Goal: Task Accomplishment & Management: Manage account settings

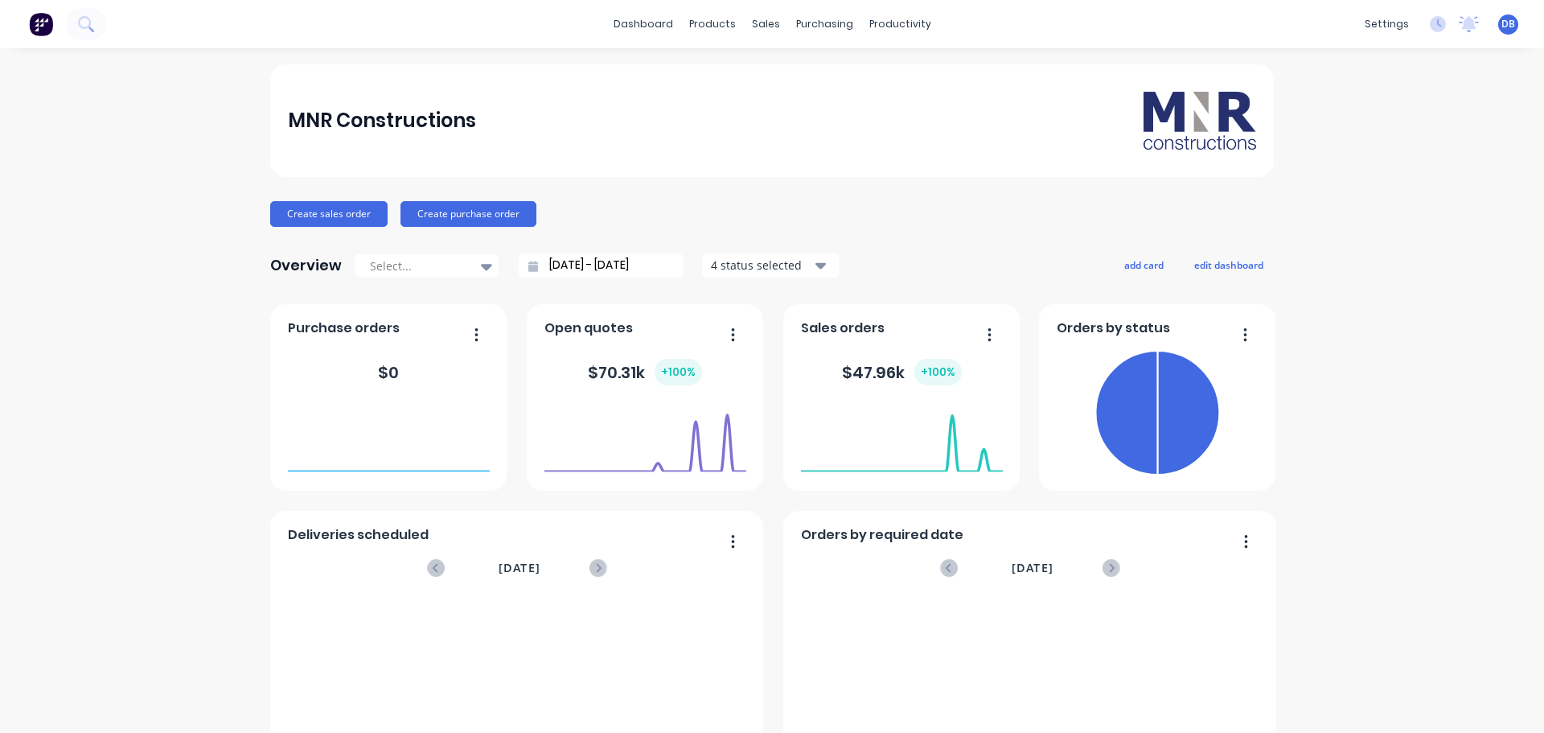
click at [641, 147] on div "MNR Constructions" at bounding box center [772, 121] width 969 height 58
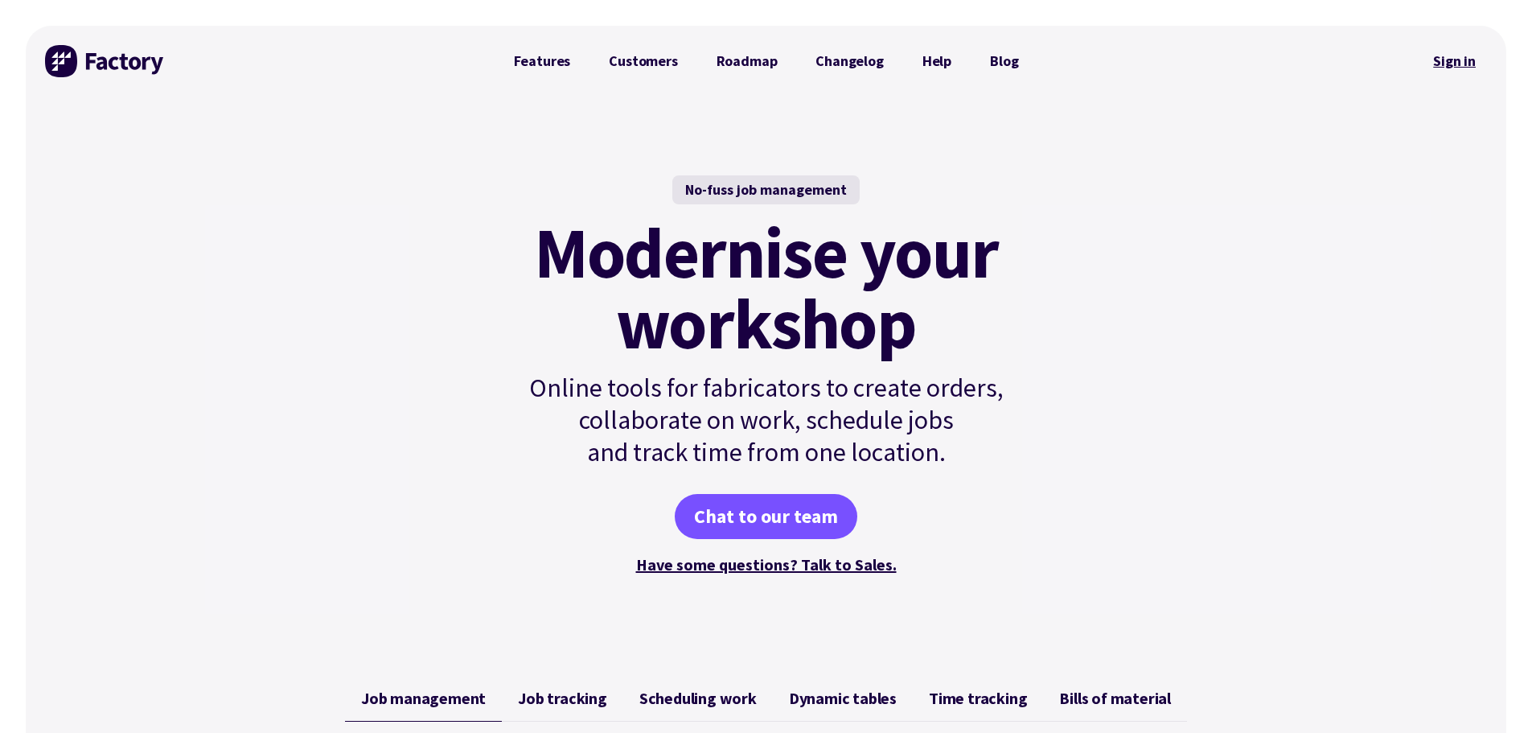
click at [1459, 60] on link "Sign in" at bounding box center [1454, 61] width 65 height 37
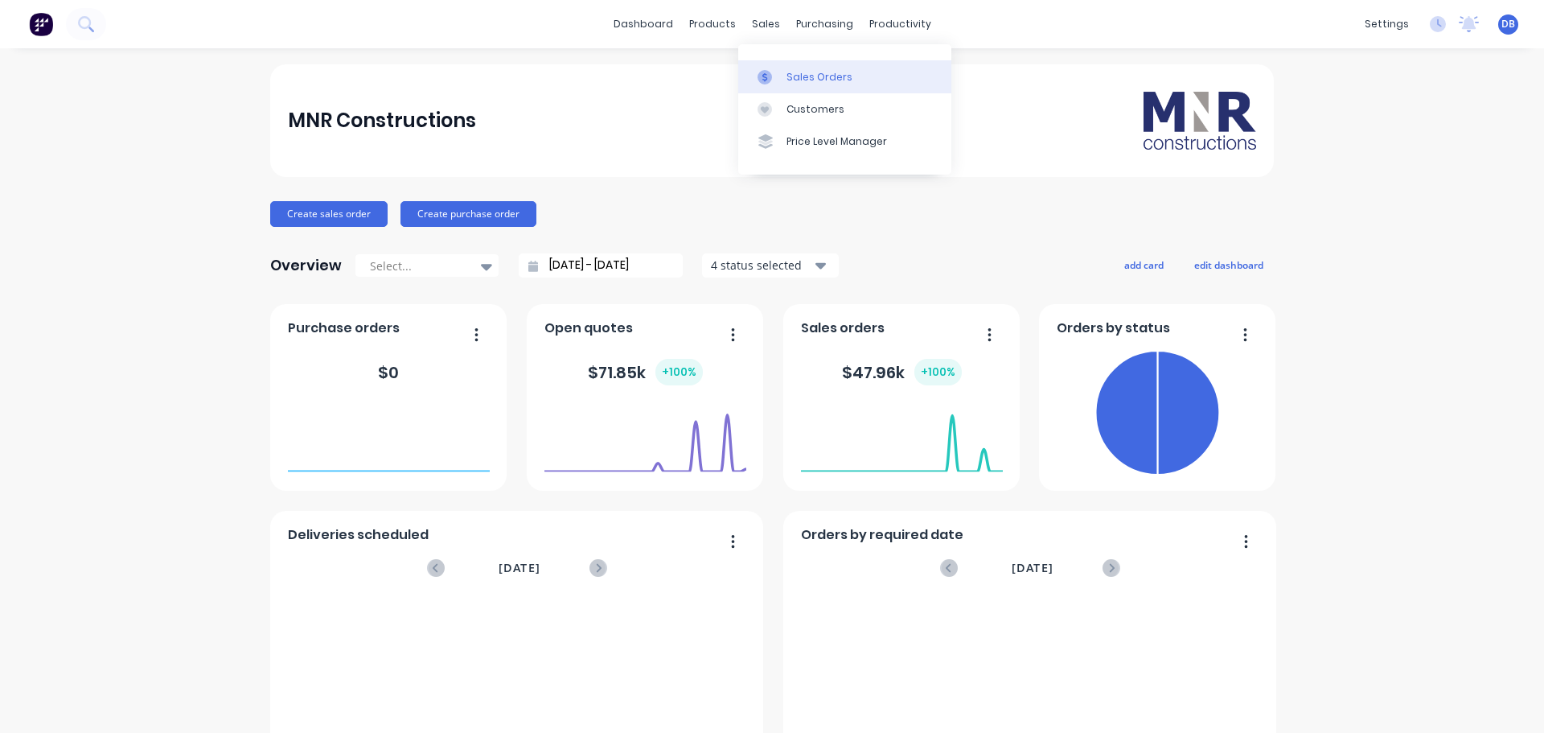
click at [778, 70] on div at bounding box center [770, 77] width 24 height 14
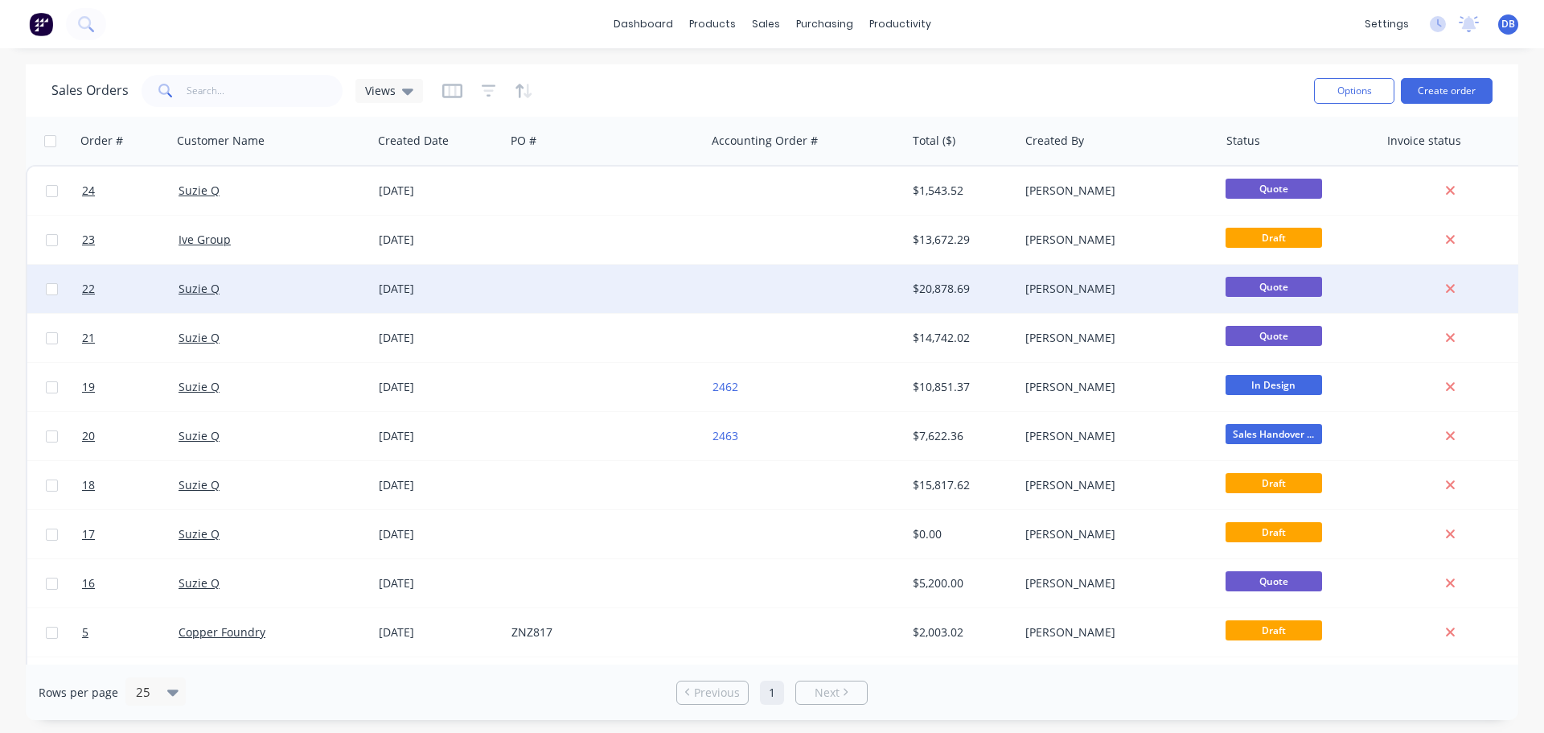
click at [534, 294] on div at bounding box center [605, 289] width 200 height 48
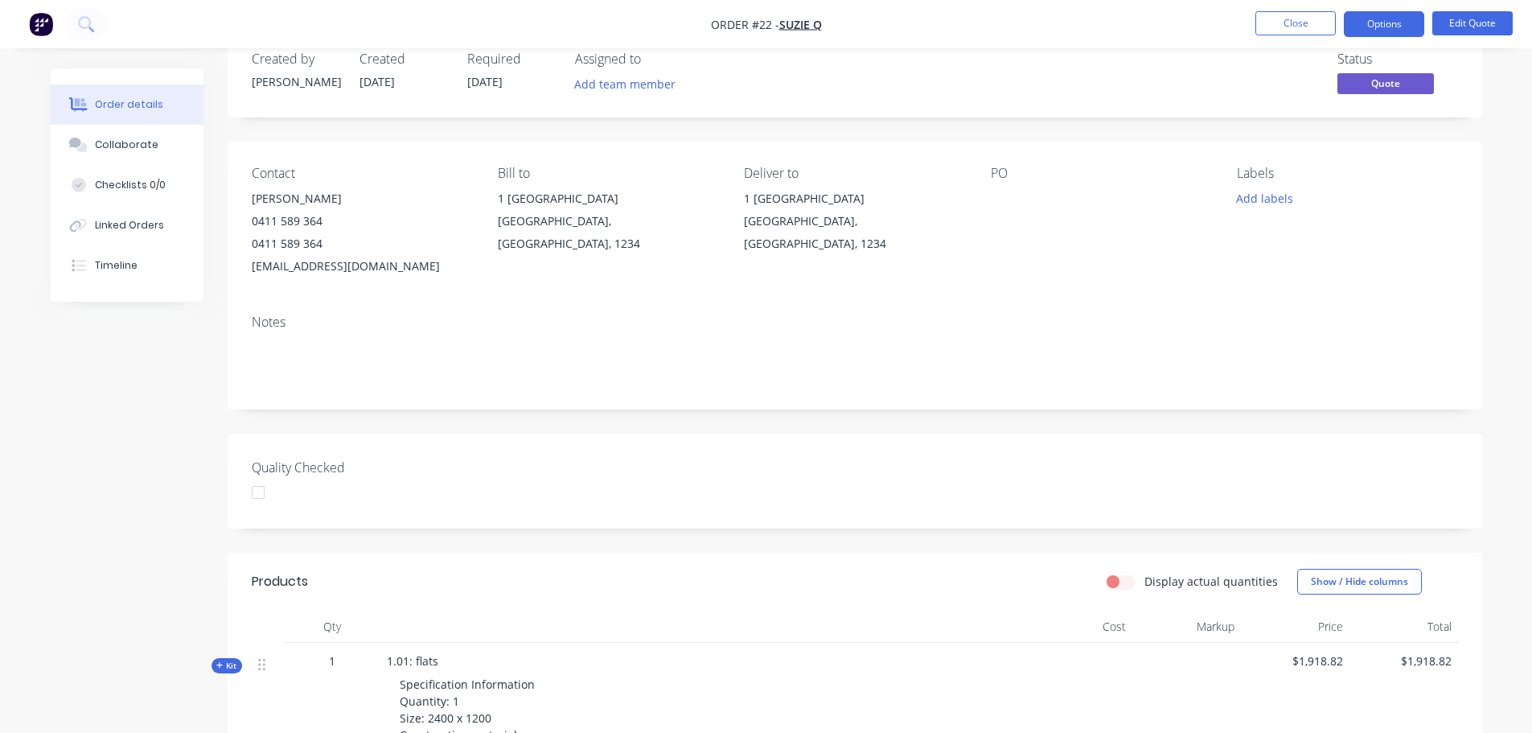
scroll to position [161, 0]
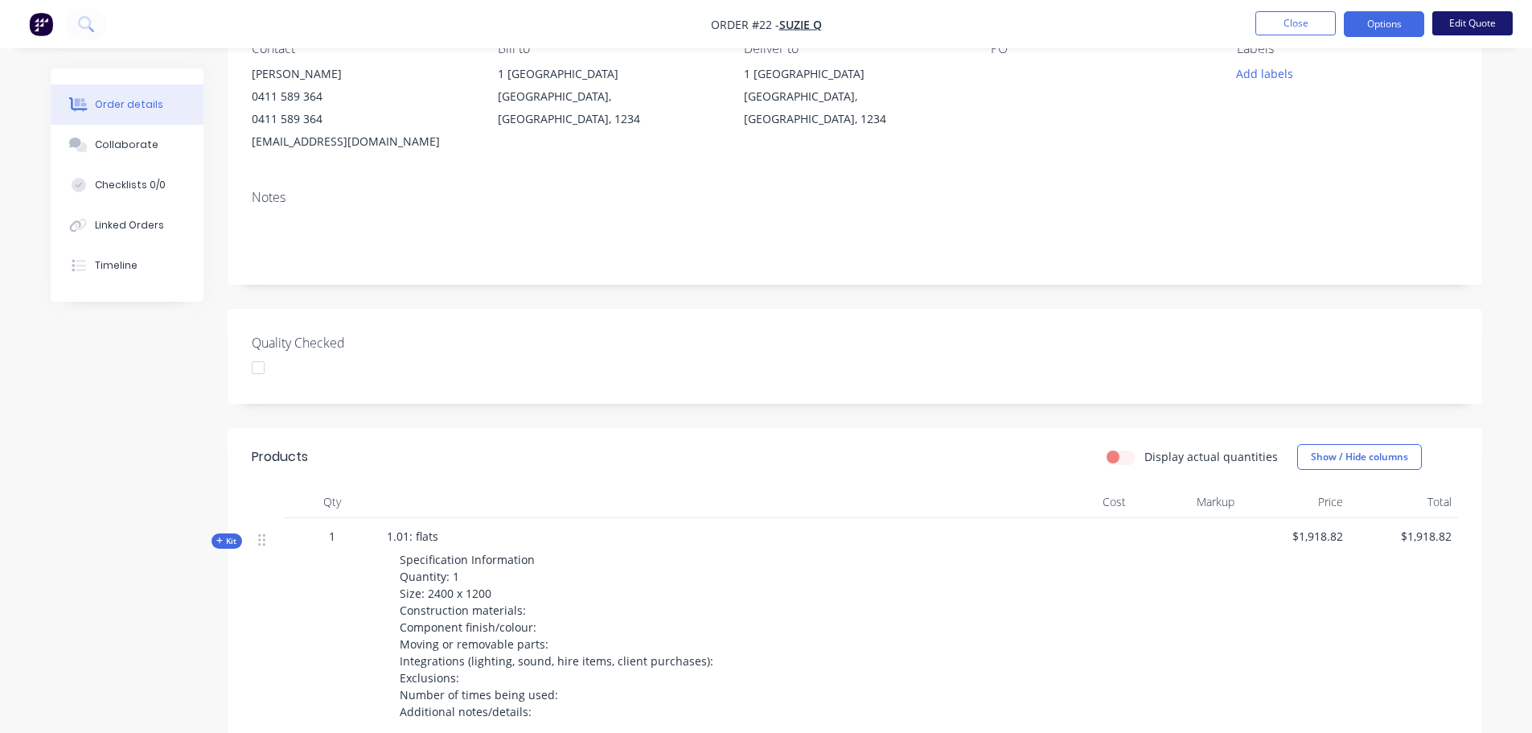
click at [1448, 32] on button "Edit Quote" at bounding box center [1472, 23] width 80 height 24
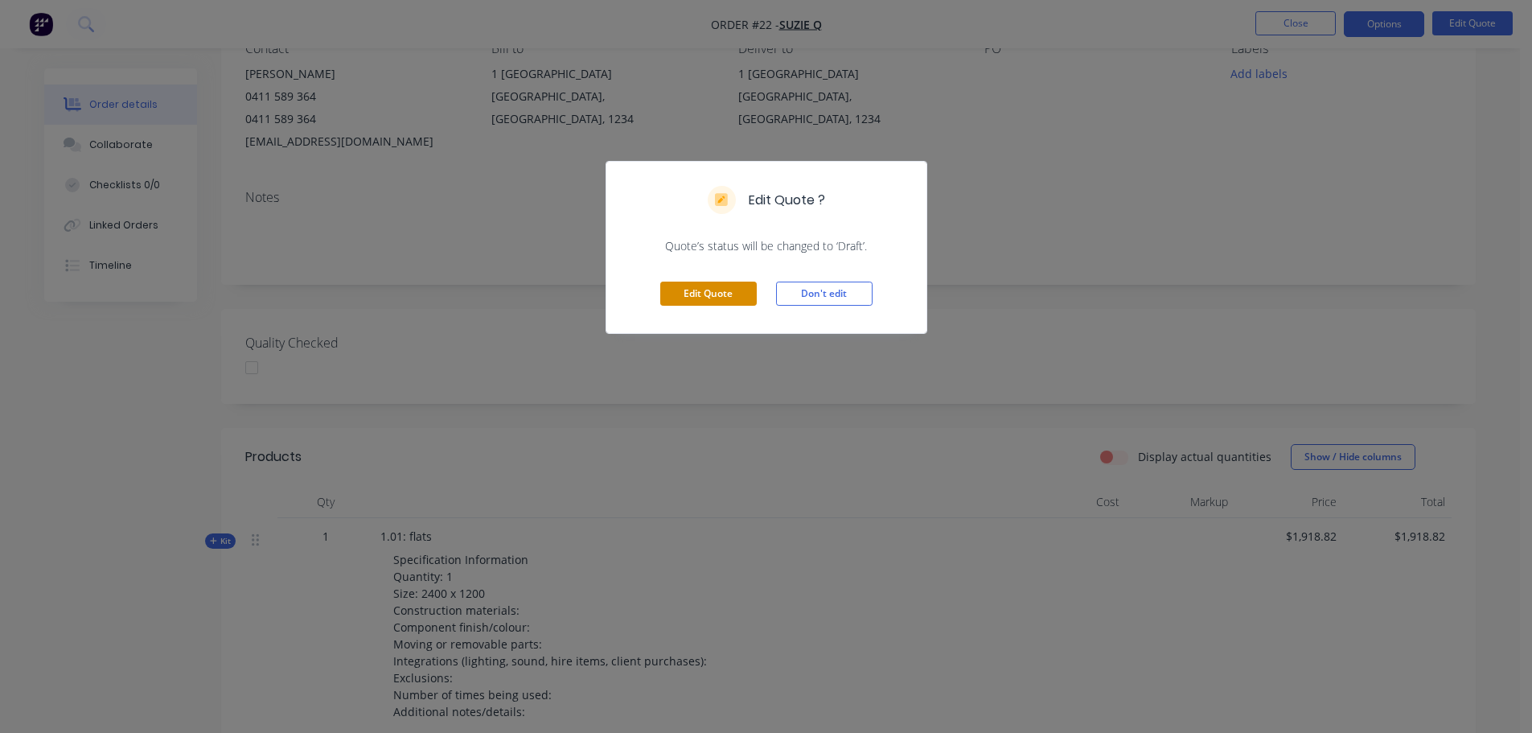
click at [700, 294] on button "Edit Quote" at bounding box center [708, 294] width 97 height 24
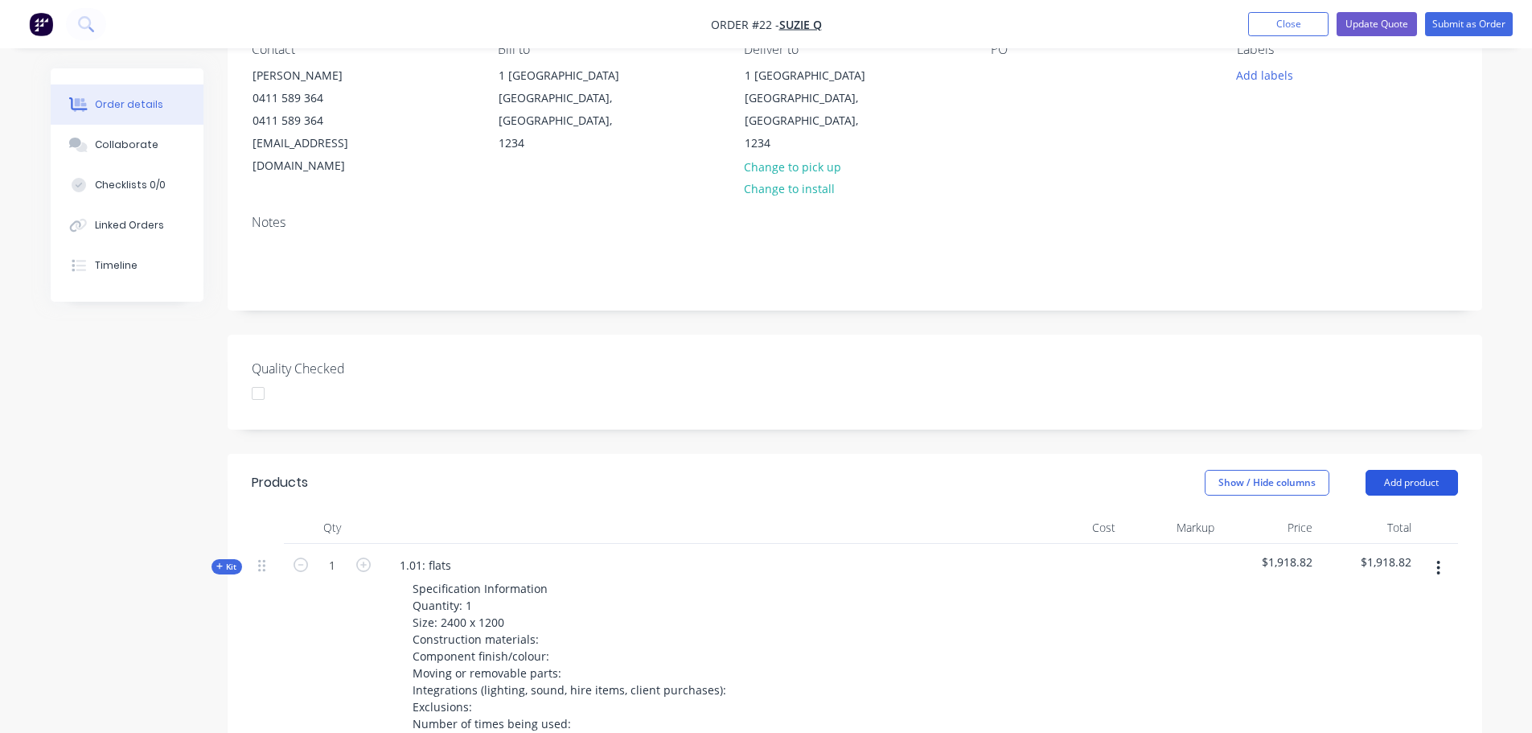
click at [1414, 470] on button "Add product" at bounding box center [1412, 483] width 92 height 26
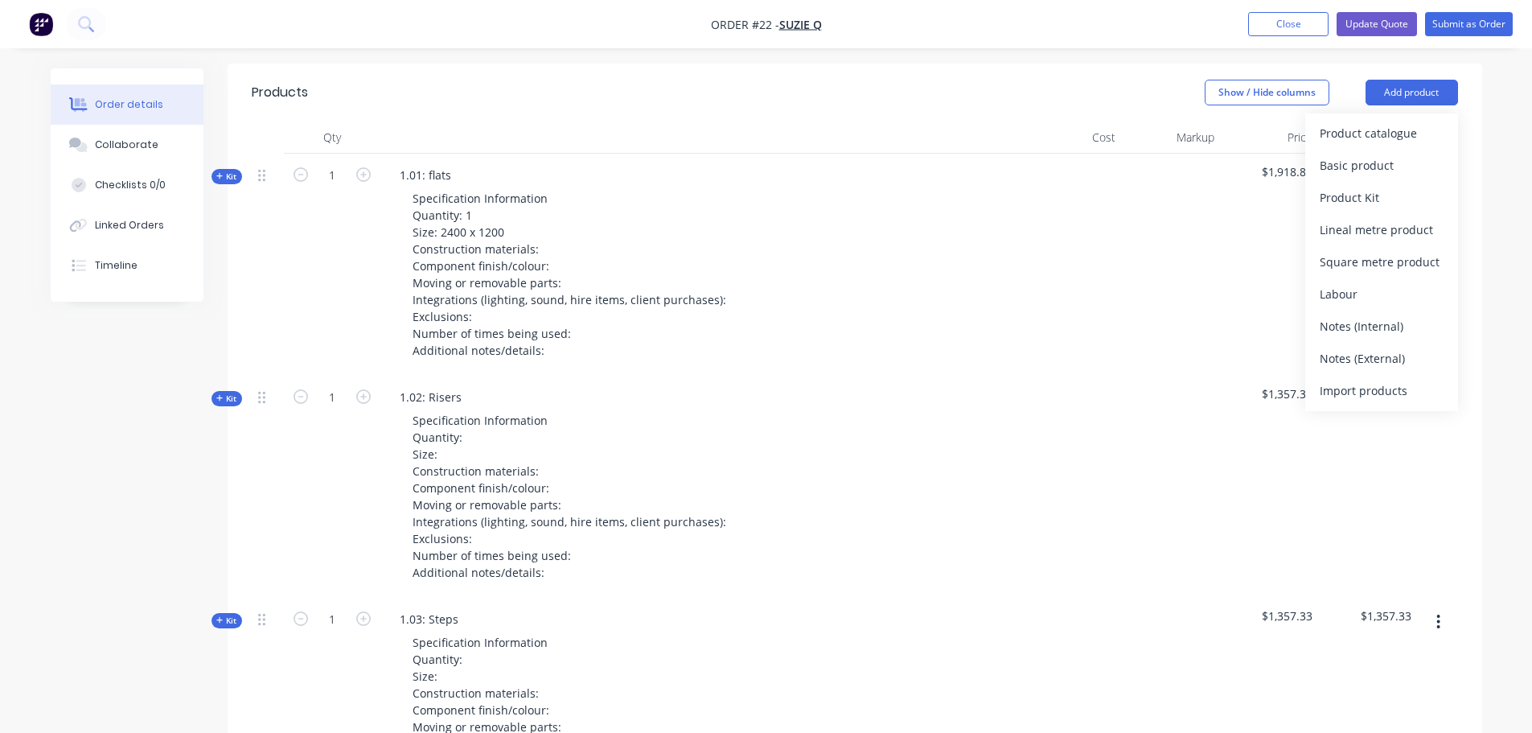
scroll to position [563, 0]
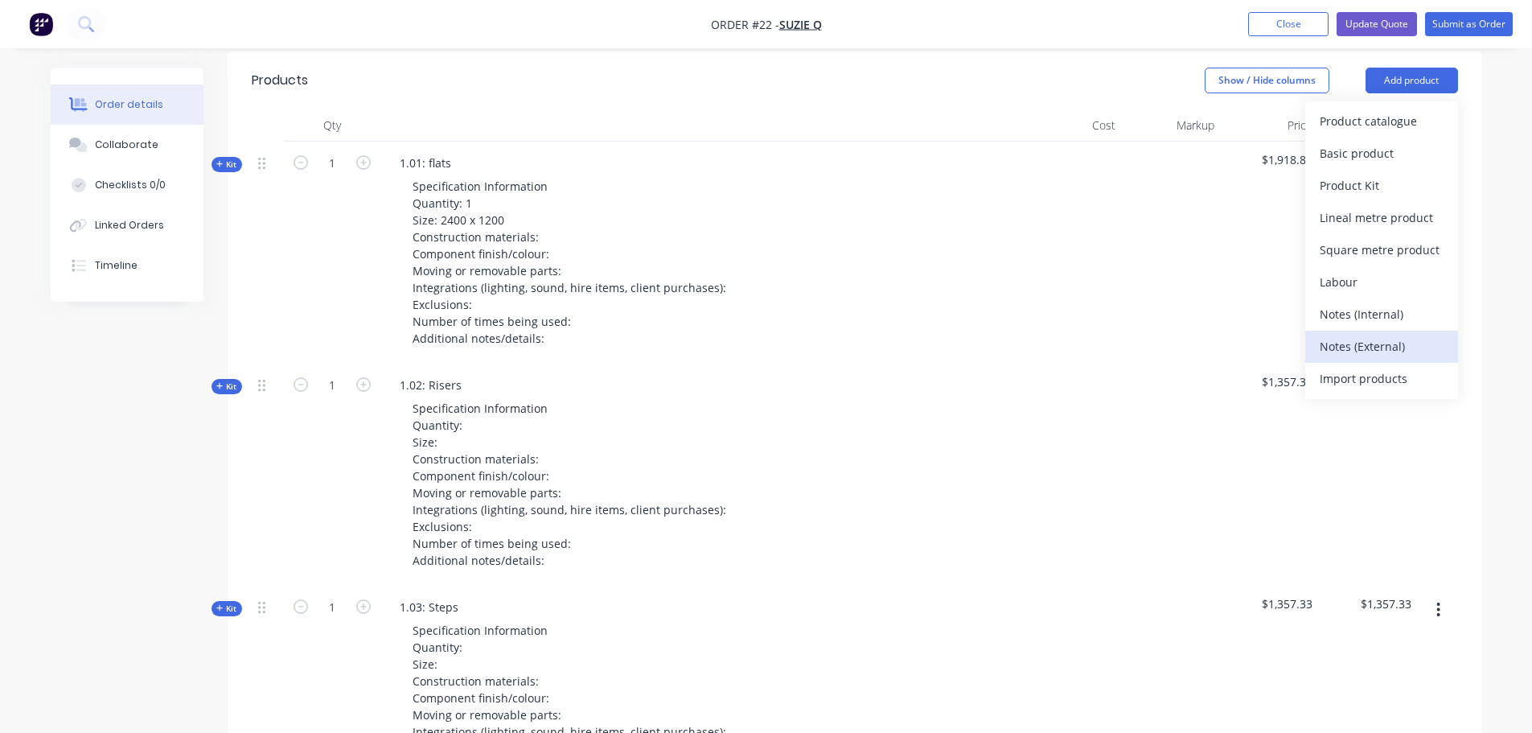
click at [1376, 331] on button "Notes (External)" at bounding box center [1381, 347] width 153 height 32
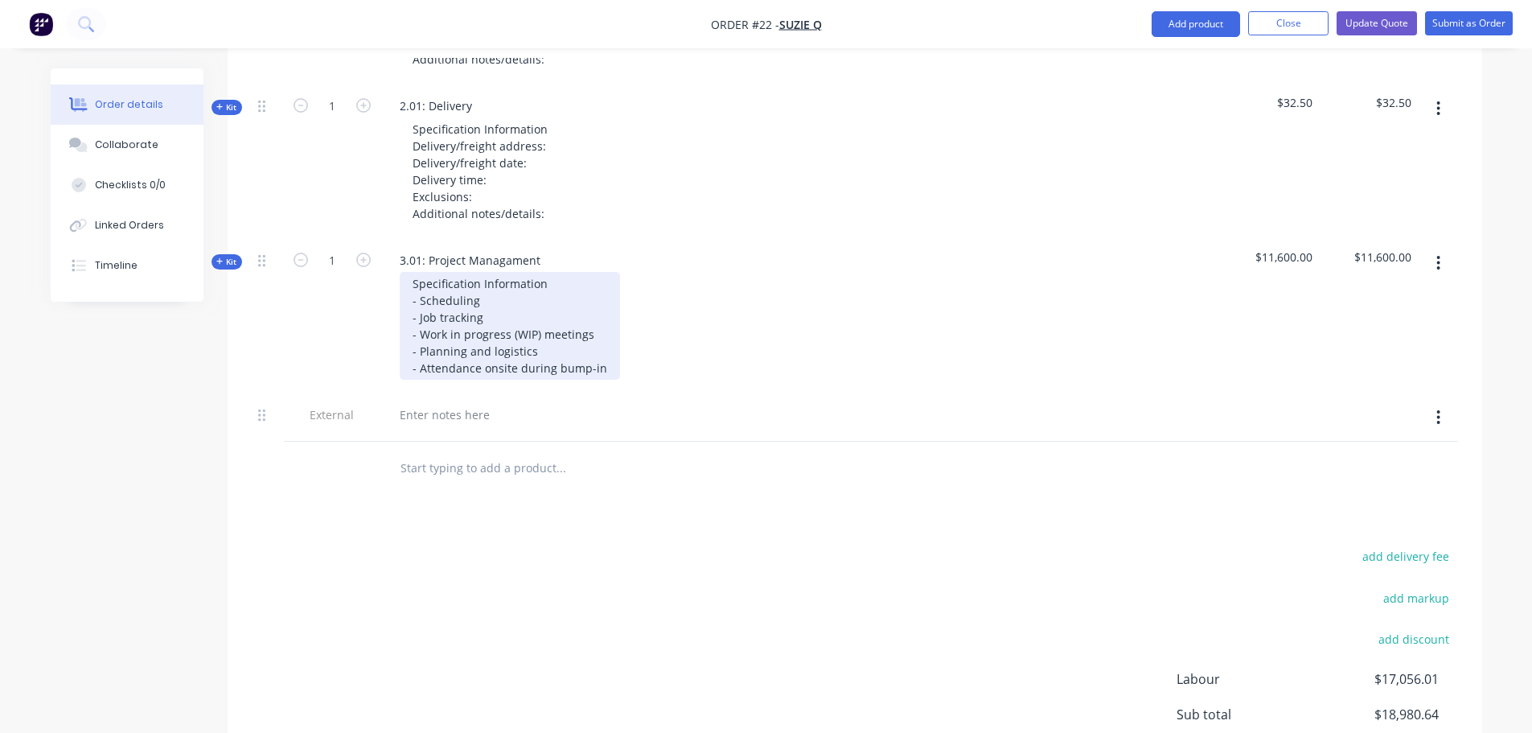
scroll to position [1718, 0]
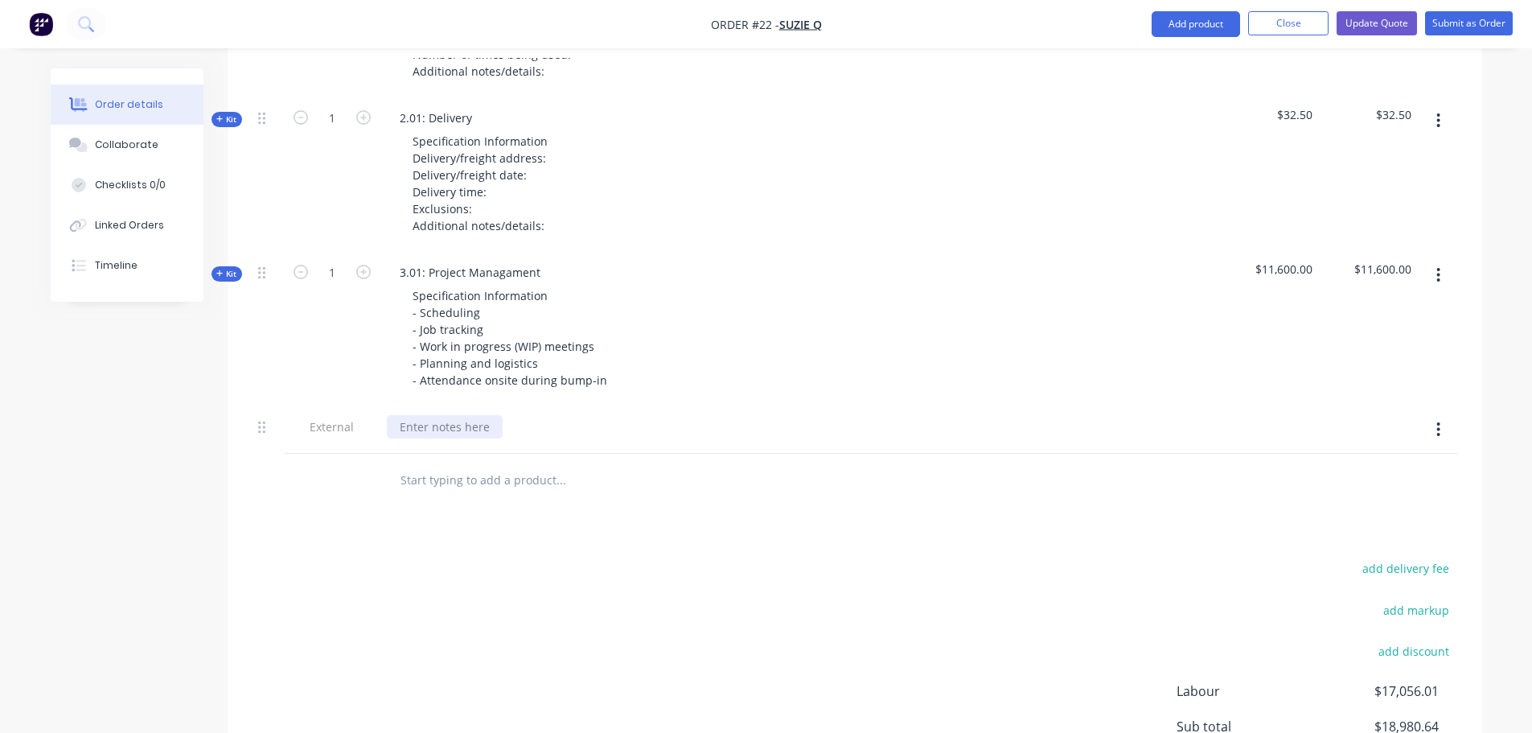
drag, startPoint x: 442, startPoint y: 399, endPoint x: 558, endPoint y: 446, distance: 124.9
click at [443, 415] on div at bounding box center [445, 426] width 116 height 23
click at [735, 565] on div "add delivery fee add markup add discount Labour $17,056.01 Sub total $18,980.64…" at bounding box center [855, 712] width 1206 height 310
drag, startPoint x: 512, startPoint y: 400, endPoint x: 401, endPoint y: 404, distance: 111.1
click at [401, 415] on div "adajkhdjklahdkljadkl;j" at bounding box center [458, 426] width 143 height 23
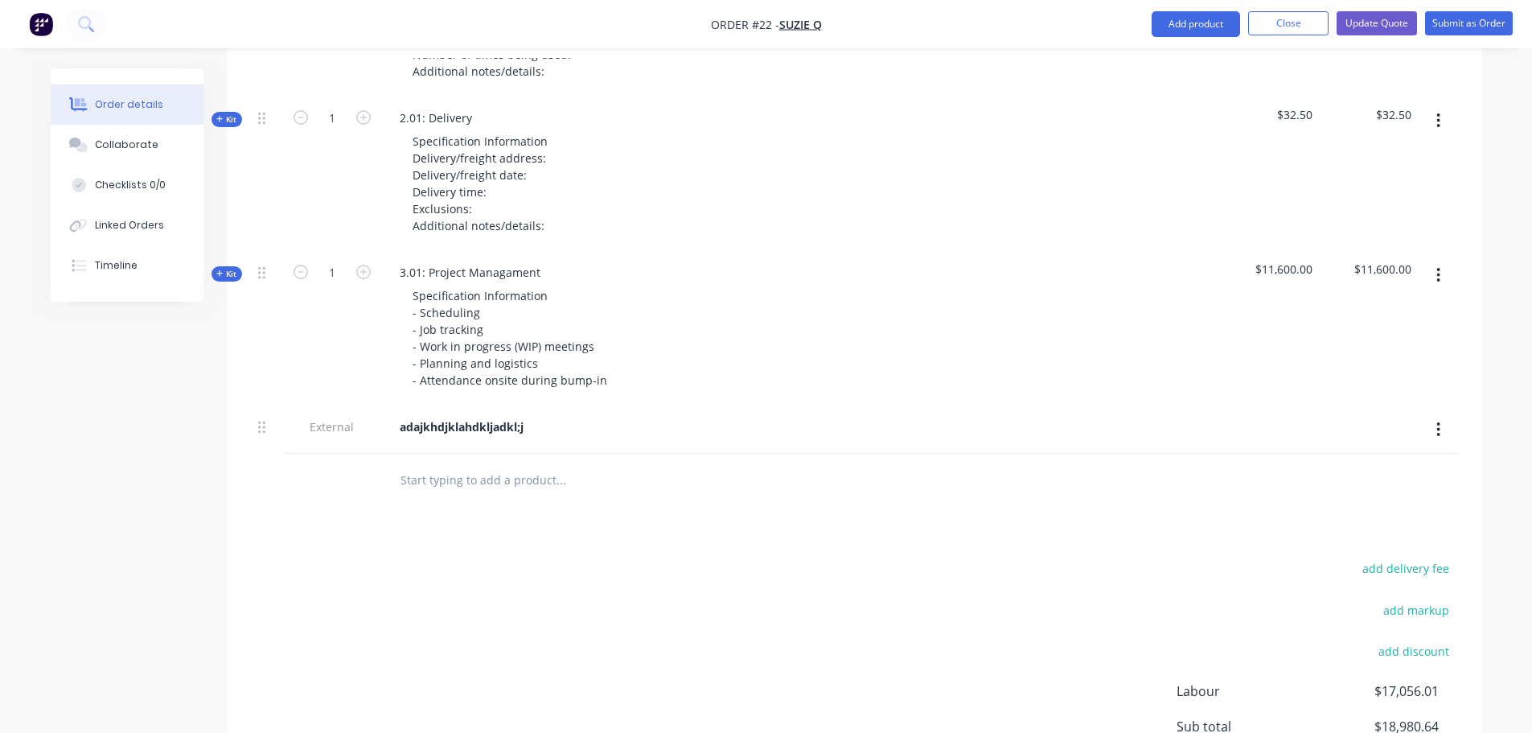
drag, startPoint x: 536, startPoint y: 411, endPoint x: 411, endPoint y: 389, distance: 127.3
click at [411, 405] on div "adajkhdjklahdkljadkl;j" at bounding box center [701, 429] width 643 height 49
click at [410, 419] on b "adajkhdjklahdkljadkl;j" at bounding box center [462, 426] width 124 height 15
click at [536, 415] on div "adajkhdjklahdkljadkl;j" at bounding box center [462, 426] width 150 height 23
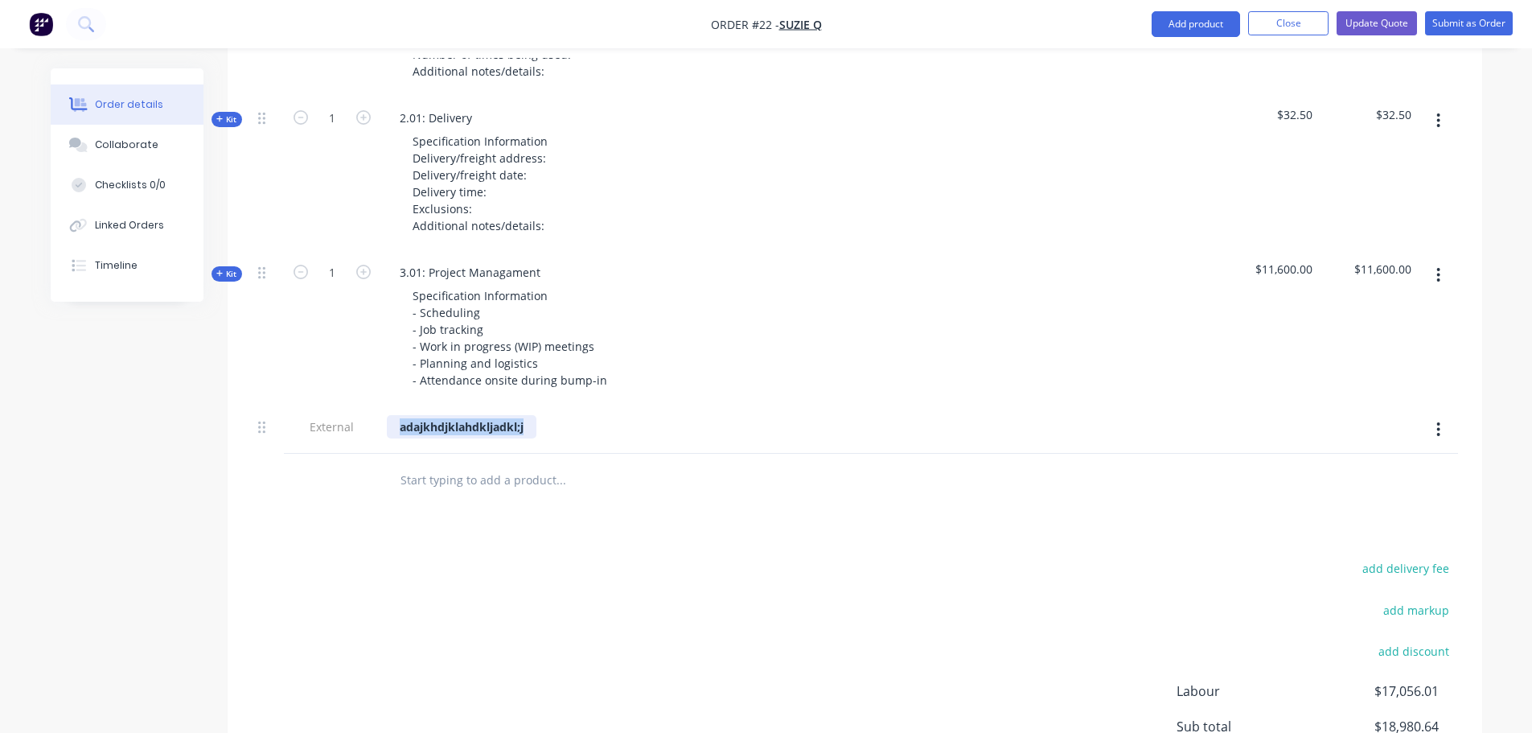
drag, startPoint x: 536, startPoint y: 409, endPoint x: 353, endPoint y: 410, distance: 183.4
click at [353, 410] on div "External adajkhdjklahdkljadkl;j" at bounding box center [855, 429] width 1206 height 49
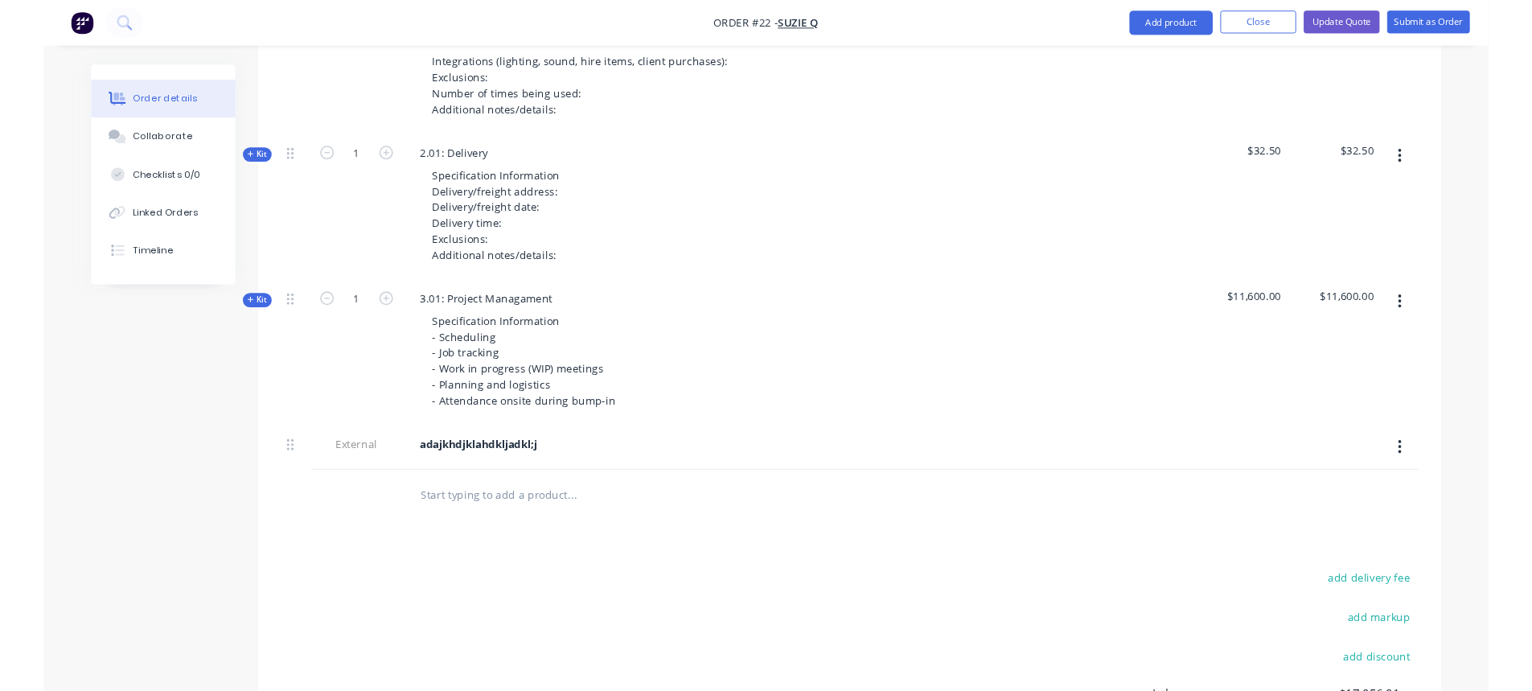
scroll to position [1638, 0]
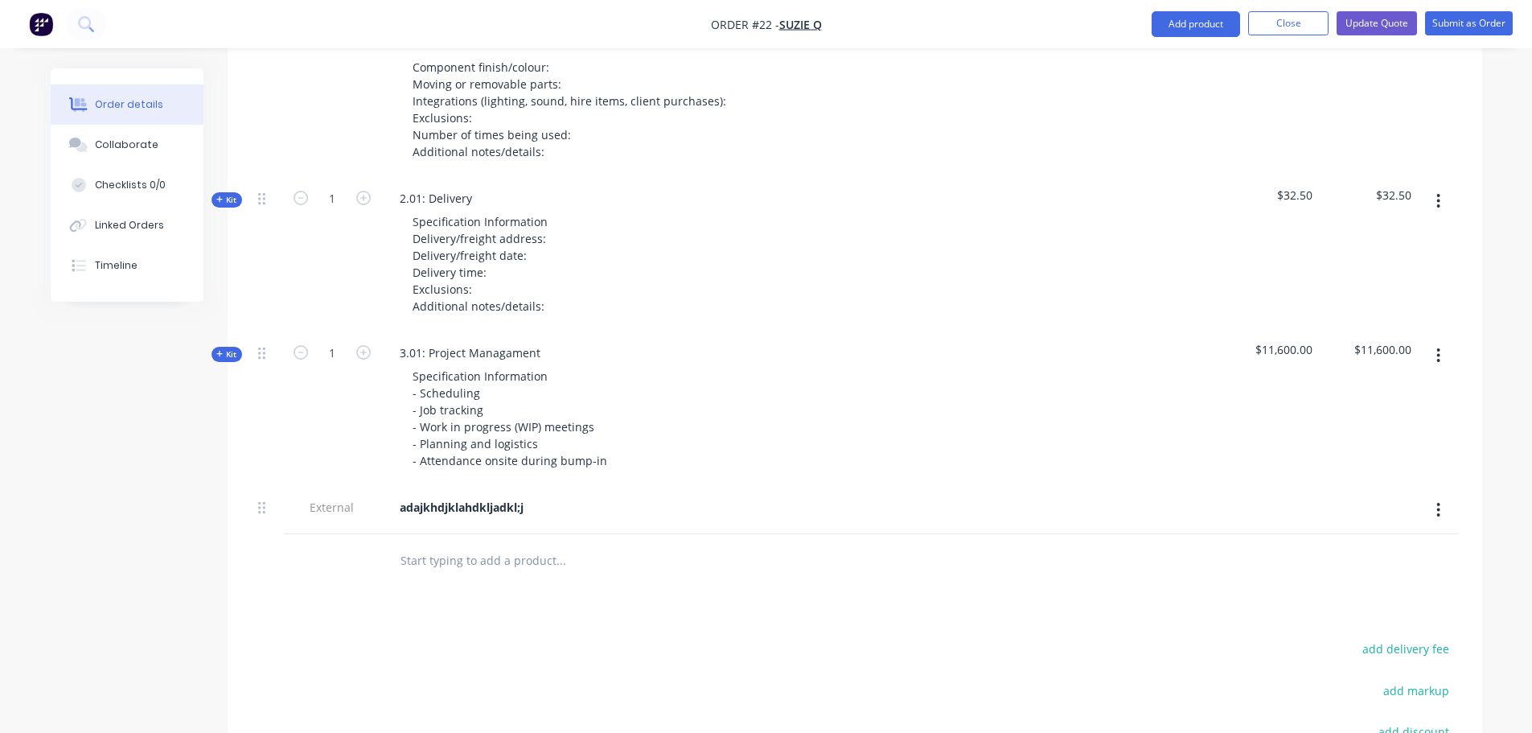
click at [655, 502] on div "adajkhdjklahdkljadkl;j" at bounding box center [701, 510] width 643 height 49
click at [529, 495] on div "adajkhdjklahdkljadkl;j" at bounding box center [462, 506] width 150 height 23
drag, startPoint x: 530, startPoint y: 484, endPoint x: 347, endPoint y: 485, distance: 182.6
click at [351, 486] on div "External adajkhdjklahdkljadkl;j" at bounding box center [855, 510] width 1206 height 49
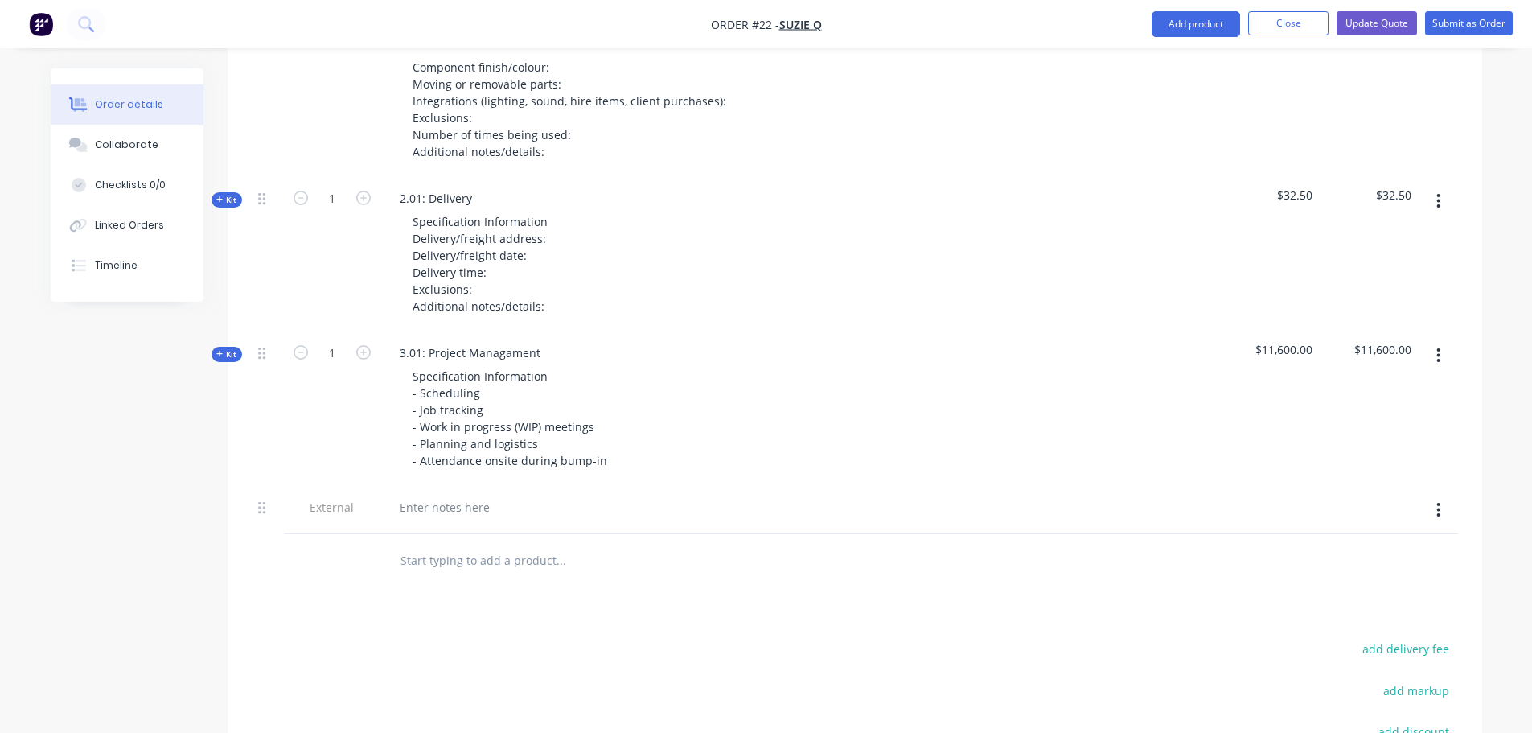
click at [443, 497] on div at bounding box center [701, 510] width 643 height 49
click at [447, 495] on div at bounding box center [445, 506] width 116 height 23
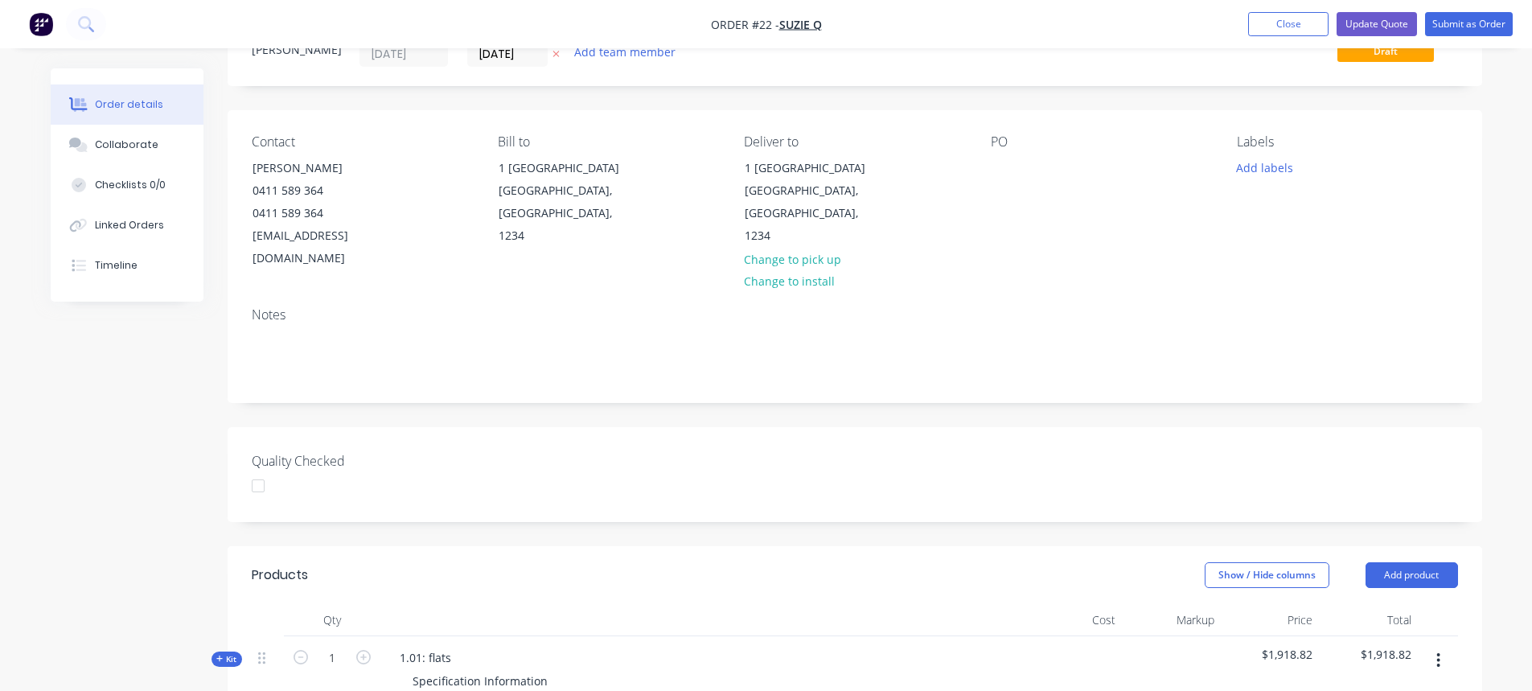
scroll to position [0, 0]
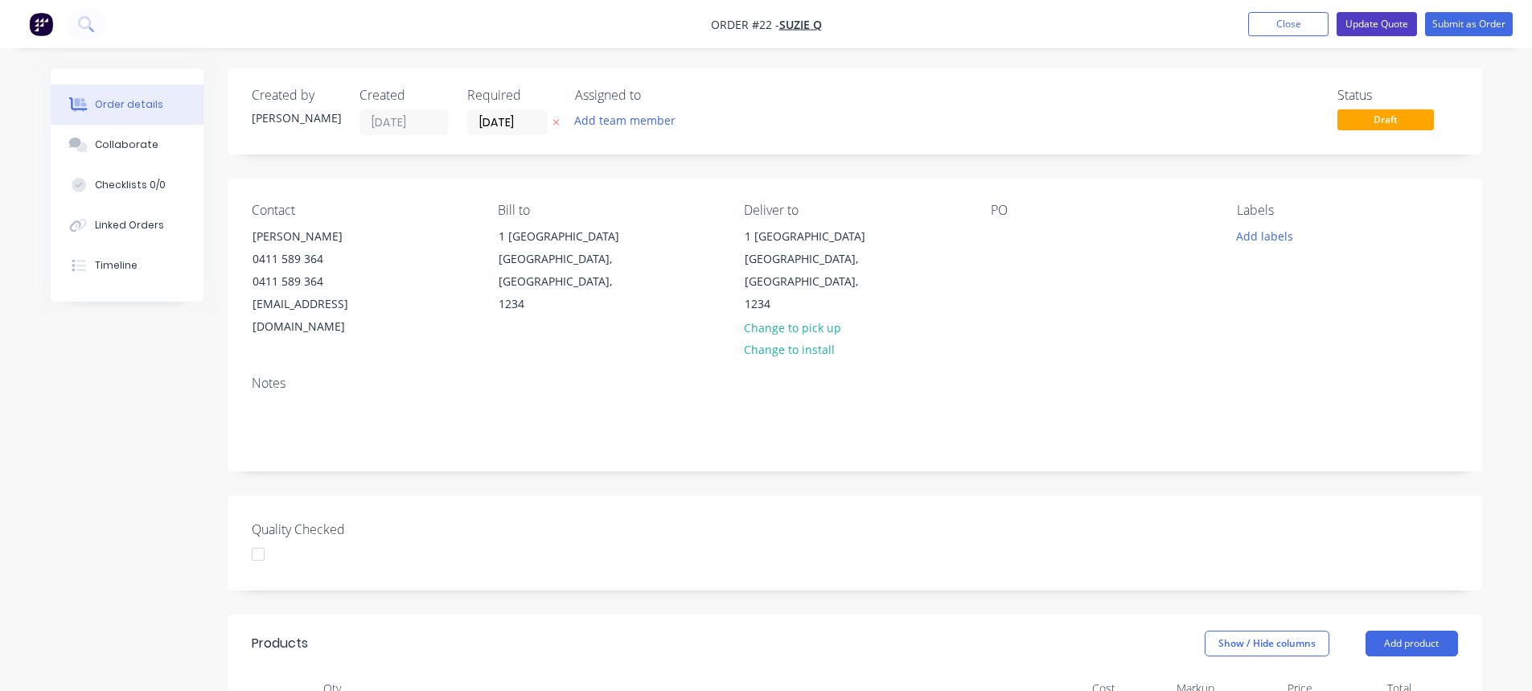
click at [1386, 18] on button "Update Quote" at bounding box center [1377, 24] width 80 height 24
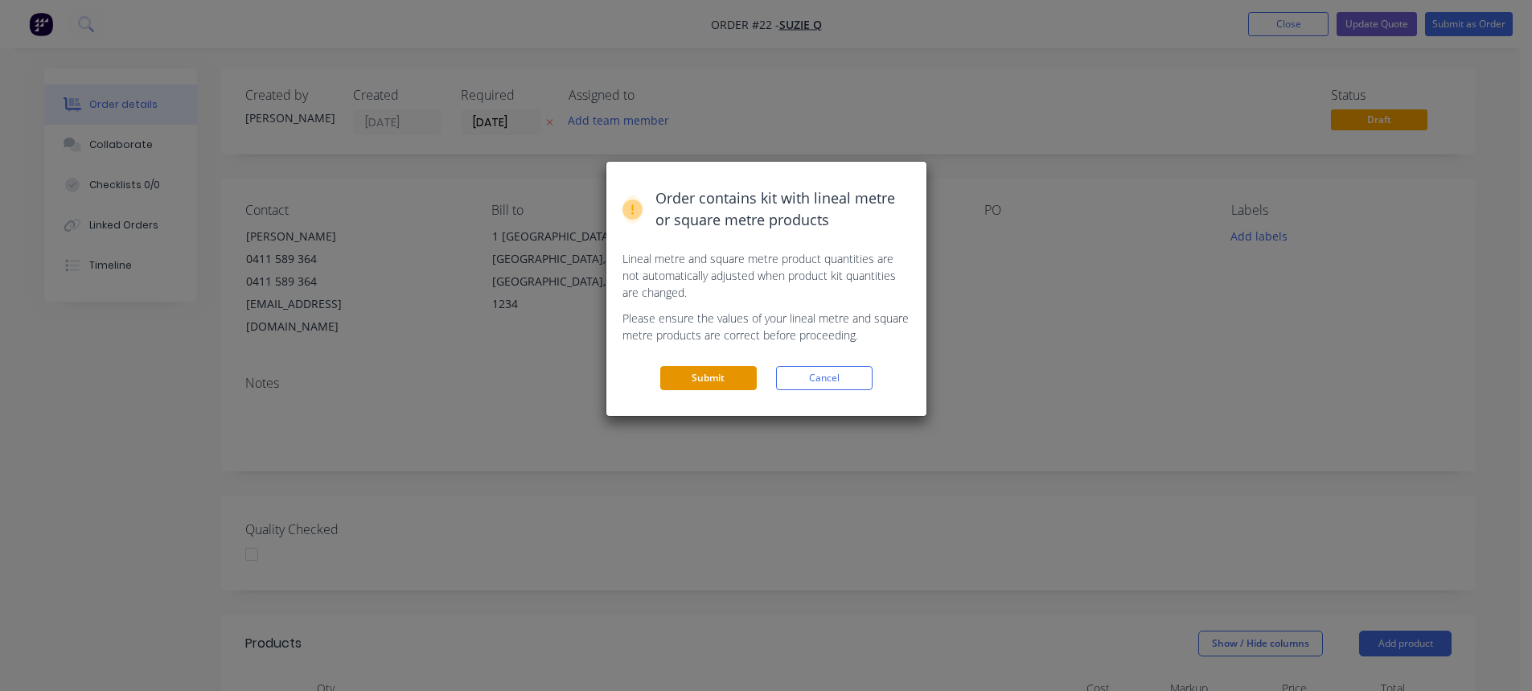
click at [701, 374] on button "Submit" at bounding box center [708, 378] width 97 height 24
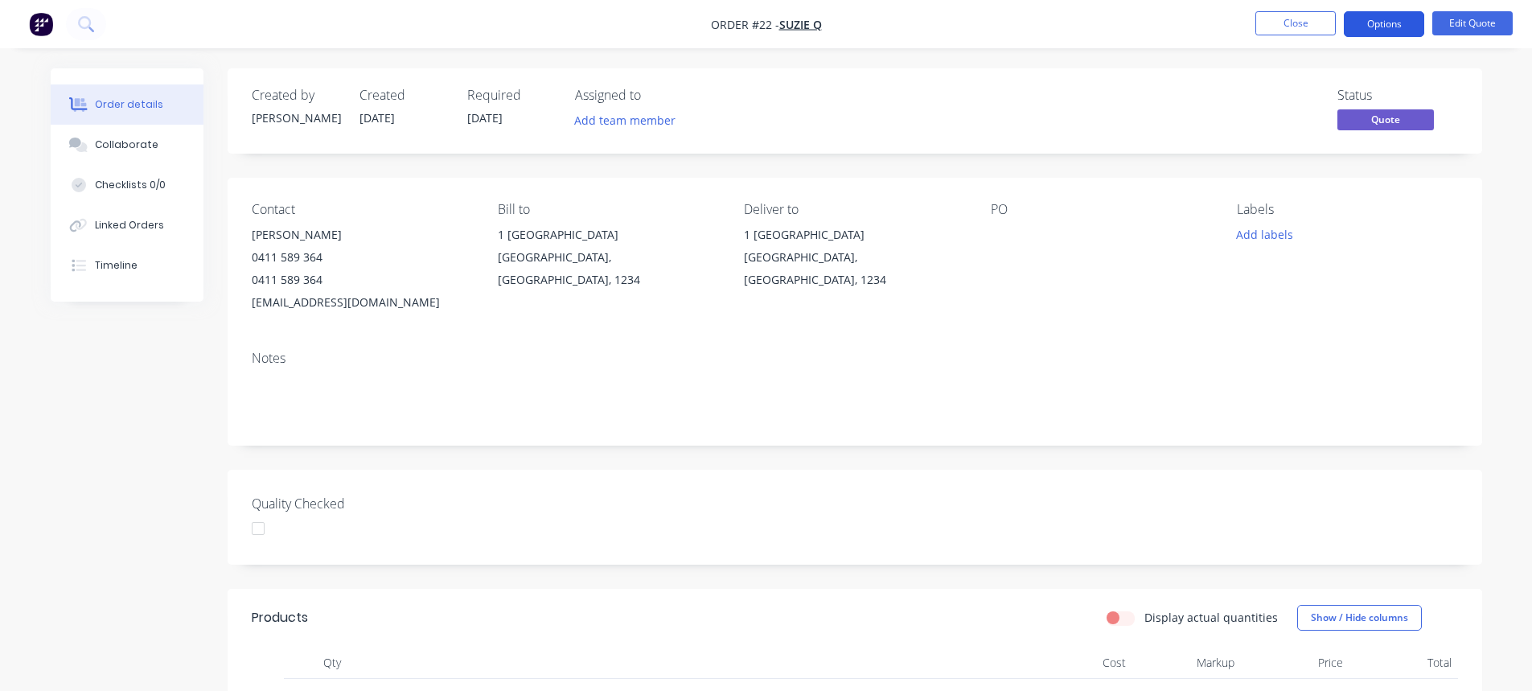
click at [1379, 22] on button "Options" at bounding box center [1384, 24] width 80 height 26
click at [1083, 325] on div "Contact Johnnie BeGood 0411 589 364 0411 589 364 terryroy.mnr@gmail.com Bill to…" at bounding box center [855, 258] width 1255 height 160
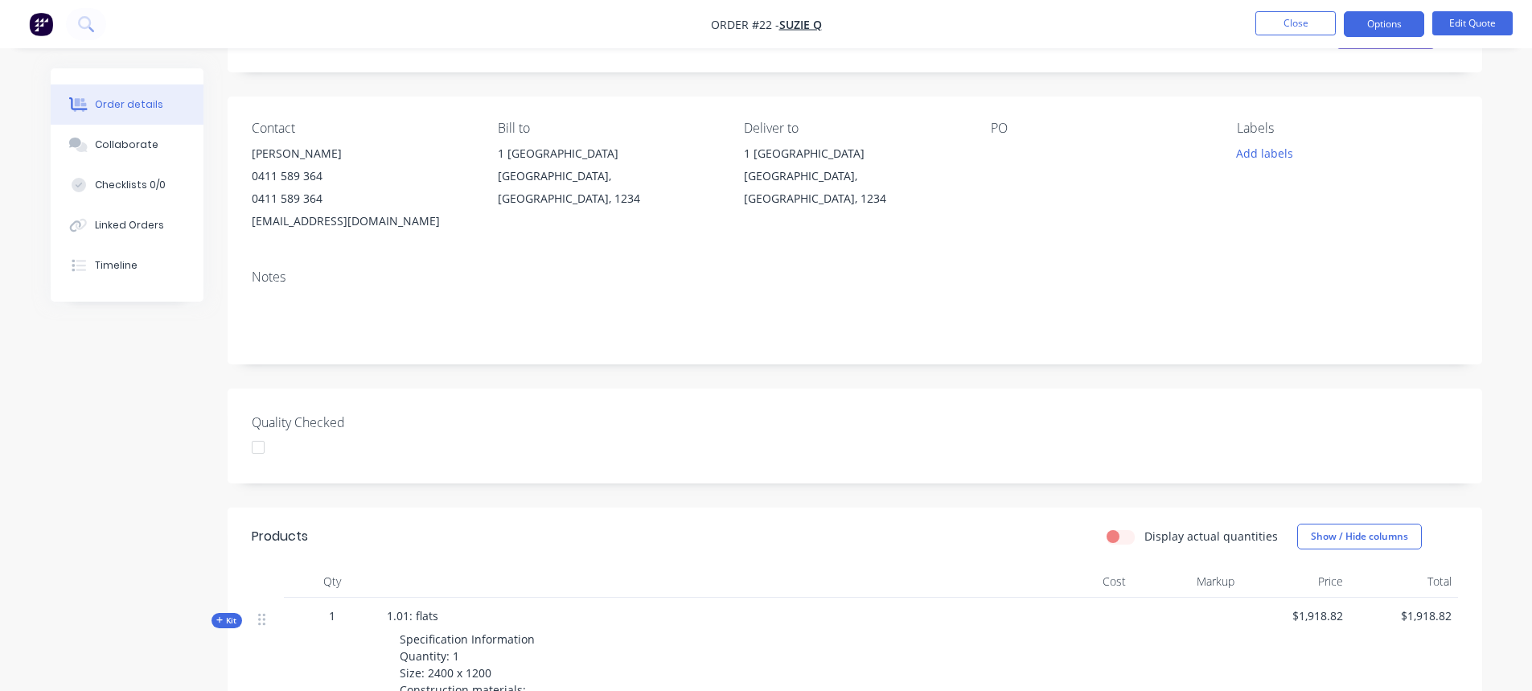
scroll to position [80, 0]
click at [1478, 16] on button "Edit Quote" at bounding box center [1472, 23] width 80 height 24
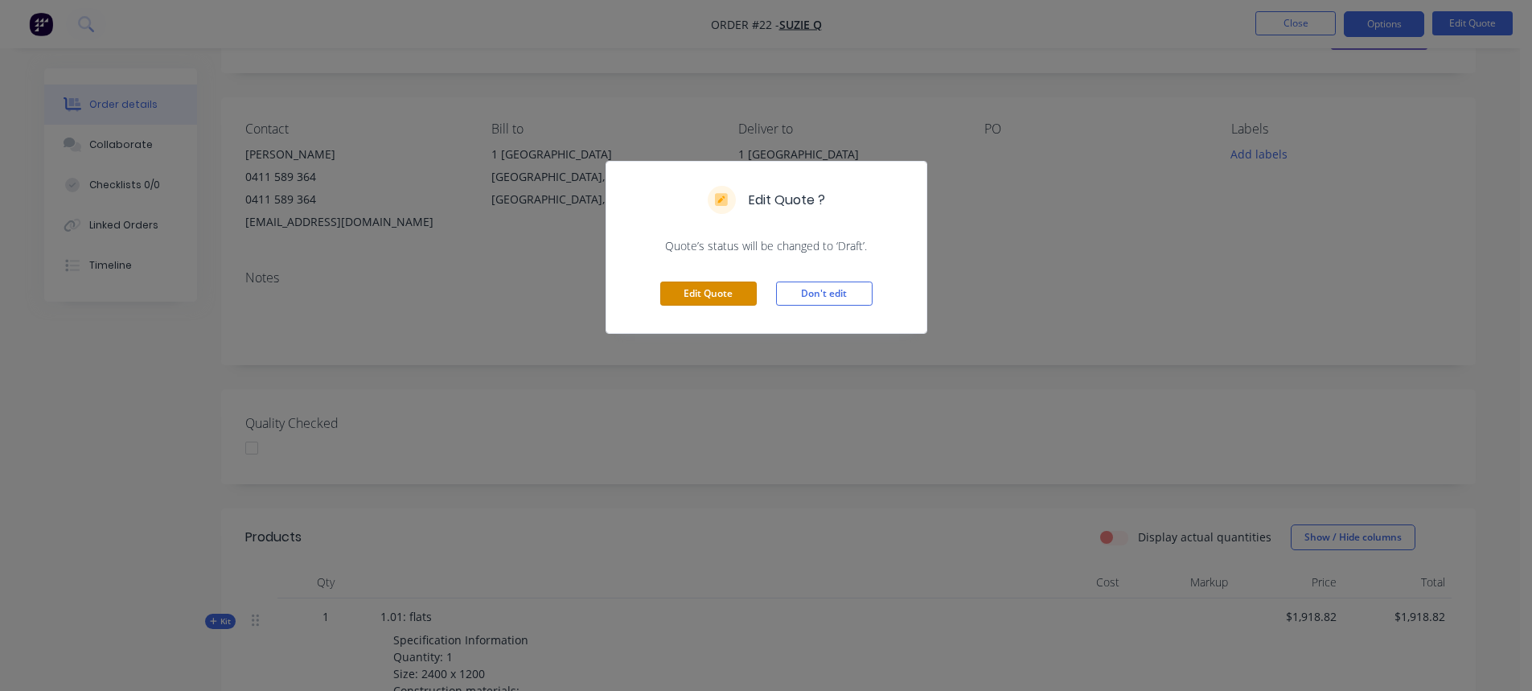
click at [700, 291] on button "Edit Quote" at bounding box center [708, 294] width 97 height 24
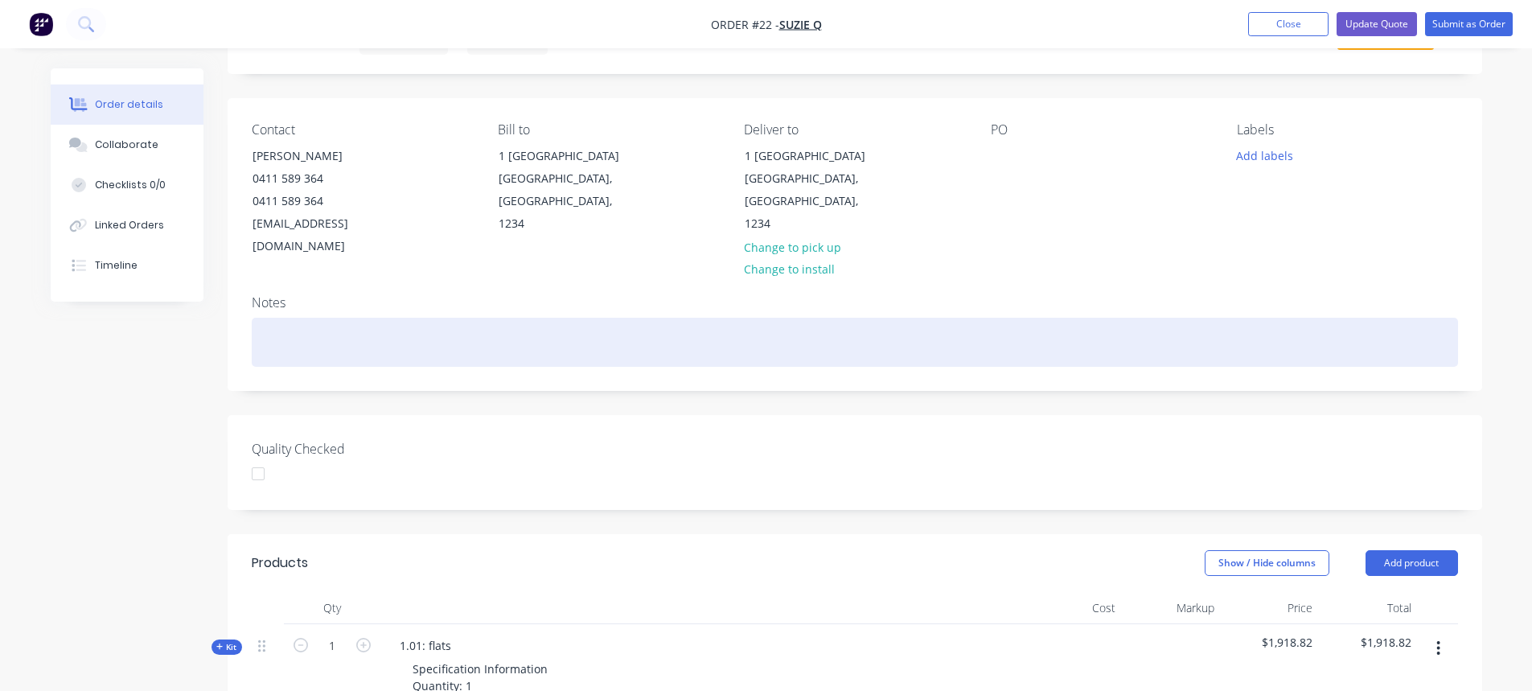
click at [309, 318] on div at bounding box center [855, 342] width 1206 height 49
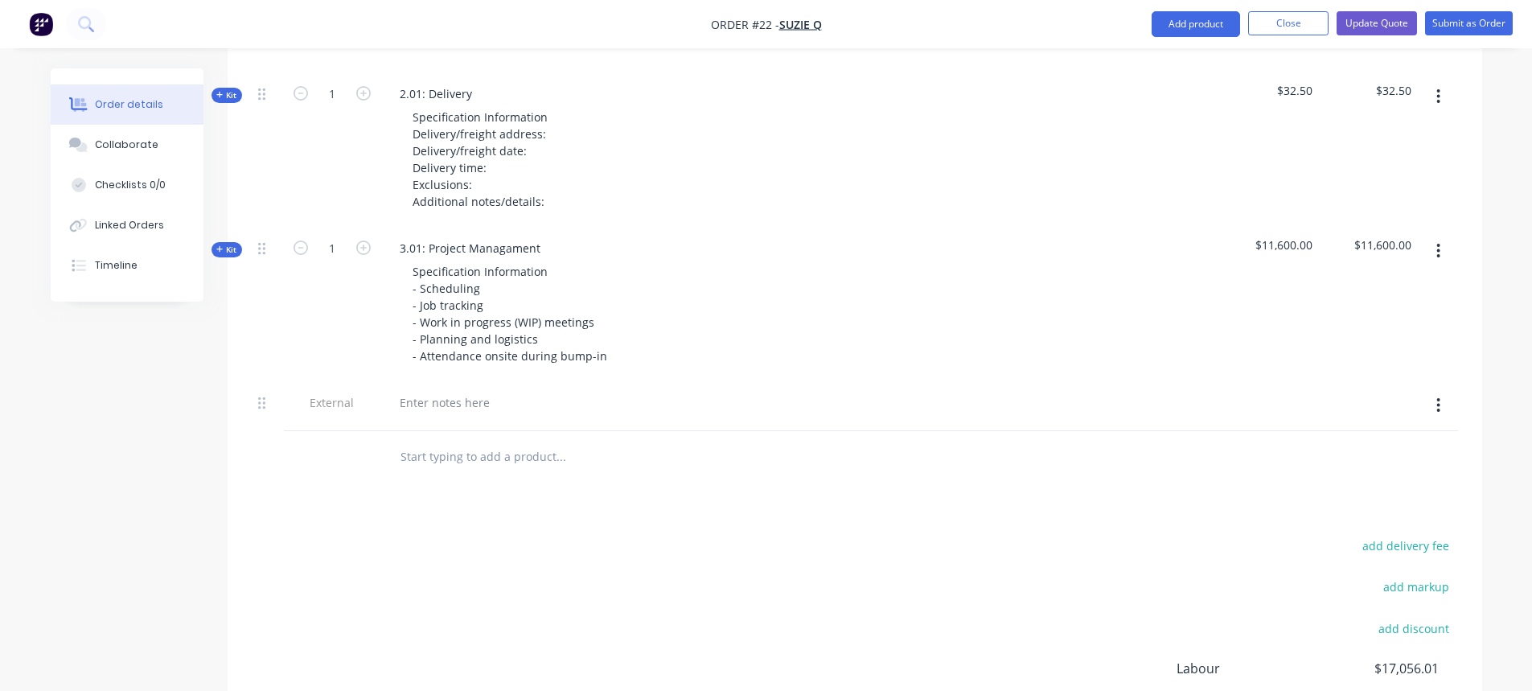
scroll to position [1681, 0]
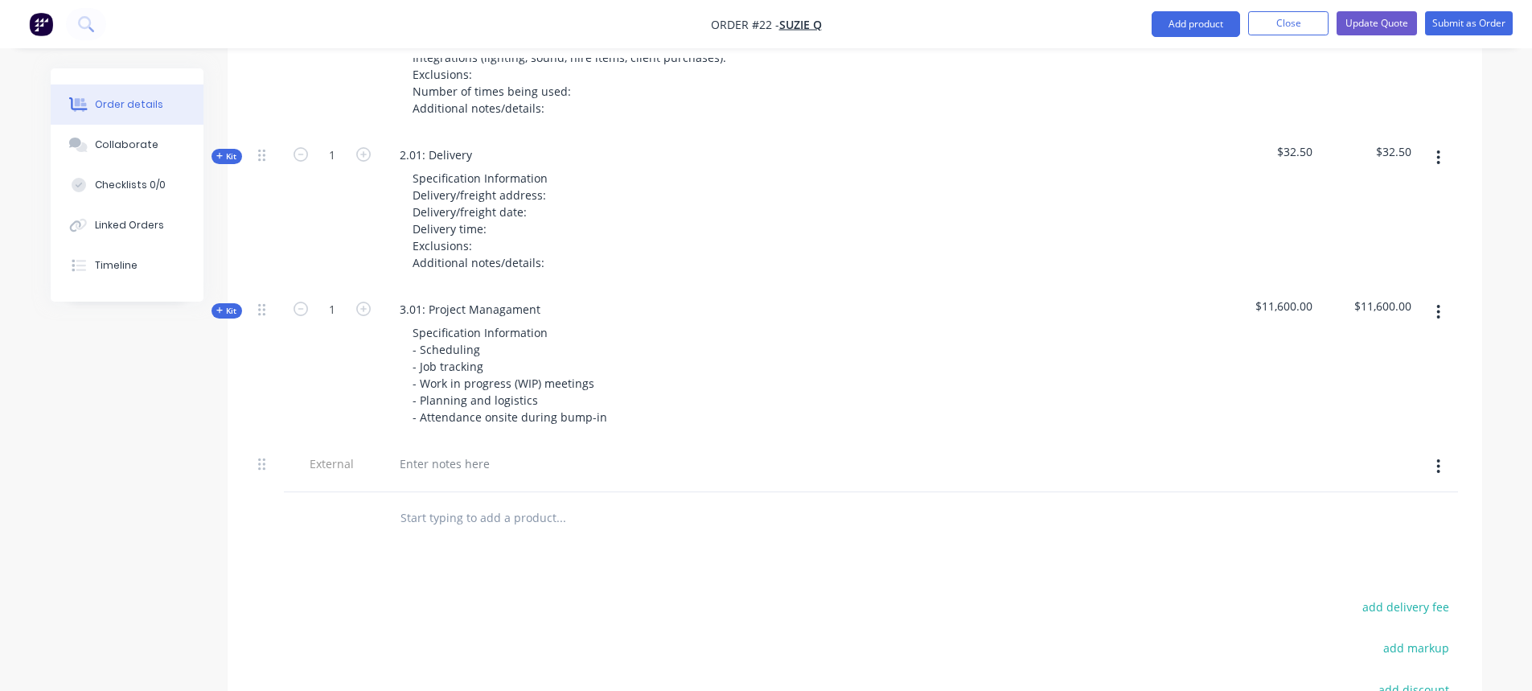
click at [323, 455] on span "External" at bounding box center [332, 463] width 84 height 17
click at [438, 452] on div at bounding box center [445, 463] width 116 height 23
click at [265, 457] on icon at bounding box center [261, 464] width 7 height 14
click at [259, 457] on icon at bounding box center [261, 464] width 7 height 14
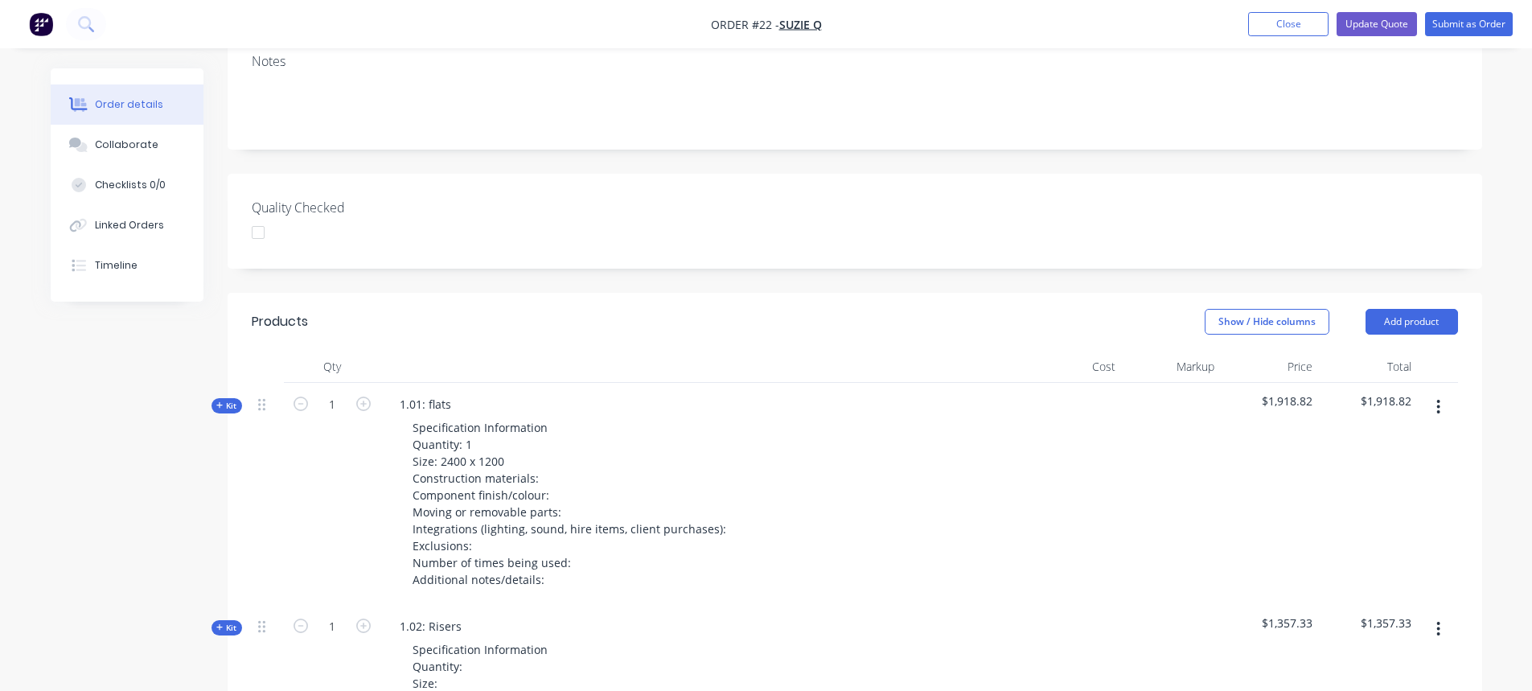
scroll to position [402, 0]
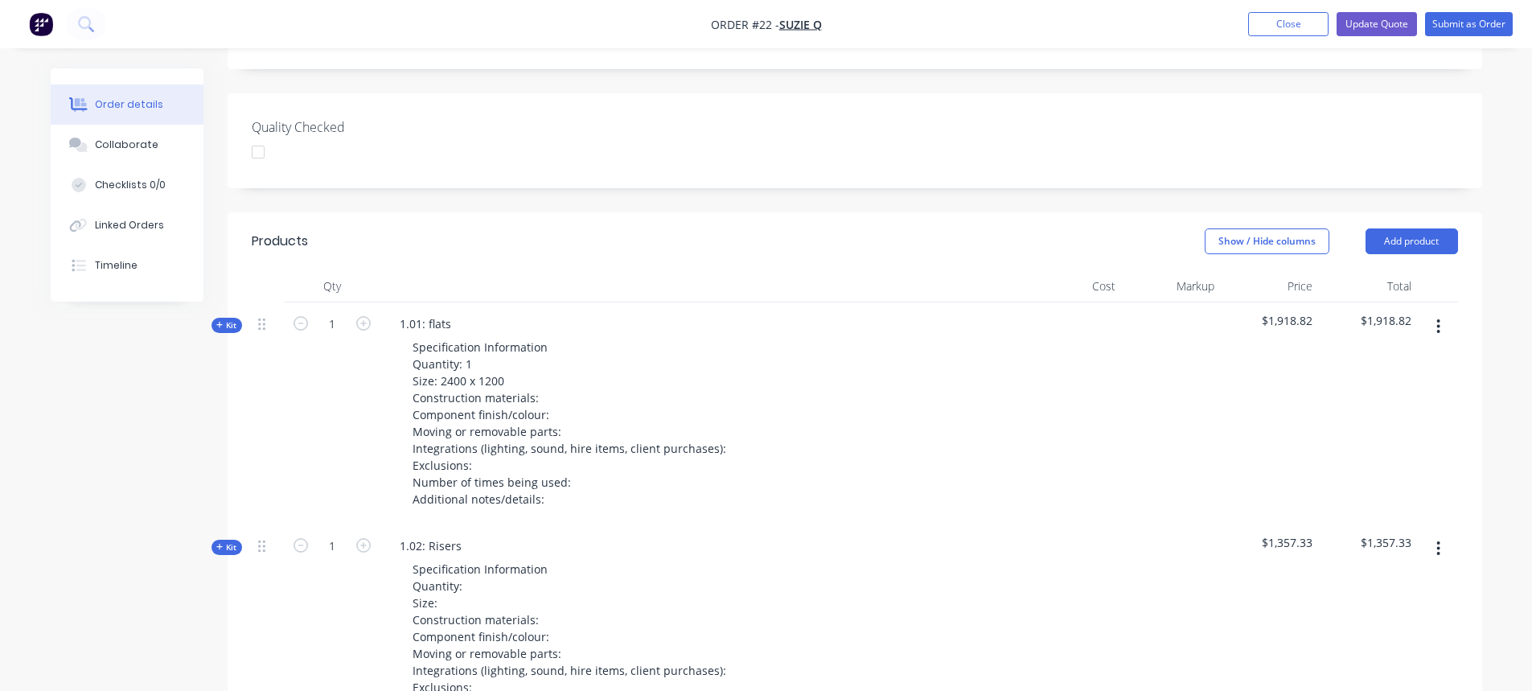
click at [1403, 212] on header "Products Show / Hide columns Add product" at bounding box center [855, 241] width 1255 height 58
click at [1396, 228] on button "Add product" at bounding box center [1412, 241] width 92 height 26
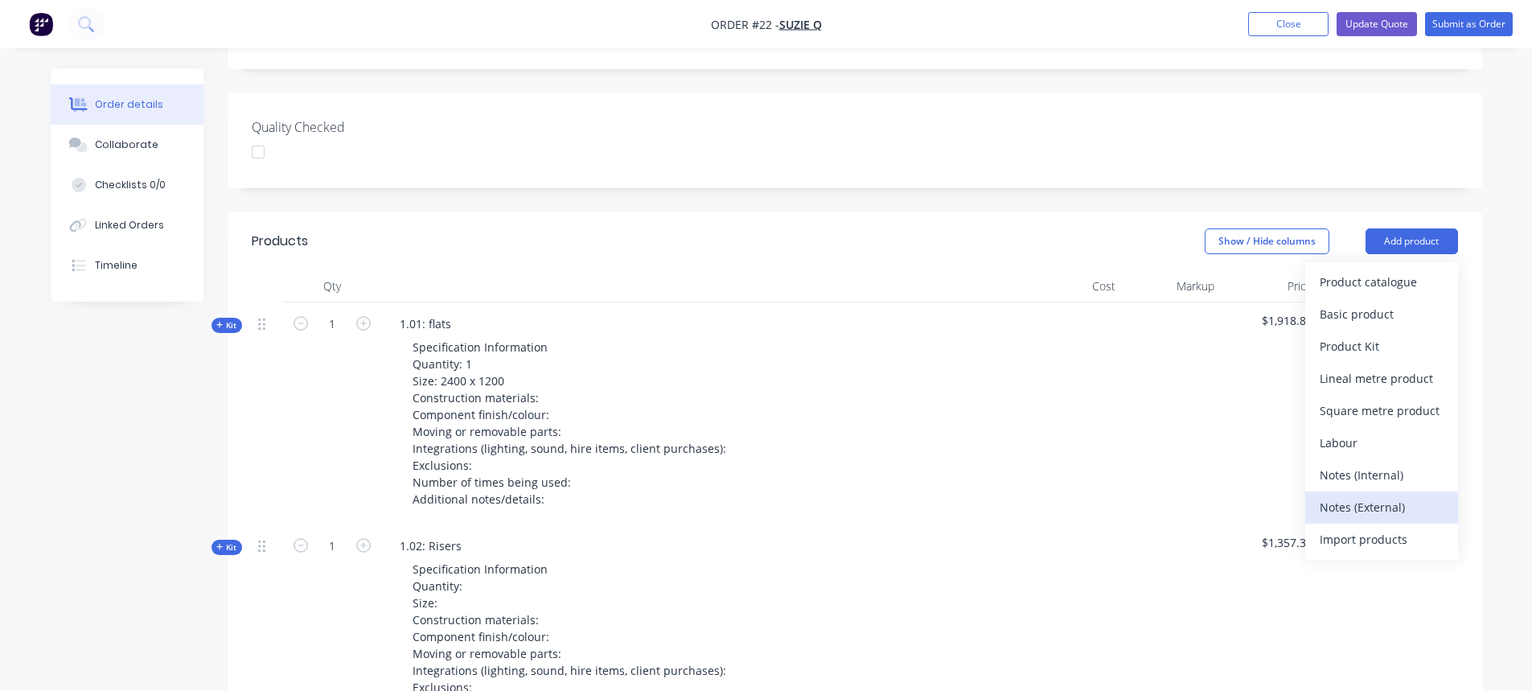
click at [1407, 495] on div "Notes (External)" at bounding box center [1382, 506] width 124 height 23
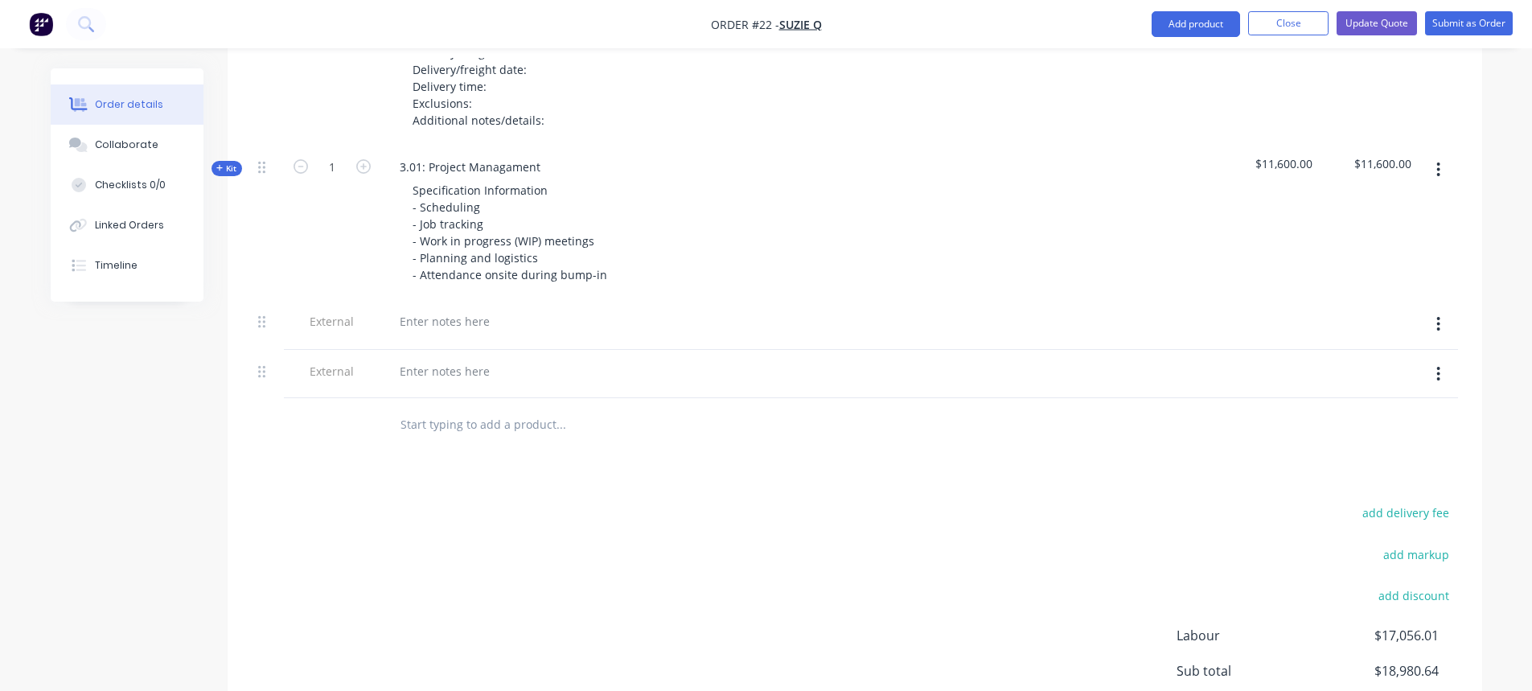
scroll to position [1930, 0]
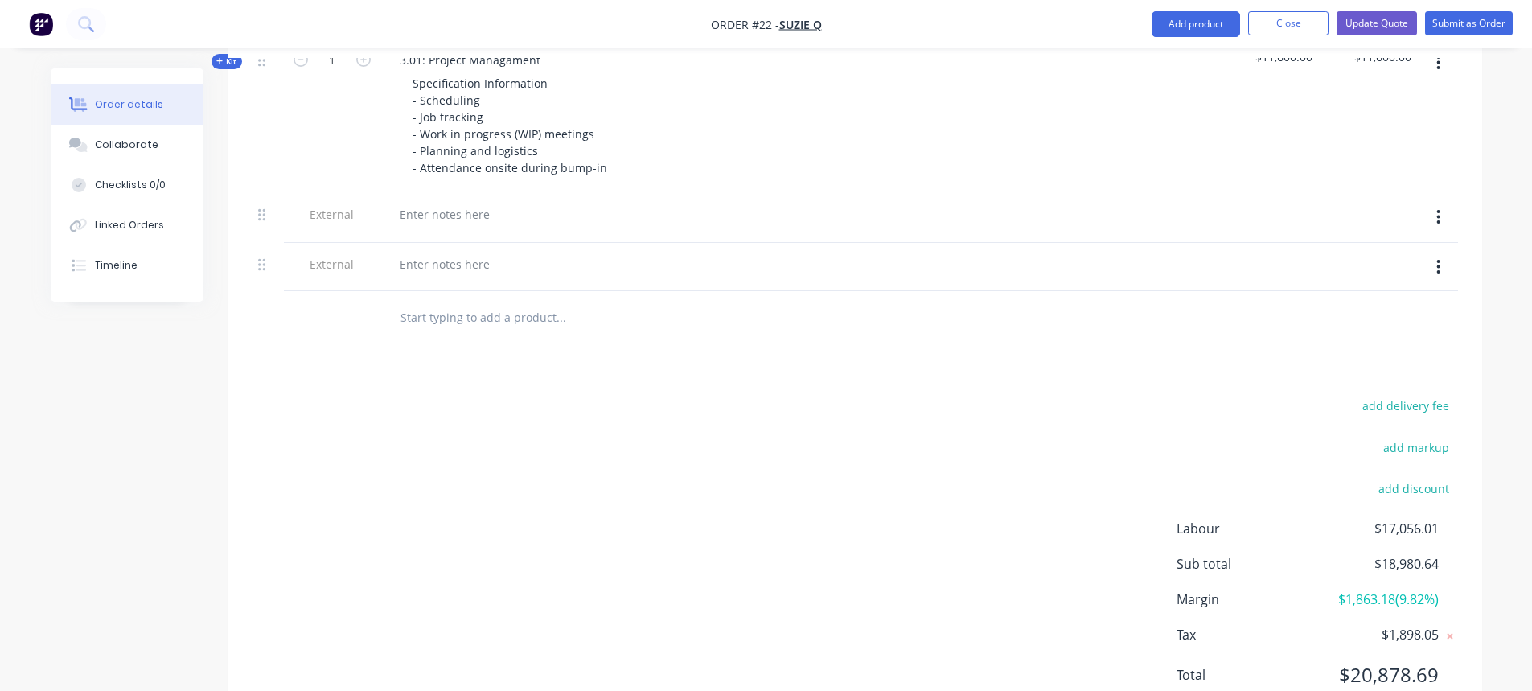
click at [408, 257] on div at bounding box center [701, 267] width 643 height 49
click at [435, 253] on div at bounding box center [445, 264] width 116 height 23
click at [331, 256] on span "External" at bounding box center [332, 264] width 84 height 17
click at [1442, 253] on button "button" at bounding box center [1439, 267] width 38 height 29
click at [1373, 330] on div "Delete" at bounding box center [1382, 341] width 124 height 23
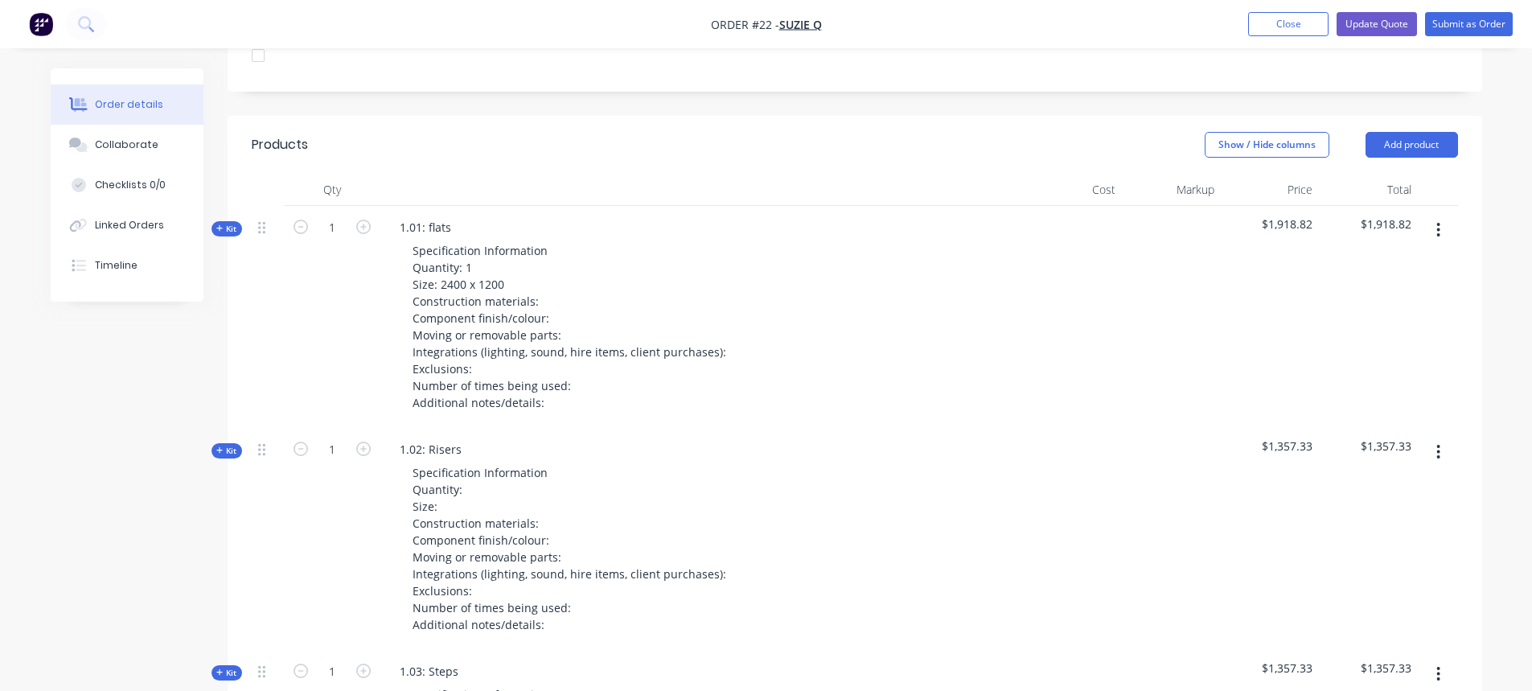
scroll to position [233, 0]
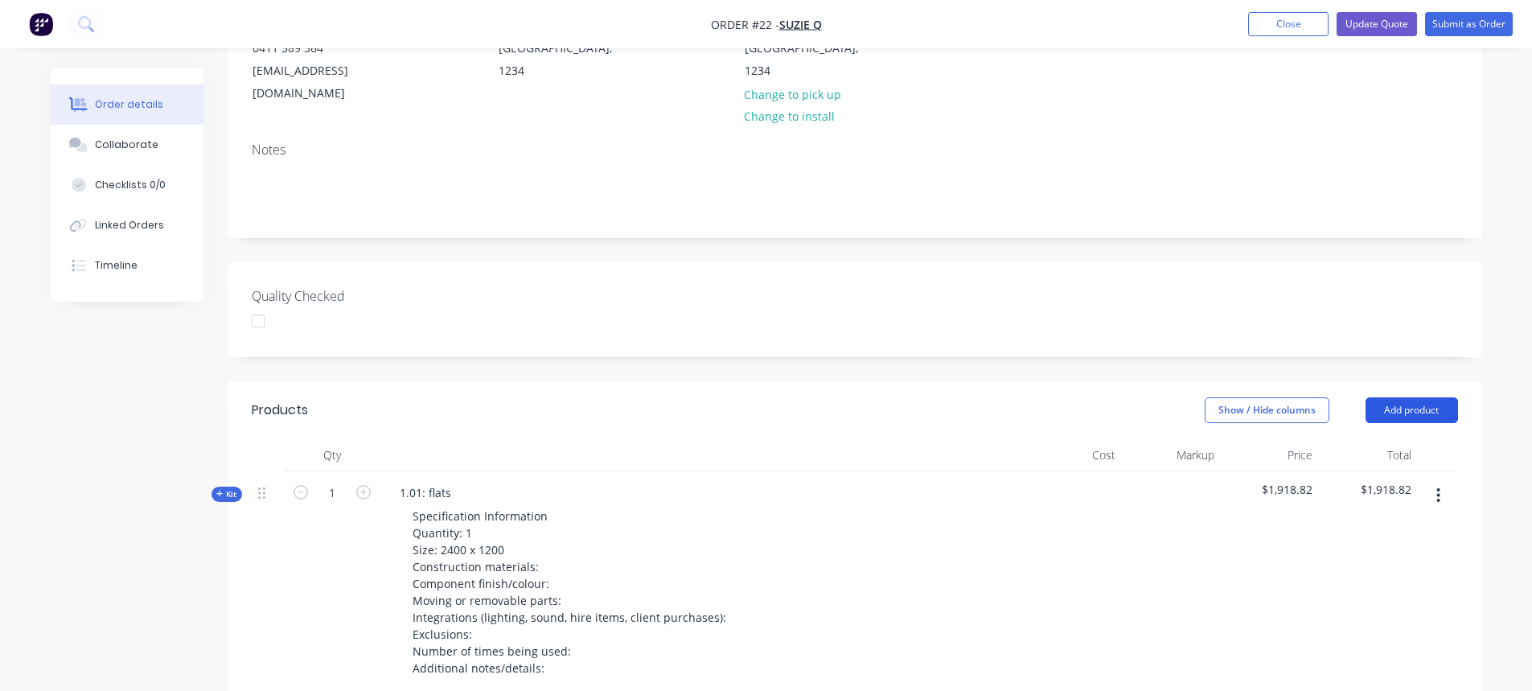
click at [1435, 397] on button "Add product" at bounding box center [1412, 410] width 92 height 26
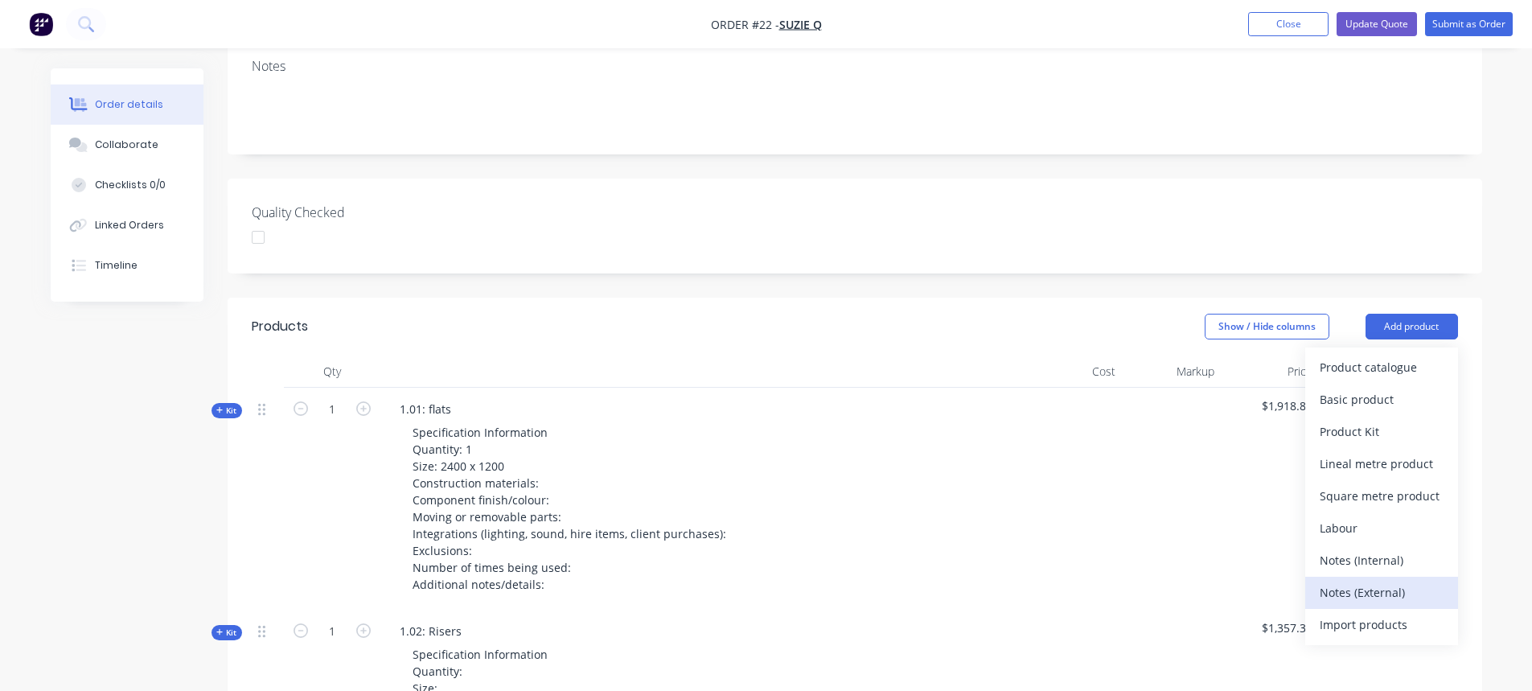
scroll to position [394, 0]
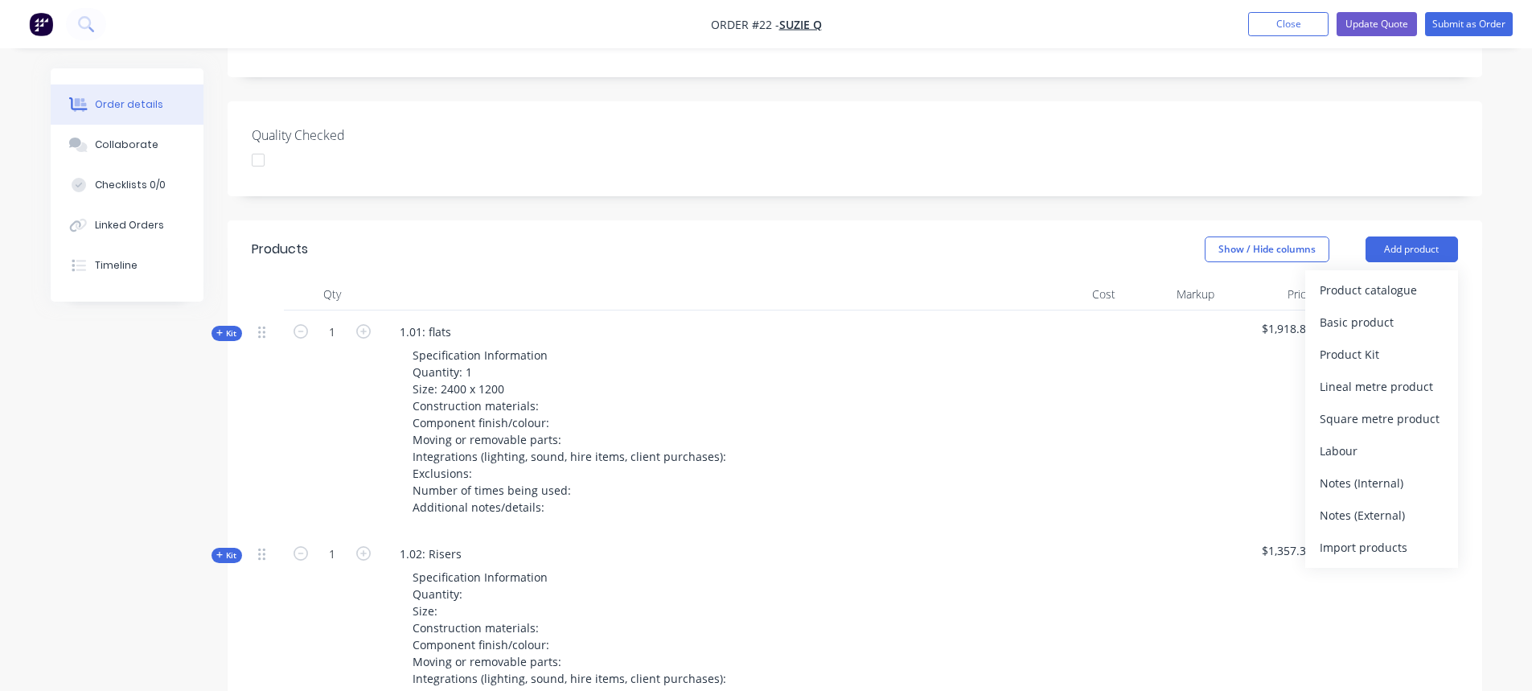
click at [1404, 471] on div "Notes (Internal)" at bounding box center [1382, 482] width 124 height 23
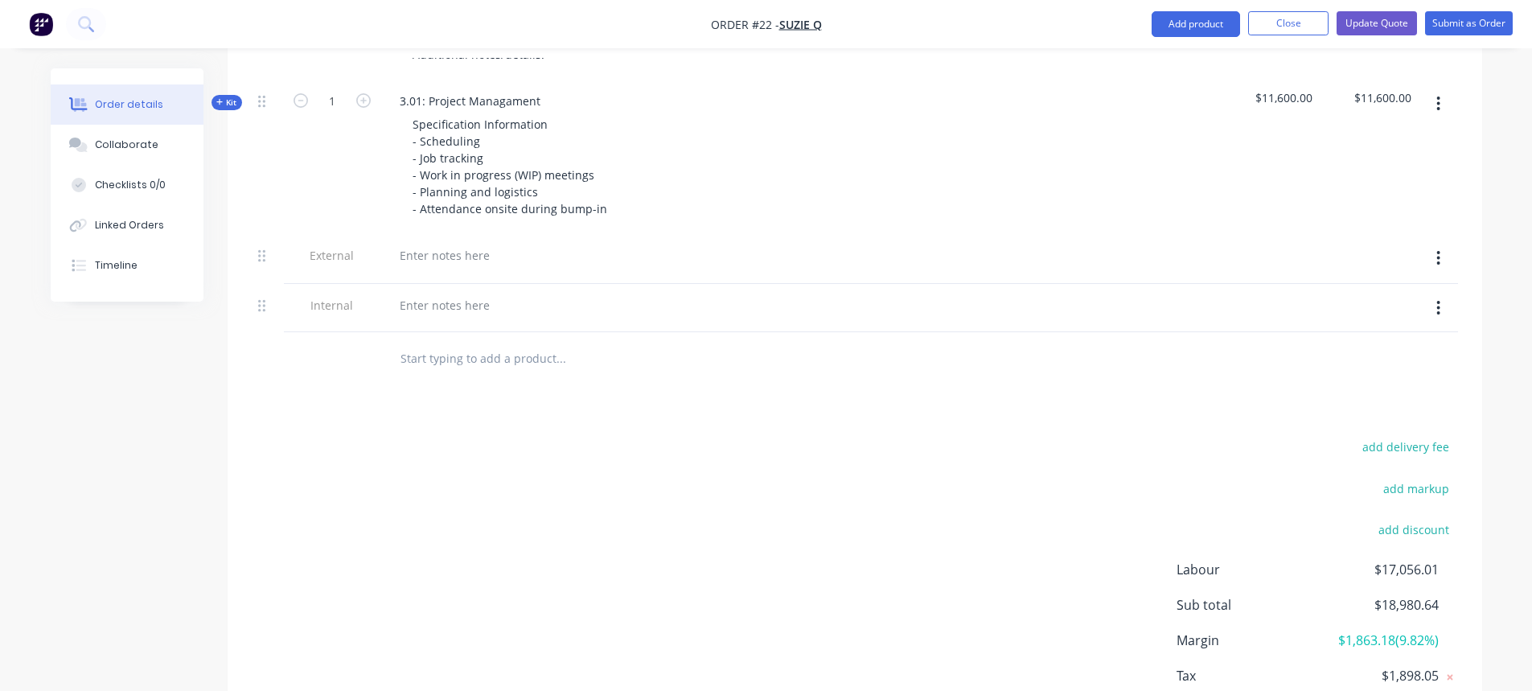
scroll to position [1971, 0]
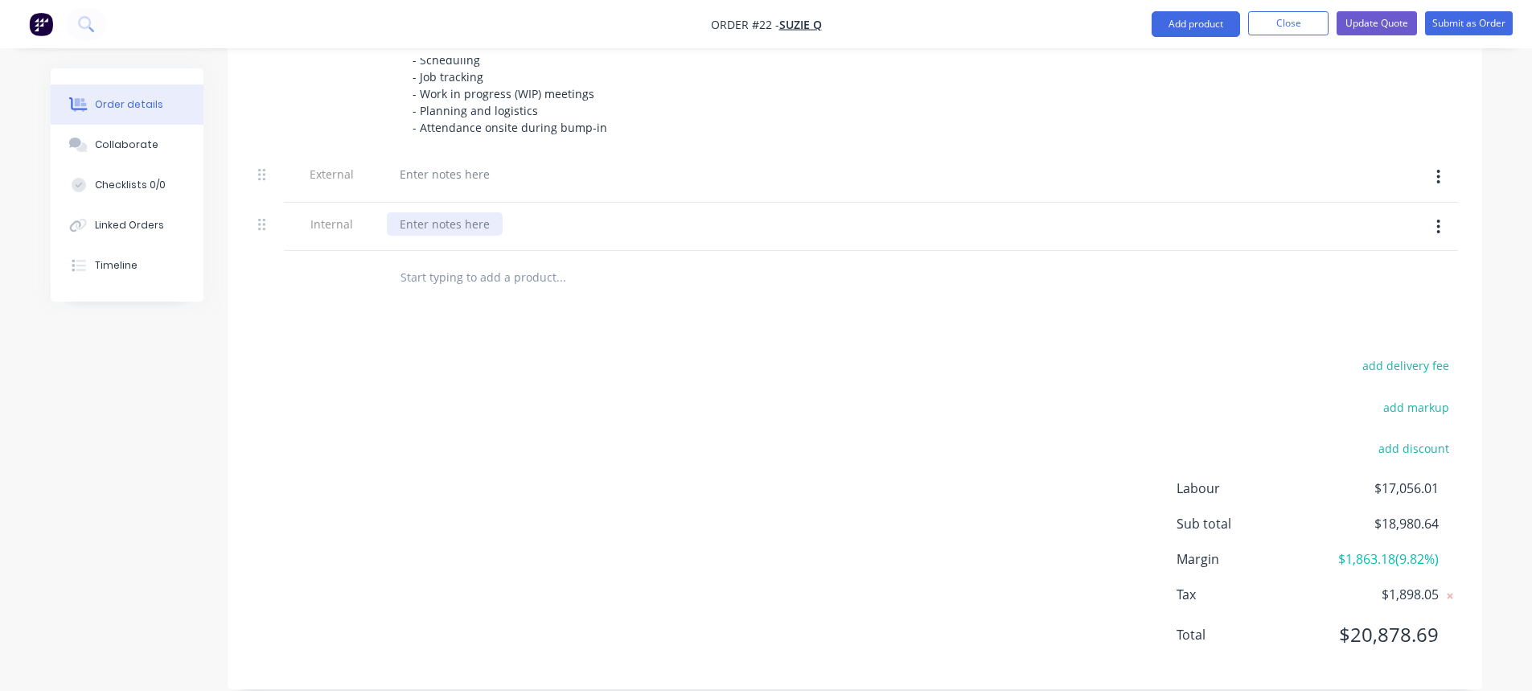
click at [495, 212] on div at bounding box center [445, 223] width 116 height 23
click at [439, 162] on div at bounding box center [445, 173] width 116 height 23
click at [446, 162] on div "Exteernal: Can this be seen" at bounding box center [473, 173] width 173 height 23
click at [425, 162] on div "Exteernal: Can this be seen" at bounding box center [473, 173] width 173 height 23
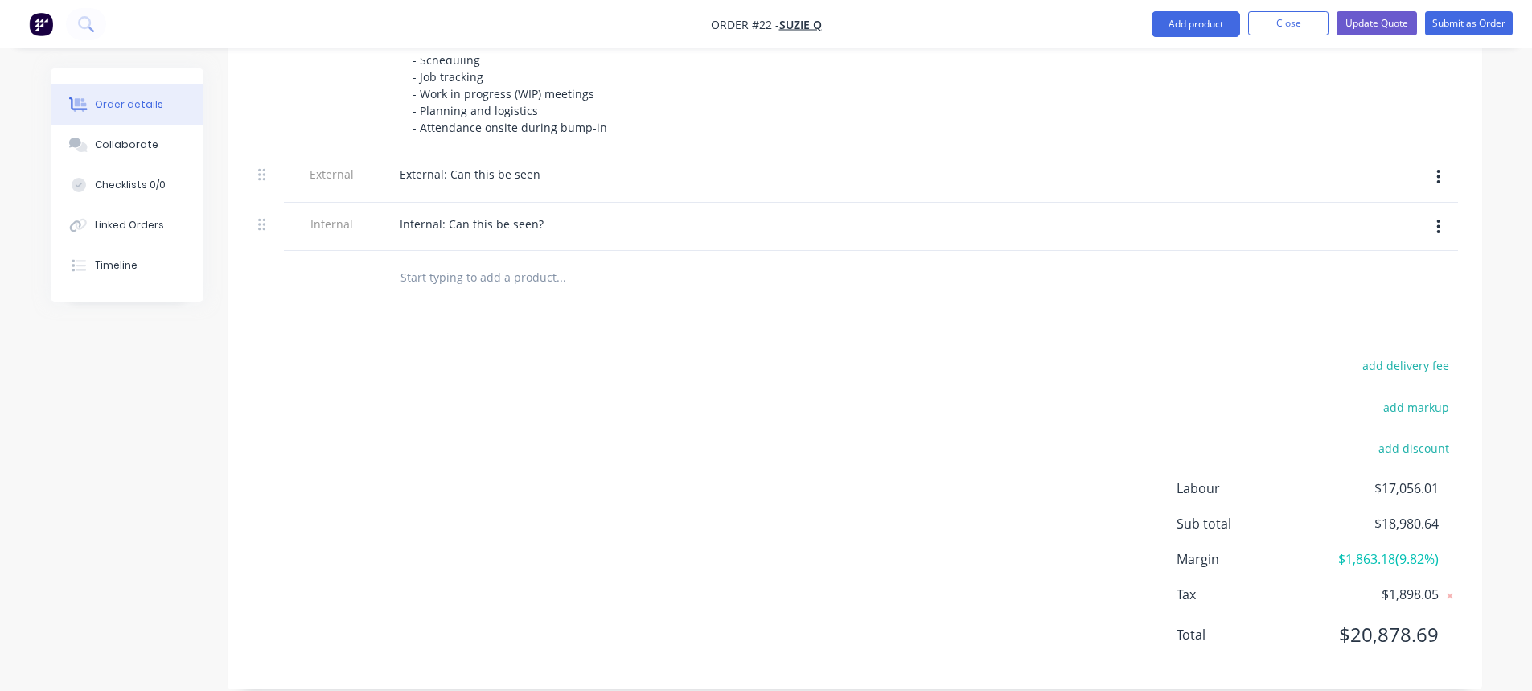
drag, startPoint x: 833, startPoint y: 457, endPoint x: 860, endPoint y: 438, distance: 32.8
click at [834, 457] on div "add delivery fee add markup add discount Labour $17,056.01 Sub total $18,980.64…" at bounding box center [855, 510] width 1206 height 310
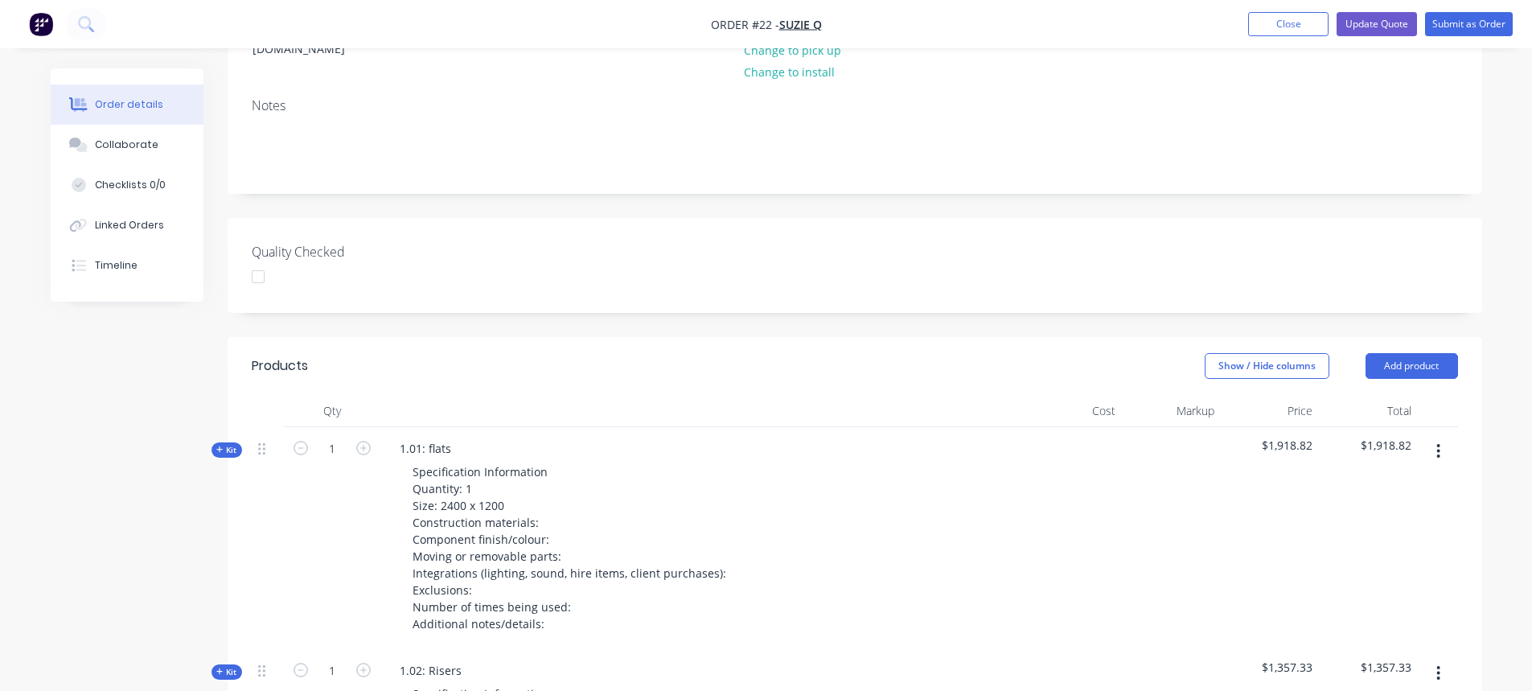
scroll to position [121, 0]
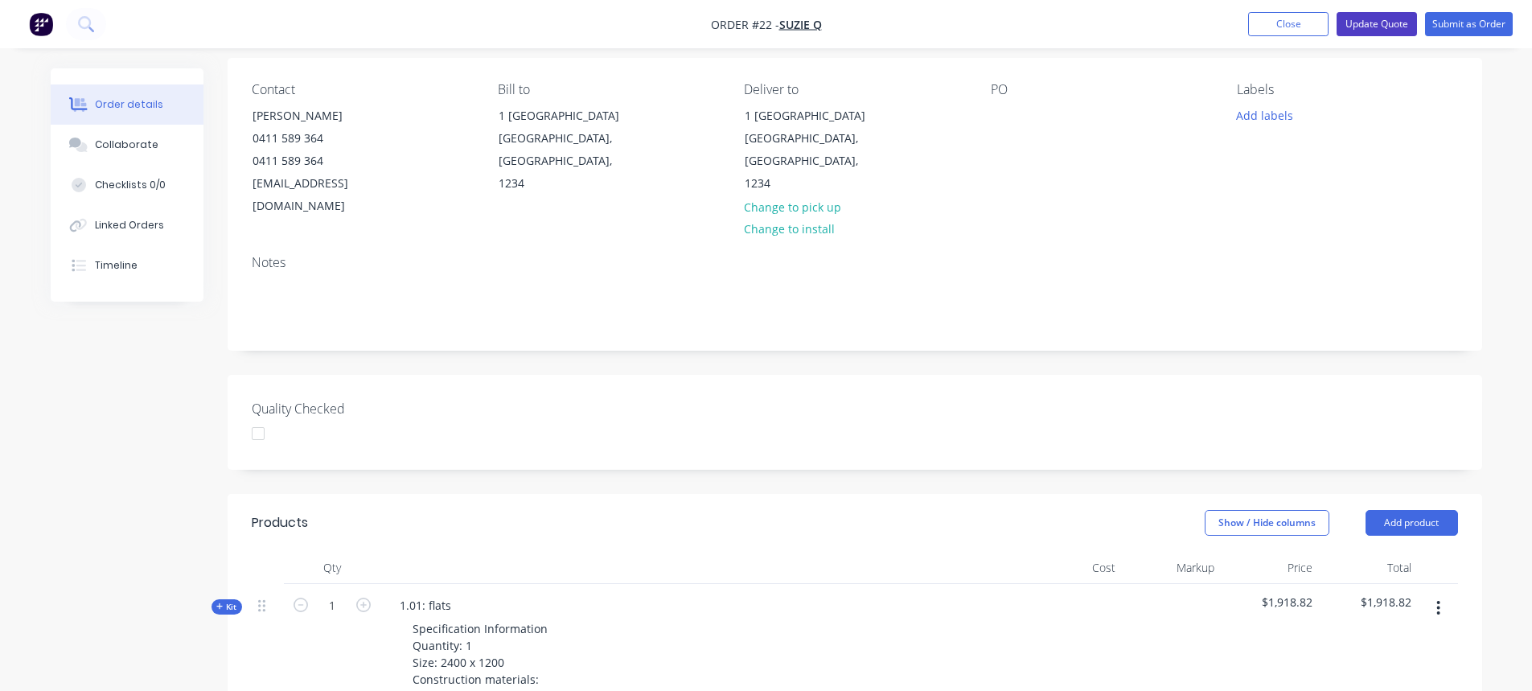
click at [1379, 19] on button "Update Quote" at bounding box center [1377, 24] width 80 height 24
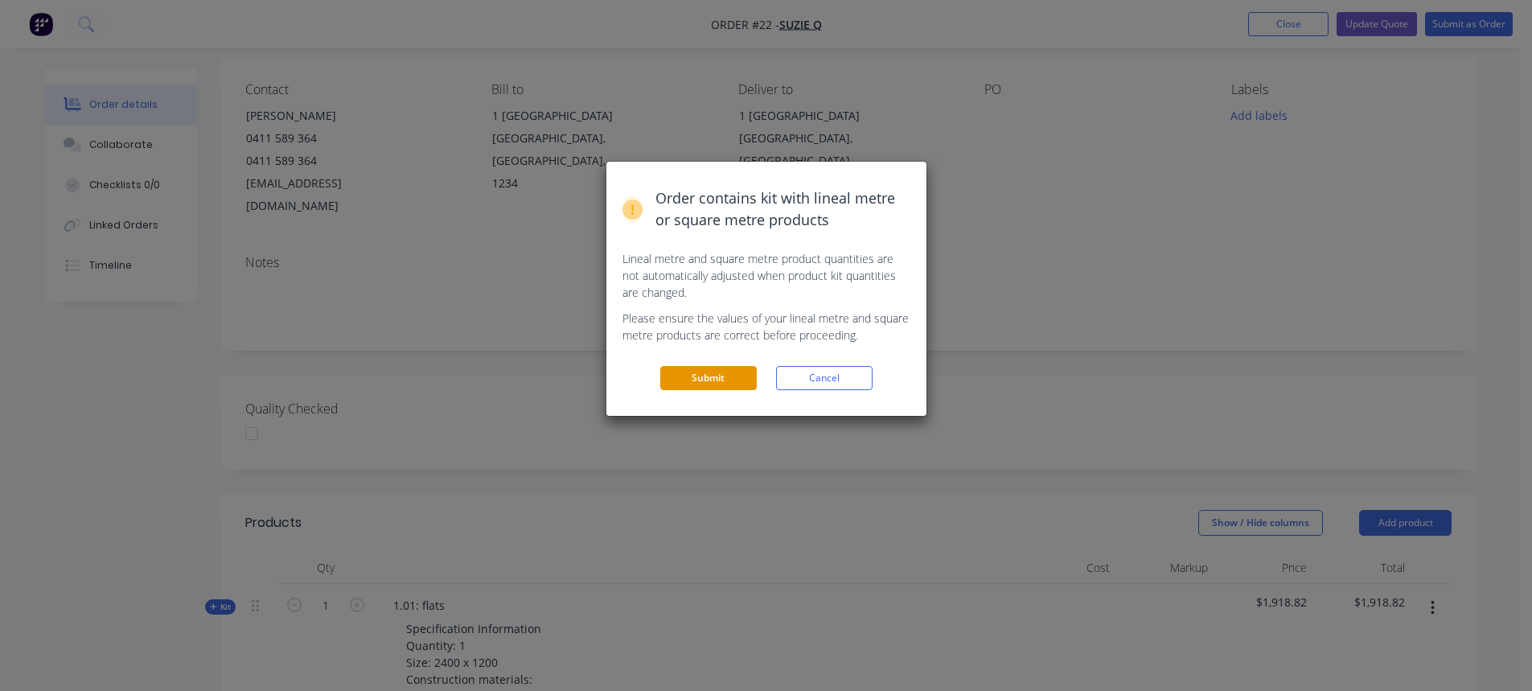
click at [724, 384] on button "Submit" at bounding box center [708, 378] width 97 height 24
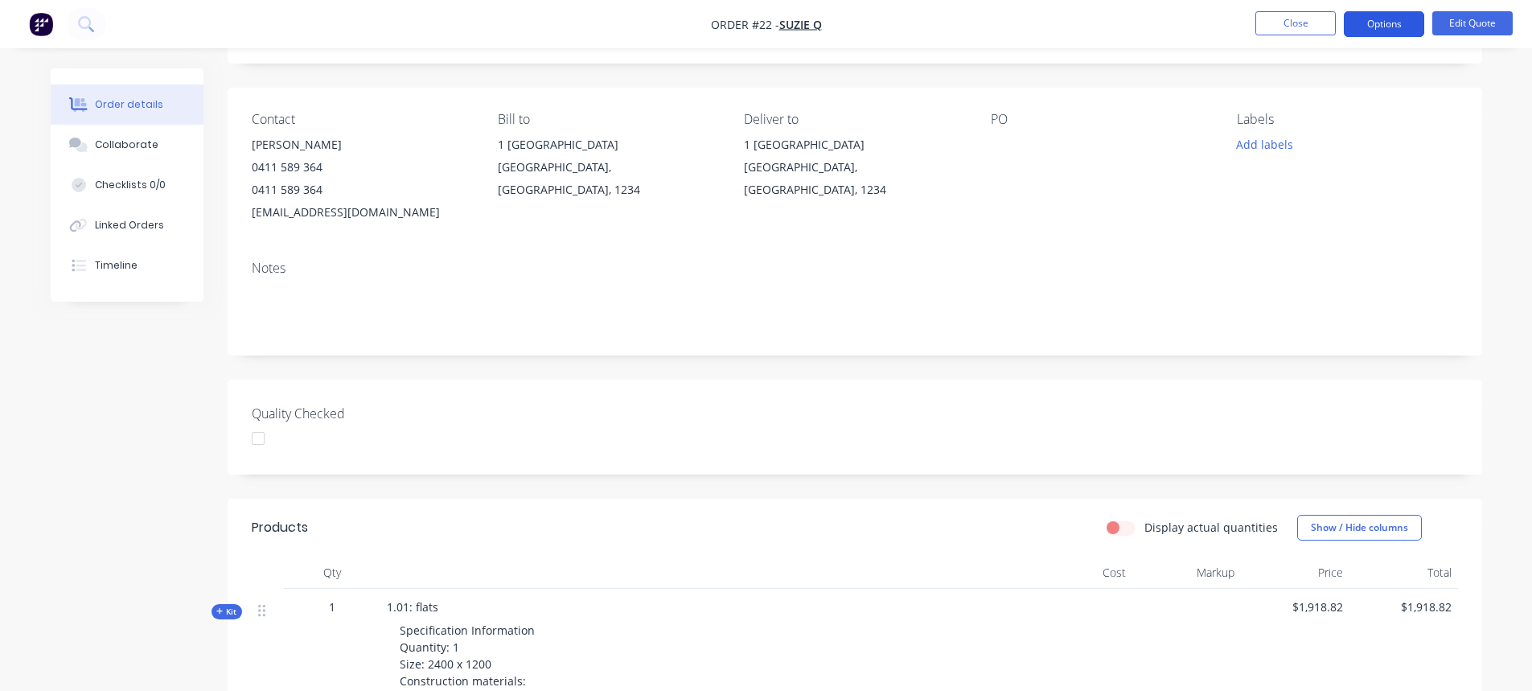
scroll to position [0, 0]
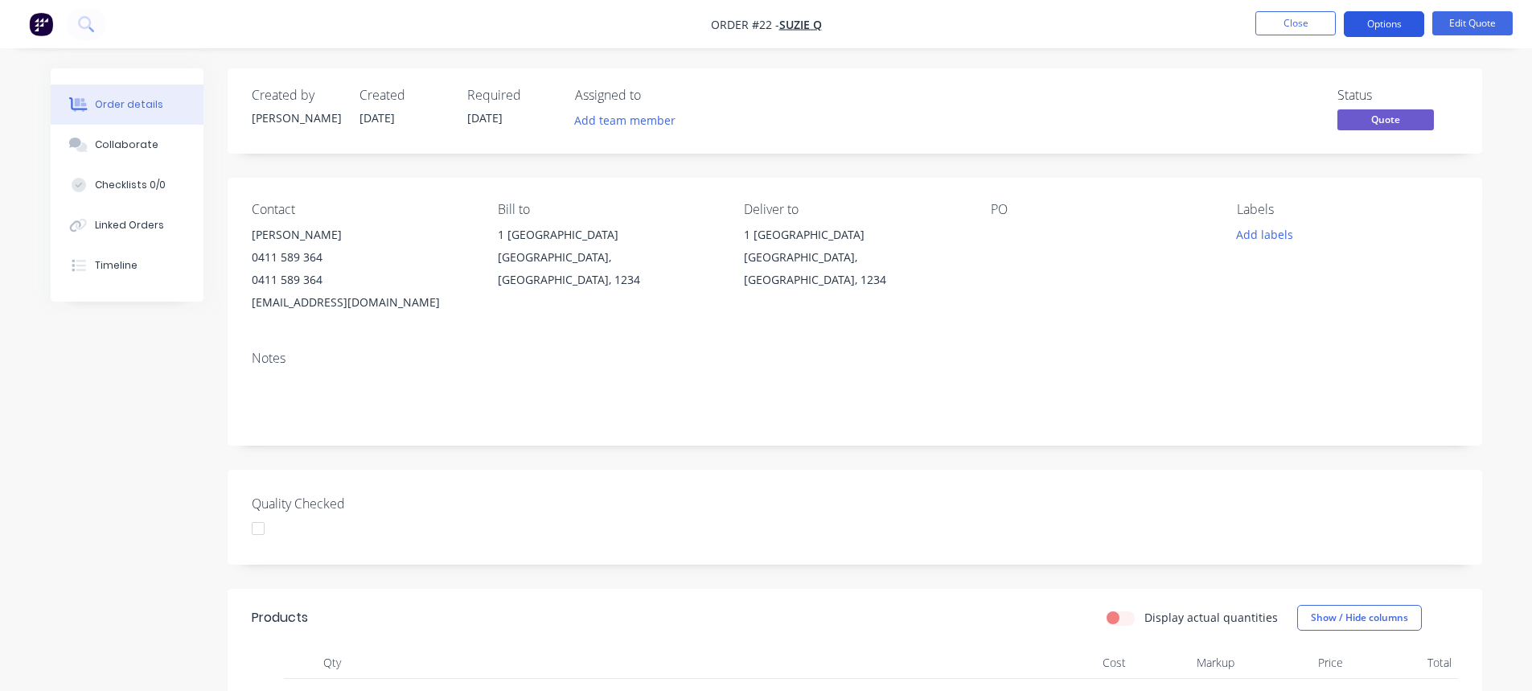
click at [1404, 22] on button "Options" at bounding box center [1384, 24] width 80 height 26
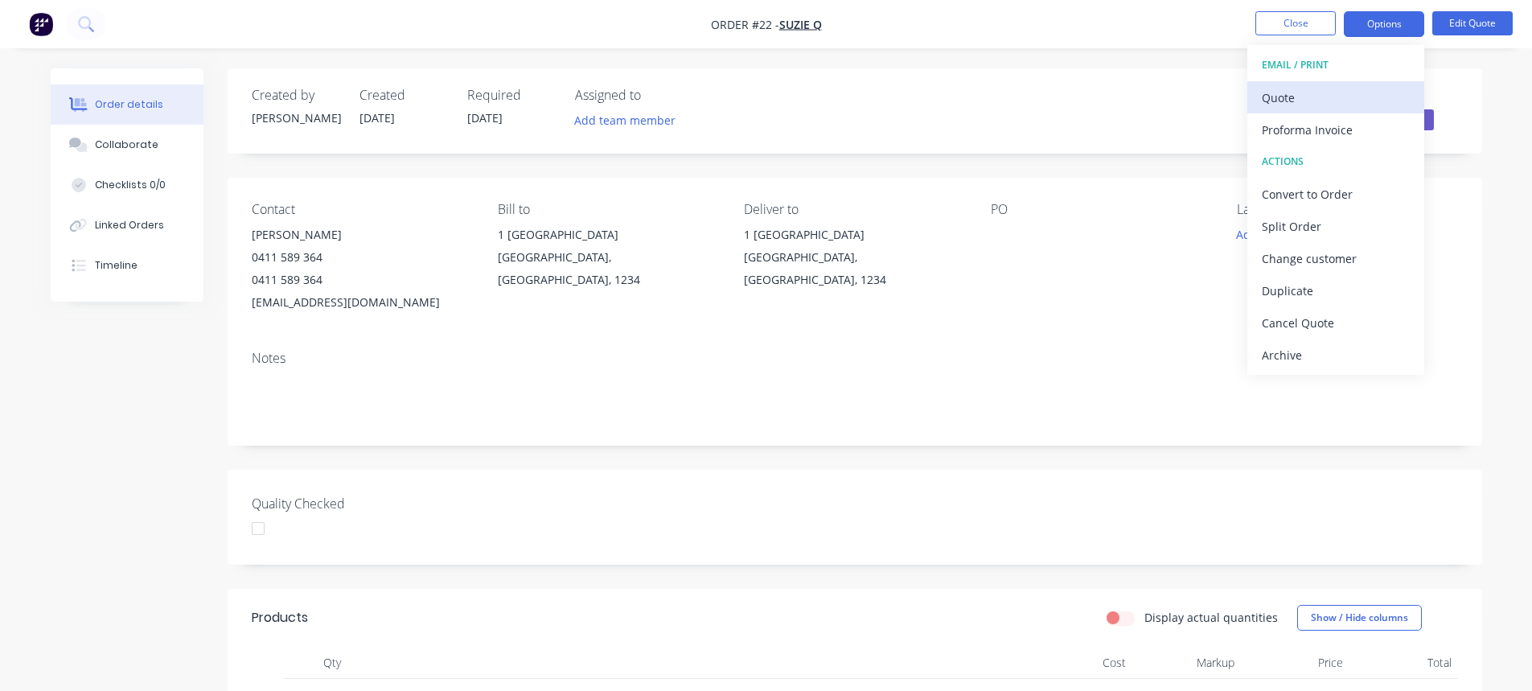
click at [1347, 100] on div "Quote" at bounding box center [1336, 97] width 148 height 23
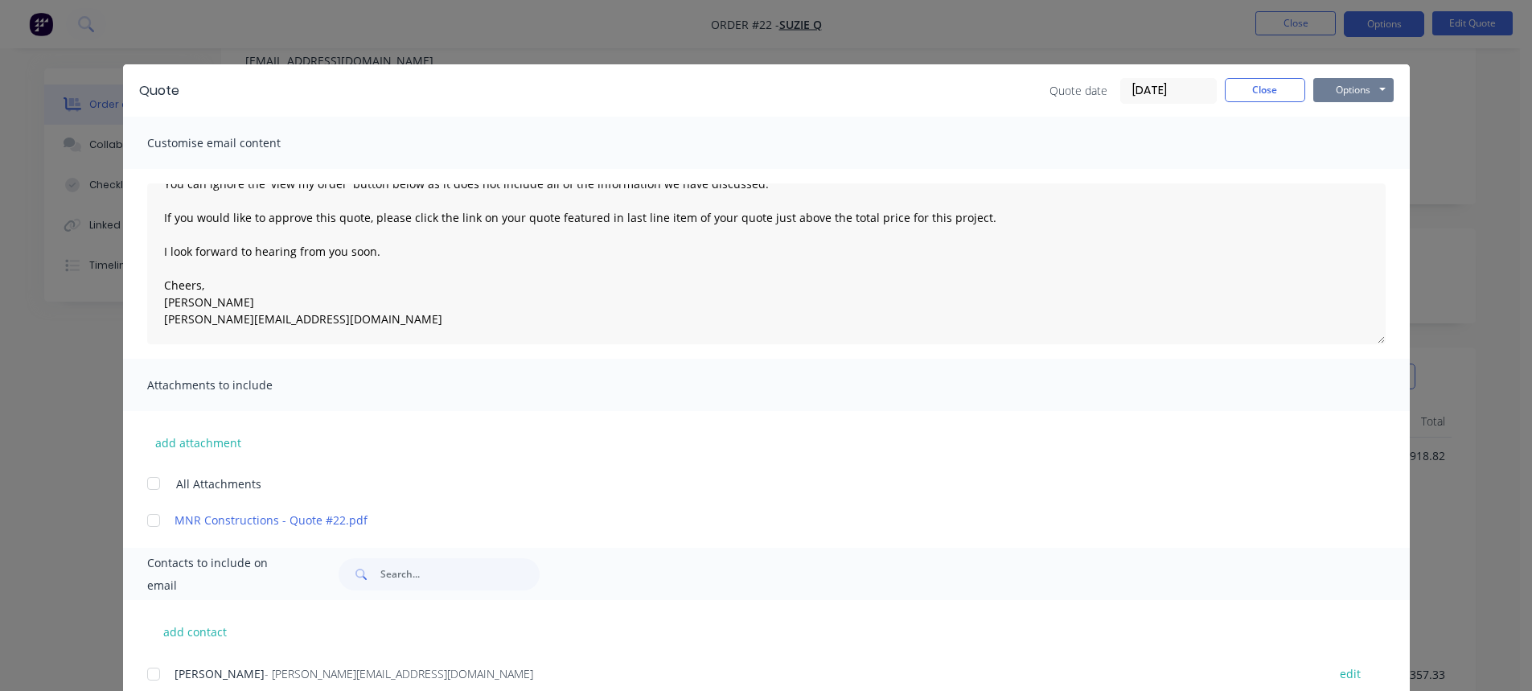
click at [1347, 83] on button "Options" at bounding box center [1353, 90] width 80 height 24
click at [1373, 125] on button "Preview" at bounding box center [1364, 118] width 103 height 27
drag, startPoint x: 1256, startPoint y: 90, endPoint x: 1239, endPoint y: 106, distance: 23.3
click at [1256, 90] on button "Close" at bounding box center [1265, 90] width 80 height 24
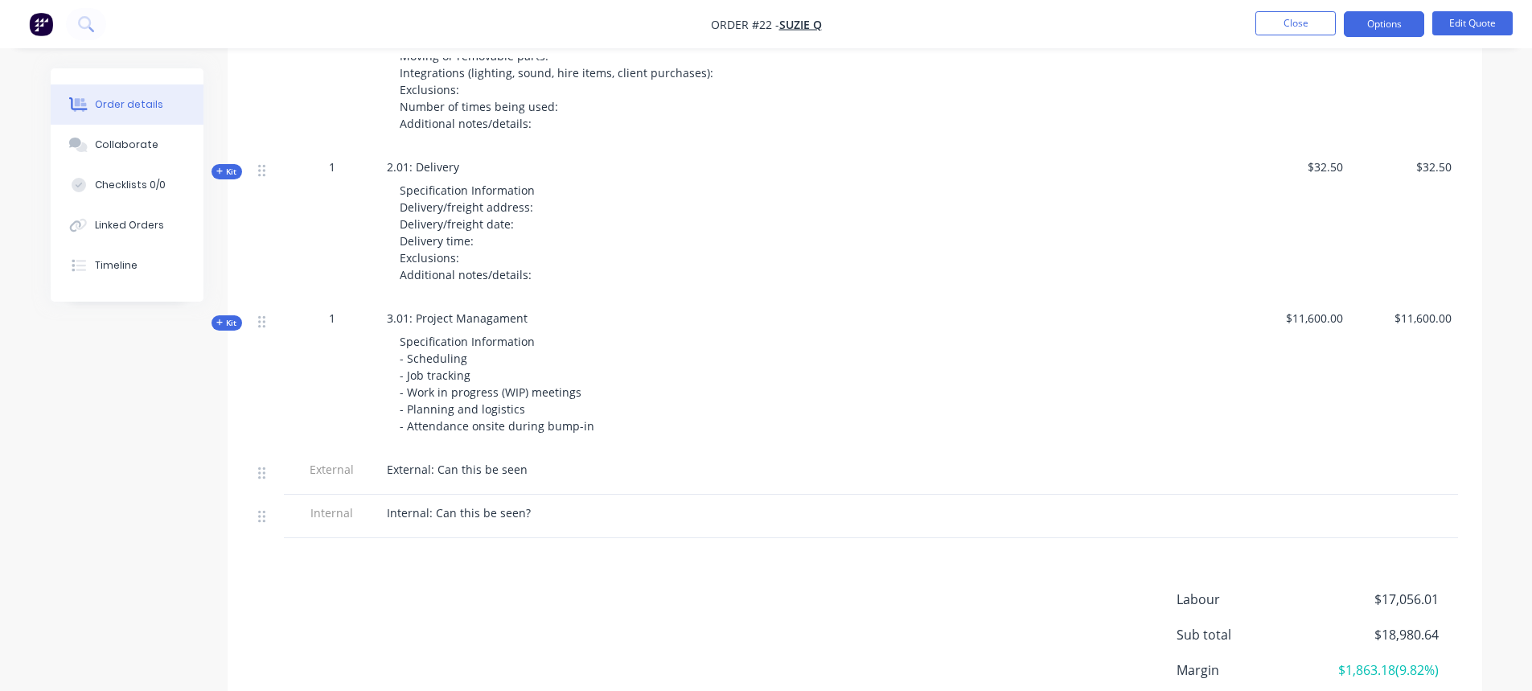
scroll to position [1757, 0]
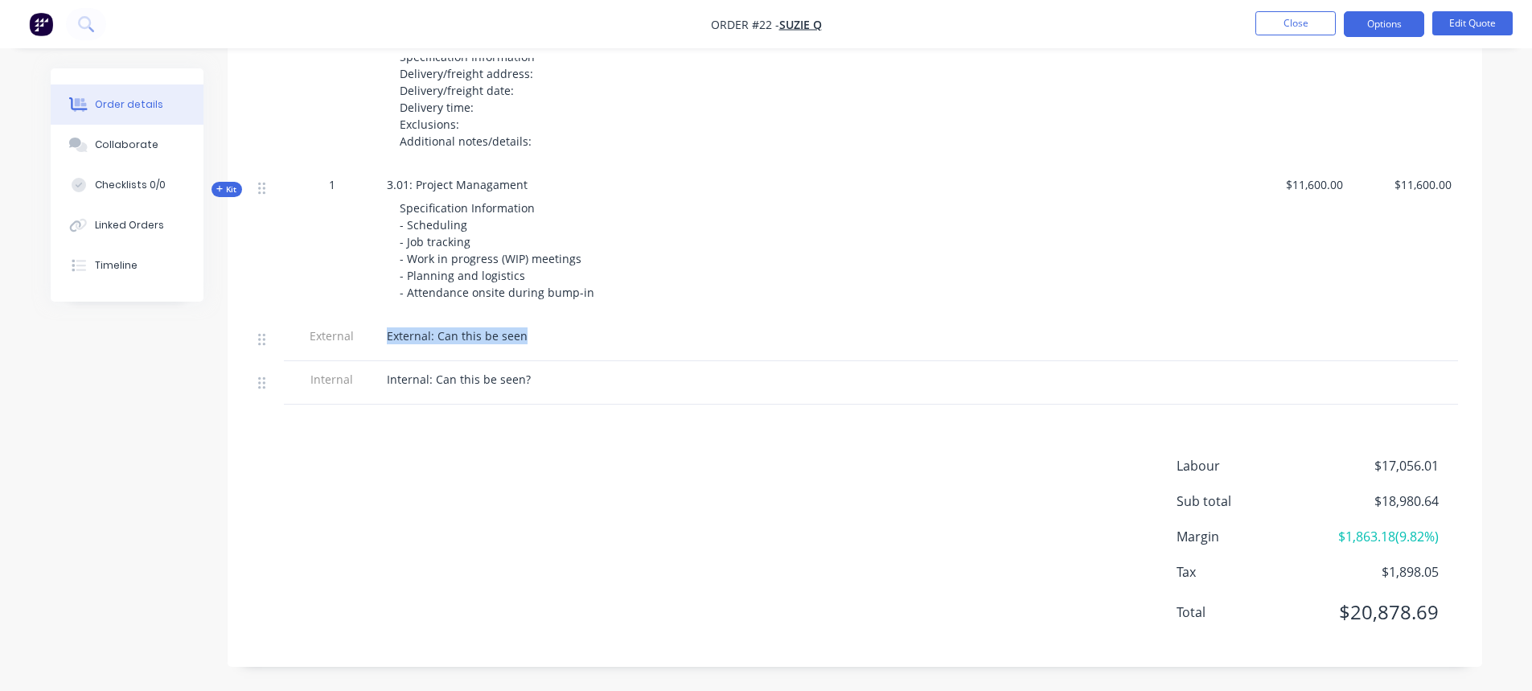
drag, startPoint x: 540, startPoint y: 337, endPoint x: 312, endPoint y: 325, distance: 227.9
click at [370, 336] on div "External External: Can this be seen" at bounding box center [855, 339] width 1206 height 43
drag, startPoint x: 310, startPoint y: 336, endPoint x: 619, endPoint y: 340, distance: 308.9
click at [619, 340] on div "External External: Can this be seen" at bounding box center [855, 339] width 1206 height 43
click at [619, 341] on div "External: Can this be seen" at bounding box center [702, 335] width 631 height 17
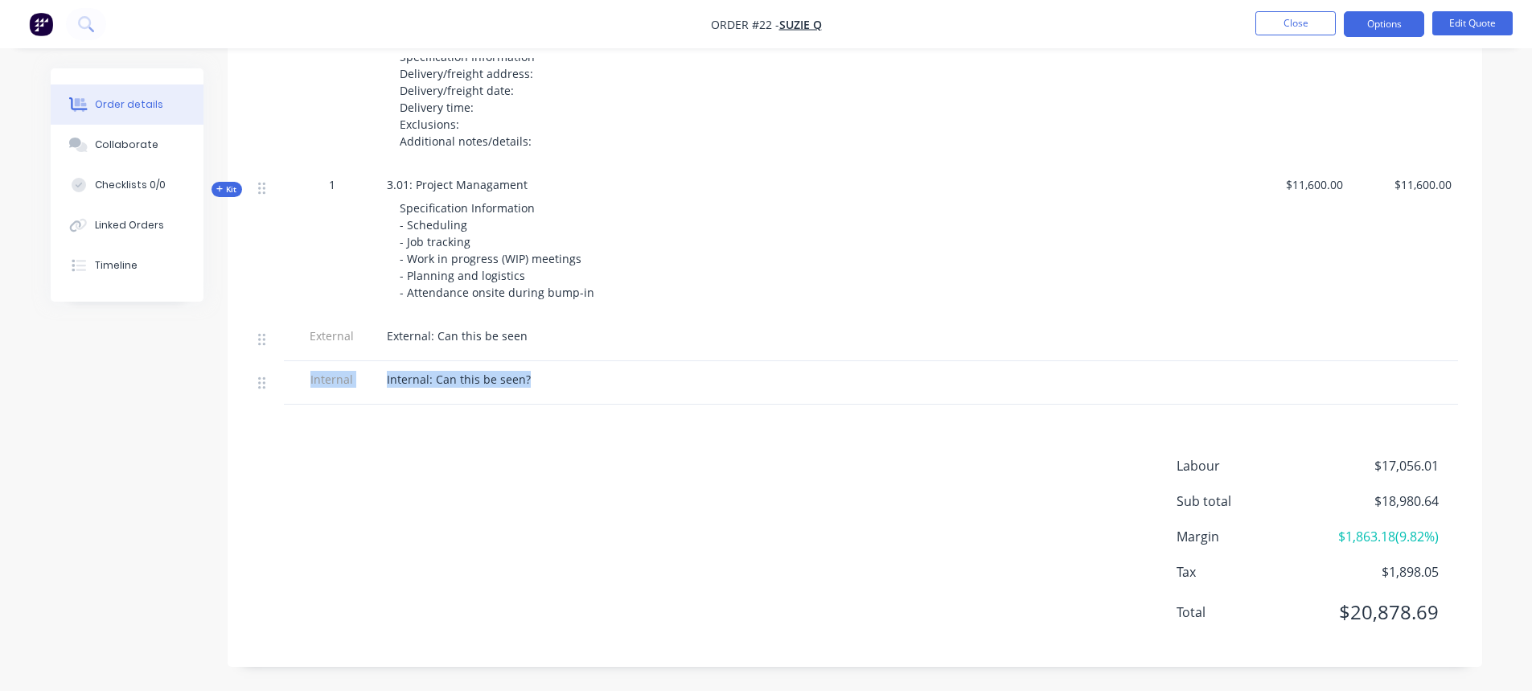
drag, startPoint x: 307, startPoint y: 379, endPoint x: 571, endPoint y: 392, distance: 264.1
click at [571, 392] on div "Internal Internal: Can this be seen?" at bounding box center [855, 382] width 1206 height 43
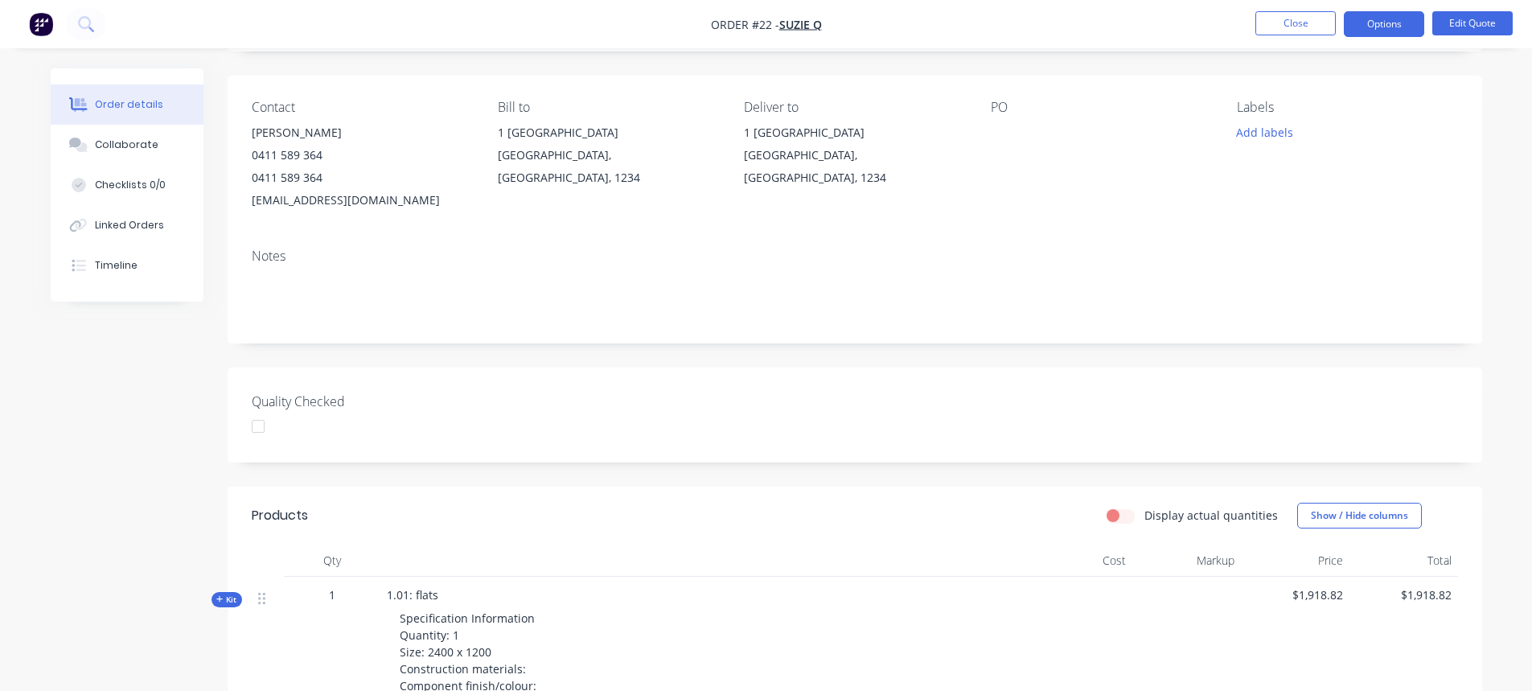
scroll to position [0, 0]
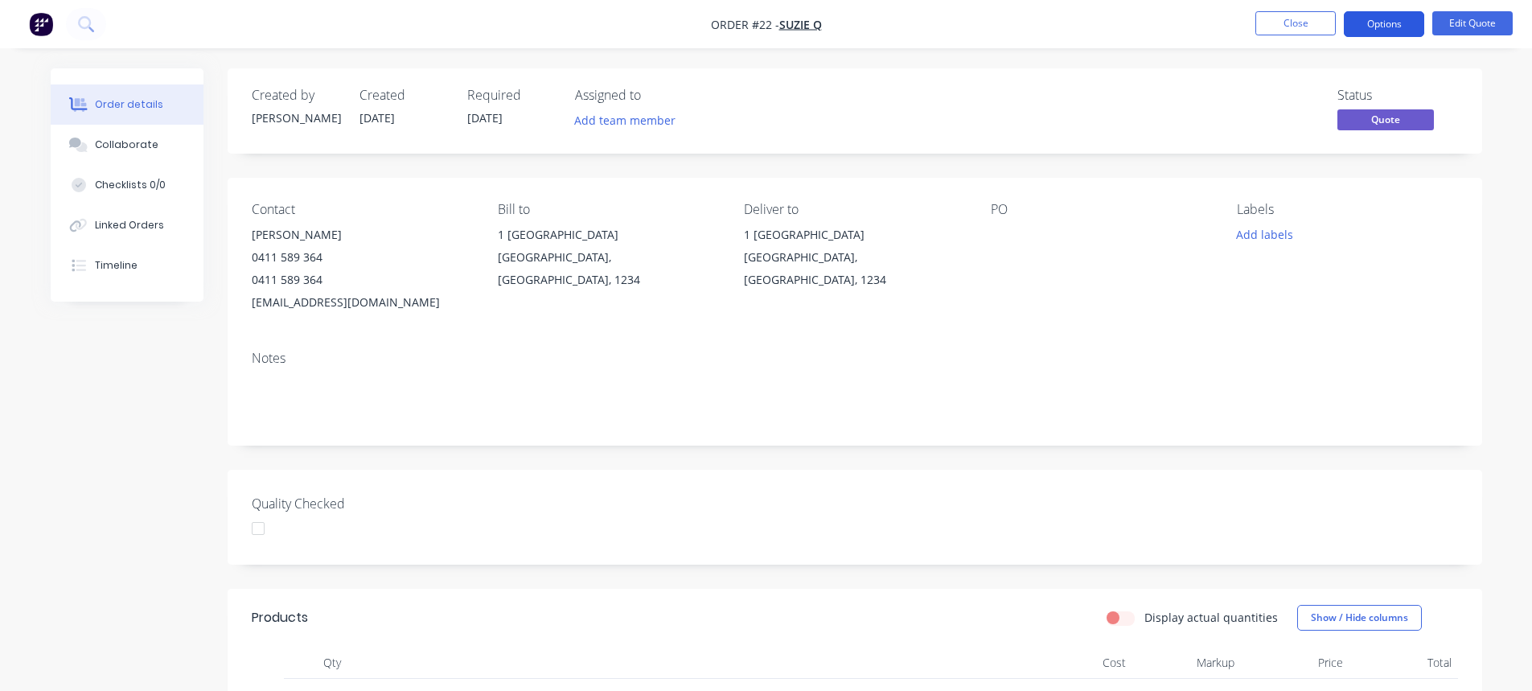
click at [1416, 34] on button "Options" at bounding box center [1384, 24] width 80 height 26
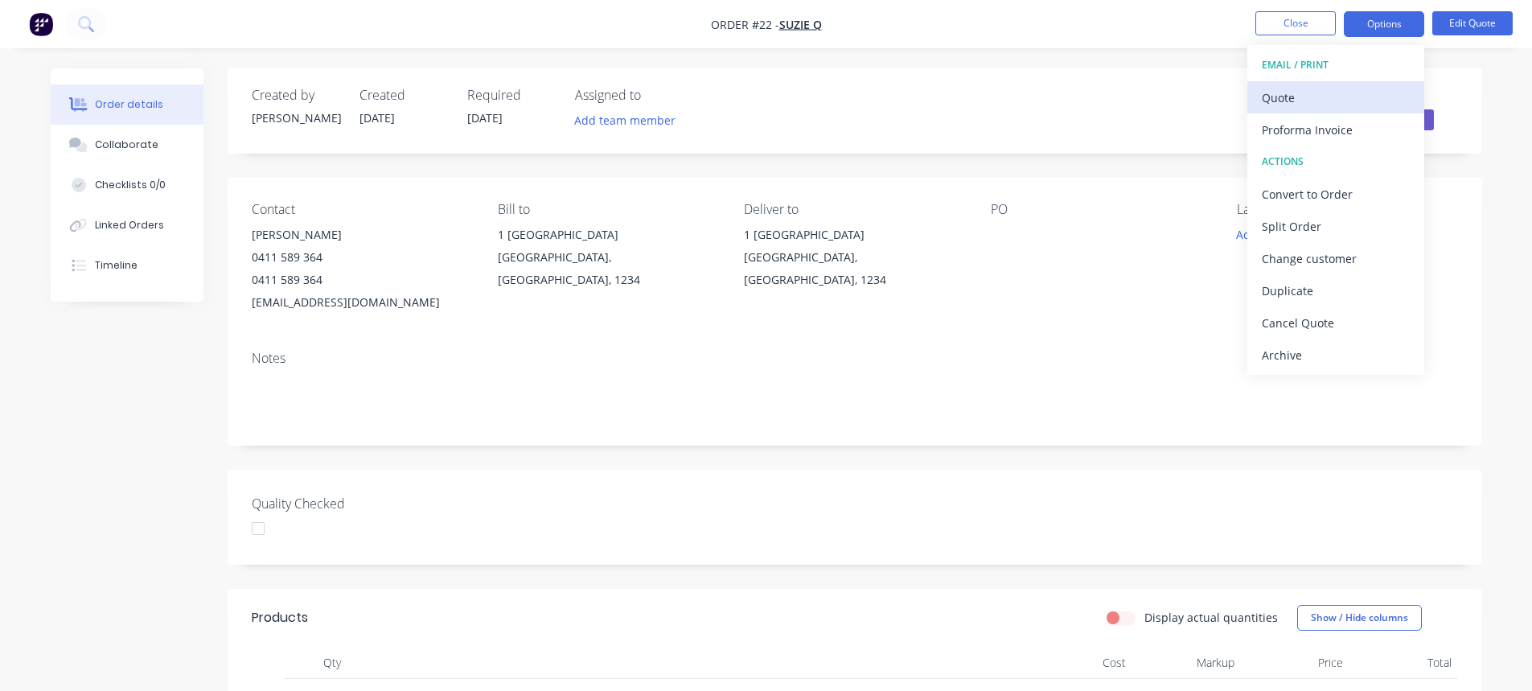
click at [1334, 95] on div "Quote" at bounding box center [1336, 97] width 148 height 23
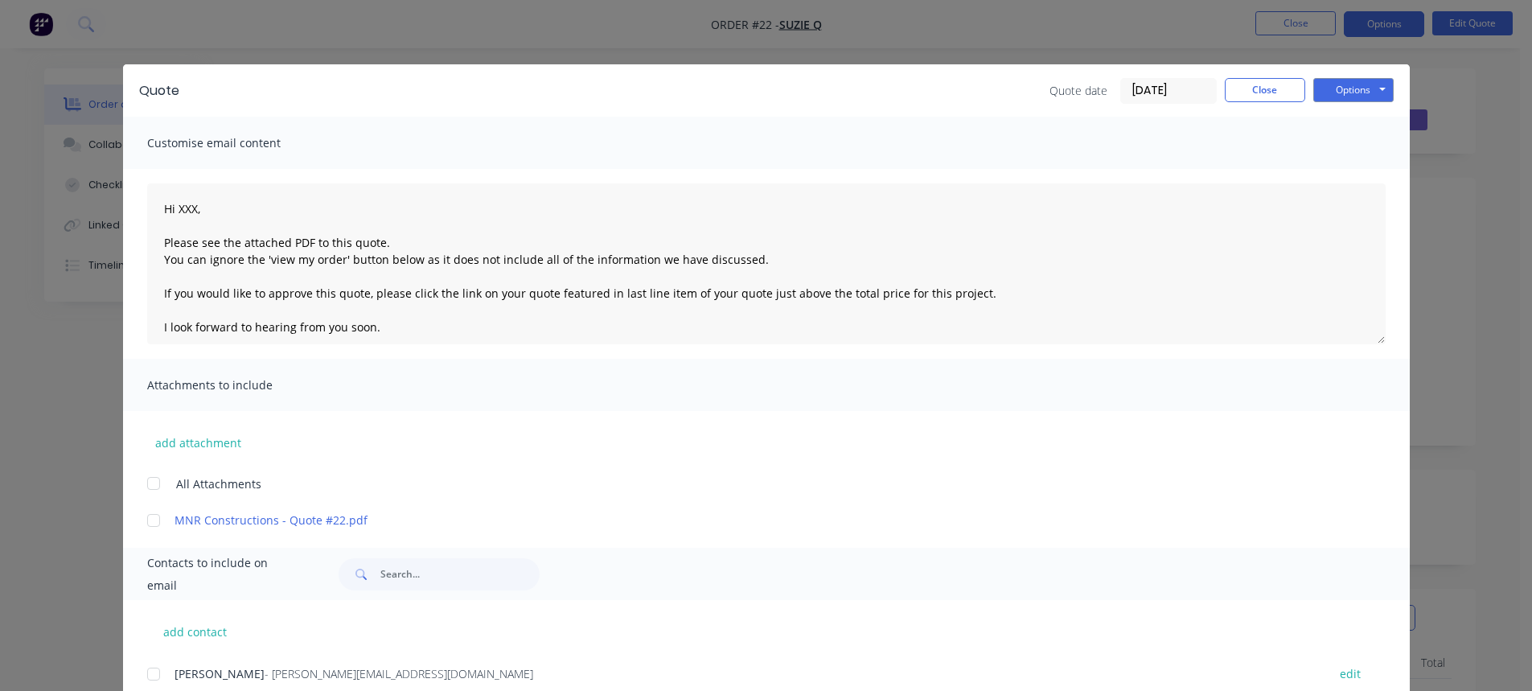
click at [1358, 76] on div "Quote Quote date 28/08/25 Close Options Preview Print Email" at bounding box center [766, 90] width 1287 height 52
click at [1355, 82] on button "Options" at bounding box center [1353, 90] width 80 height 24
click at [1354, 118] on button "Preview" at bounding box center [1364, 118] width 103 height 27
click at [1254, 90] on button "Close" at bounding box center [1265, 90] width 80 height 24
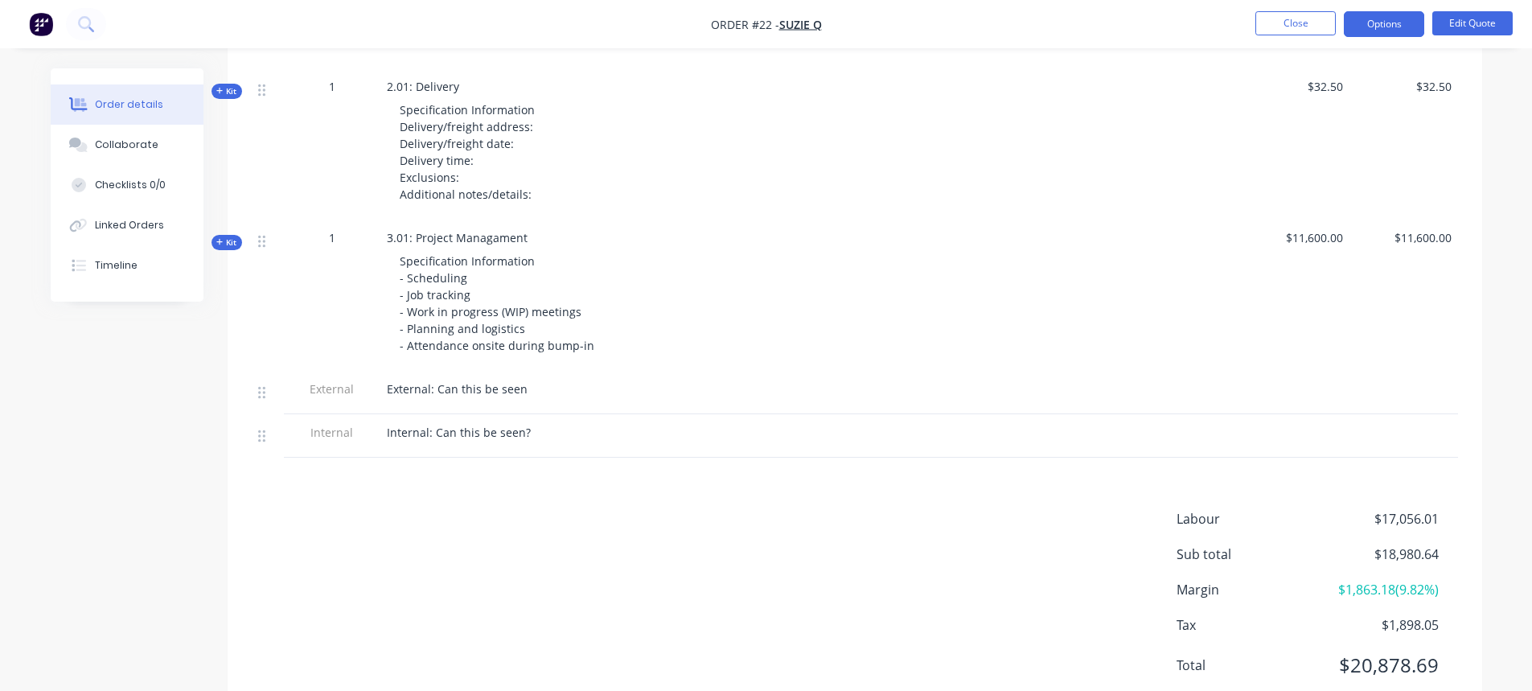
scroll to position [1677, 0]
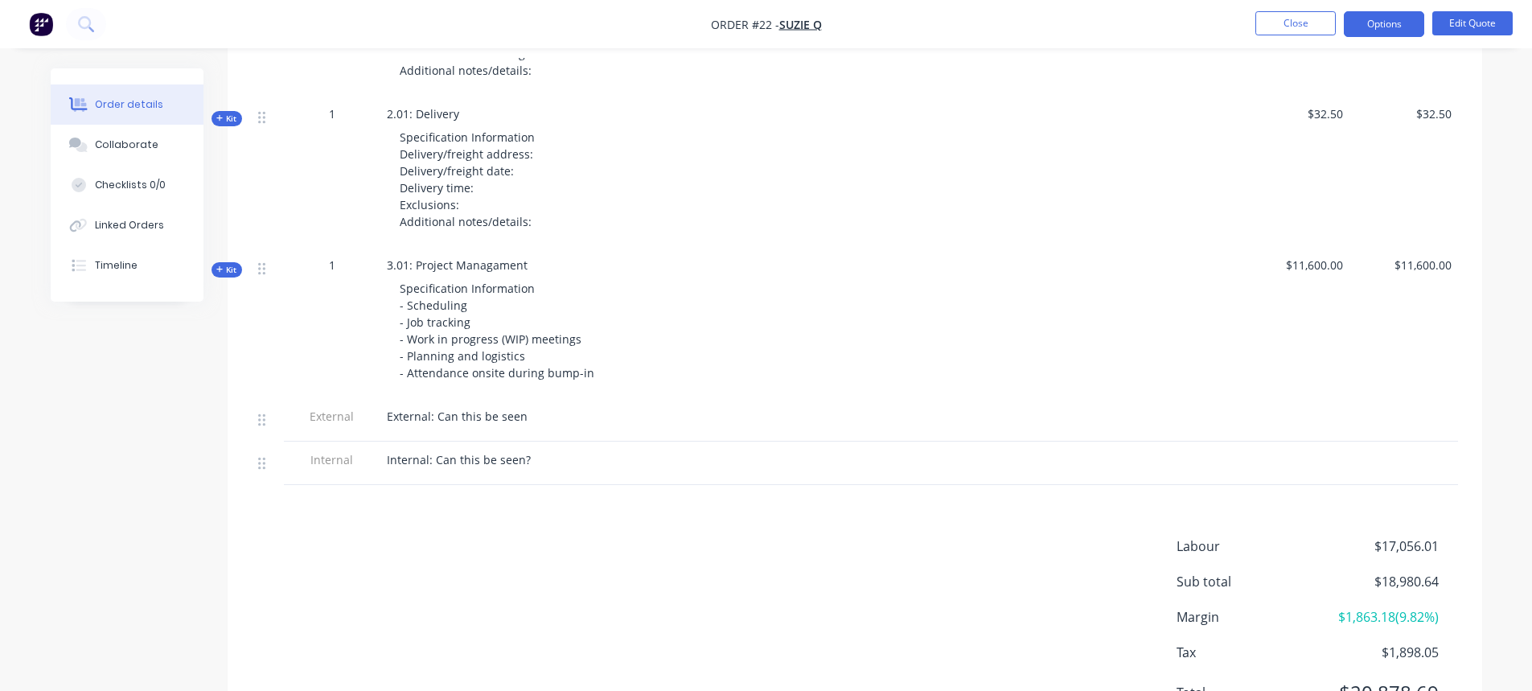
click at [506, 430] on div at bounding box center [702, 429] width 631 height 3
click at [532, 417] on div "External: Can this be seen" at bounding box center [702, 416] width 631 height 17
click at [522, 417] on div "External: Can this be seen" at bounding box center [702, 416] width 631 height 17
drag, startPoint x: 520, startPoint y: 418, endPoint x: 372, endPoint y: 411, distance: 149.0
click at [372, 412] on div "External External: Can this be seen" at bounding box center [855, 419] width 1206 height 43
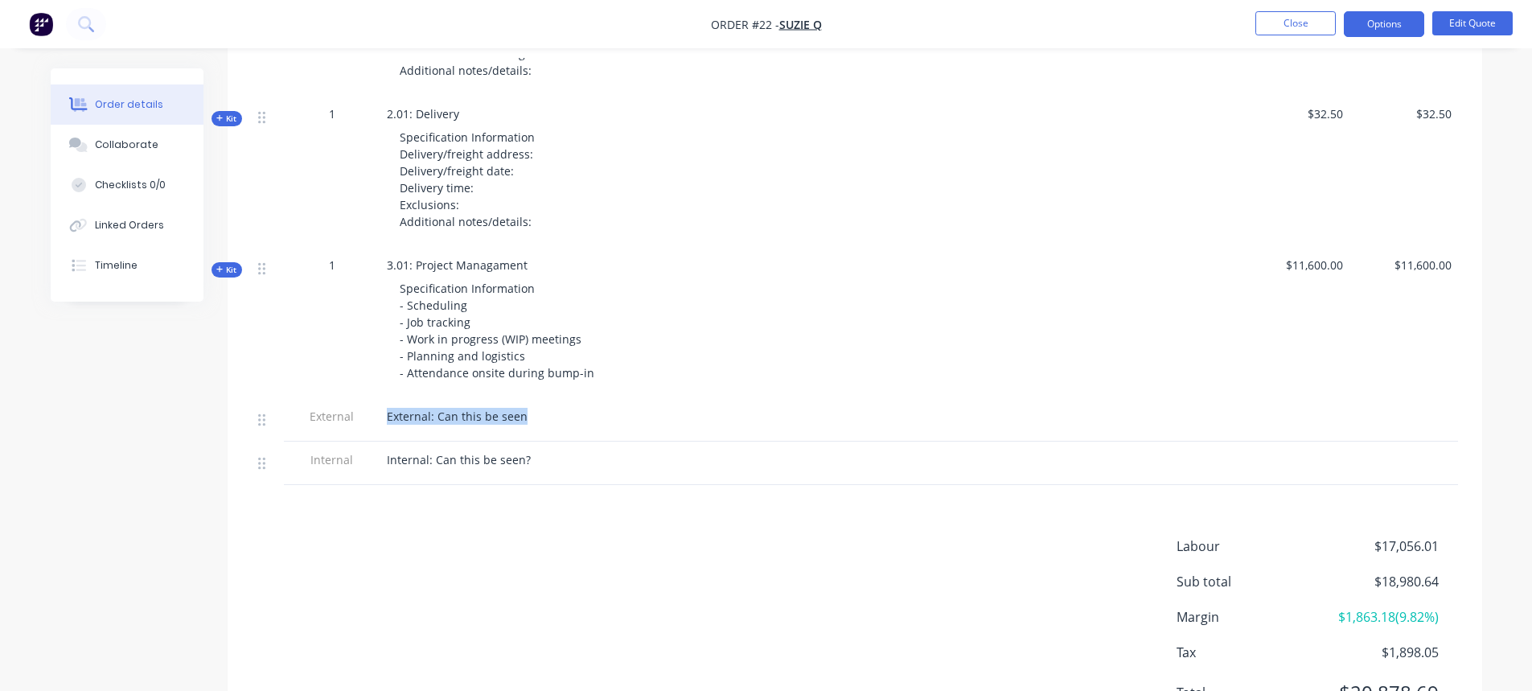
click at [567, 413] on div "External: Can this be seen" at bounding box center [702, 416] width 631 height 17
drag, startPoint x: 349, startPoint y: 421, endPoint x: 386, endPoint y: 425, distance: 37.2
click at [350, 421] on span "External" at bounding box center [332, 416] width 84 height 17
click at [506, 421] on span "External: Can this be seen" at bounding box center [457, 416] width 141 height 15
drag, startPoint x: 523, startPoint y: 420, endPoint x: 383, endPoint y: 421, distance: 140.0
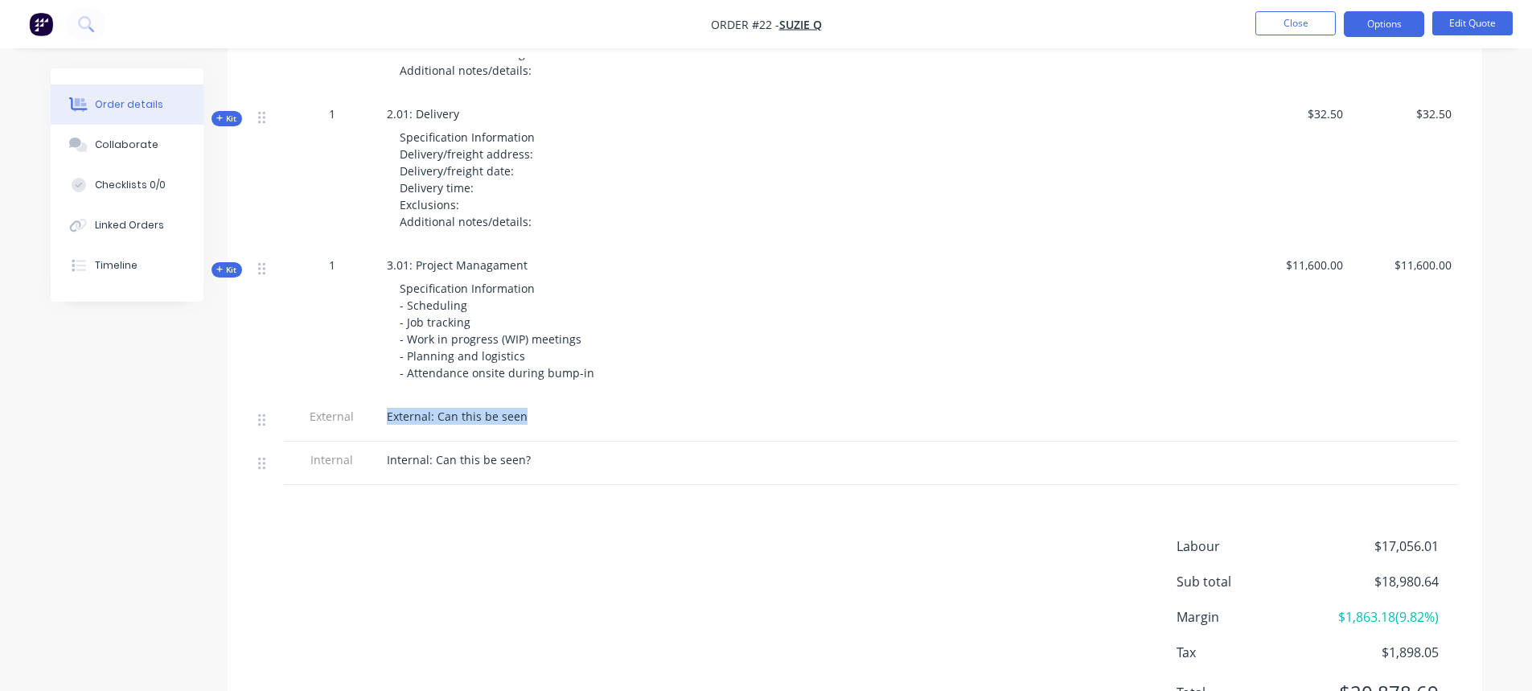
click at [383, 421] on div "External: Can this be seen" at bounding box center [701, 419] width 643 height 43
click at [269, 419] on div at bounding box center [267, 419] width 19 height 22
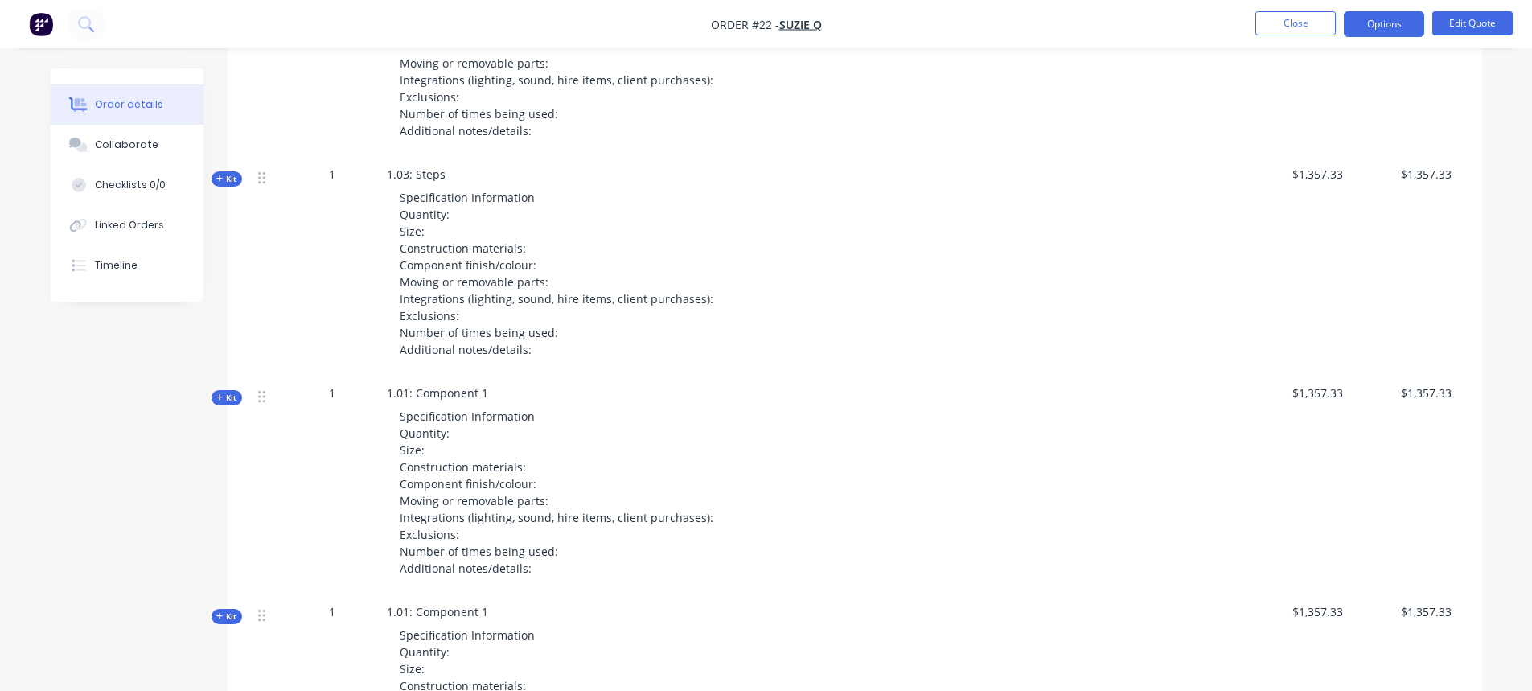
scroll to position [792, 0]
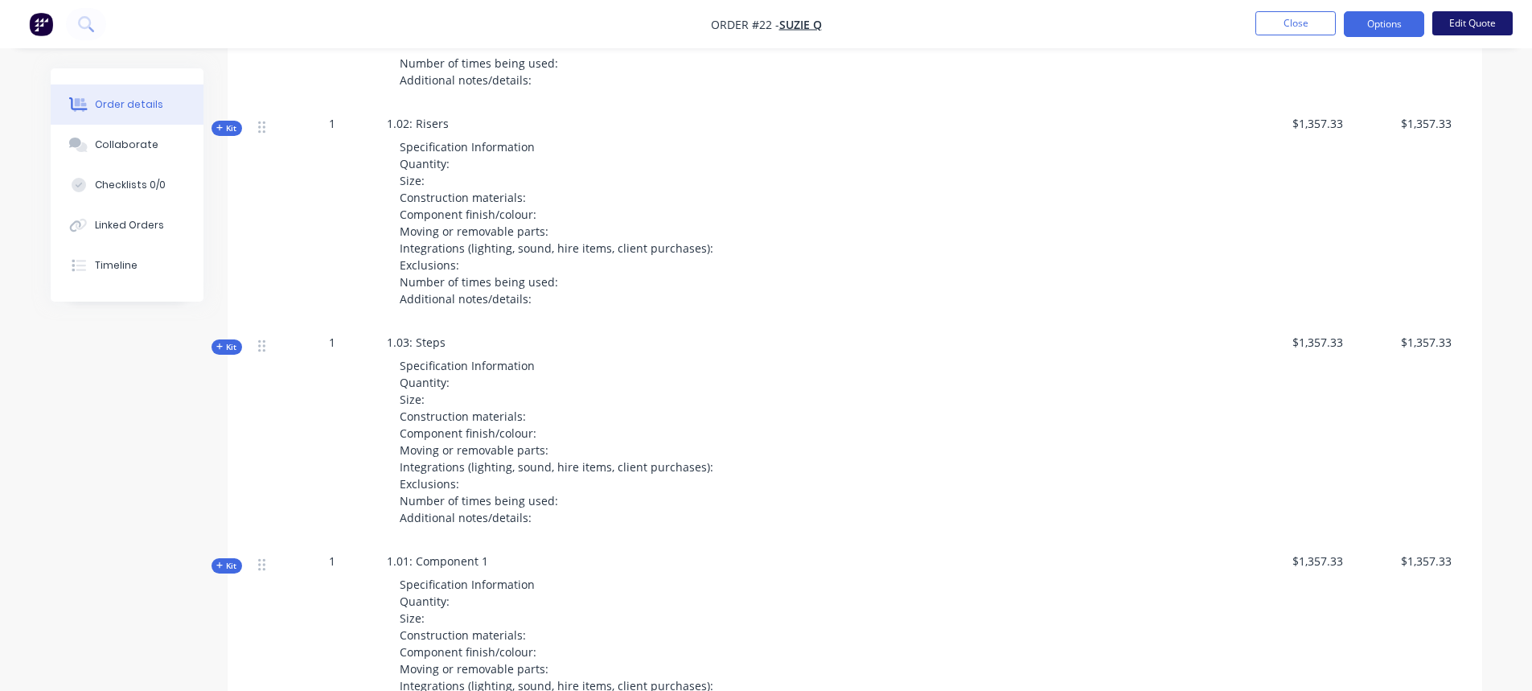
click at [1485, 14] on button "Edit Quote" at bounding box center [1472, 23] width 80 height 24
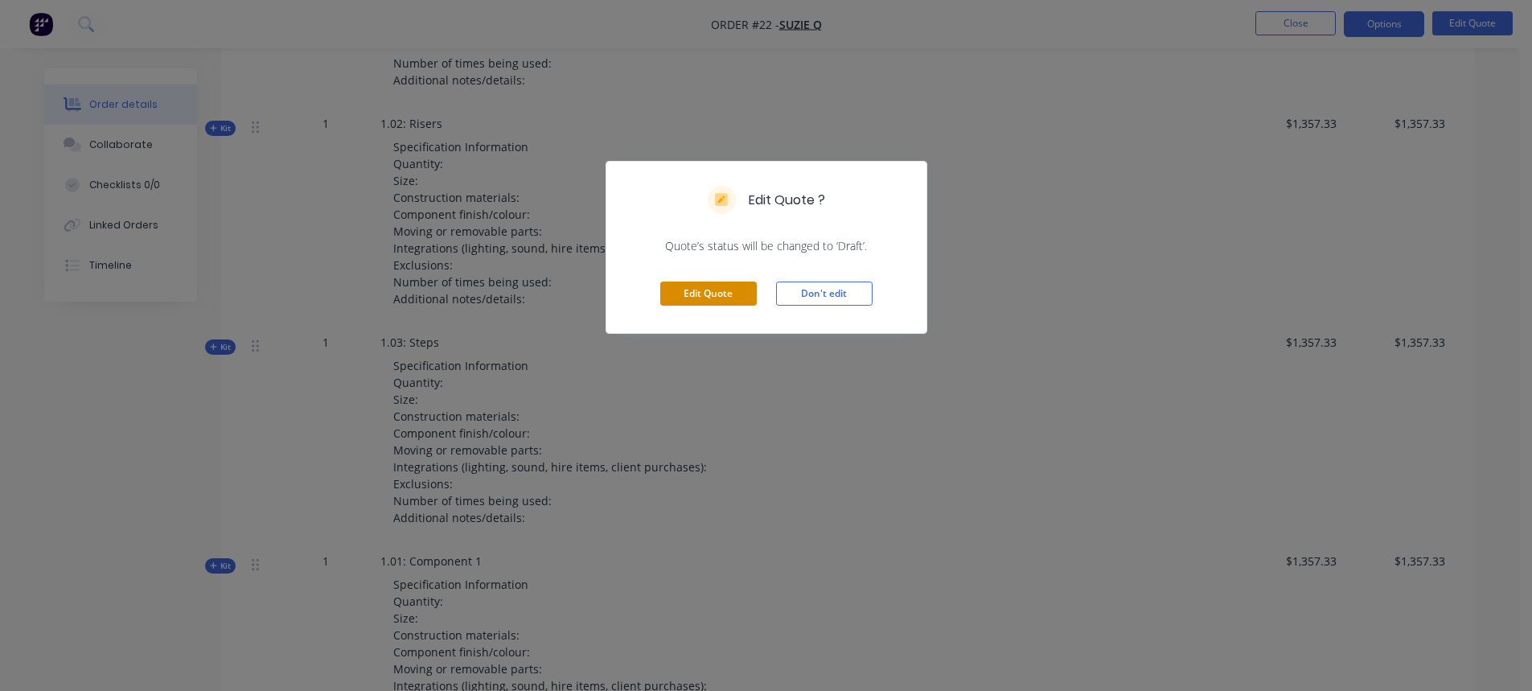
drag, startPoint x: 719, startPoint y: 295, endPoint x: 761, endPoint y: 337, distance: 59.1
click at [719, 294] on button "Edit Quote" at bounding box center [708, 294] width 97 height 24
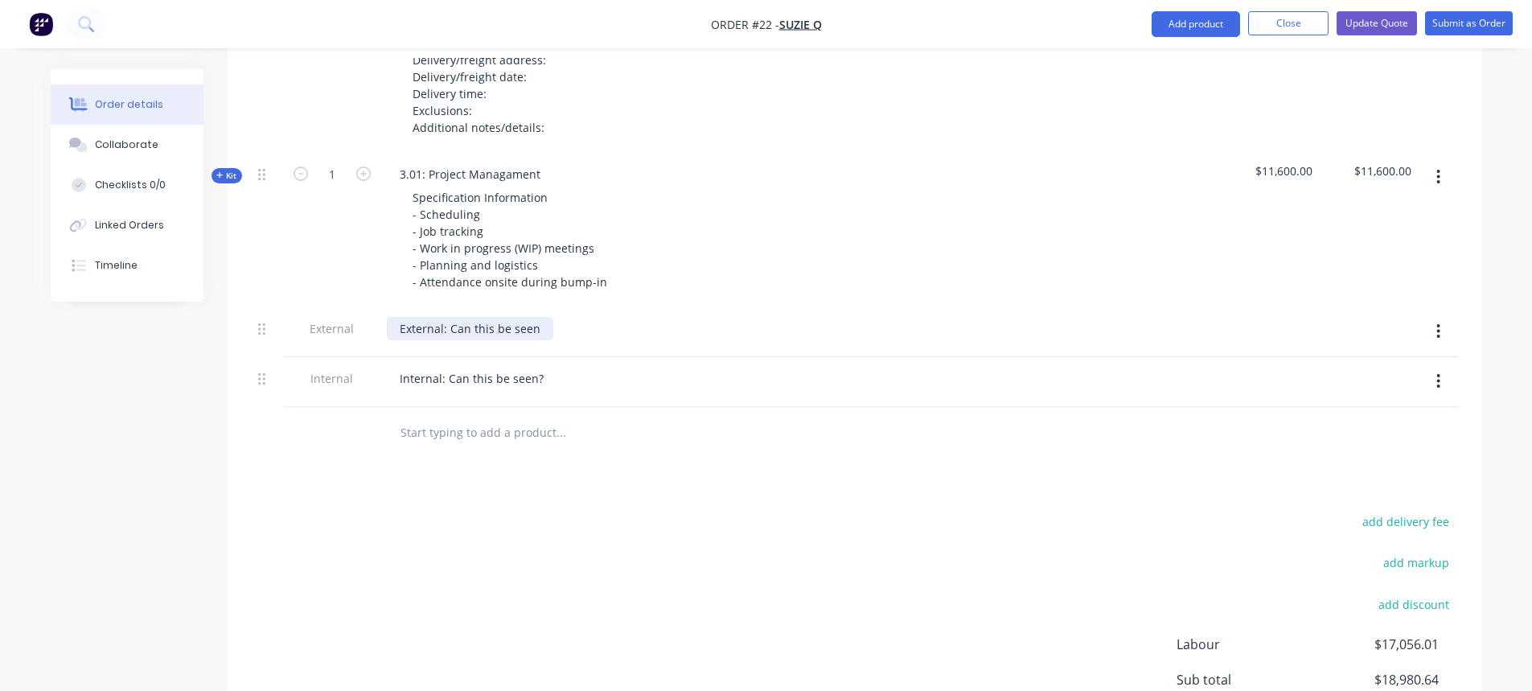
scroll to position [1811, 0]
click at [520, 322] on div "External: Can this be seen" at bounding box center [470, 333] width 166 height 23
drag, startPoint x: 532, startPoint y: 310, endPoint x: 391, endPoint y: 307, distance: 141.6
click at [391, 322] on div "External: Can this be seen" at bounding box center [470, 333] width 166 height 23
drag, startPoint x: 564, startPoint y: 529, endPoint x: 717, endPoint y: 471, distance: 164.5
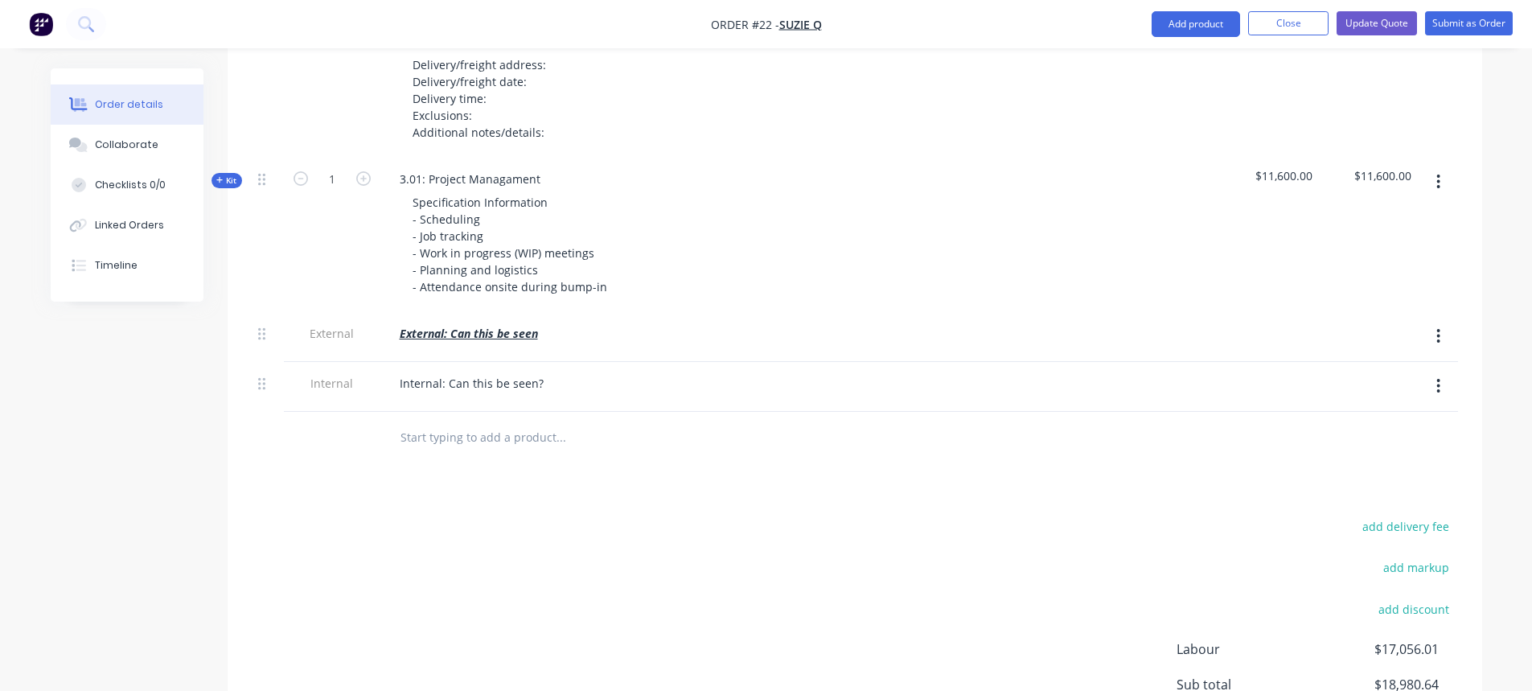
click at [570, 526] on div "add delivery fee add markup add discount Labour $17,056.01 Sub total $18,980.64…" at bounding box center [855, 671] width 1206 height 310
click at [1430, 372] on button "button" at bounding box center [1439, 386] width 38 height 29
click at [1440, 377] on icon "button" at bounding box center [1439, 386] width 4 height 18
click at [1377, 449] on div "Delete" at bounding box center [1382, 460] width 124 height 23
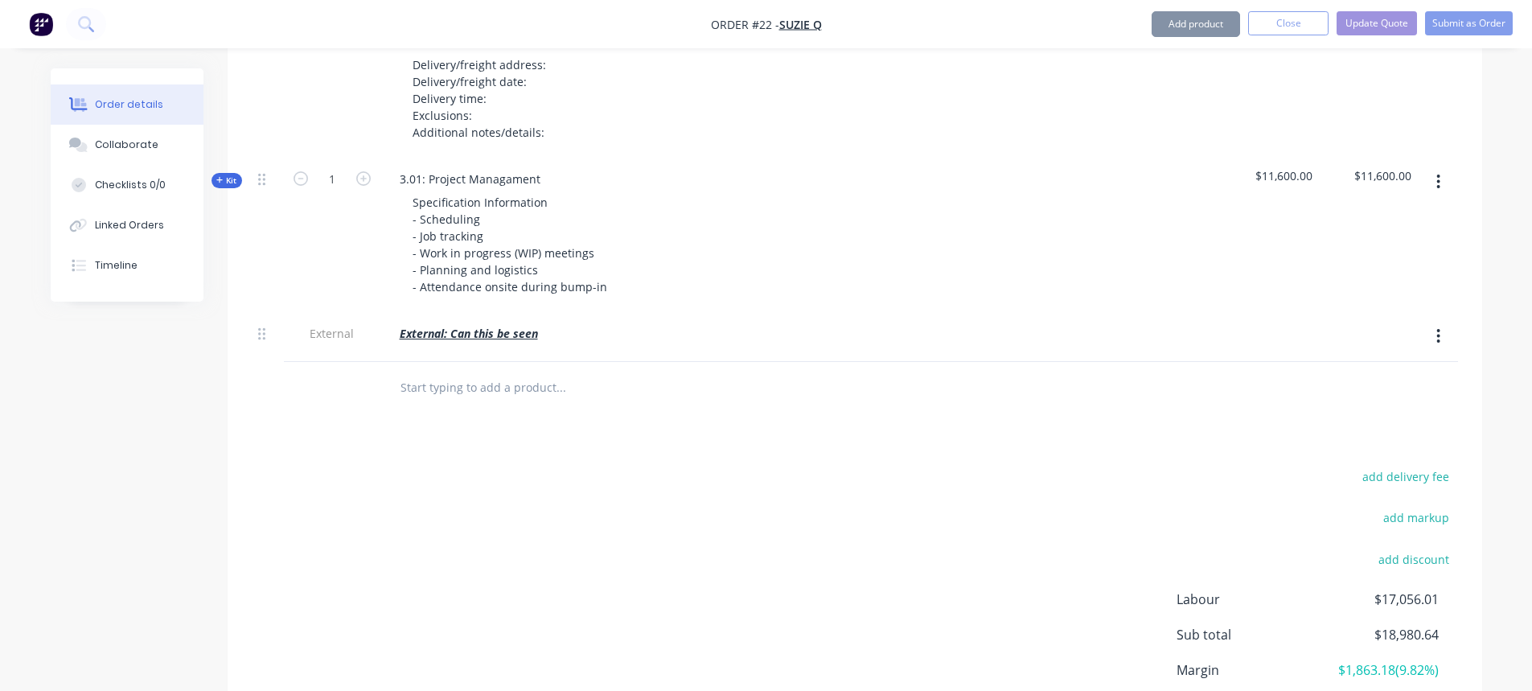
click at [1435, 322] on button "button" at bounding box center [1439, 336] width 38 height 29
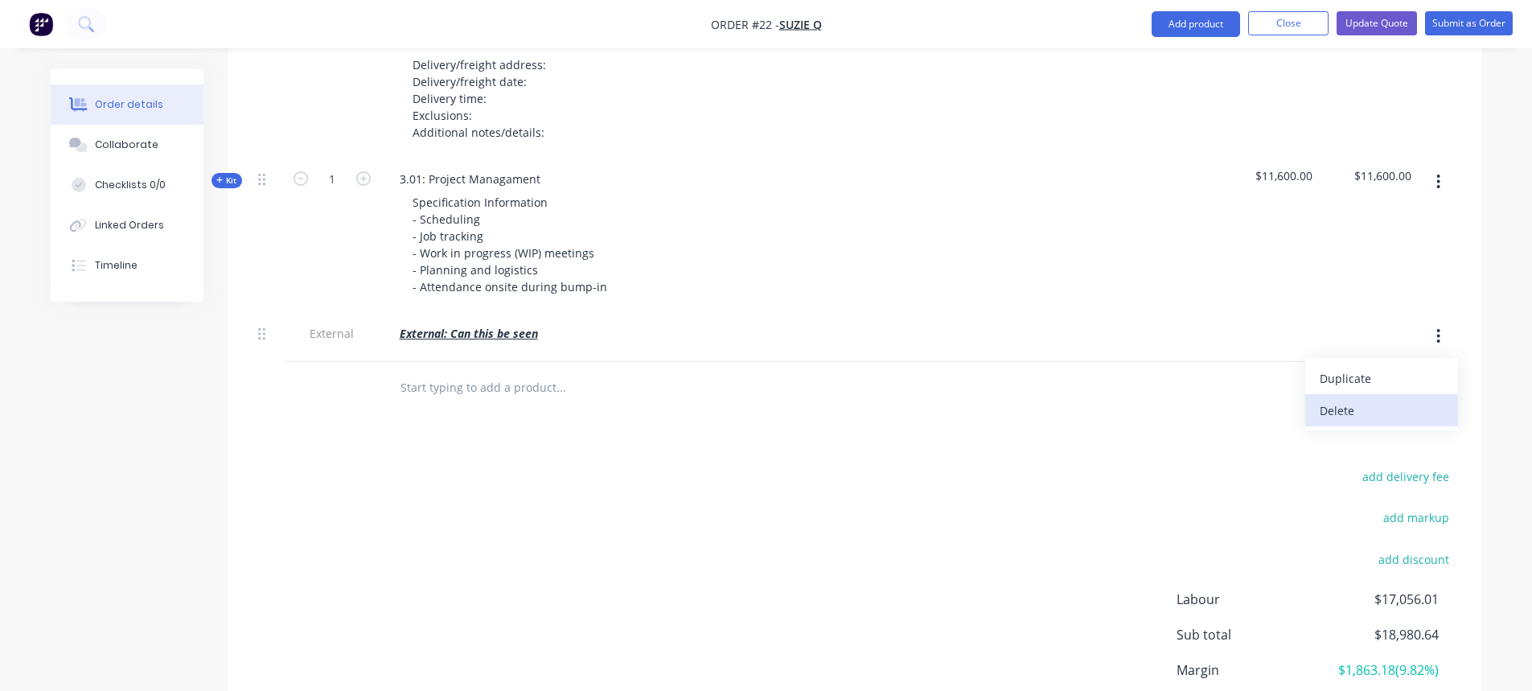
click at [1335, 401] on button "Delete" at bounding box center [1381, 410] width 153 height 32
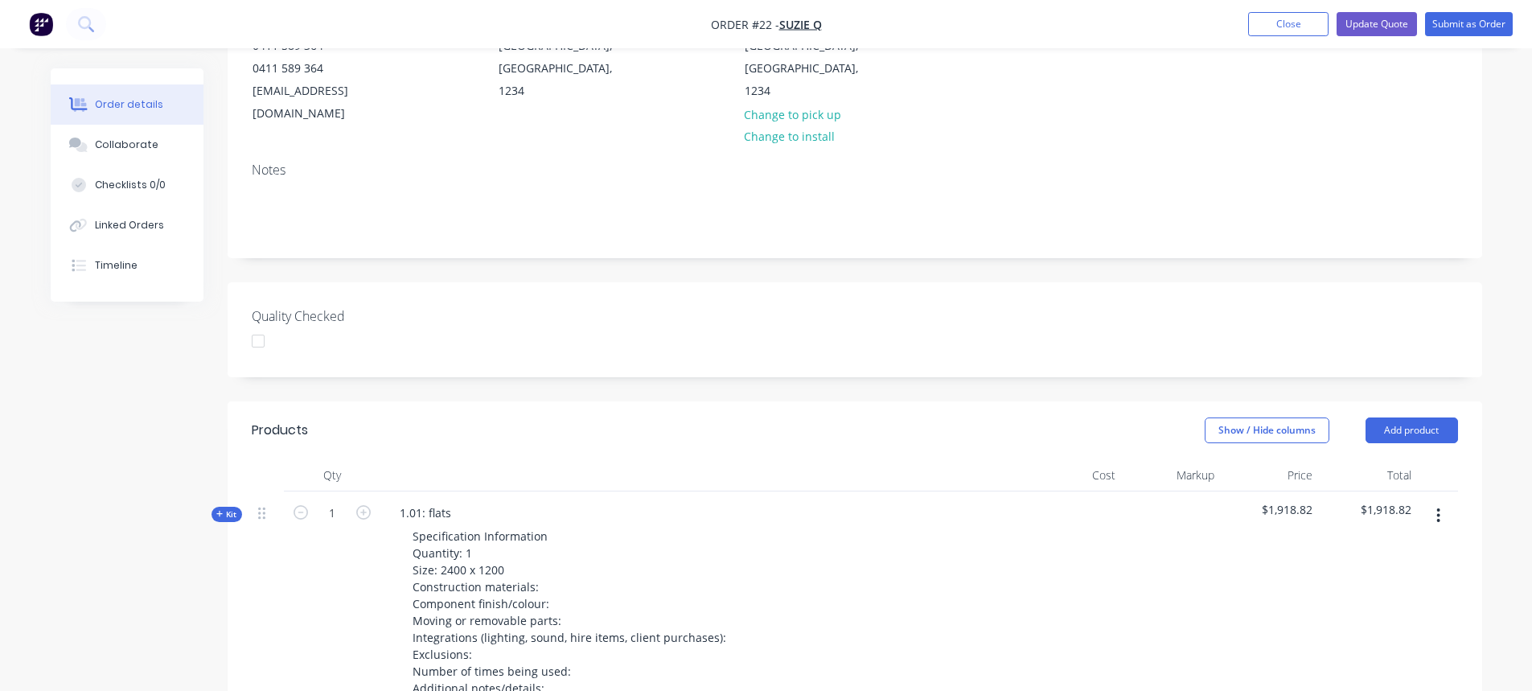
scroll to position [203, 0]
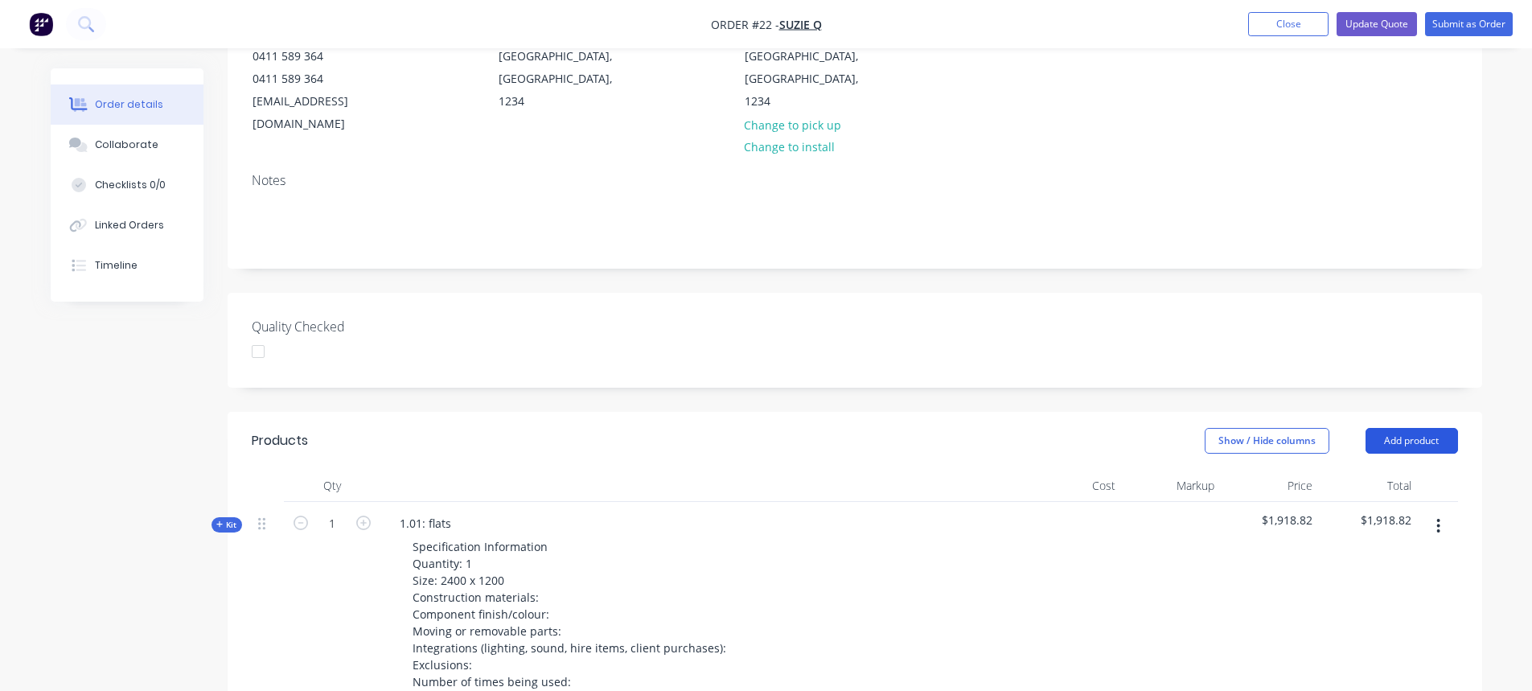
click at [1421, 428] on button "Add product" at bounding box center [1412, 441] width 92 height 26
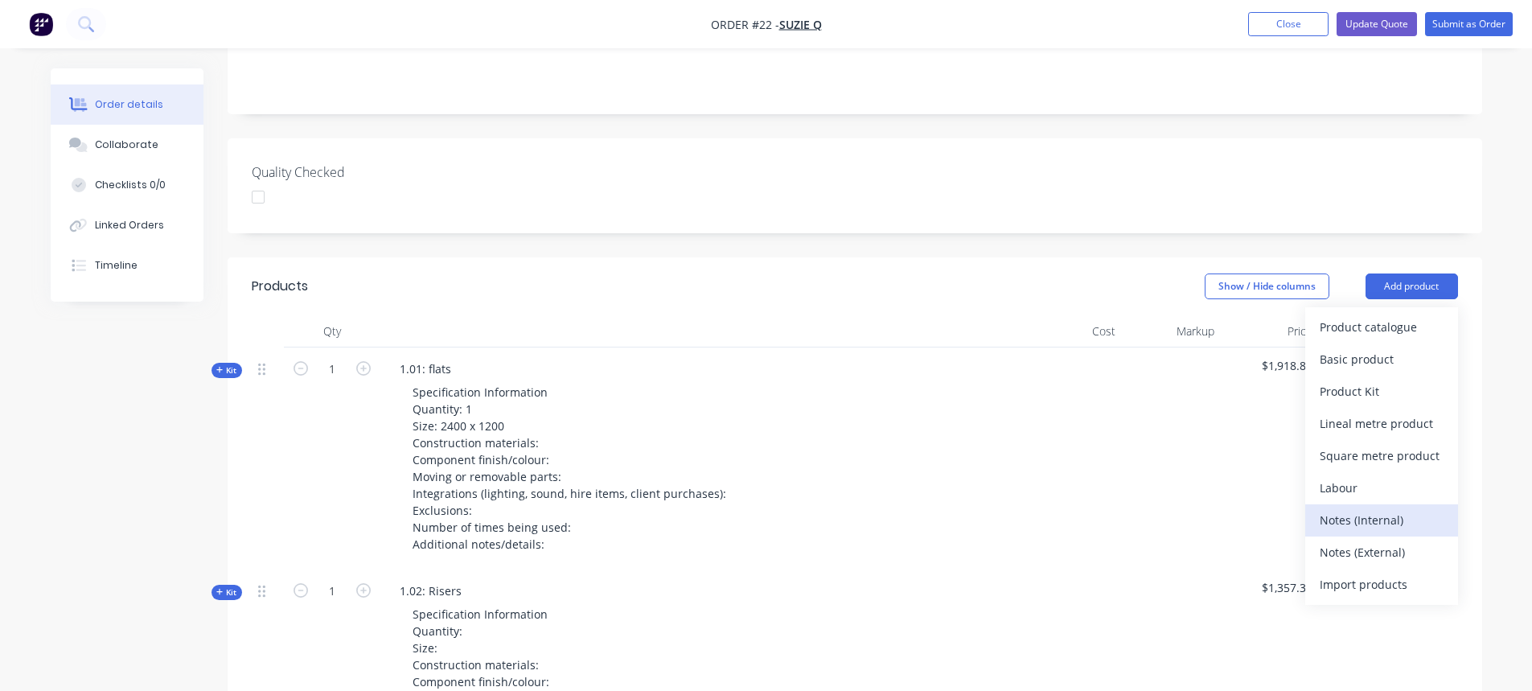
scroll to position [364, 0]
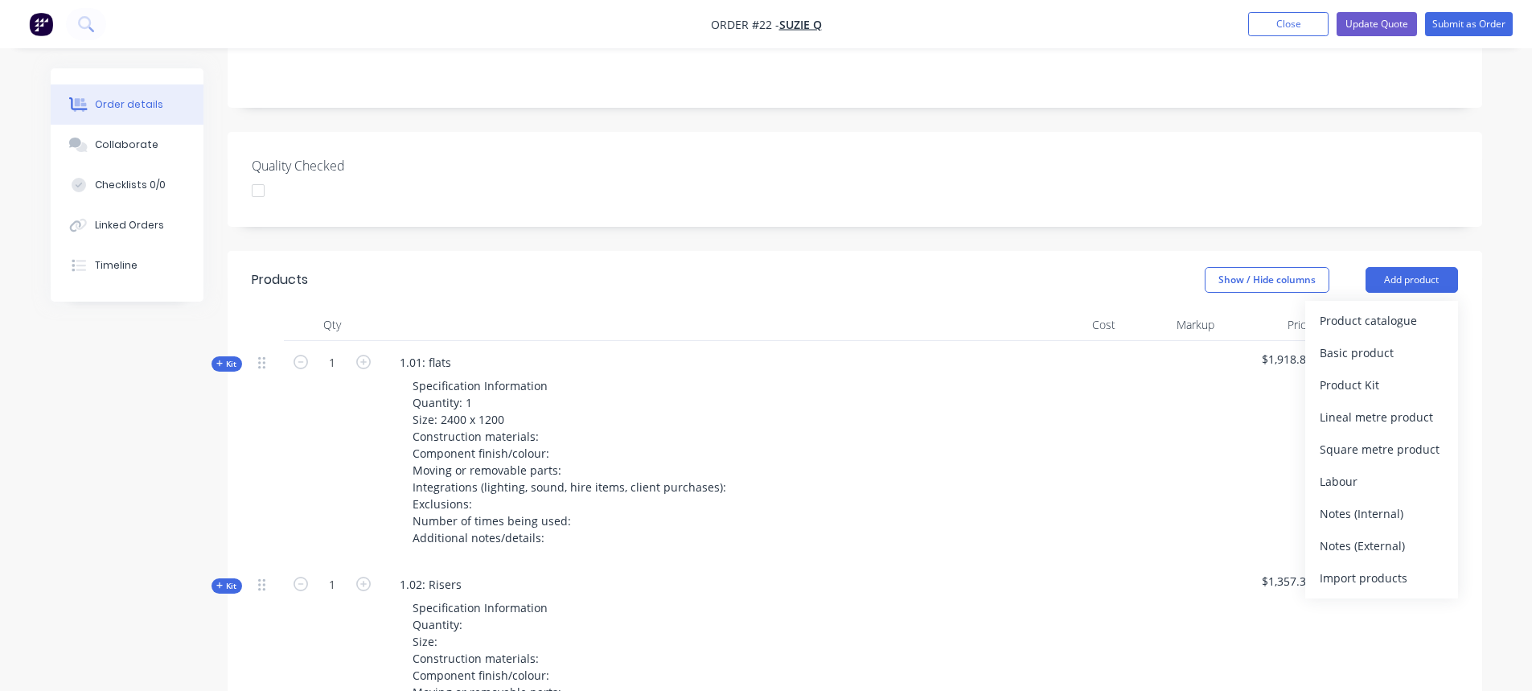
click at [811, 608] on div "Specification Information Quantity: Size: Construction materials: Component fin…" at bounding box center [702, 683] width 631 height 175
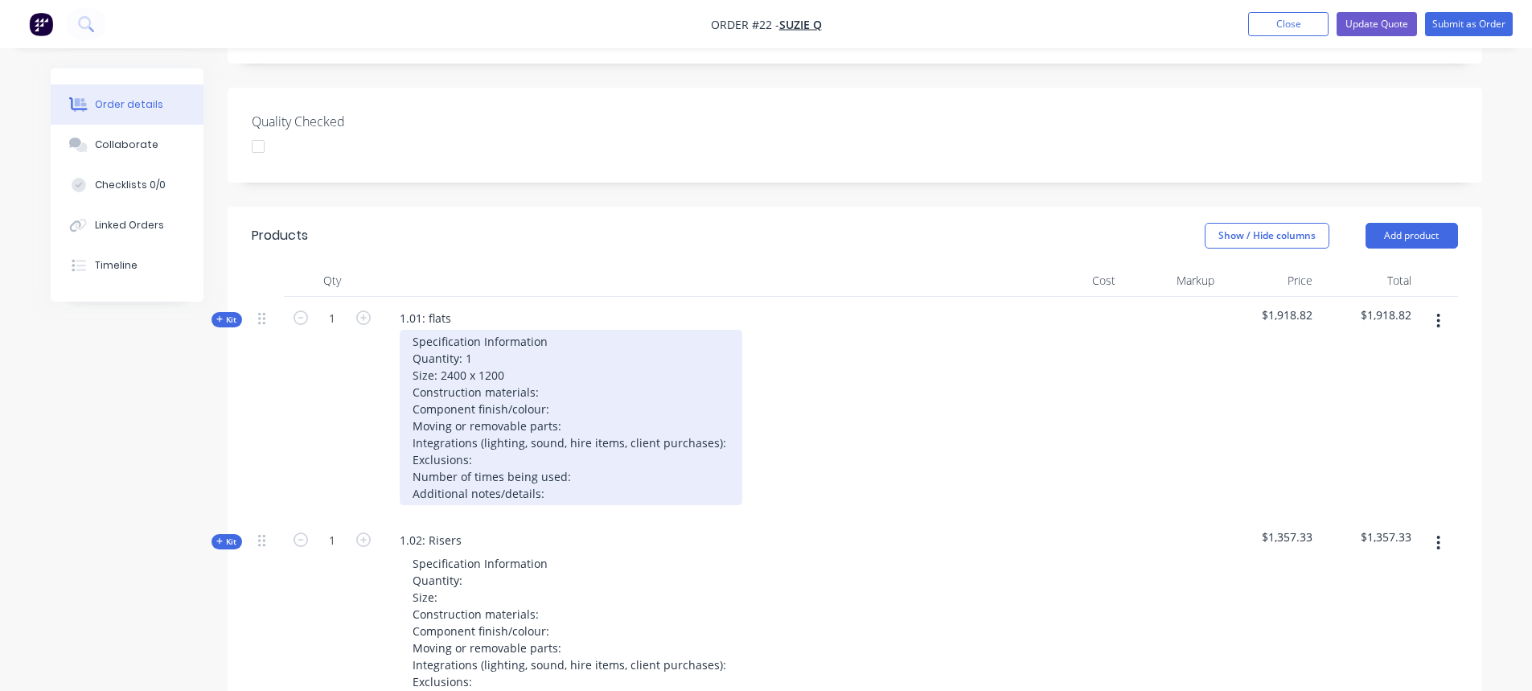
scroll to position [444, 0]
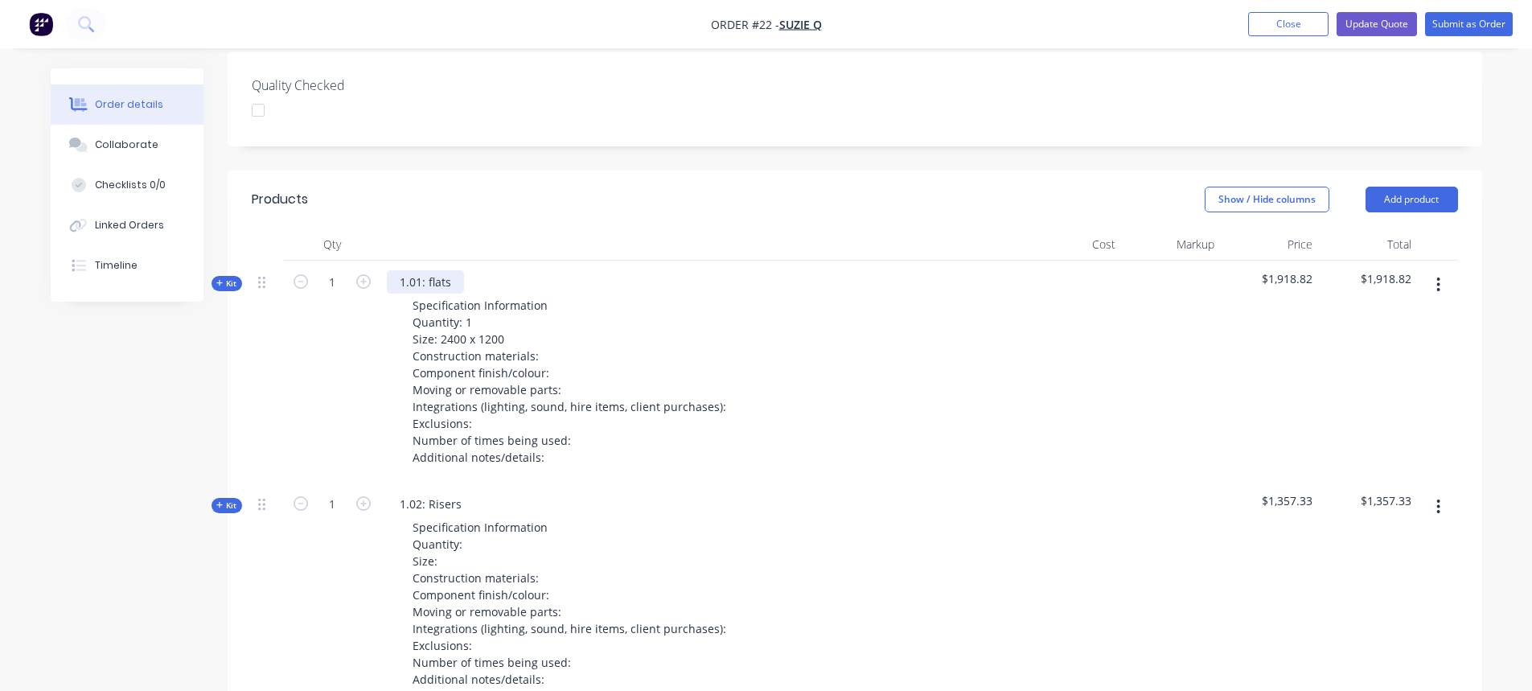
click at [449, 270] on div "1.01: flats" at bounding box center [425, 281] width 77 height 23
click at [399, 270] on div "1.01: flats" at bounding box center [425, 281] width 77 height 23
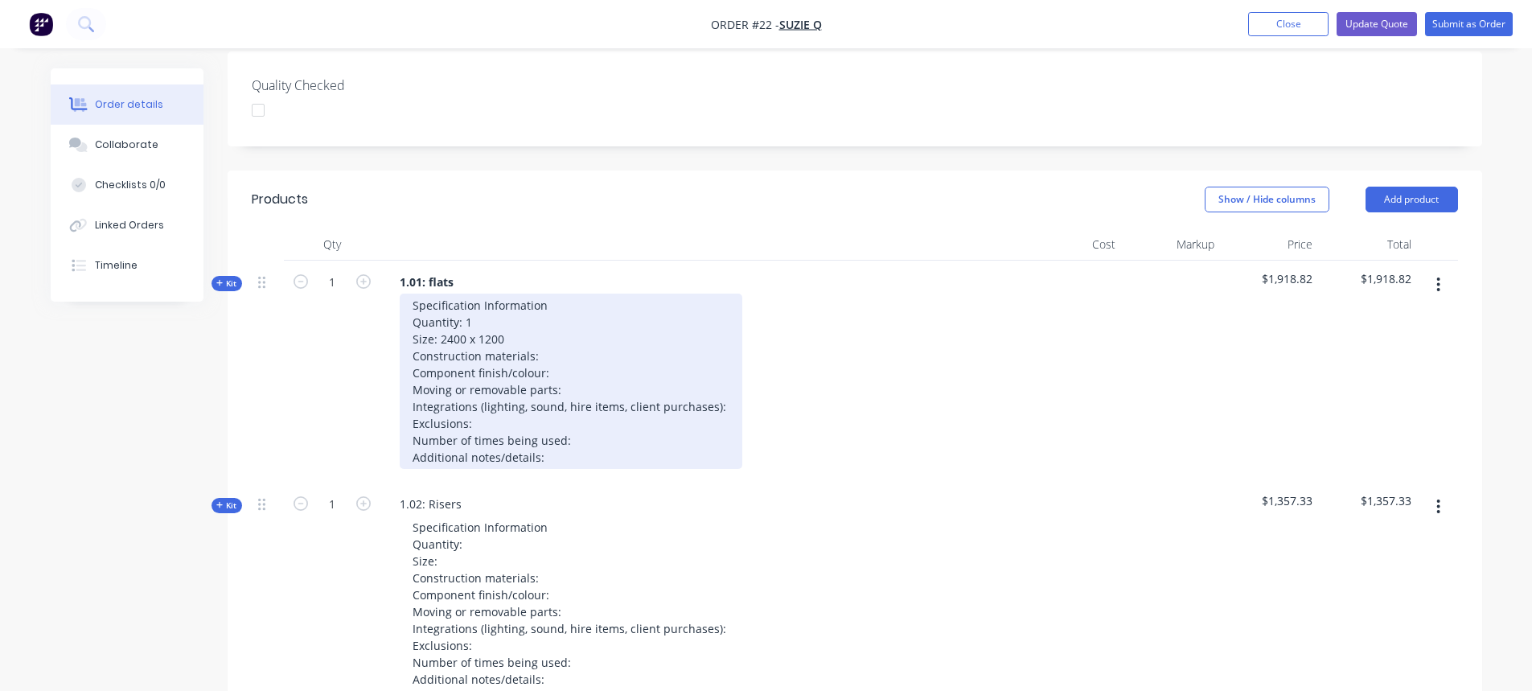
click at [505, 298] on div "Specification Information Quantity: 1 Size: 2400 x 1200 Construction materials:…" at bounding box center [571, 381] width 343 height 175
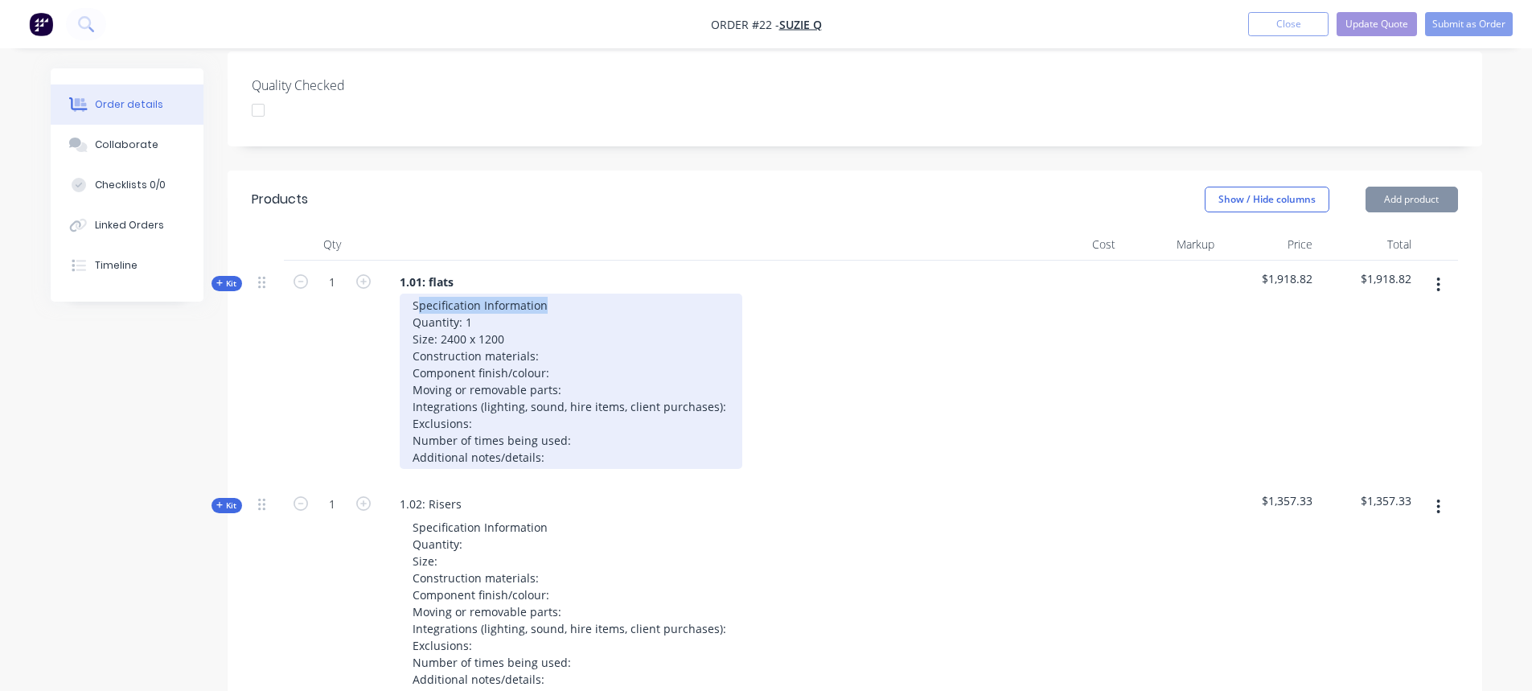
drag, startPoint x: 554, startPoint y: 283, endPoint x: 416, endPoint y: 282, distance: 138.3
click at [416, 294] on div "Specification Information Quantity: 1 Size: 2400 x 1200 Construction materials:…" at bounding box center [571, 381] width 343 height 175
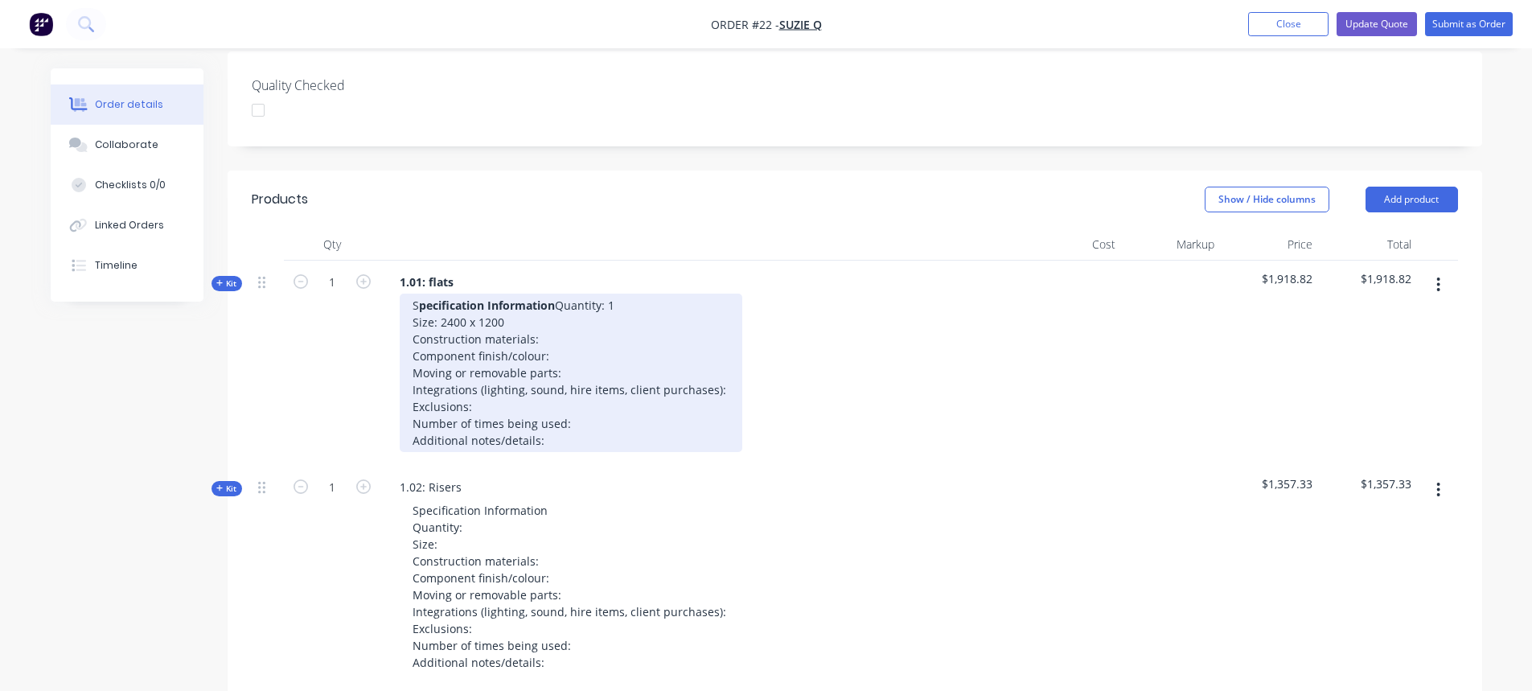
drag, startPoint x: 518, startPoint y: 311, endPoint x: 538, endPoint y: 315, distance: 20.5
click at [526, 311] on div "S pecification Information Quantity: 1 Size: 2400 x 1200 Construction materials…" at bounding box center [571, 373] width 343 height 158
click at [573, 298] on div "S pecification Information Quantity: 1 Size: 2400 x 1200 Construction materials…" at bounding box center [571, 373] width 343 height 158
drag, startPoint x: 565, startPoint y: 290, endPoint x: 404, endPoint y: 287, distance: 160.9
click at [404, 294] on div "S pecification Information Quantity: 1 Size: 2400 x 1200 Construction materials…" at bounding box center [571, 373] width 343 height 158
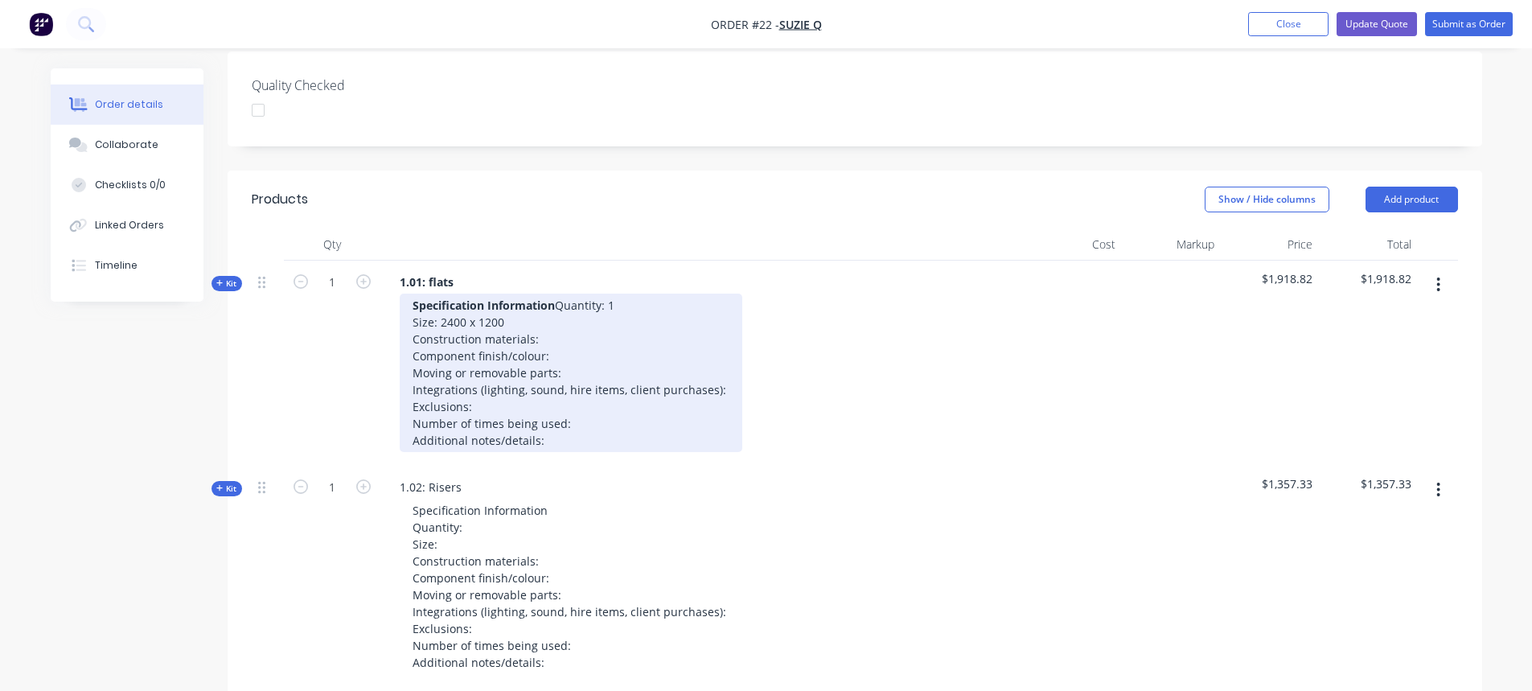
click at [543, 309] on div "S pecification Information Quantity: 1 Size: 2400 x 1200 Construction materials…" at bounding box center [571, 373] width 343 height 158
click at [493, 294] on div "S pecification Information Quantity: 1 Size: 2400 x 1200 Construction materials…" at bounding box center [571, 373] width 343 height 158
drag, startPoint x: 460, startPoint y: 299, endPoint x: 409, endPoint y: 299, distance: 51.5
click at [409, 299] on div "S pecification Information Quantity: 1 Size: 2400 x 1200 Construction materials…" at bounding box center [571, 373] width 343 height 158
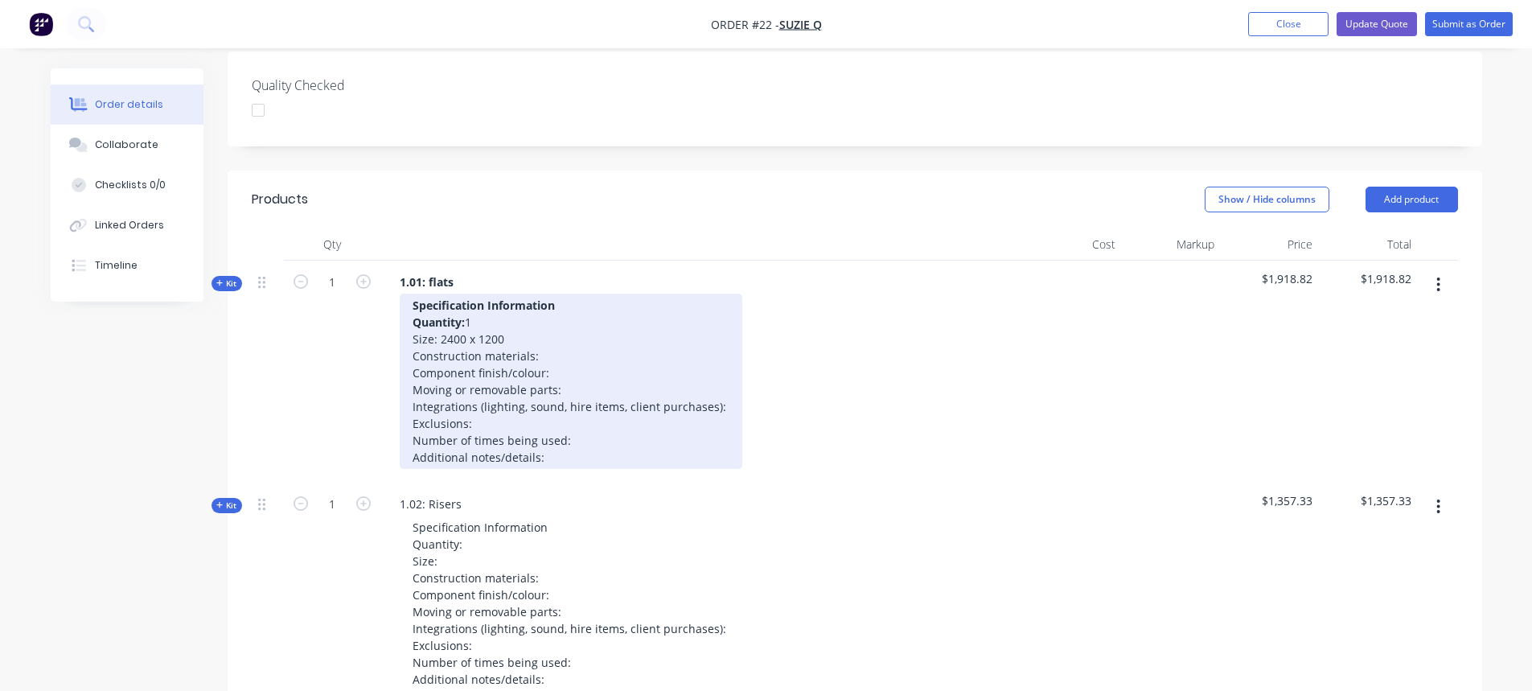
click at [490, 340] on div "S pecification Information Quantity: 1 Size: 2400 x 1200 Construction materials…" at bounding box center [571, 381] width 343 height 175
click at [550, 314] on div "S pecification Information Quantity: 1 Size: 2400 x 1200 Construction materials…" at bounding box center [571, 381] width 343 height 175
click at [552, 309] on div "S pecification Information Quantity: 1 Size: 2400 x 1200 Construction materials…" at bounding box center [571, 381] width 343 height 175
click at [486, 319] on div "S pecification Information Quantity: 1 Size: 2400 x 1200 Construction materials…" at bounding box center [571, 381] width 343 height 175
drag, startPoint x: 437, startPoint y: 320, endPoint x: 400, endPoint y: 320, distance: 37.0
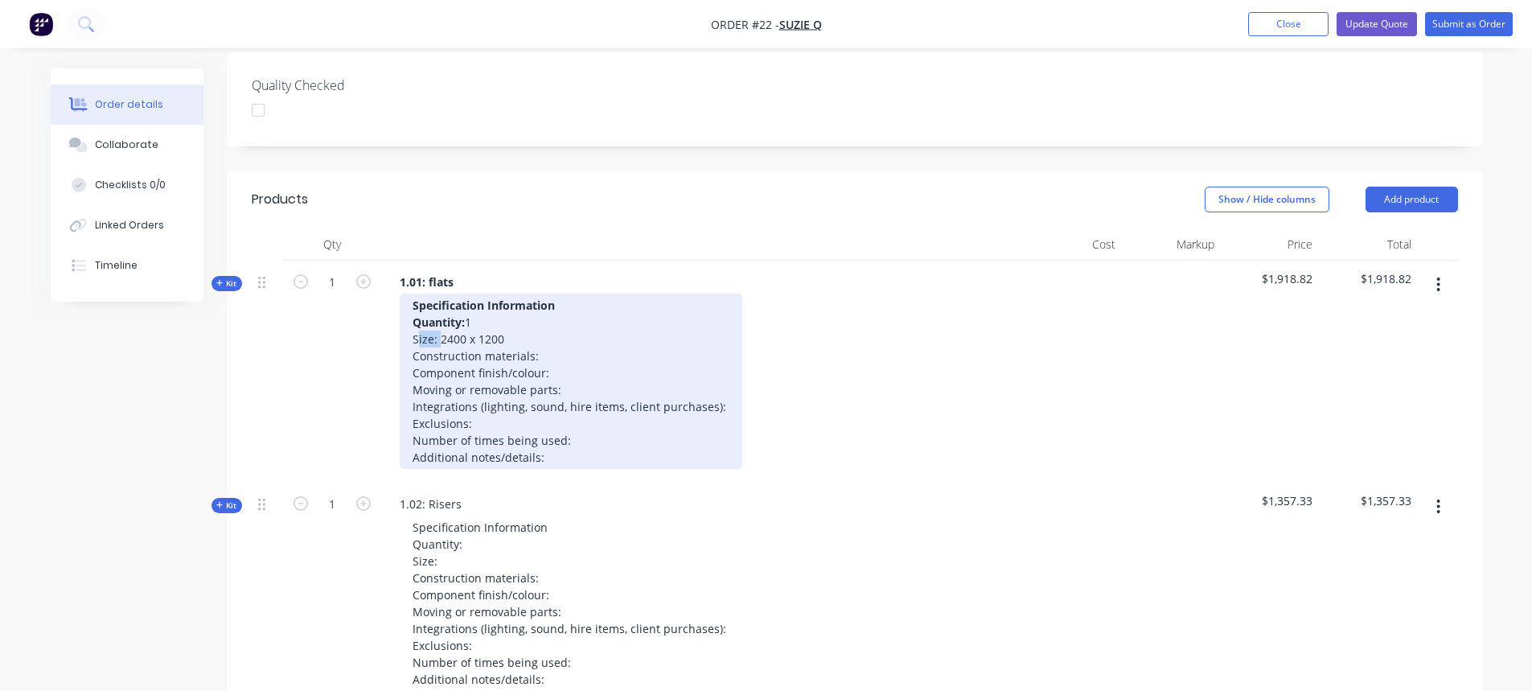
click at [400, 320] on div "S pecification Information Quantity: 1 Size: 2400 x 1200 Construction materials…" at bounding box center [571, 381] width 343 height 175
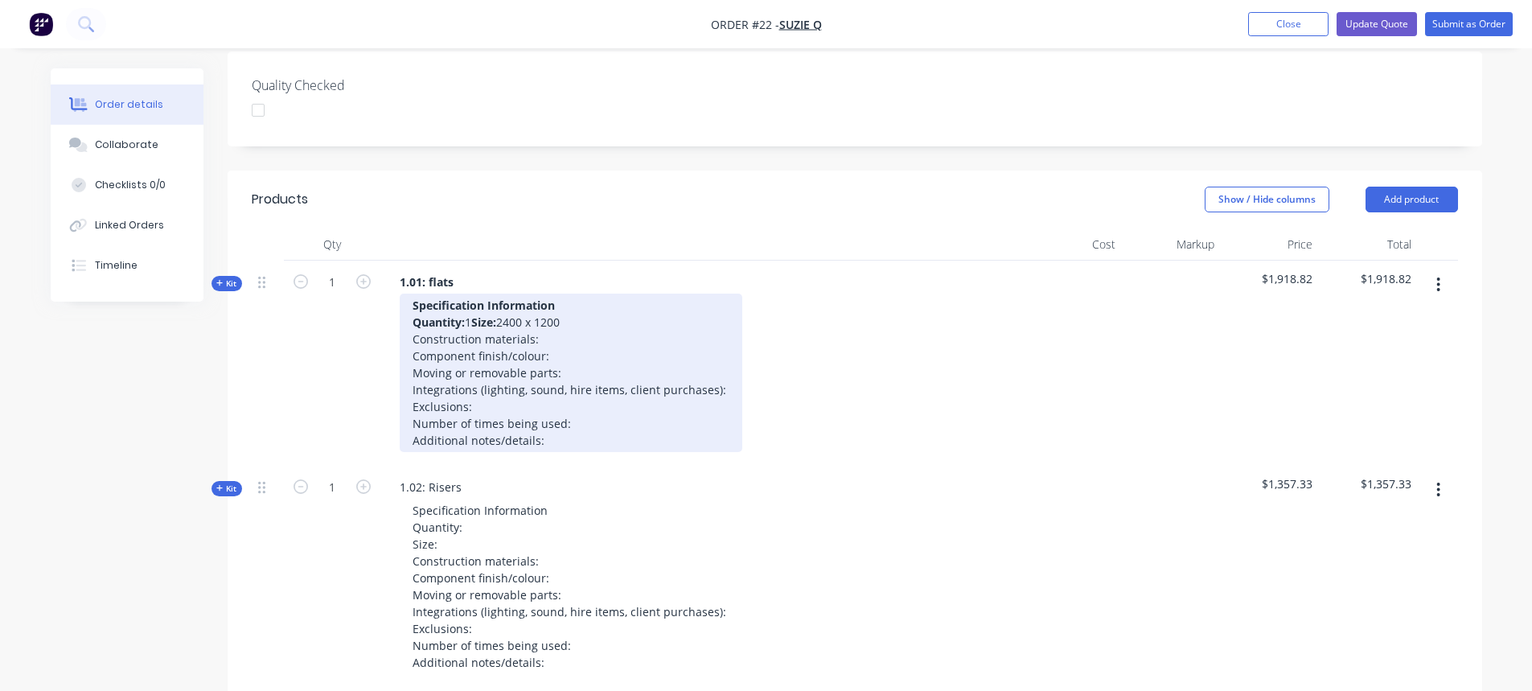
click at [557, 343] on div "S pecification Information Quantity: 1 Size: 2400 x 1200 Construction materials…" at bounding box center [571, 373] width 343 height 158
click at [545, 331] on div "S pecification Information Quantity: 1 Size: 2400 x 1200 Construction materials…" at bounding box center [571, 373] width 343 height 158
click at [638, 331] on div "S pecification Information Quantity: 1 Size: 2400 x 1200 Construction materials…" at bounding box center [571, 373] width 343 height 158
click at [488, 331] on div "S pecification Information Quantity: 1 Size: 2400 x 1200 Construction materials…" at bounding box center [571, 373] width 343 height 158
drag, startPoint x: 474, startPoint y: 323, endPoint x: 1093, endPoint y: 146, distance: 644.3
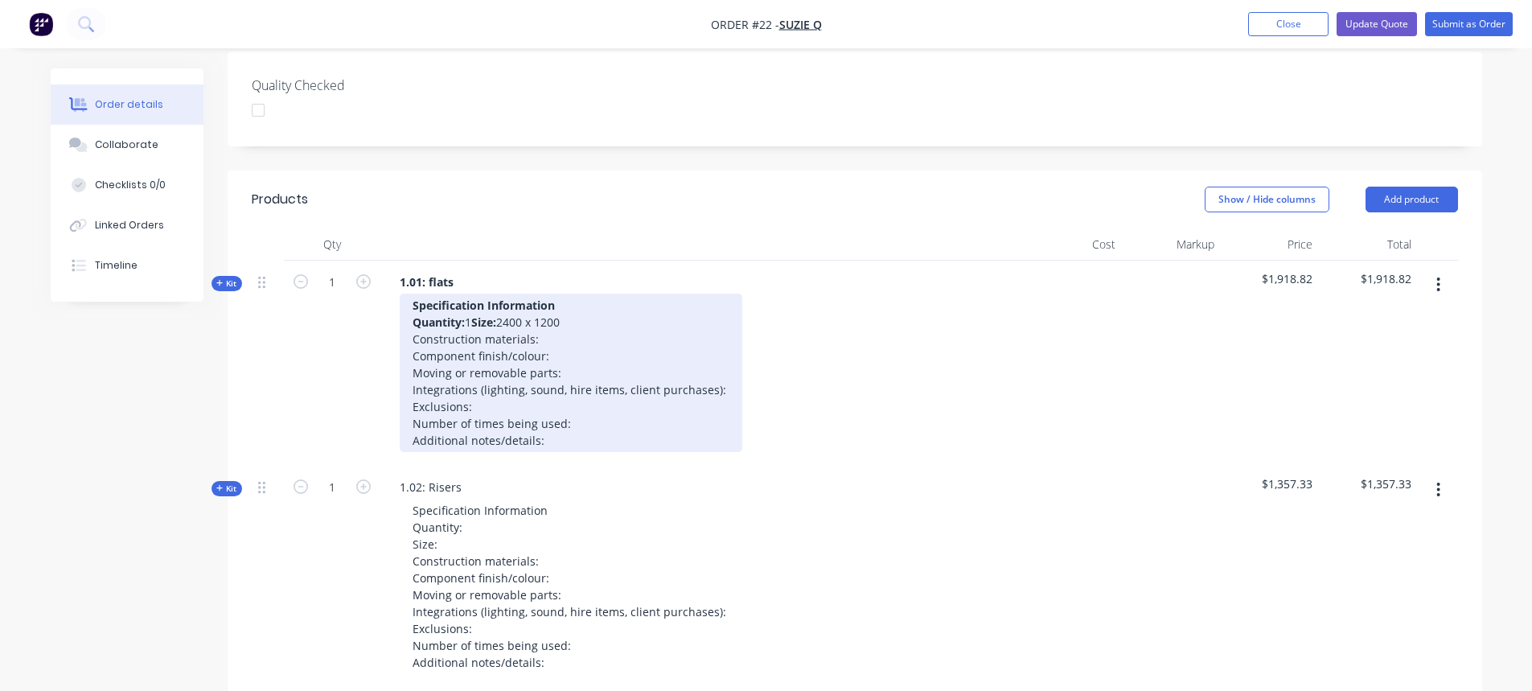
click at [476, 320] on div "S pecification Information Quantity: 1 Size: 2400 x 1200 Construction materials…" at bounding box center [571, 373] width 343 height 158
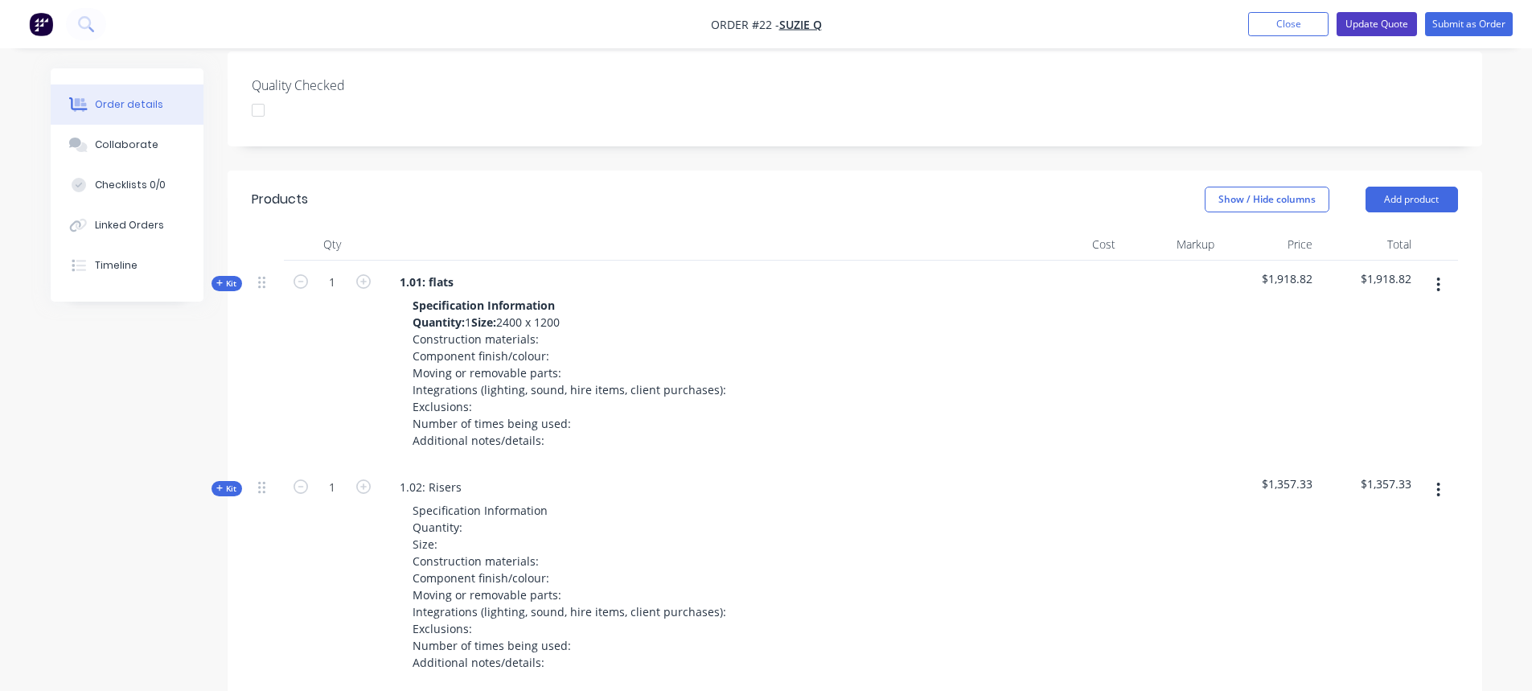
click at [1377, 18] on button "Update Quote" at bounding box center [1377, 24] width 80 height 24
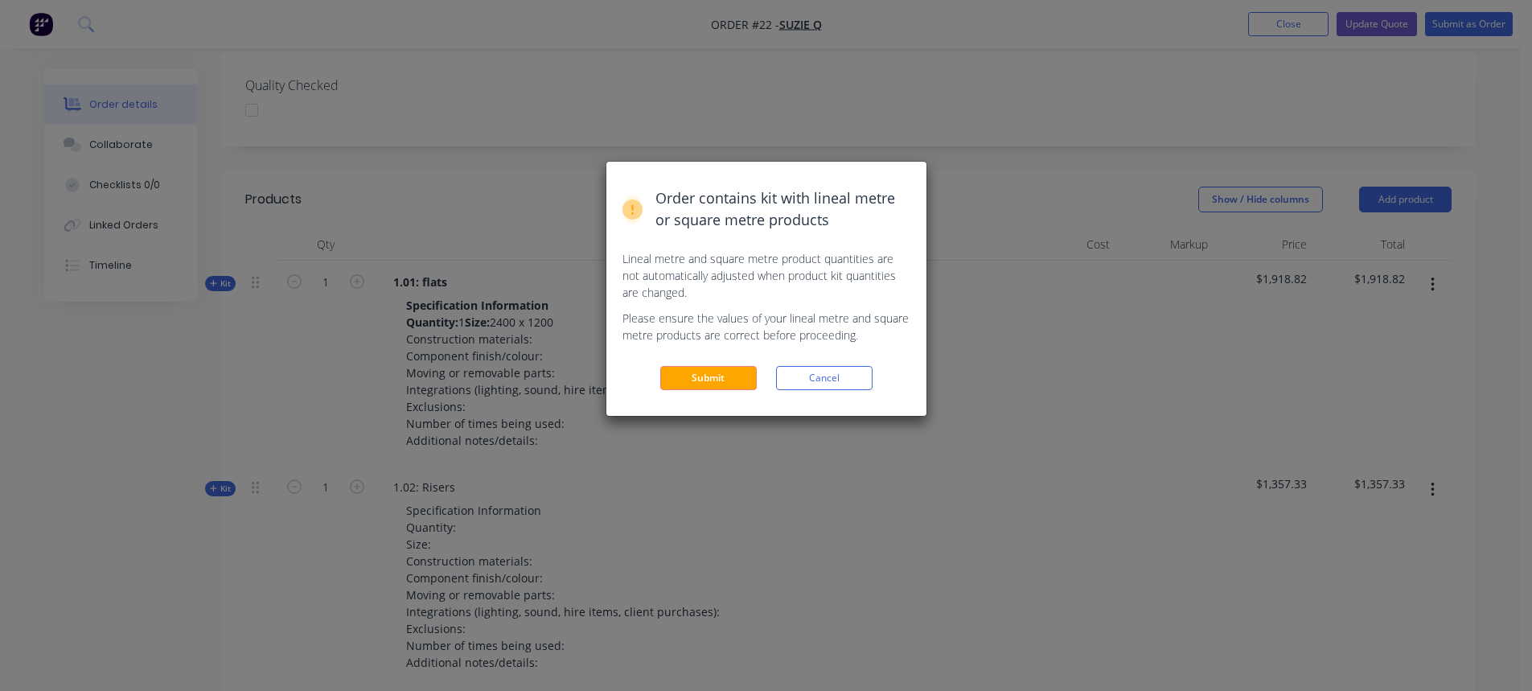
drag, startPoint x: 689, startPoint y: 373, endPoint x: 709, endPoint y: 380, distance: 20.3
click at [694, 371] on button "Submit" at bounding box center [708, 378] width 97 height 24
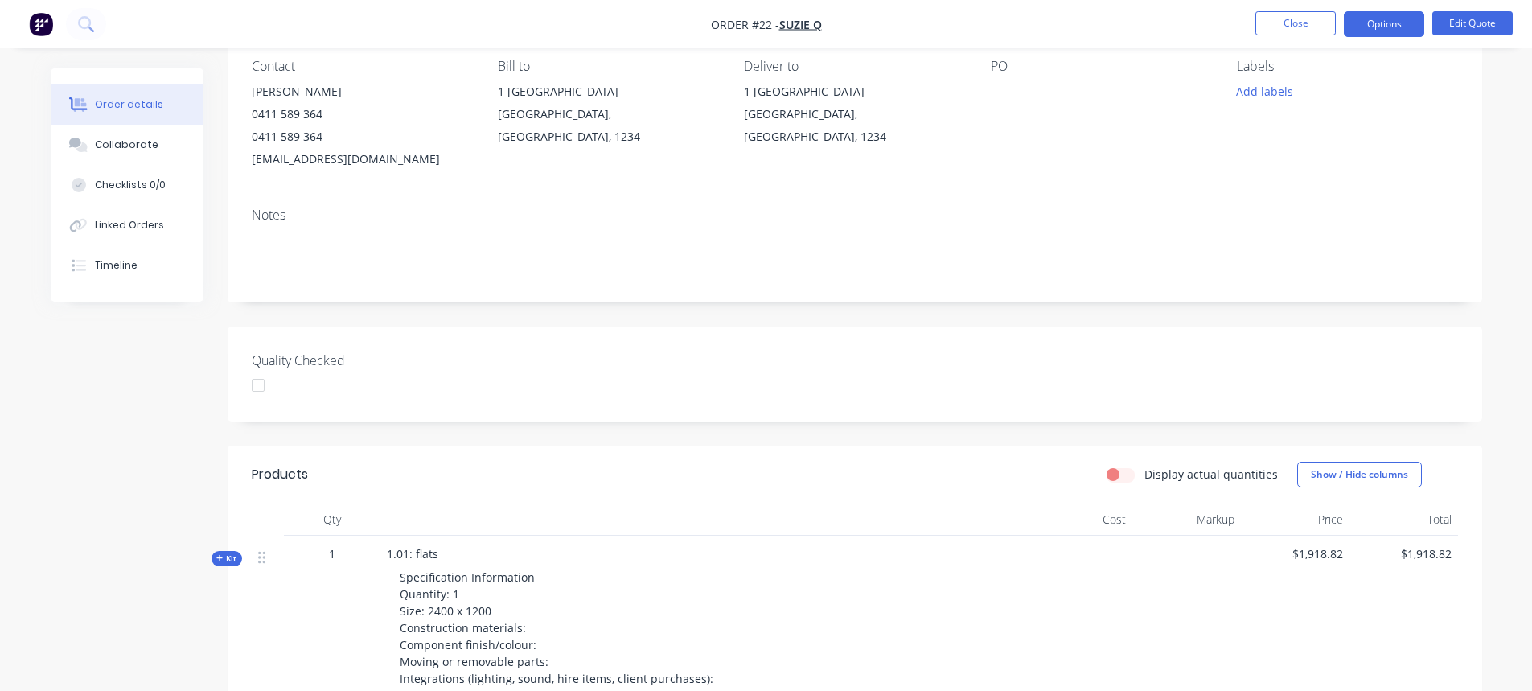
scroll to position [161, 0]
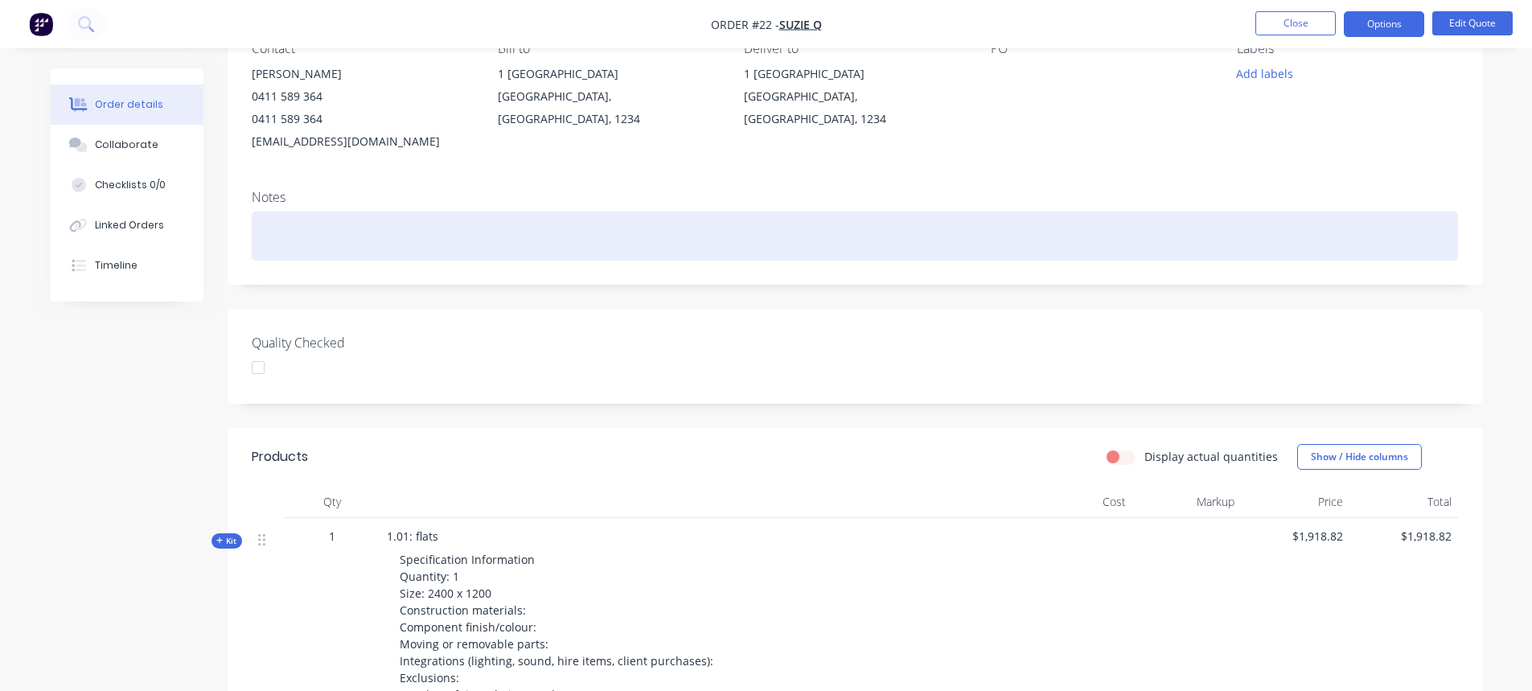
click at [364, 227] on div at bounding box center [855, 236] width 1206 height 49
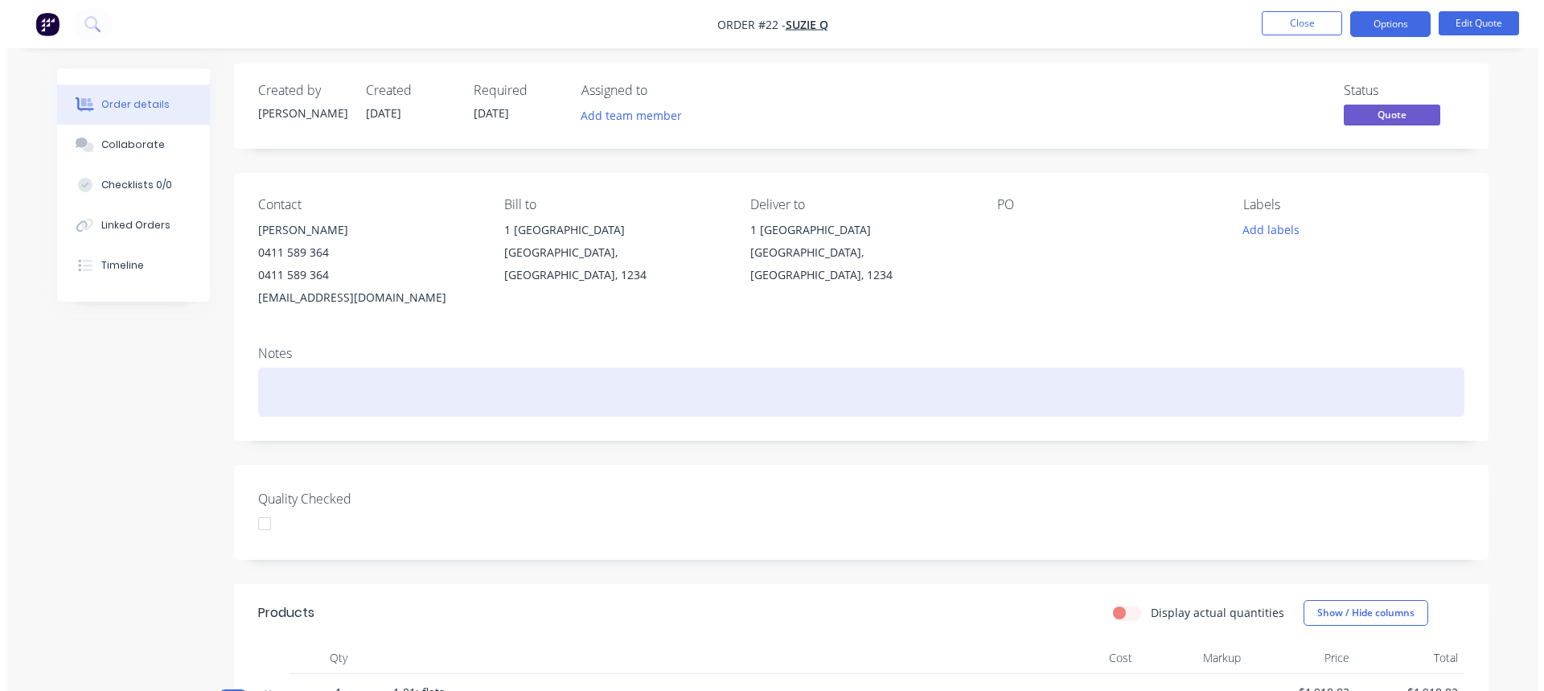
scroll to position [0, 0]
click at [469, 397] on div at bounding box center [855, 396] width 1206 height 49
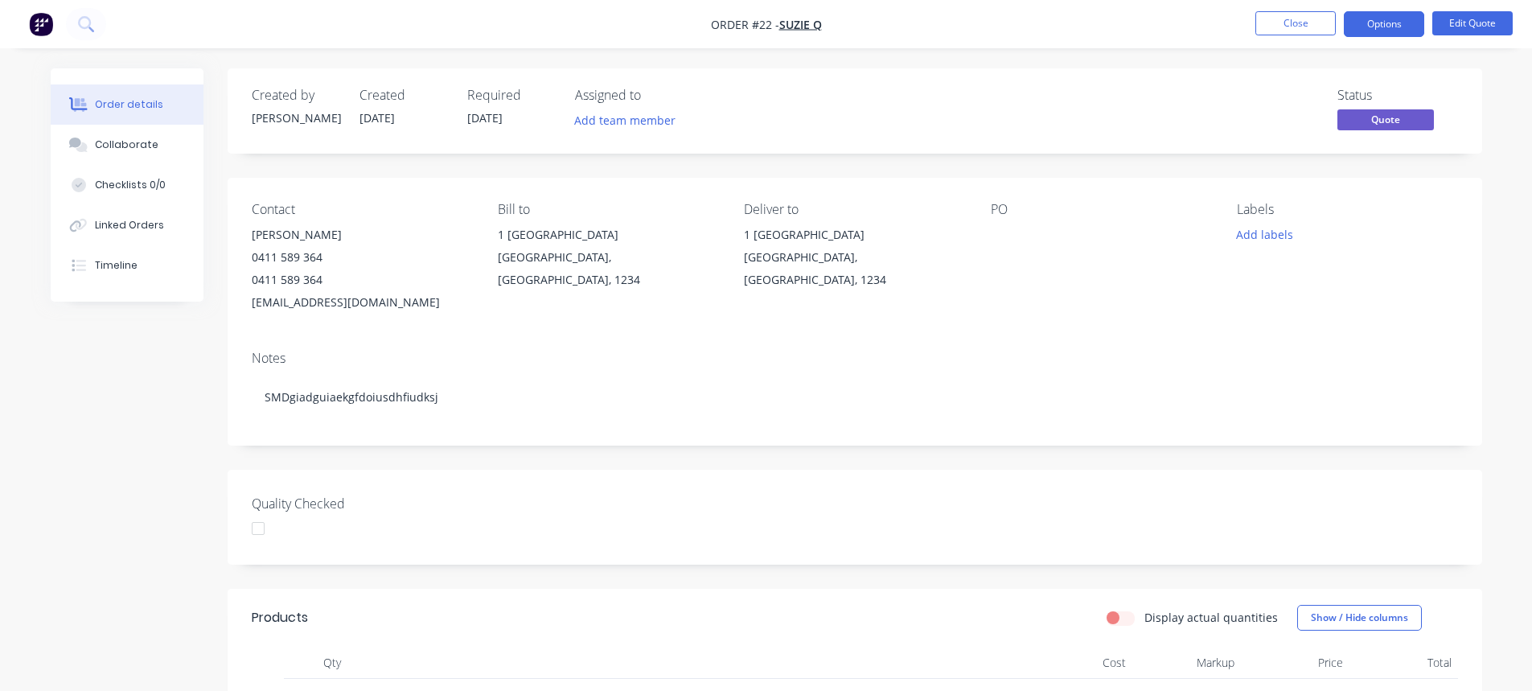
click at [510, 252] on div "1 Lakeside Bayou Bayou, New South Wales, 1234" at bounding box center [608, 258] width 220 height 68
drag, startPoint x: 520, startPoint y: 356, endPoint x: 505, endPoint y: 364, distance: 17.0
click at [520, 357] on div "Notes" at bounding box center [855, 358] width 1206 height 15
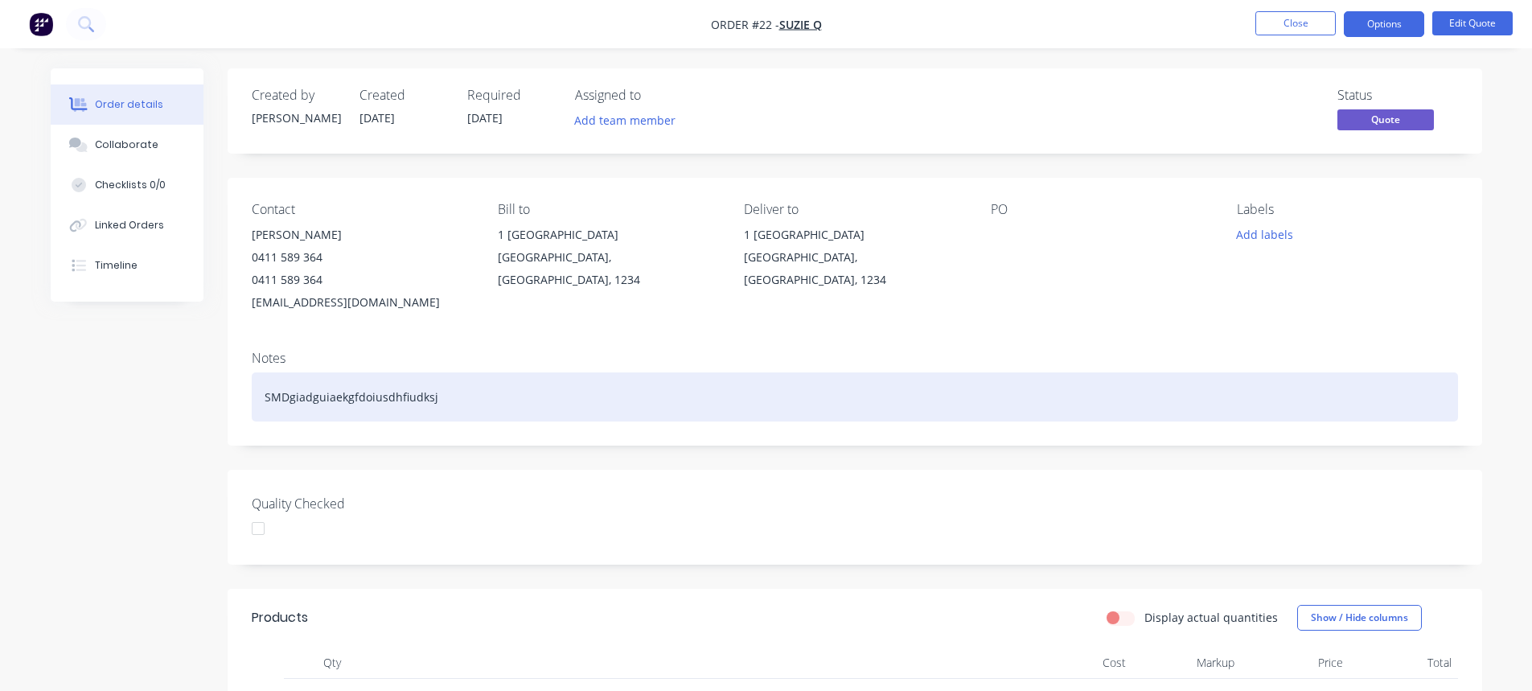
click at [446, 395] on div "SMDgiadguiaekgfdoiusdhfiudksj" at bounding box center [855, 396] width 1206 height 49
drag, startPoint x: 446, startPoint y: 395, endPoint x: 591, endPoint y: 369, distance: 147.8
click at [338, 390] on div "SMDgiadguiaekgfdoiusdhfiudksj" at bounding box center [855, 396] width 1206 height 49
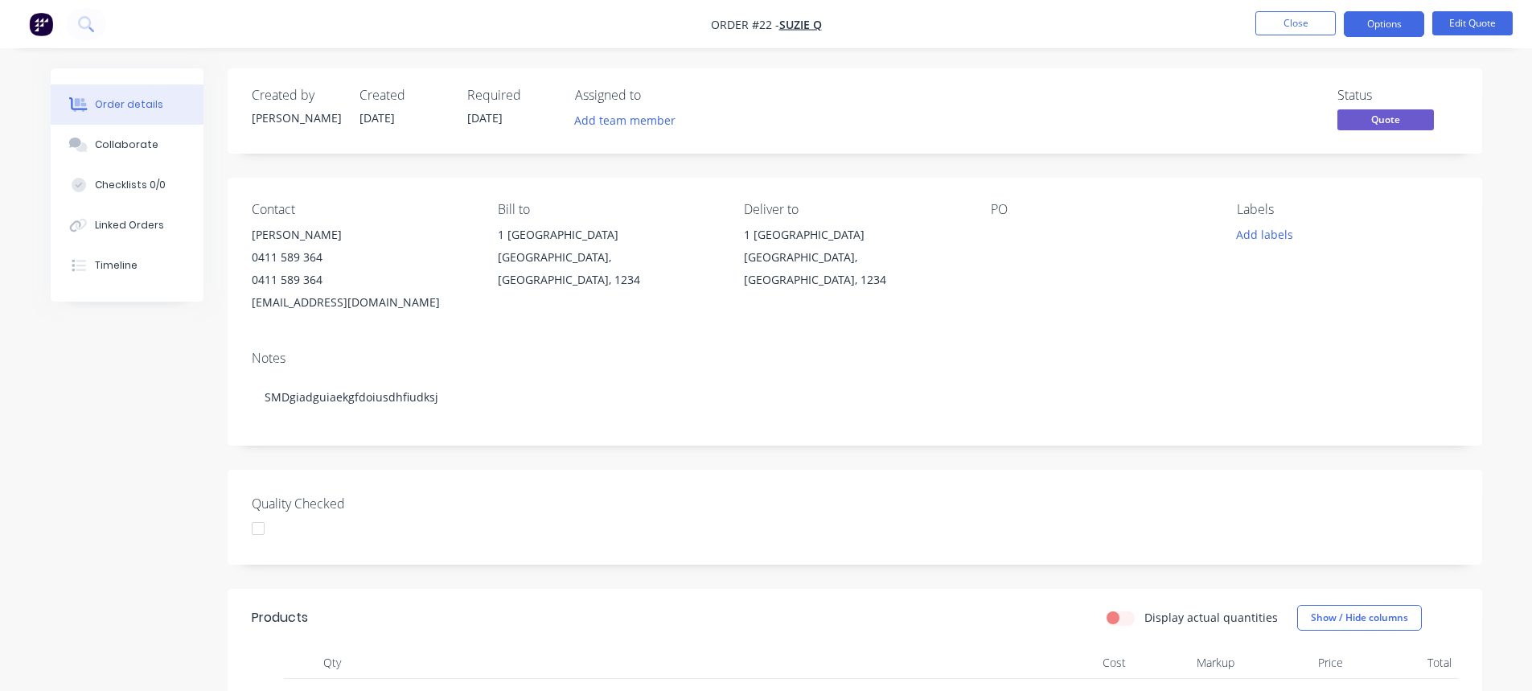
click at [597, 365] on div "Notes" at bounding box center [855, 358] width 1206 height 15
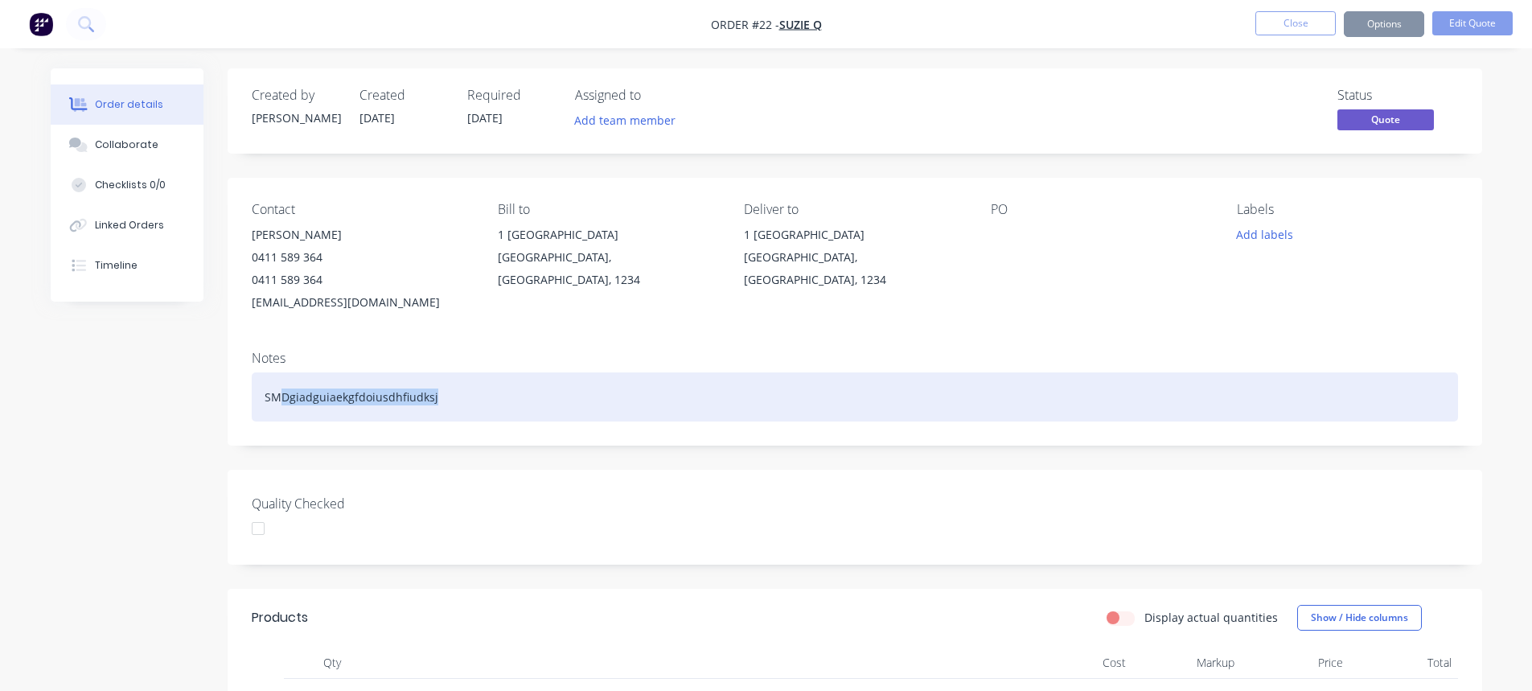
drag, startPoint x: 529, startPoint y: 388, endPoint x: 280, endPoint y: 393, distance: 249.4
click at [280, 393] on div "SMDgiadguiaekgfdoiusdhfiudksj" at bounding box center [855, 396] width 1206 height 49
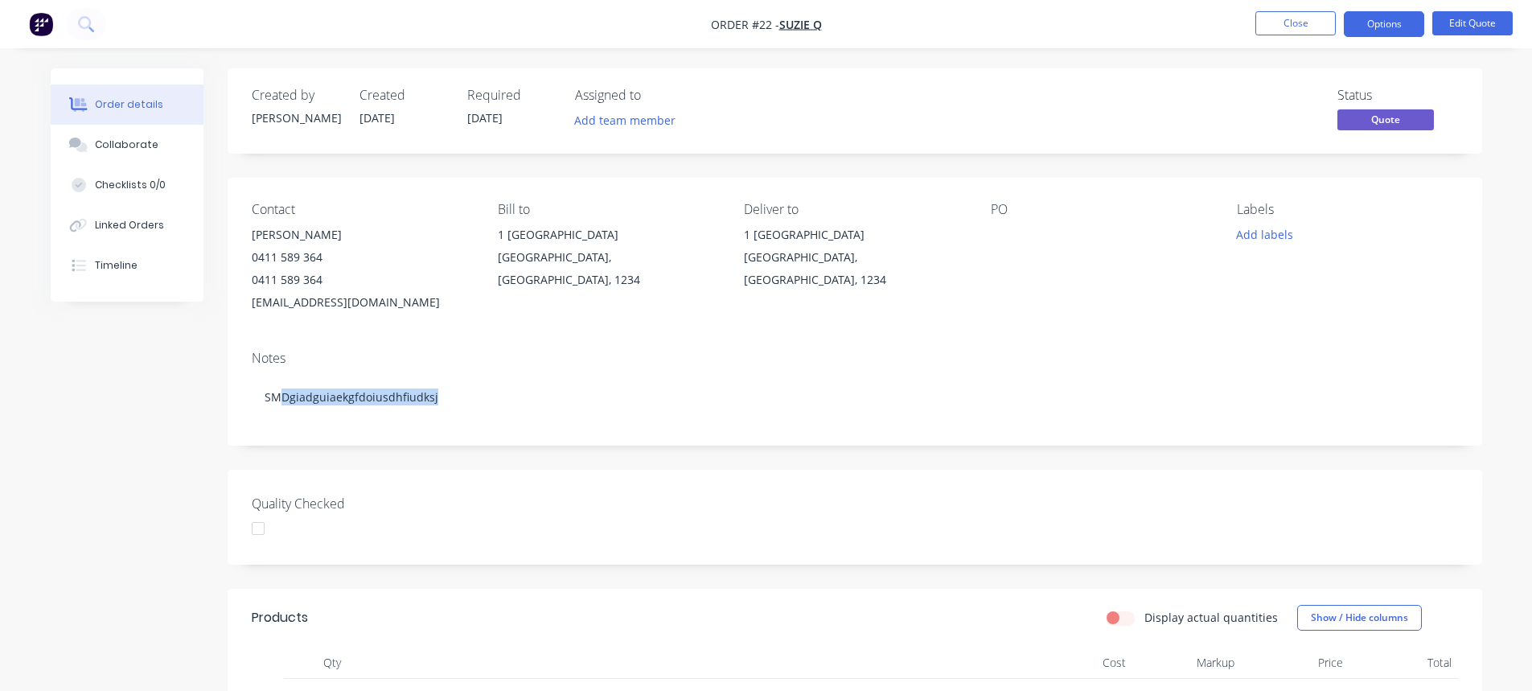
click at [534, 351] on div "Notes" at bounding box center [855, 358] width 1206 height 15
drag, startPoint x: 865, startPoint y: 314, endPoint x: 1354, endPoint y: 127, distance: 524.5
click at [865, 314] on div "Contact Johnnie BeGood 0411 589 364 0411 589 364 terryroy.mnr@gmail.com Bill to…" at bounding box center [855, 258] width 1255 height 160
click at [1478, 18] on button "Edit Quote" at bounding box center [1472, 23] width 80 height 24
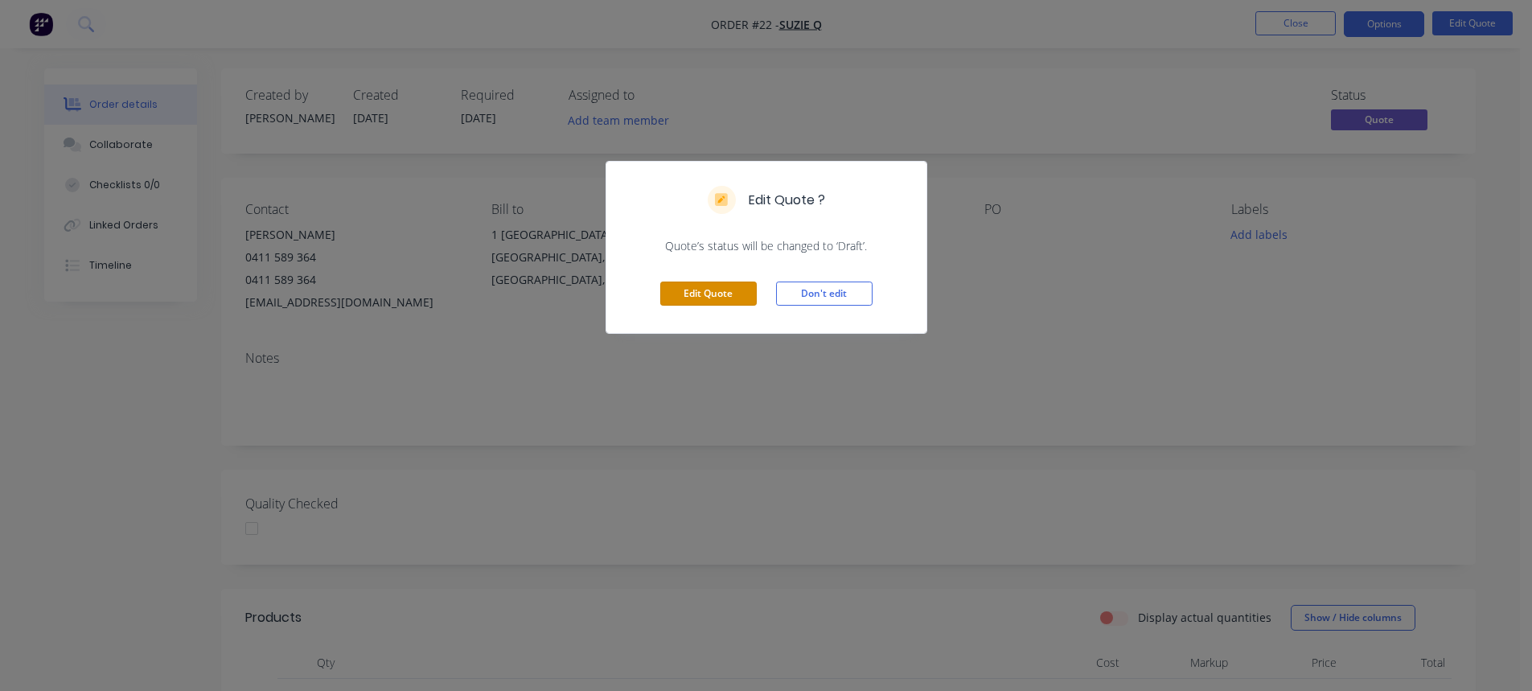
drag, startPoint x: 690, startPoint y: 286, endPoint x: 766, endPoint y: 367, distance: 111.0
click at [691, 286] on button "Edit Quote" at bounding box center [708, 294] width 97 height 24
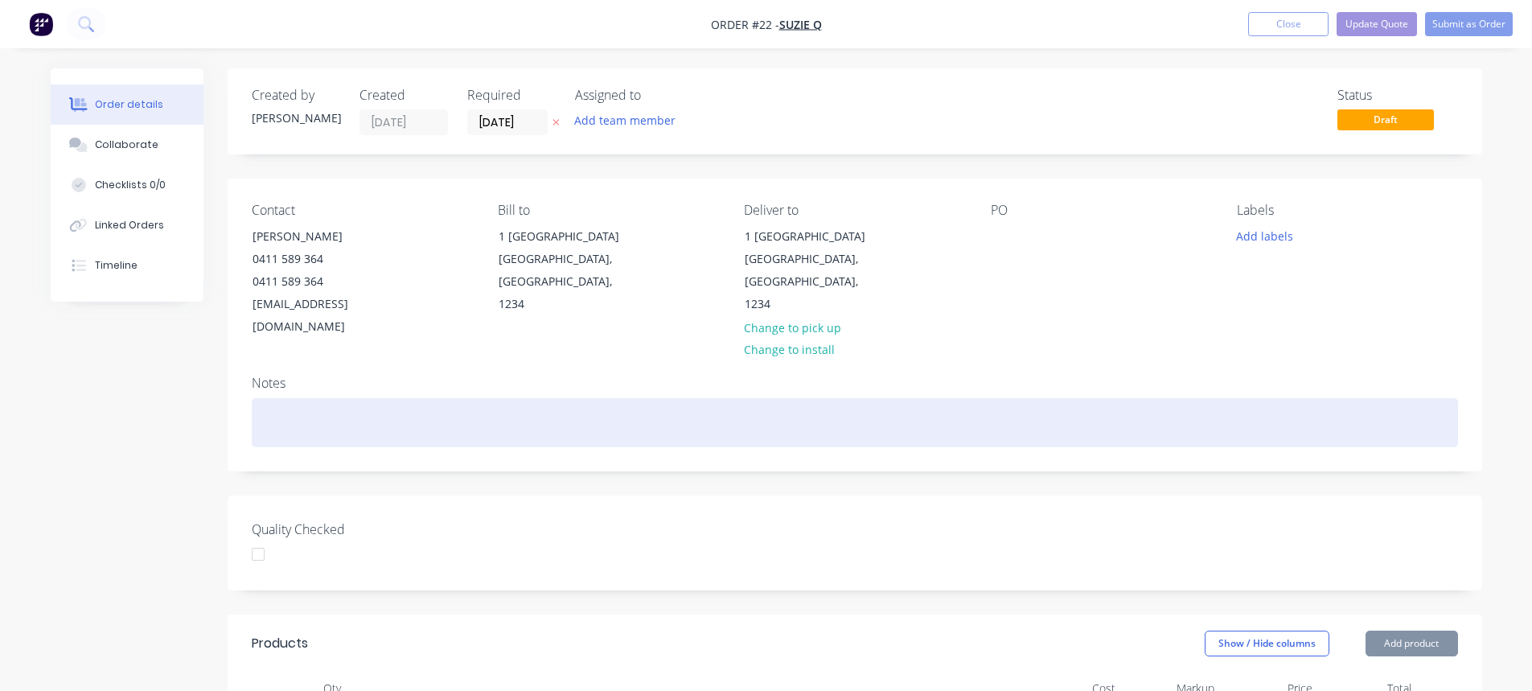
click at [482, 403] on div at bounding box center [855, 422] width 1206 height 49
click at [489, 398] on div "eafkdhaokuEHDOIWEAJFD" at bounding box center [855, 422] width 1206 height 49
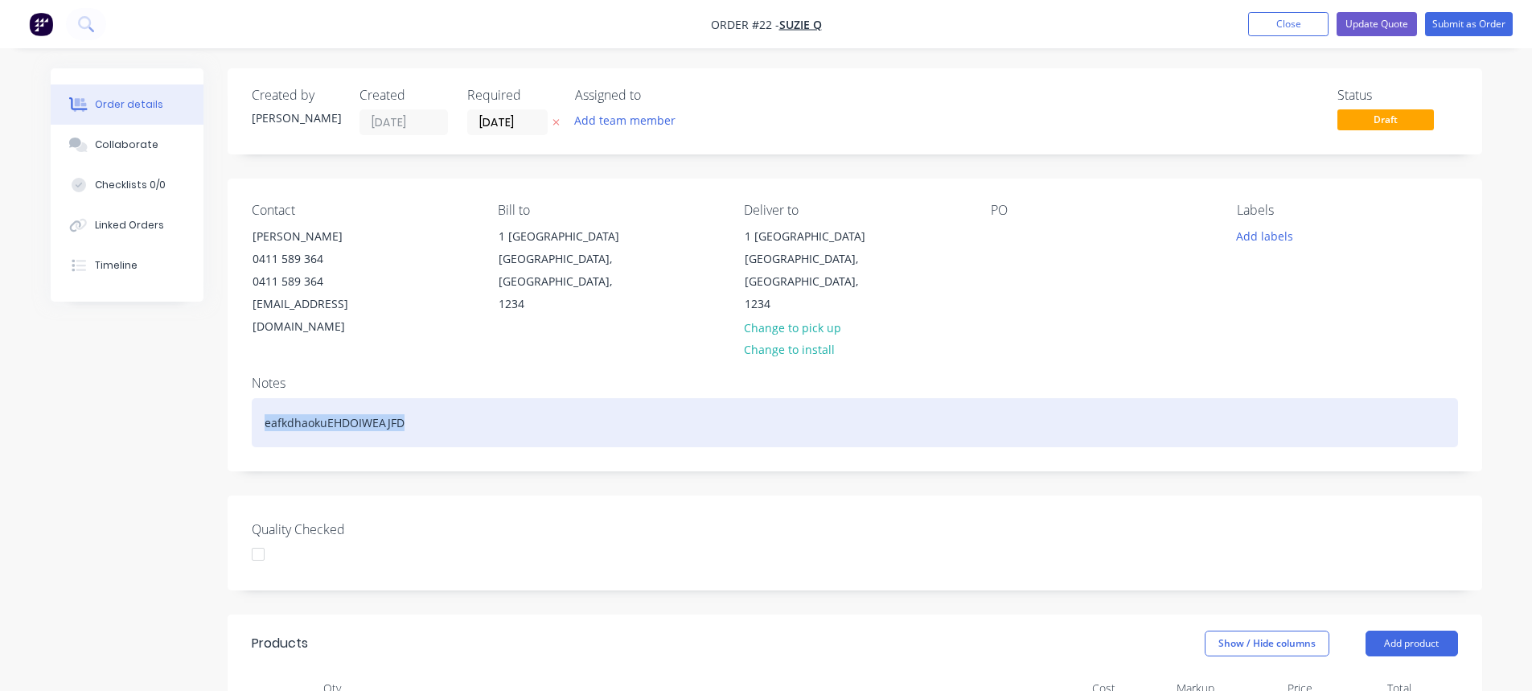
drag, startPoint x: 457, startPoint y: 399, endPoint x: 224, endPoint y: 412, distance: 233.6
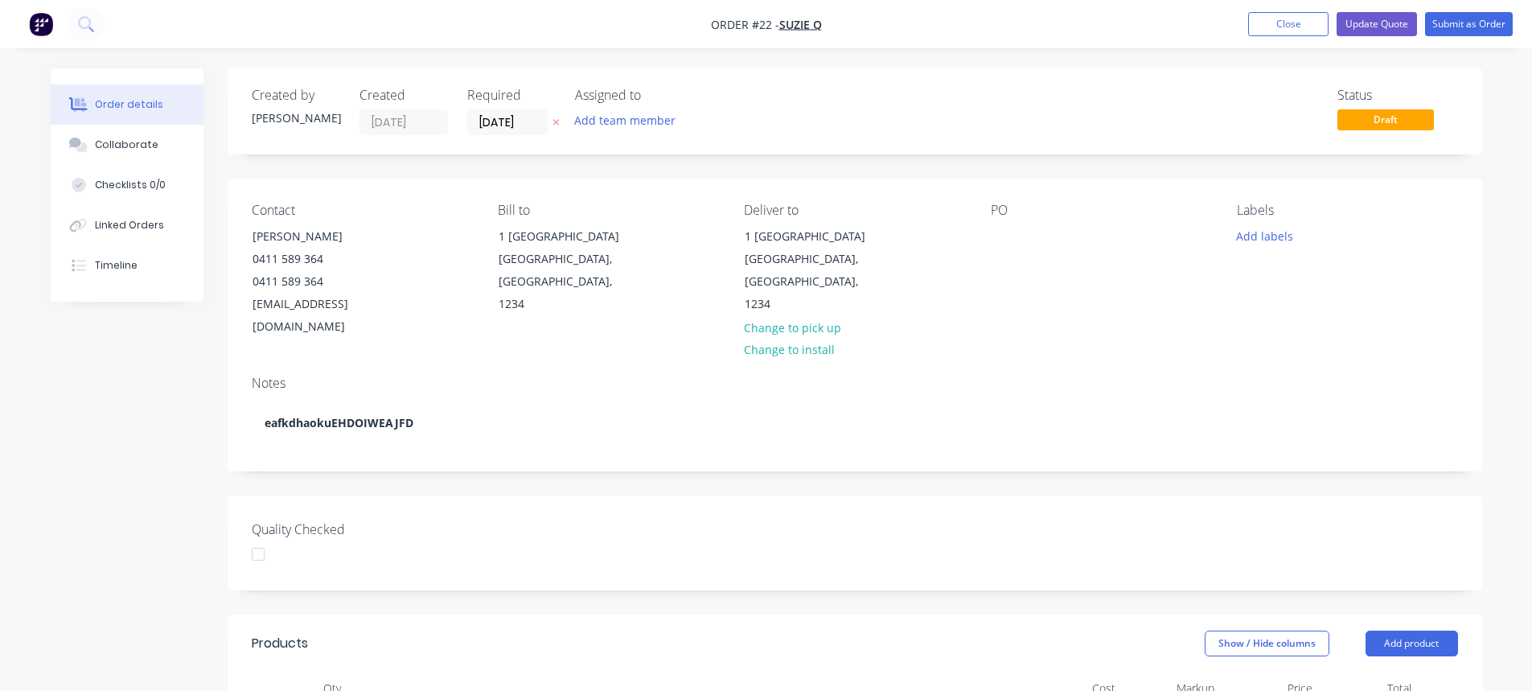
click at [589, 363] on div "Notes eafkdhaokuEHDOIWEAJFD" at bounding box center [855, 417] width 1255 height 108
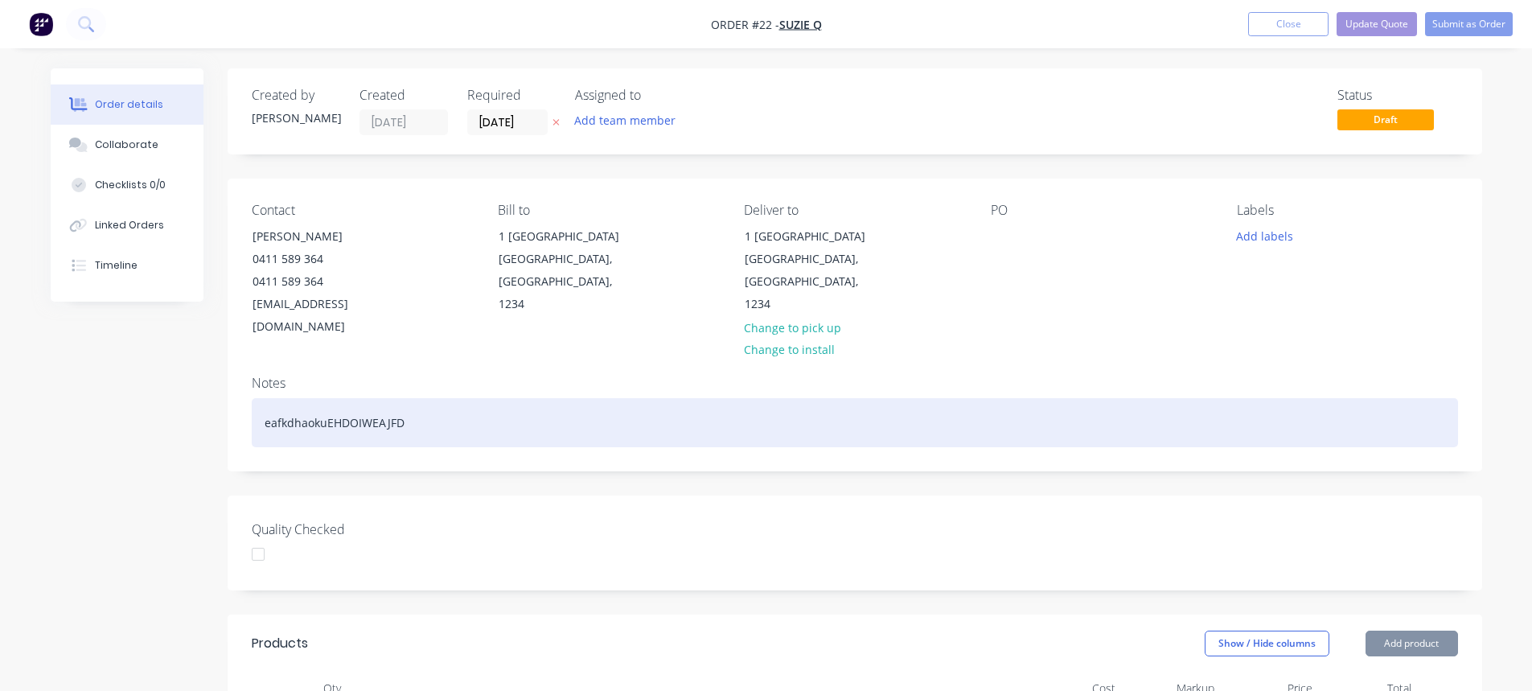
click at [429, 398] on div "eafkdhaokuEHDOIWEAJFD" at bounding box center [855, 422] width 1206 height 49
drag, startPoint x: 446, startPoint y: 401, endPoint x: 134, endPoint y: 415, distance: 312.4
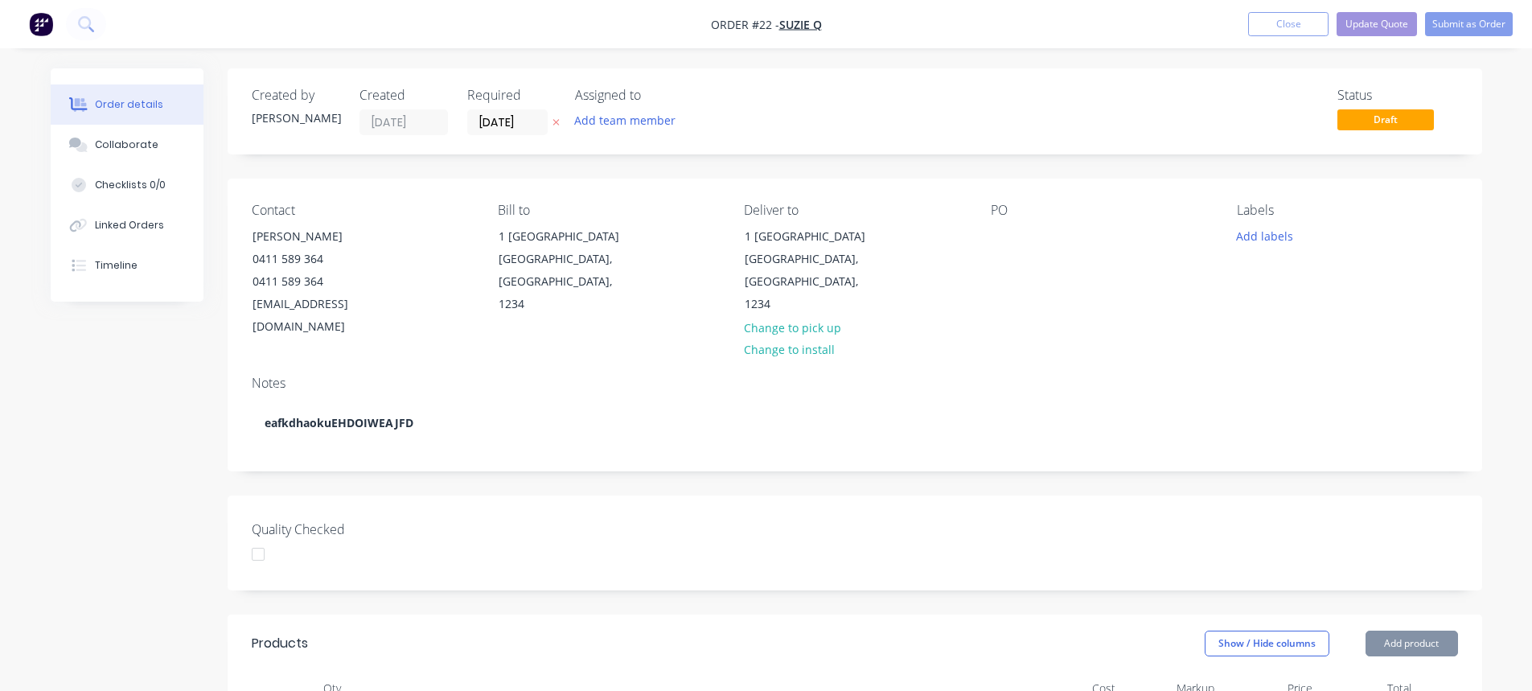
click at [465, 320] on div "Contact Johnnie BeGood 0411 589 364 0411 589 364 terryroy.mnr@gmail.com Bill to…" at bounding box center [855, 271] width 1255 height 184
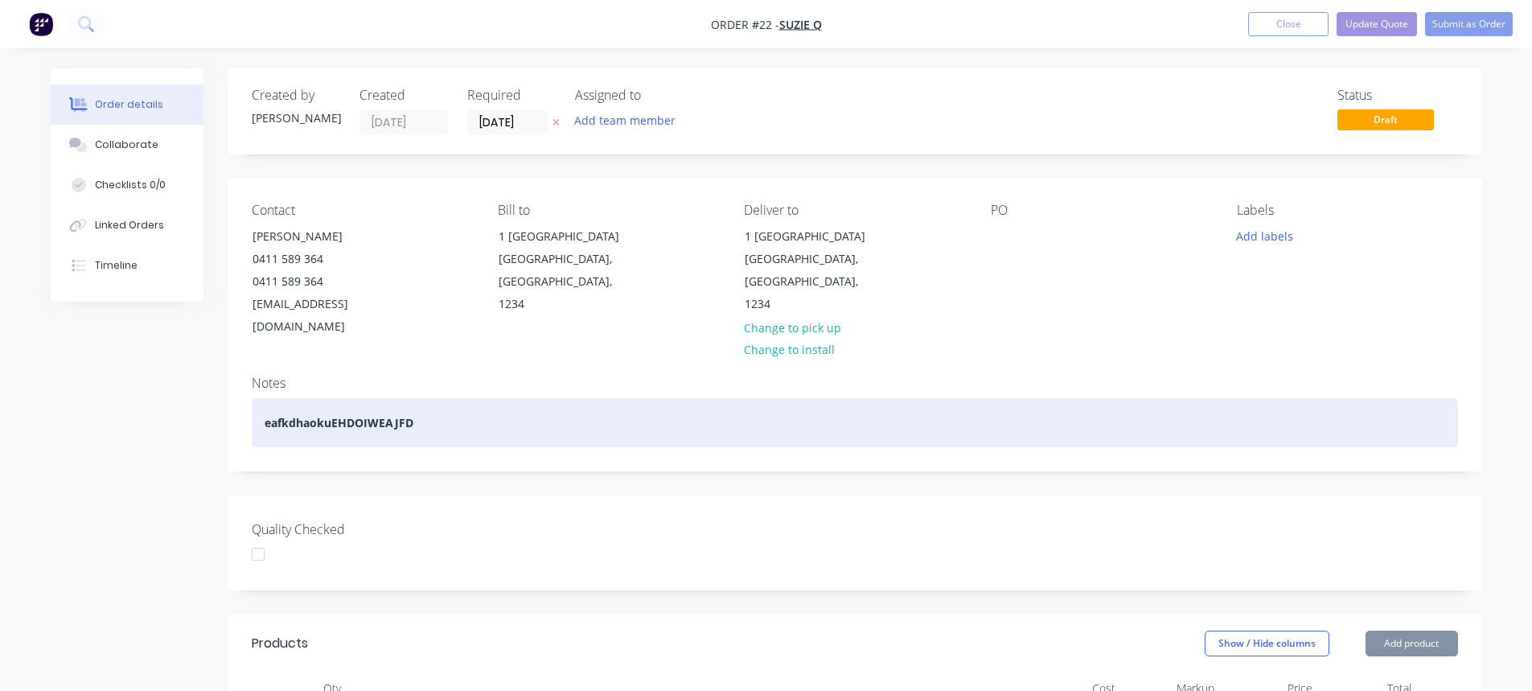
click at [454, 398] on div "eafkdhaokuEHDOIWEAJFD" at bounding box center [855, 422] width 1206 height 49
drag, startPoint x: 425, startPoint y: 407, endPoint x: 160, endPoint y: 386, distance: 266.2
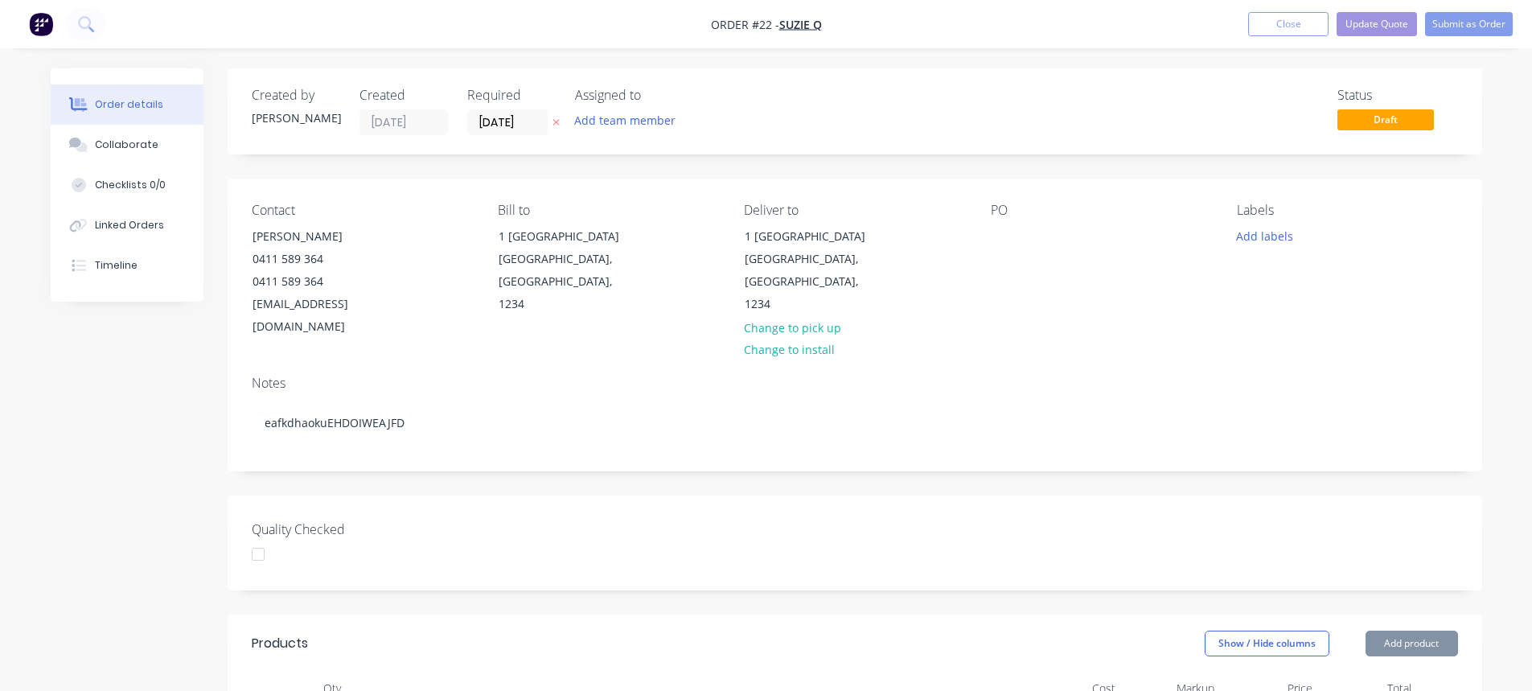
click at [512, 341] on div "Contact Johnnie BeGood 0411 589 364 0411 589 364 terryroy.mnr@gmail.com Bill to…" at bounding box center [855, 325] width 1255 height 292
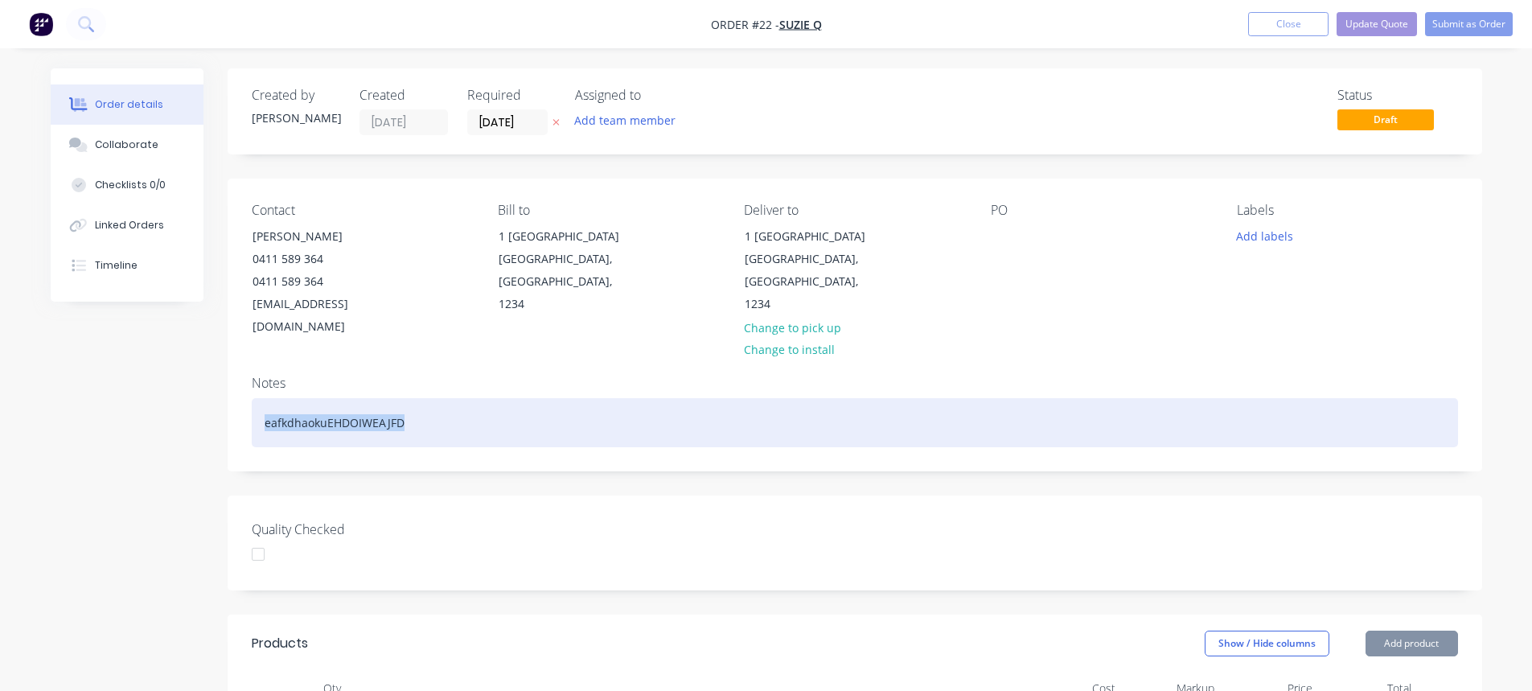
drag, startPoint x: 440, startPoint y: 405, endPoint x: 211, endPoint y: 395, distance: 229.5
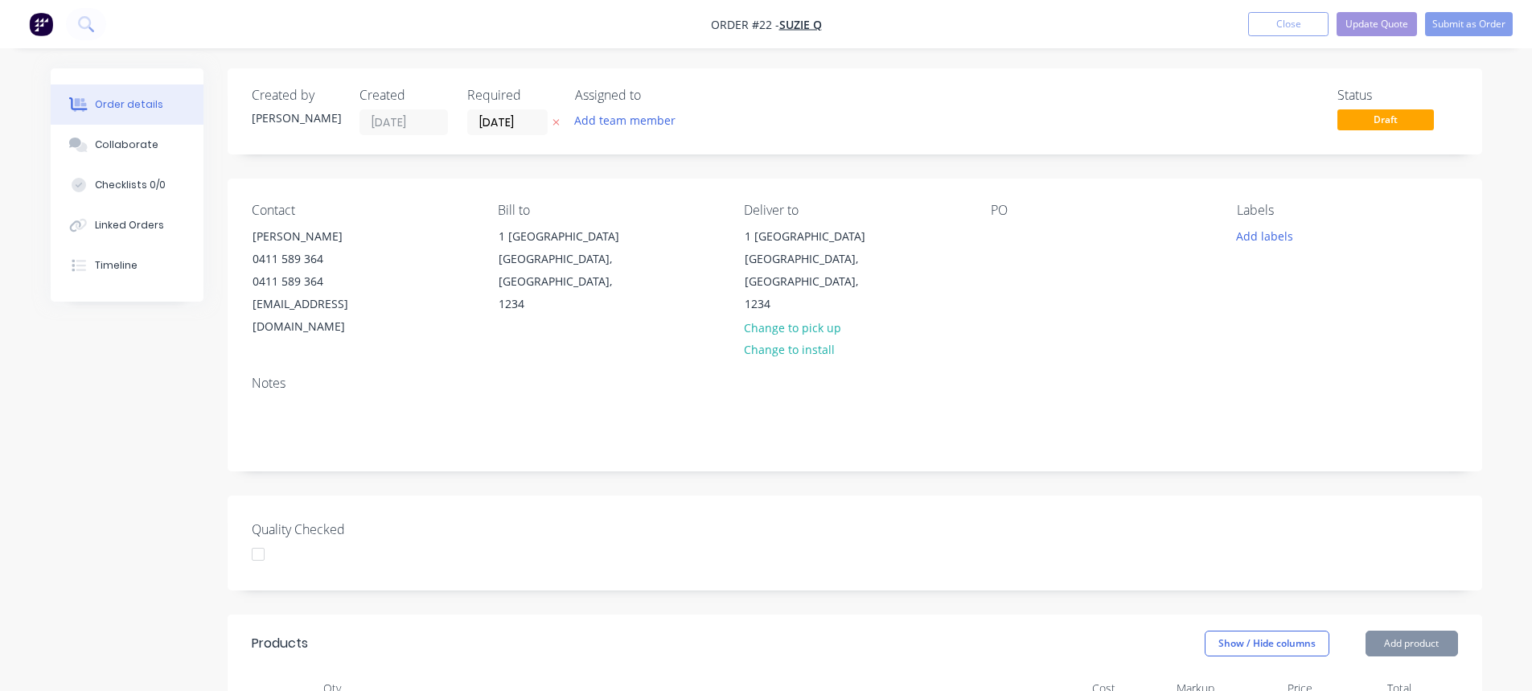
click at [574, 366] on div "Notes" at bounding box center [855, 417] width 1255 height 108
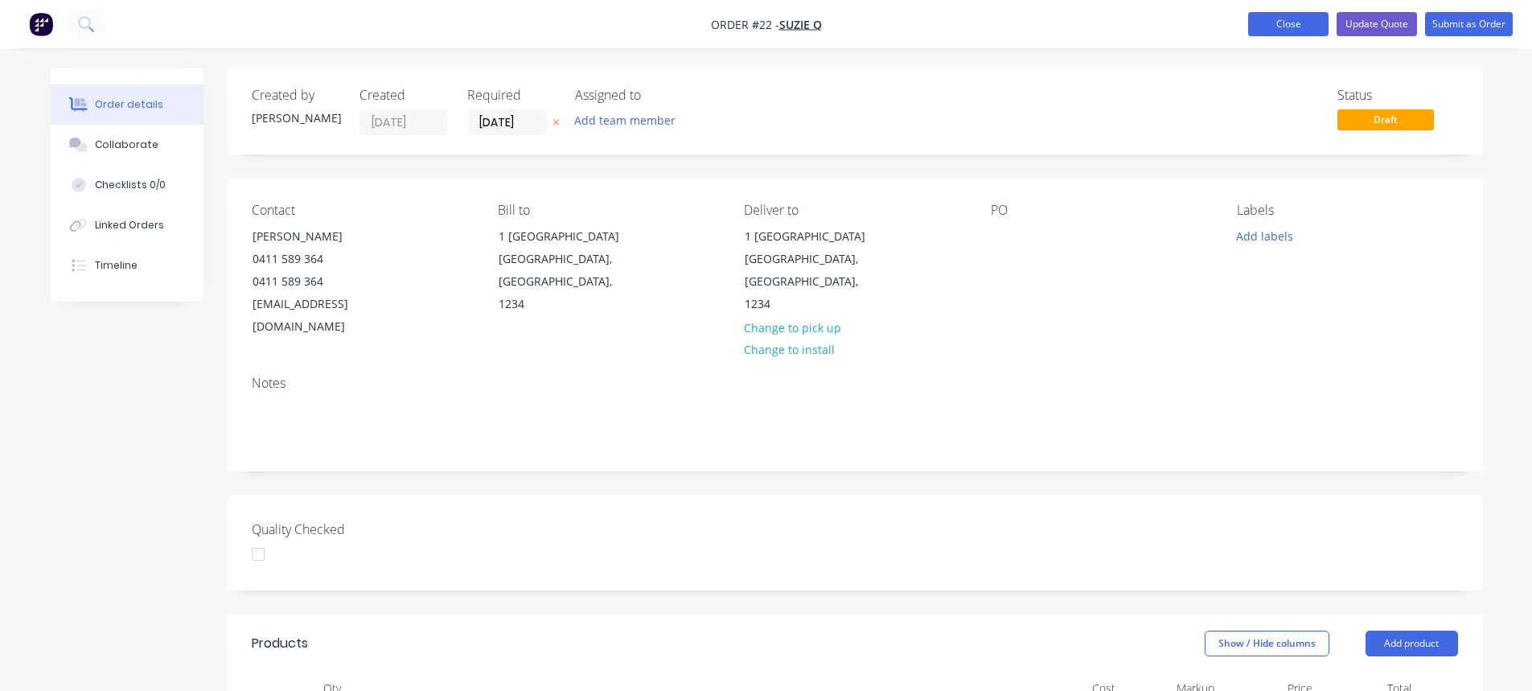
drag, startPoint x: 1302, startPoint y: 27, endPoint x: 1453, endPoint y: 69, distance: 156.9
click at [1302, 27] on button "Close" at bounding box center [1288, 24] width 80 height 24
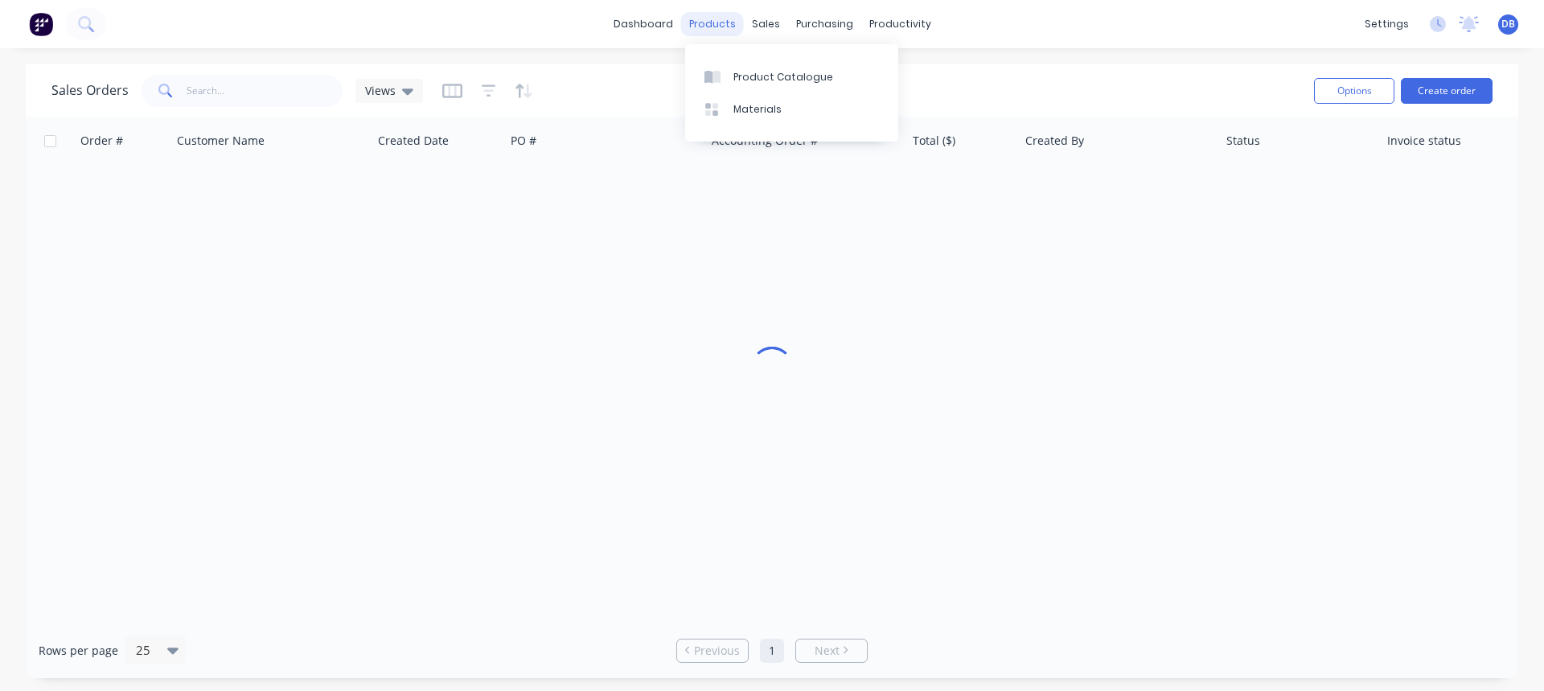
click at [717, 31] on div "products" at bounding box center [712, 24] width 63 height 24
click at [750, 73] on div "Product Catalogue" at bounding box center [784, 77] width 100 height 14
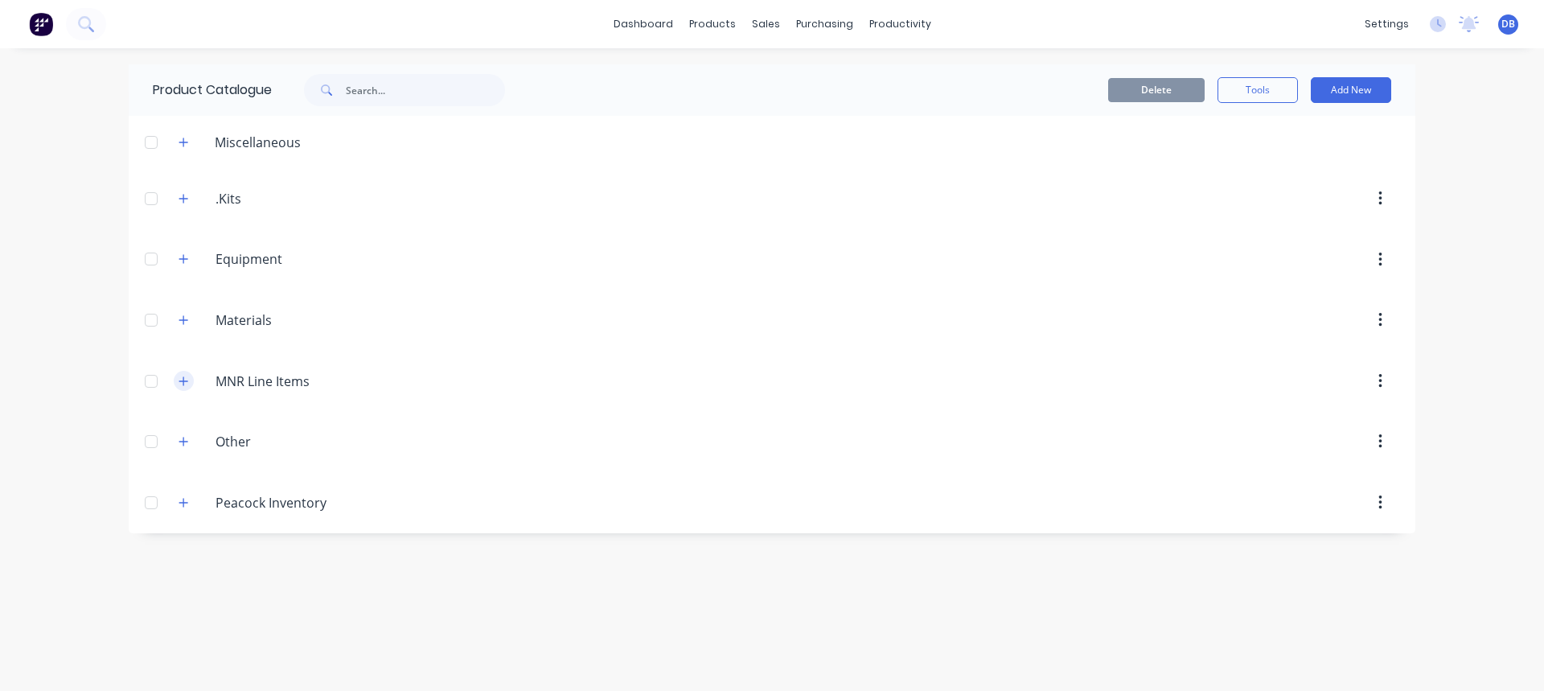
click at [187, 386] on button "button" at bounding box center [184, 381] width 20 height 20
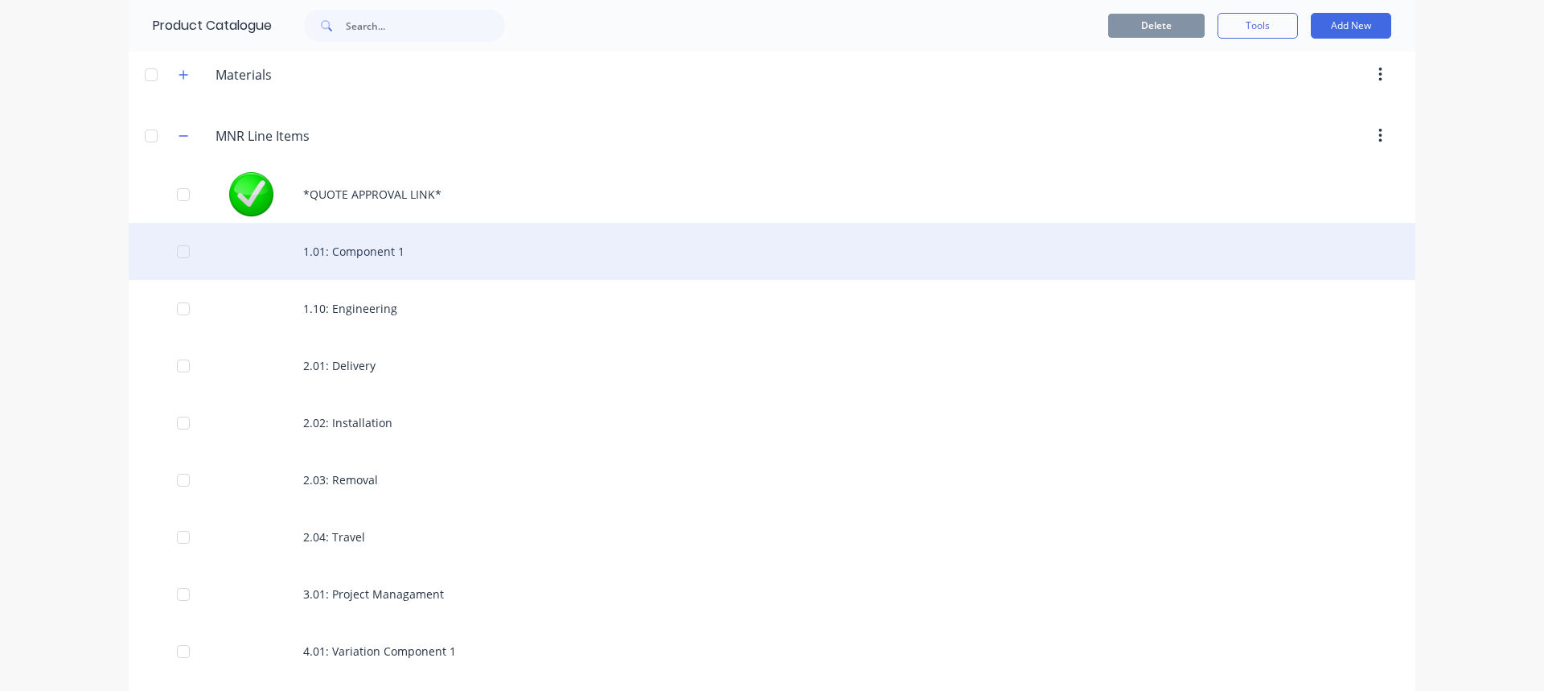
scroll to position [241, 0]
click at [339, 268] on div "1.01: Component 1" at bounding box center [772, 255] width 1287 height 57
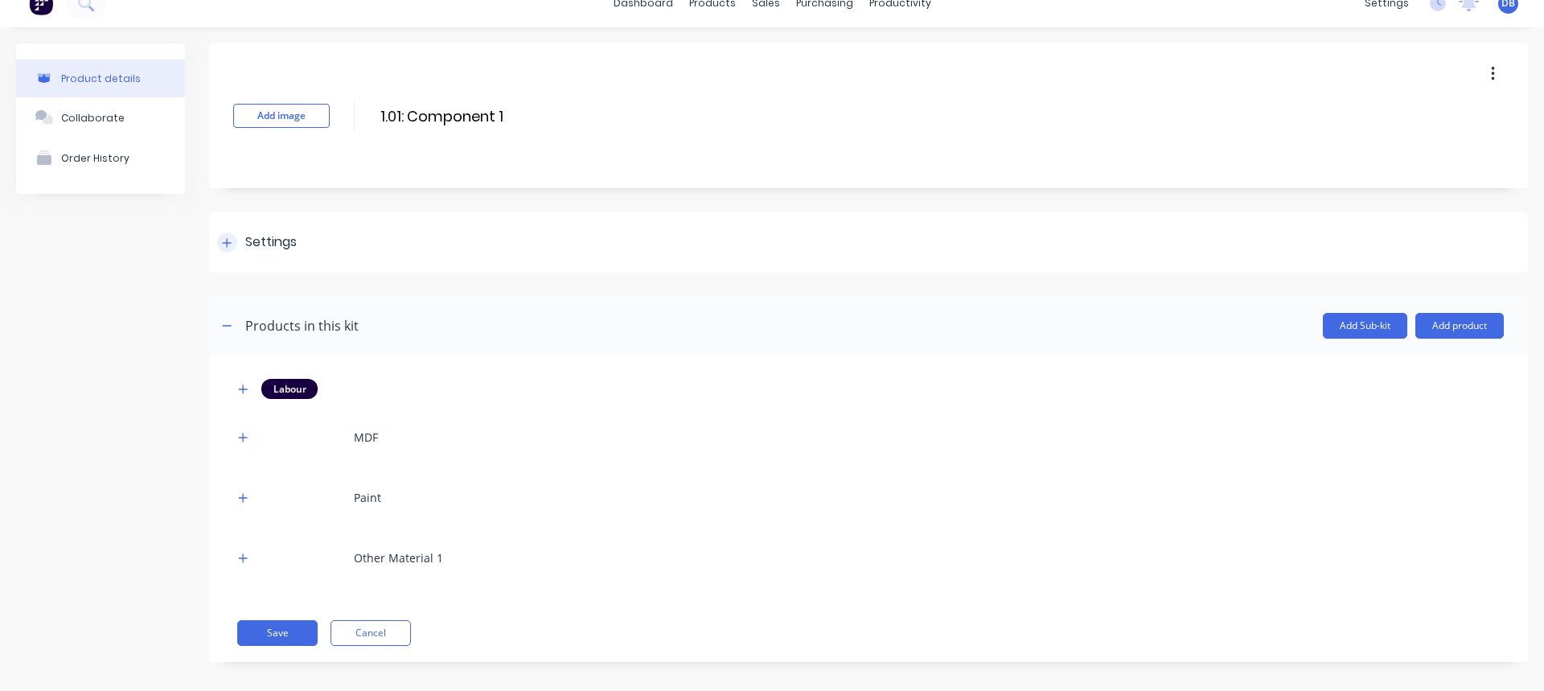
scroll to position [32, 0]
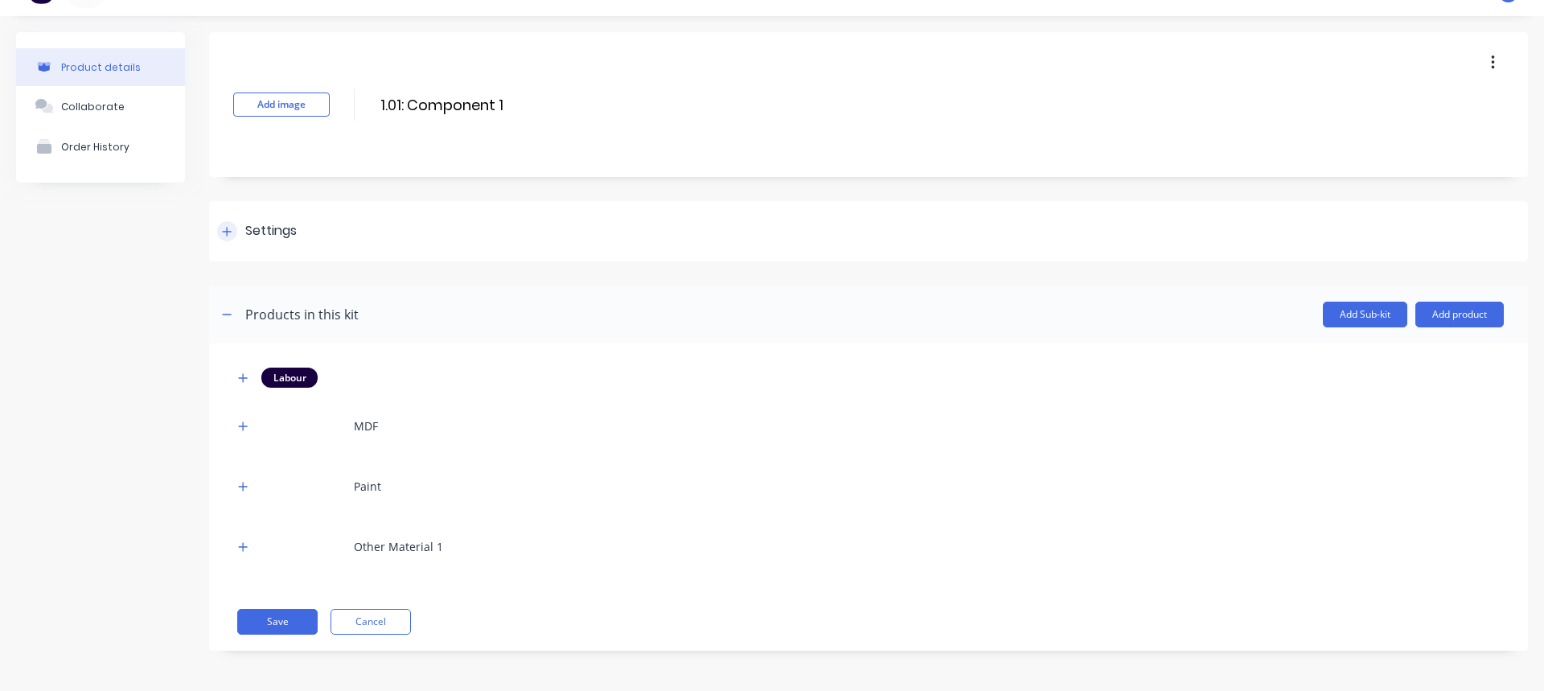
click at [245, 233] on div "Settings" at bounding box center [270, 231] width 51 height 20
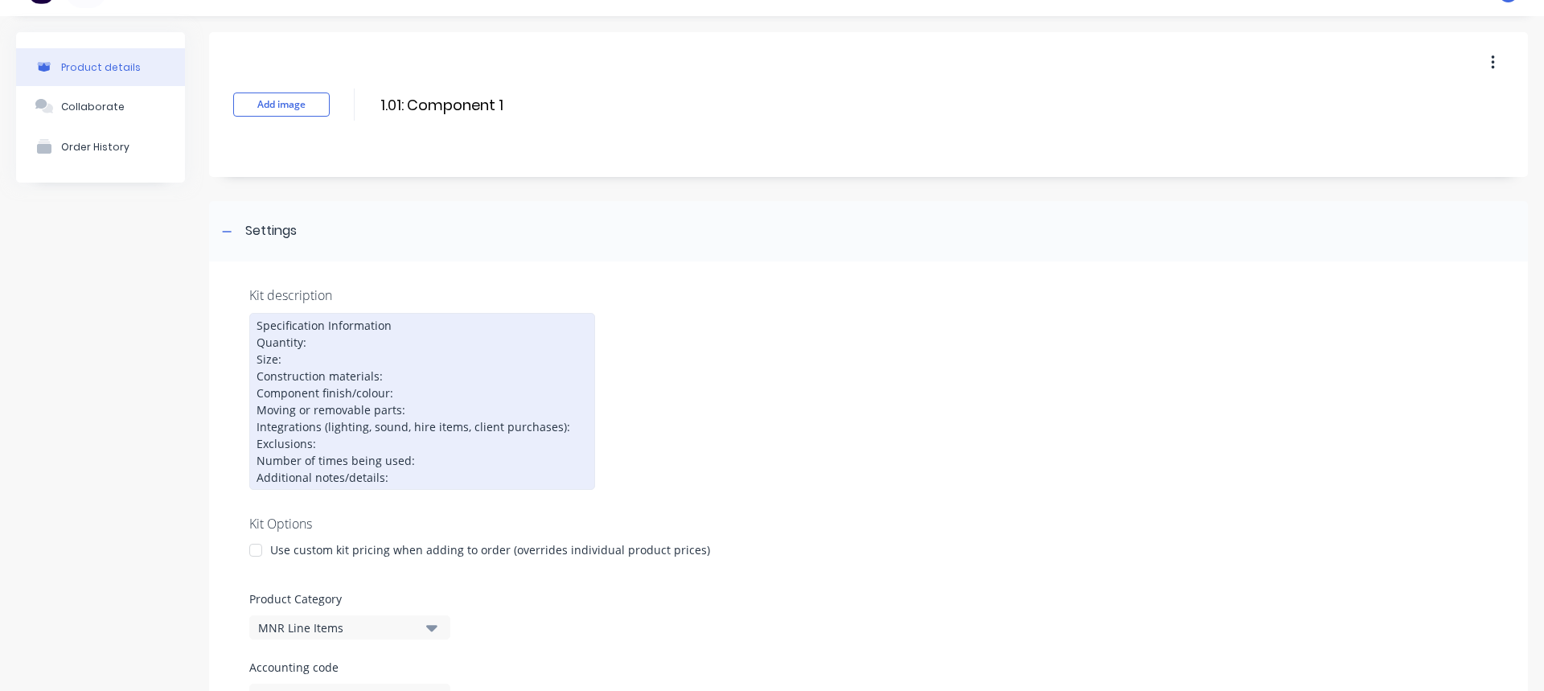
click at [396, 324] on div "Specification Information Quantity: Size: Construction materials: Component fin…" at bounding box center [422, 401] width 346 height 177
drag, startPoint x: 399, startPoint y: 325, endPoint x: 184, endPoint y: 322, distance: 214.8
click at [184, 322] on div "Product details Collaborate Order History Add image 1.01: Component 1 1.01: Com…" at bounding box center [772, 674] width 1512 height 1285
click at [409, 362] on div "Specification Information Quantity: Size: Construction materials: Component fin…" at bounding box center [422, 401] width 346 height 177
drag, startPoint x: 319, startPoint y: 364, endPoint x: 226, endPoint y: 362, distance: 93.3
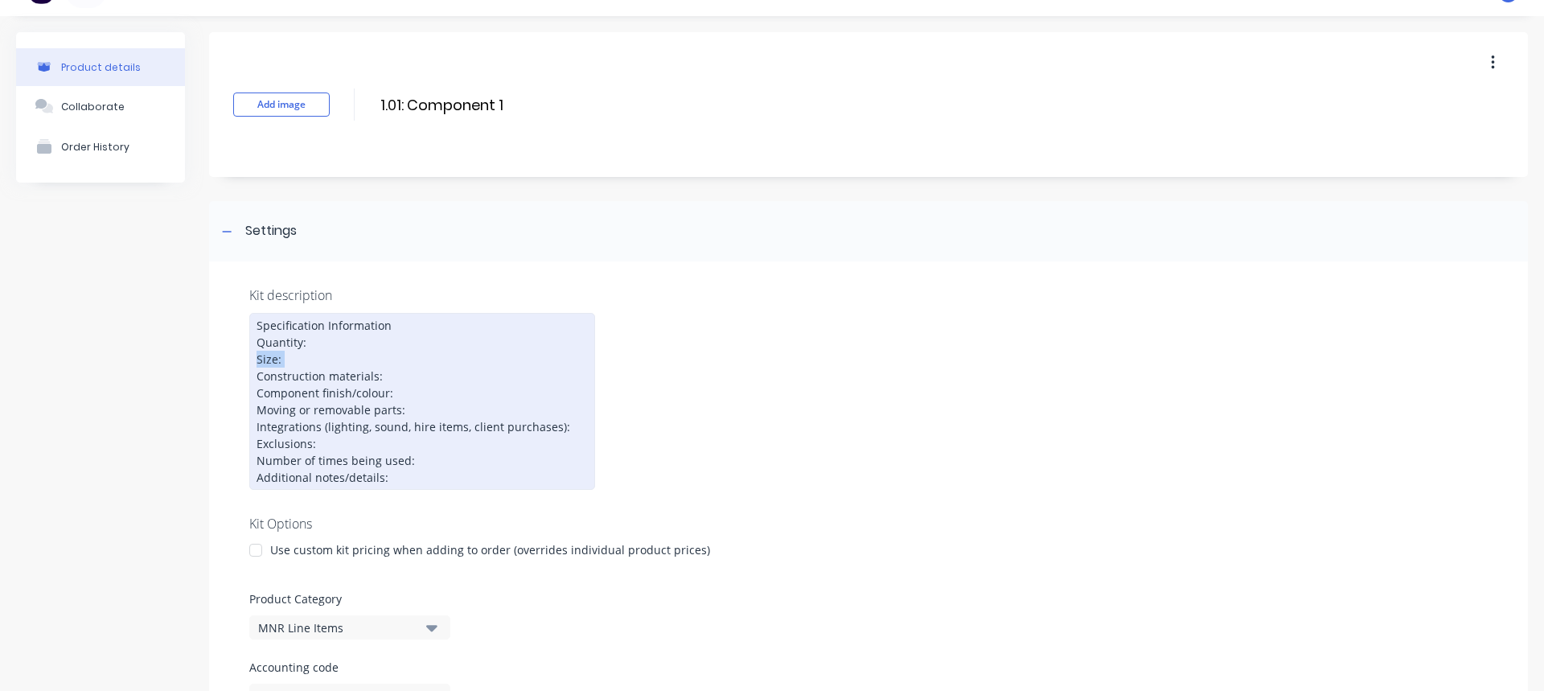
click at [226, 362] on div "Kit description Specification Information Quantity: Size: Construction material…" at bounding box center [868, 574] width 1319 height 627
click at [438, 390] on div "Specification Information Quantity: Size: Construction materials: Component fin…" at bounding box center [422, 401] width 346 height 177
drag, startPoint x: 400, startPoint y: 401, endPoint x: 413, endPoint y: 401, distance: 12.9
click at [401, 401] on div "Specification Information Quantity: Size: Construction materials: Component fin…" at bounding box center [422, 401] width 346 height 177
drag, startPoint x: 392, startPoint y: 401, endPoint x: 295, endPoint y: 401, distance: 96.5
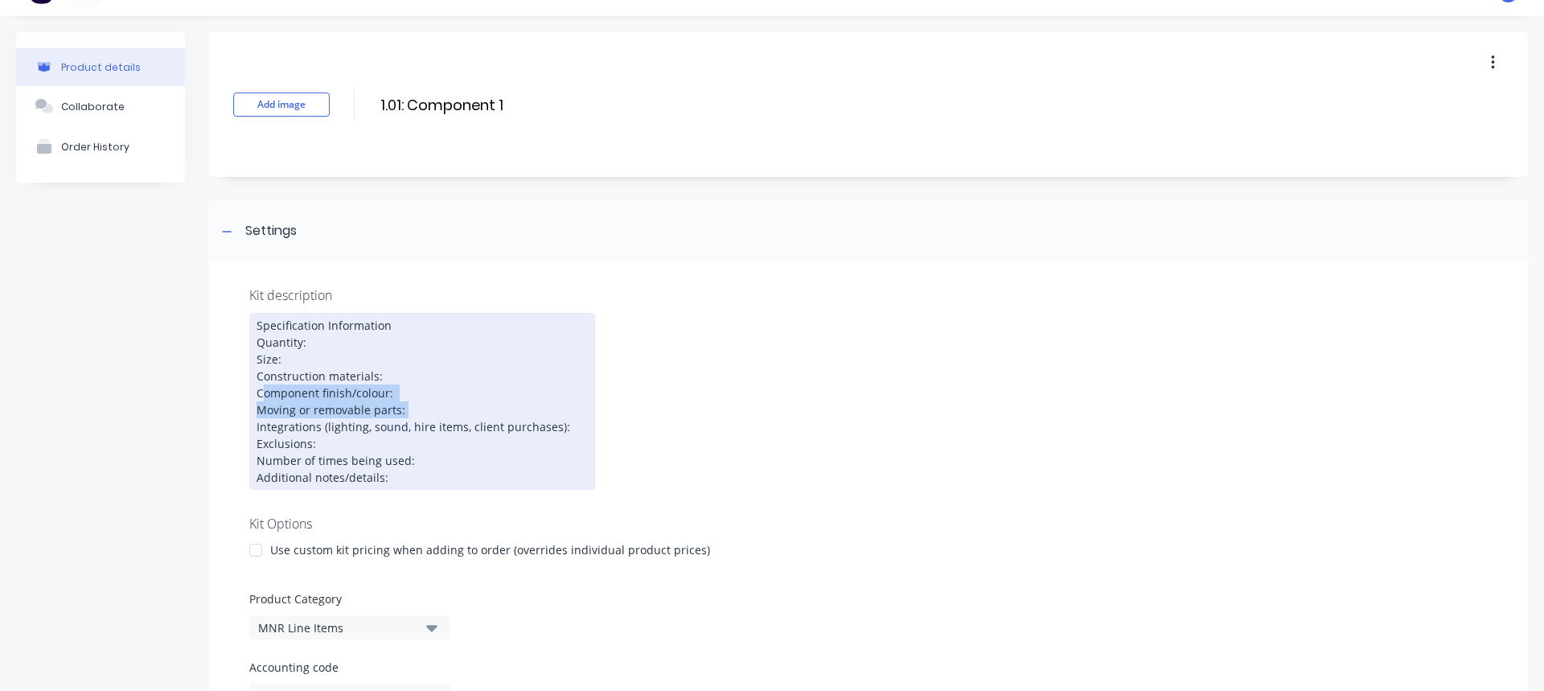
click at [265, 395] on div "Specification Information Quantity: Size: Construction materials: Component fin…" at bounding box center [422, 401] width 346 height 177
click at [513, 409] on div "Specification Information Quantity: Size: Construction materials: Component fin…" at bounding box center [422, 401] width 346 height 177
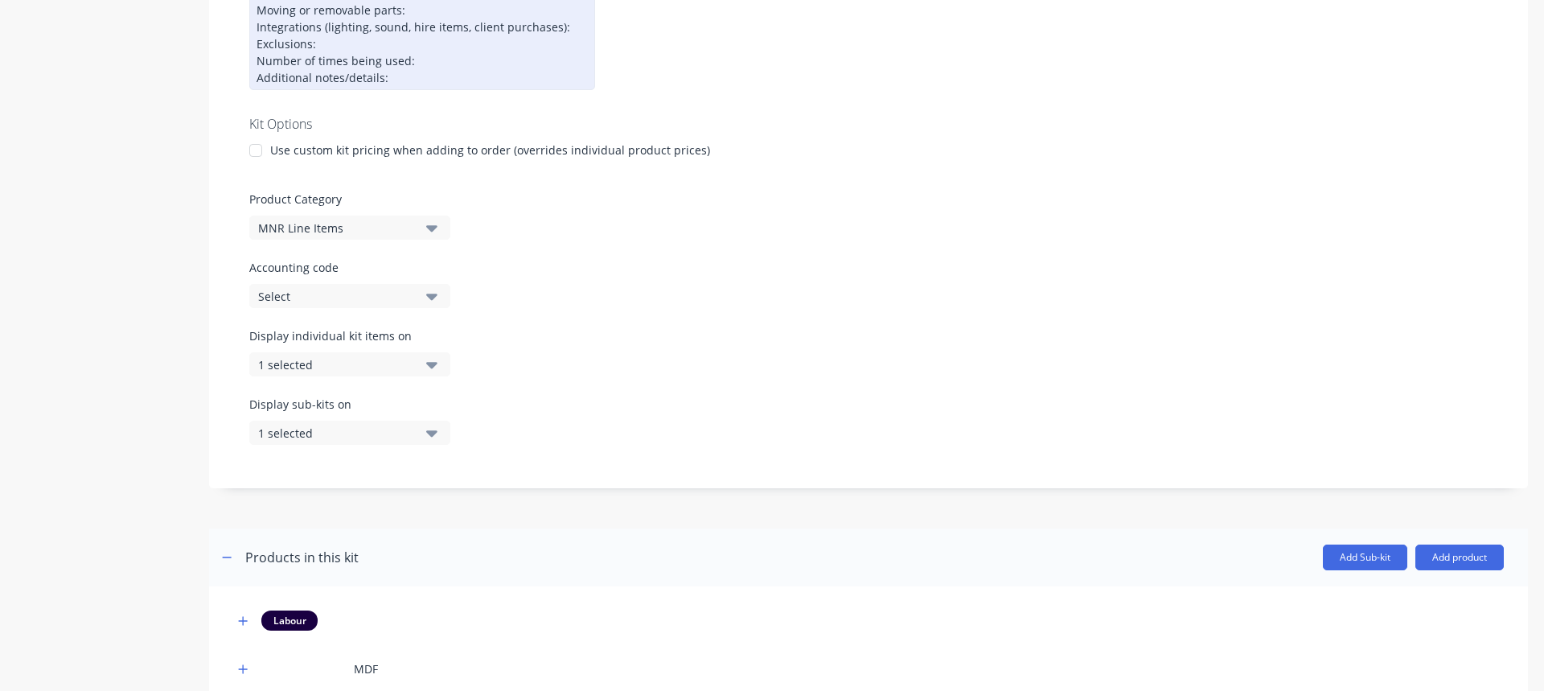
scroll to position [434, 0]
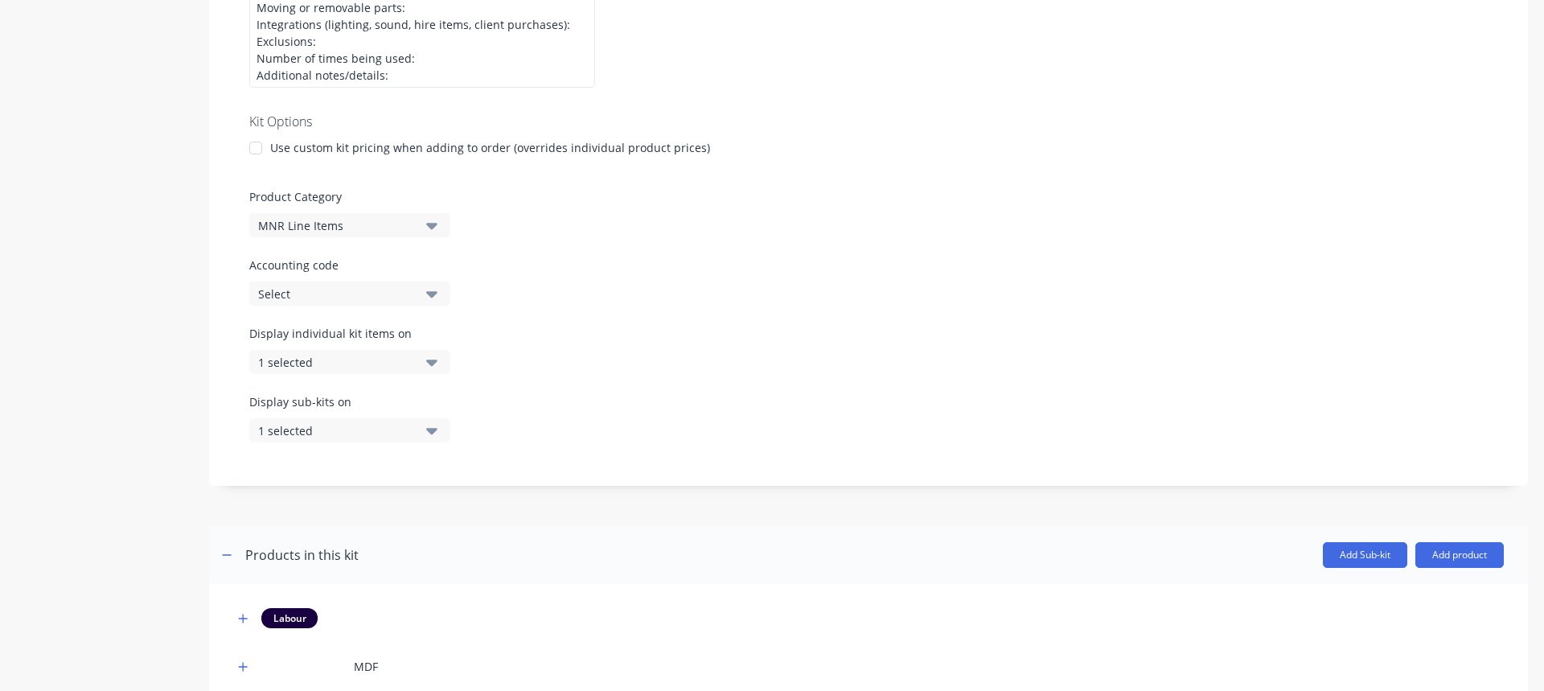
click at [705, 337] on div "Display individual kit items on 1 selected" at bounding box center [868, 359] width 1239 height 68
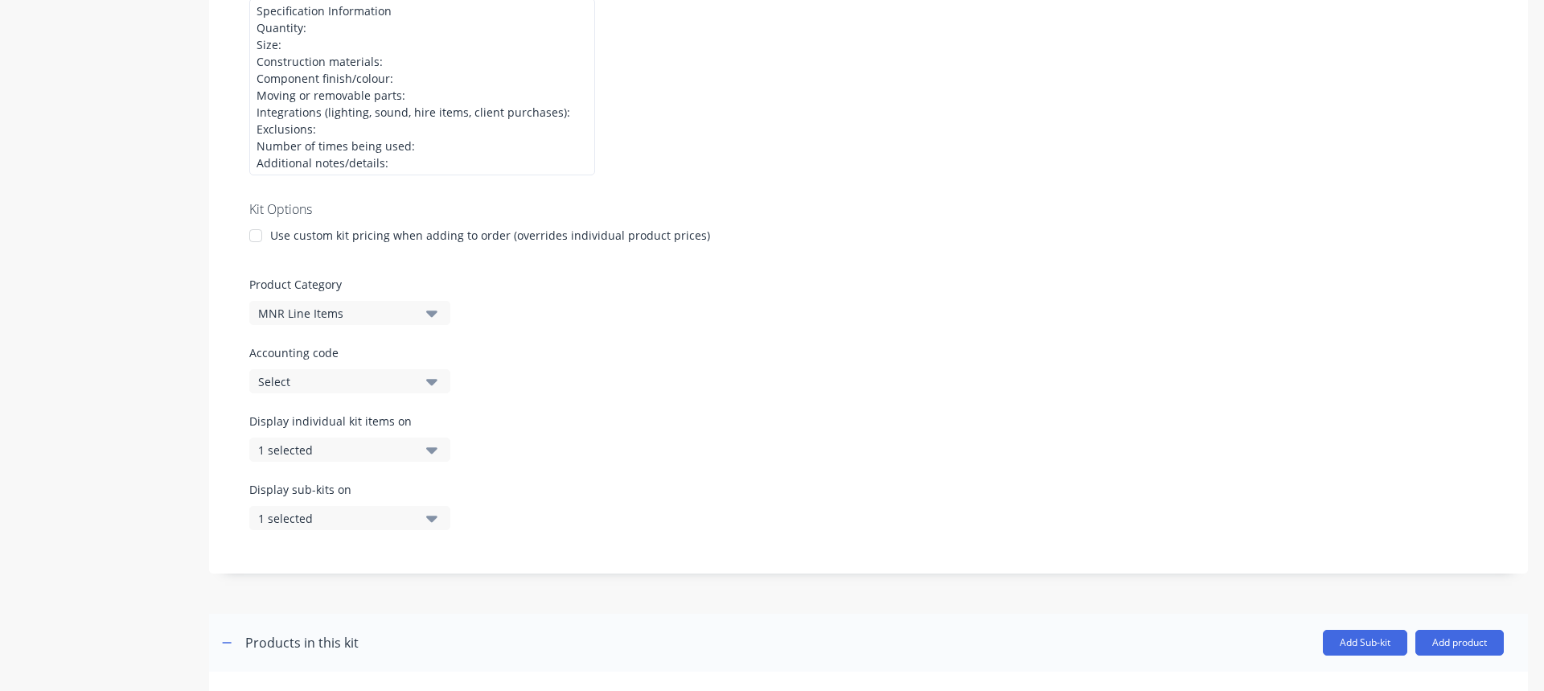
scroll to position [273, 0]
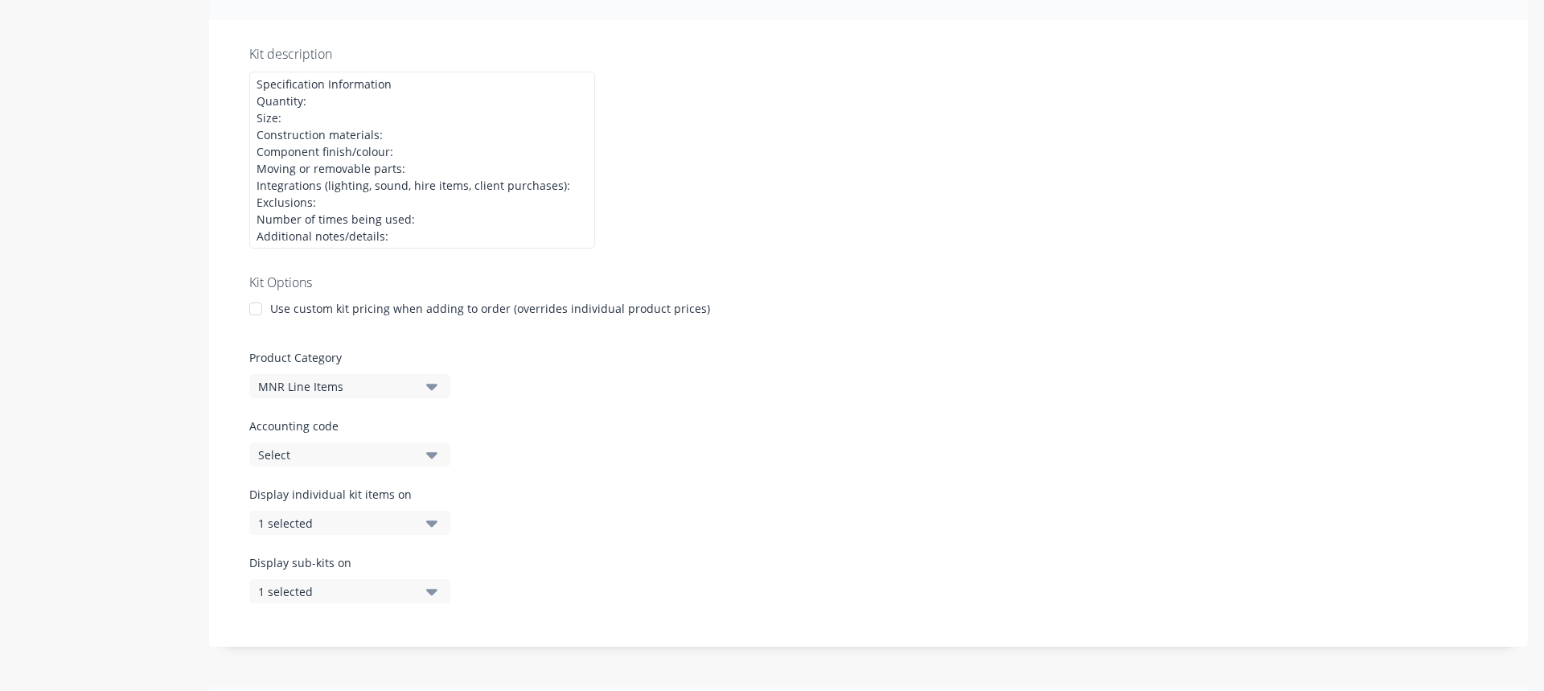
click at [705, 347] on div at bounding box center [868, 337] width 1239 height 24
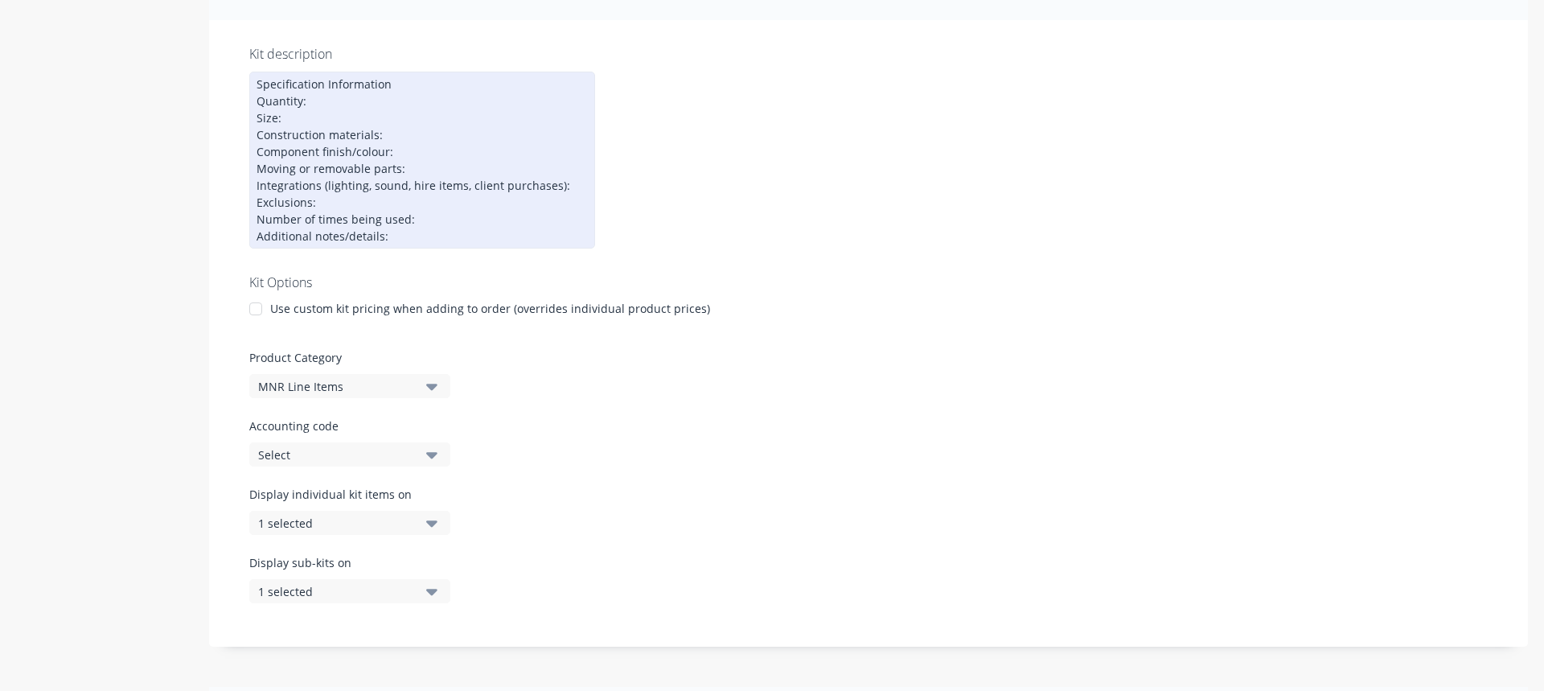
click at [515, 170] on div "Specification Information Quantity: Size: Construction materials: Component fin…" at bounding box center [422, 160] width 346 height 177
click at [467, 210] on div "Specification Information Quantity: Size: Construction materials: Component fin…" at bounding box center [422, 160] width 346 height 177
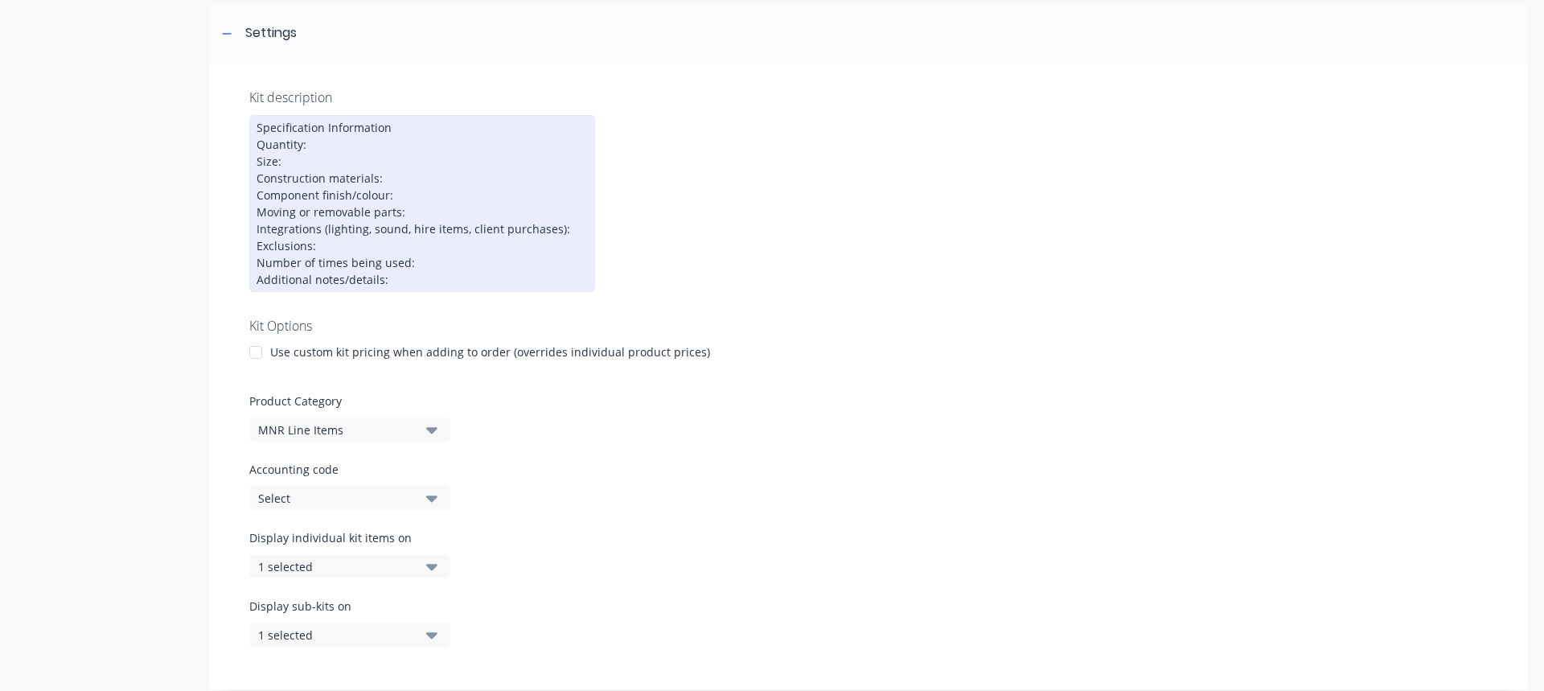
scroll to position [193, 0]
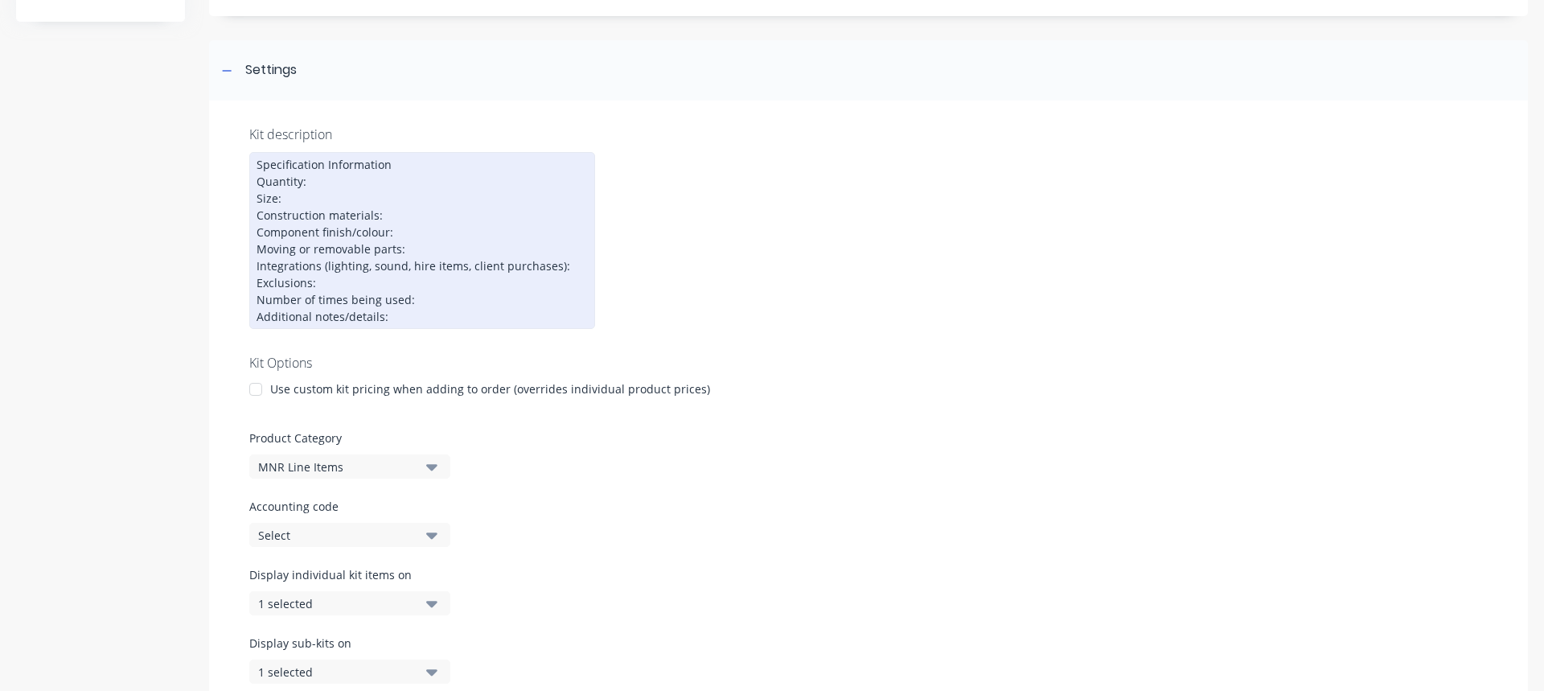
click at [458, 313] on div "Specification Information Quantity: Size: Construction materials: Component fin…" at bounding box center [422, 240] width 346 height 177
drag, startPoint x: 445, startPoint y: 317, endPoint x: 259, endPoint y: 148, distance: 251.1
click at [259, 148] on div "Kit description Specification Information Quantity: Size: Construction material…" at bounding box center [868, 414] width 1319 height 627
drag, startPoint x: 387, startPoint y: 274, endPoint x: 404, endPoint y: 306, distance: 35.6
click at [388, 274] on div "Specification Information Quantity: Size: Construction materials: Component fin…" at bounding box center [422, 240] width 346 height 177
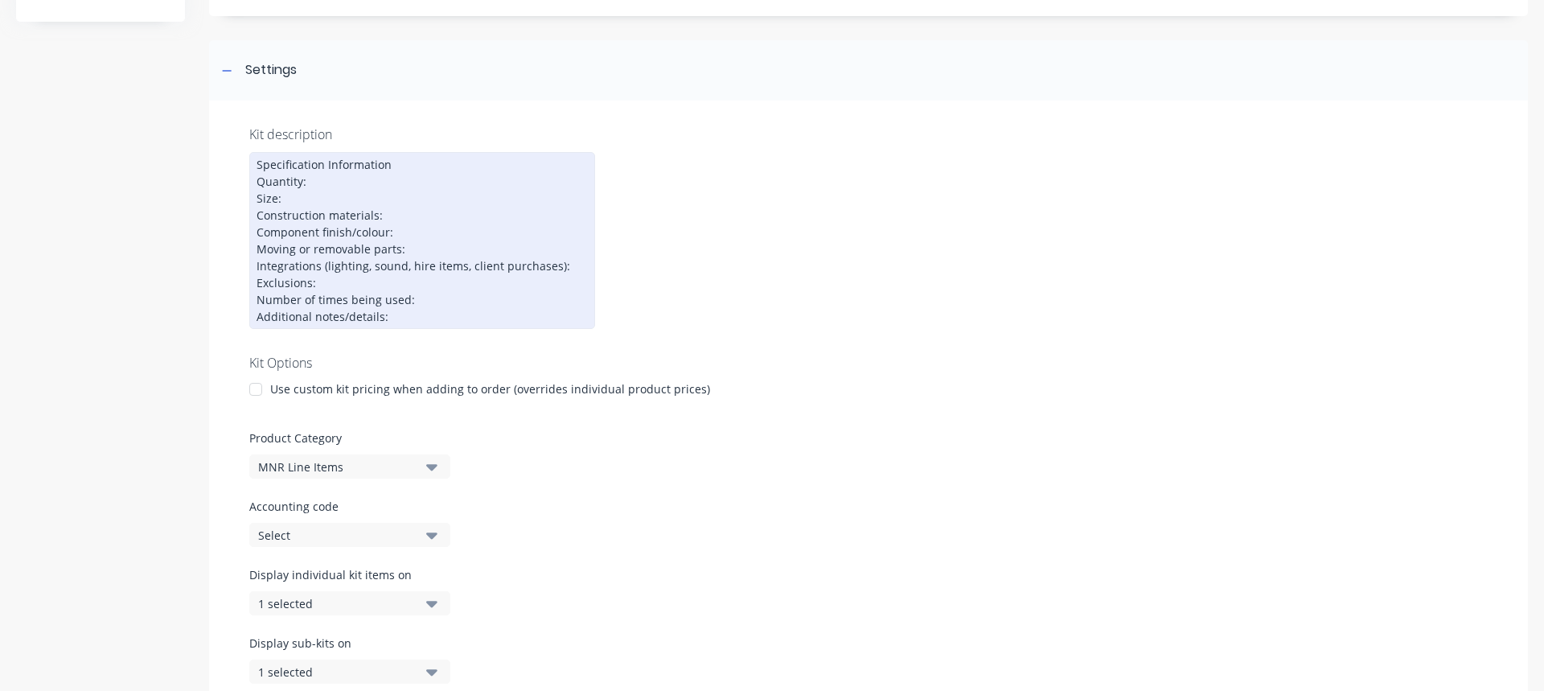
click at [407, 303] on div "Specification Information Quantity: Size: Construction materials: Component fin…" at bounding box center [422, 240] width 346 height 177
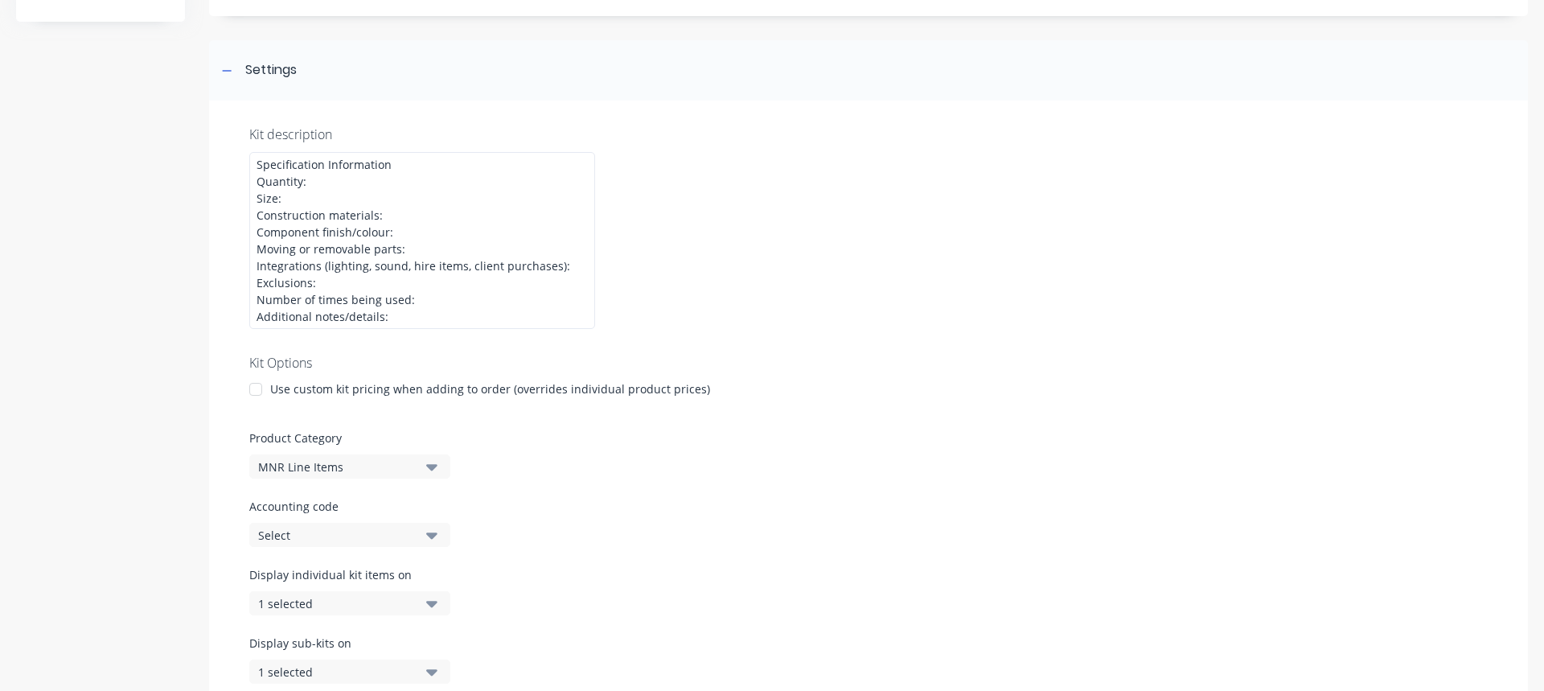
drag, startPoint x: 918, startPoint y: 302, endPoint x: 853, endPoint y: 292, distance: 66.0
click at [918, 299] on div "Kit description Specification Information Quantity: Size: Construction material…" at bounding box center [868, 414] width 1319 height 627
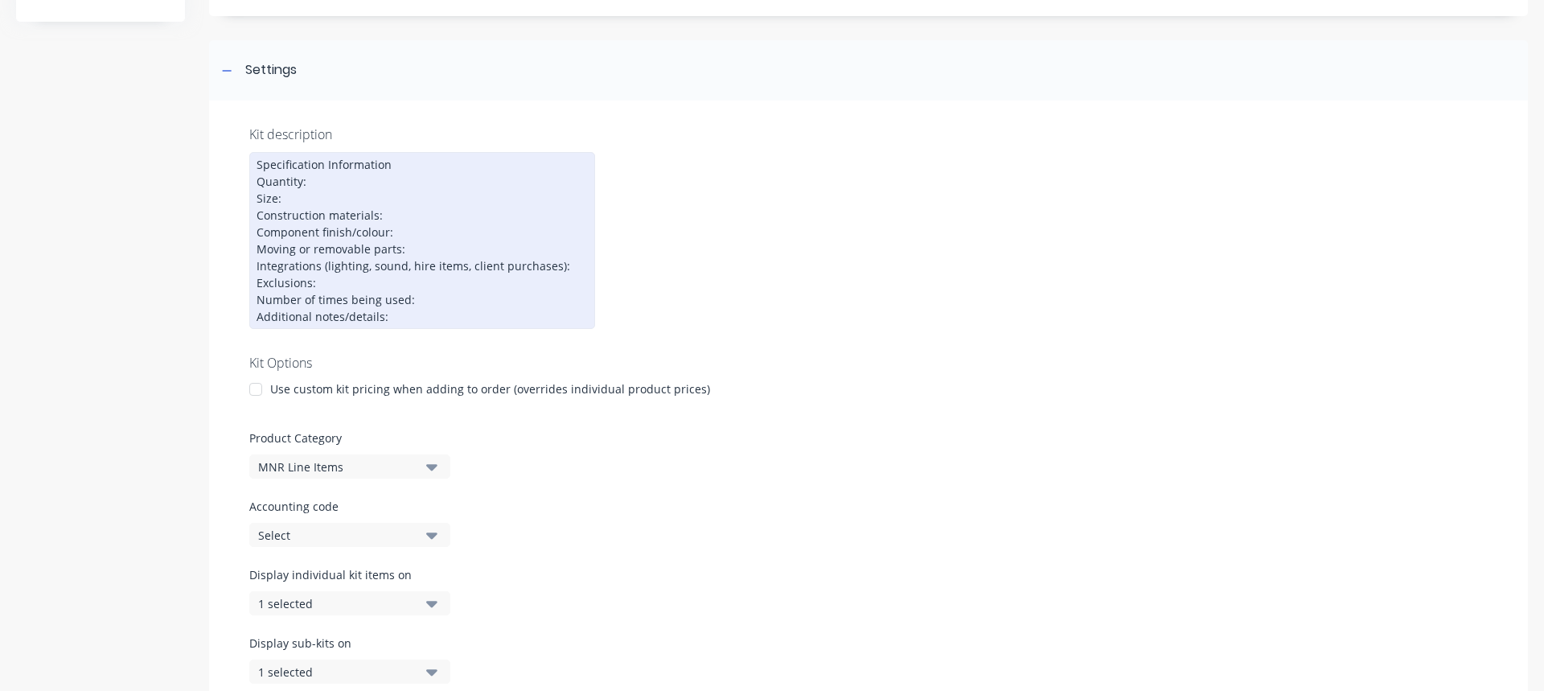
click at [591, 216] on div "Specification Information Quantity: Size: Construction materials: Component fin…" at bounding box center [422, 240] width 346 height 177
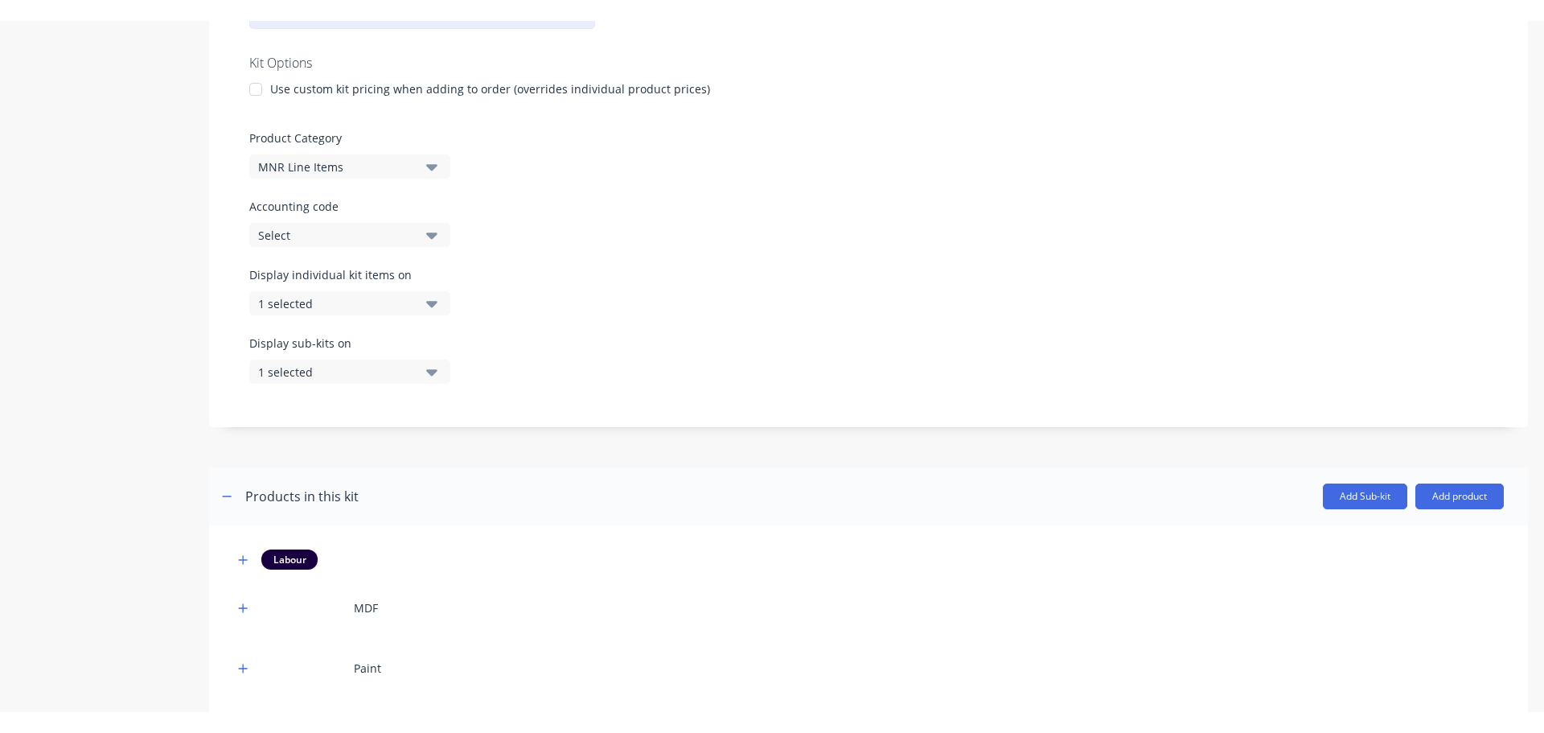
scroll to position [675, 0]
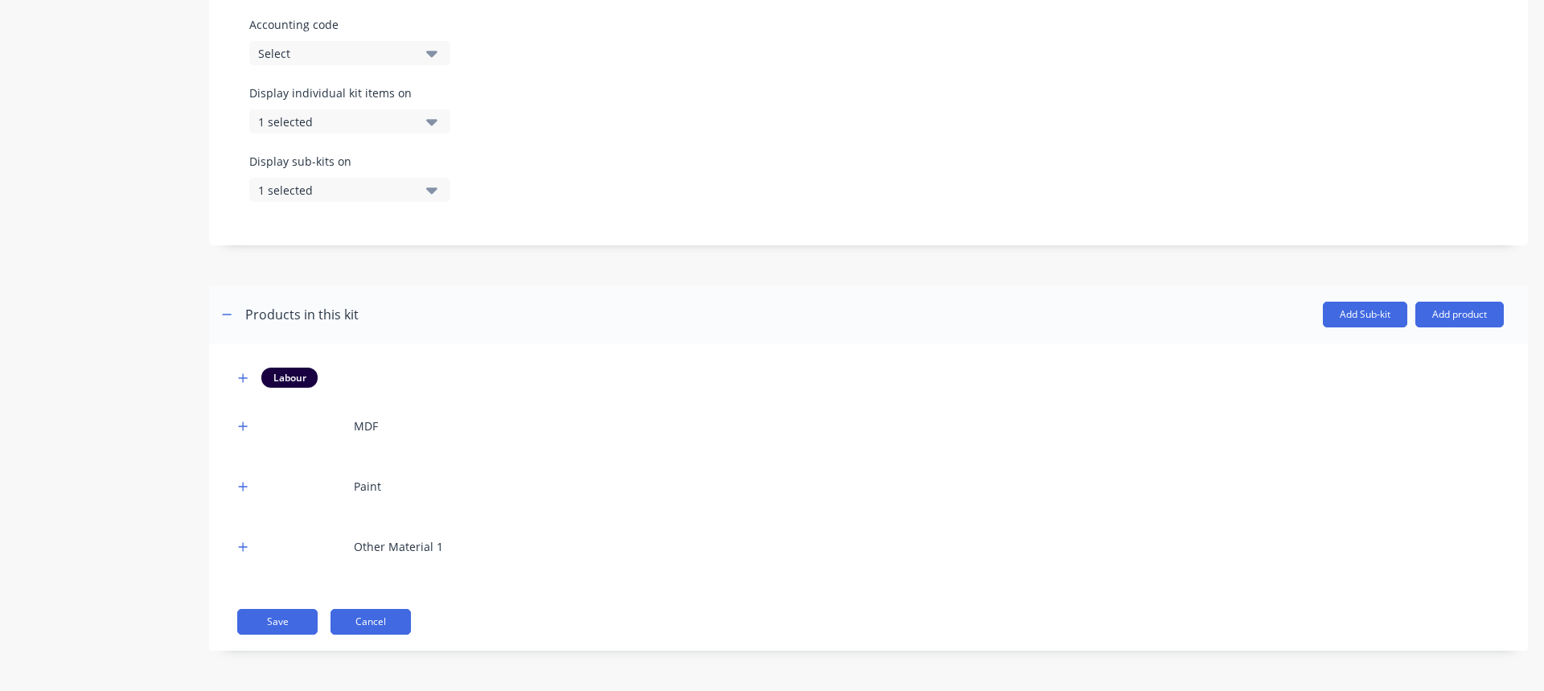
click at [377, 618] on button "Cancel" at bounding box center [371, 622] width 80 height 26
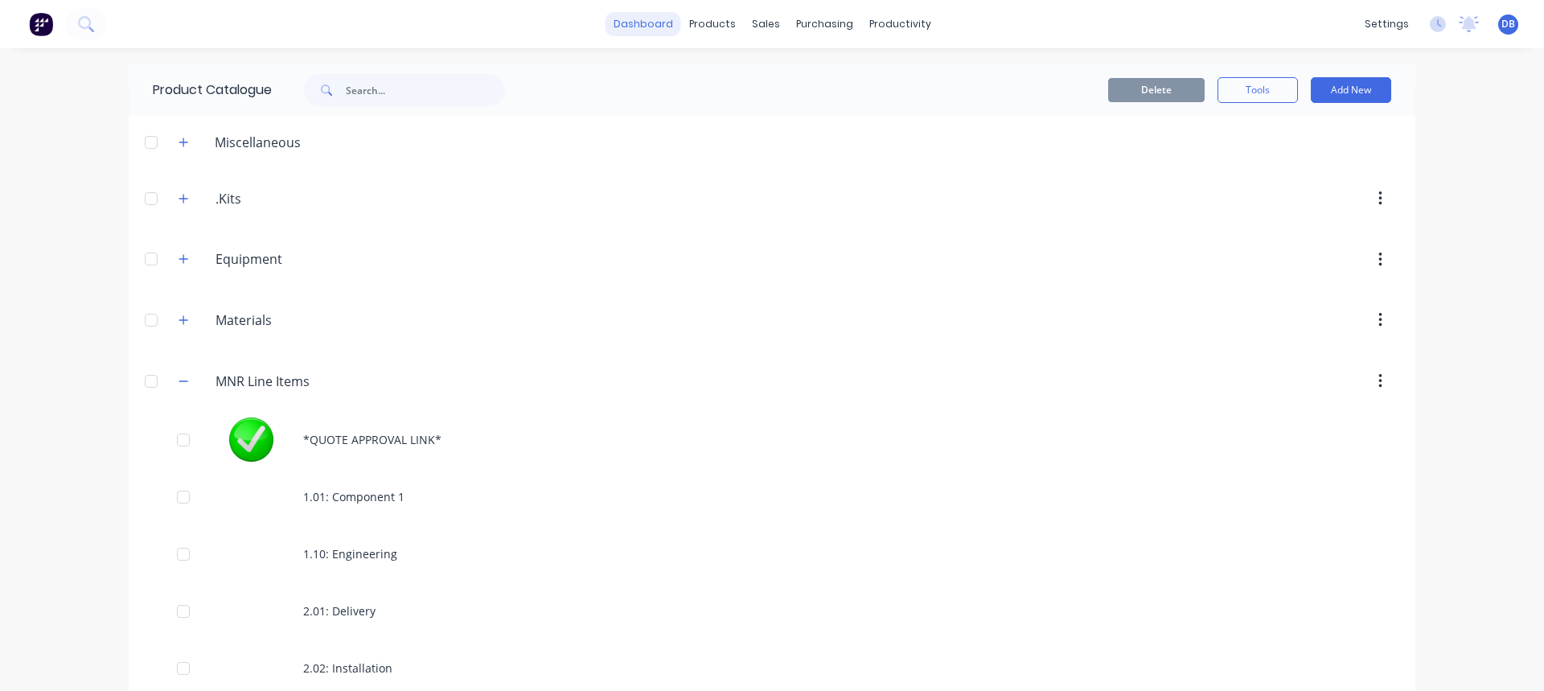
click at [645, 23] on link "dashboard" at bounding box center [644, 24] width 76 height 24
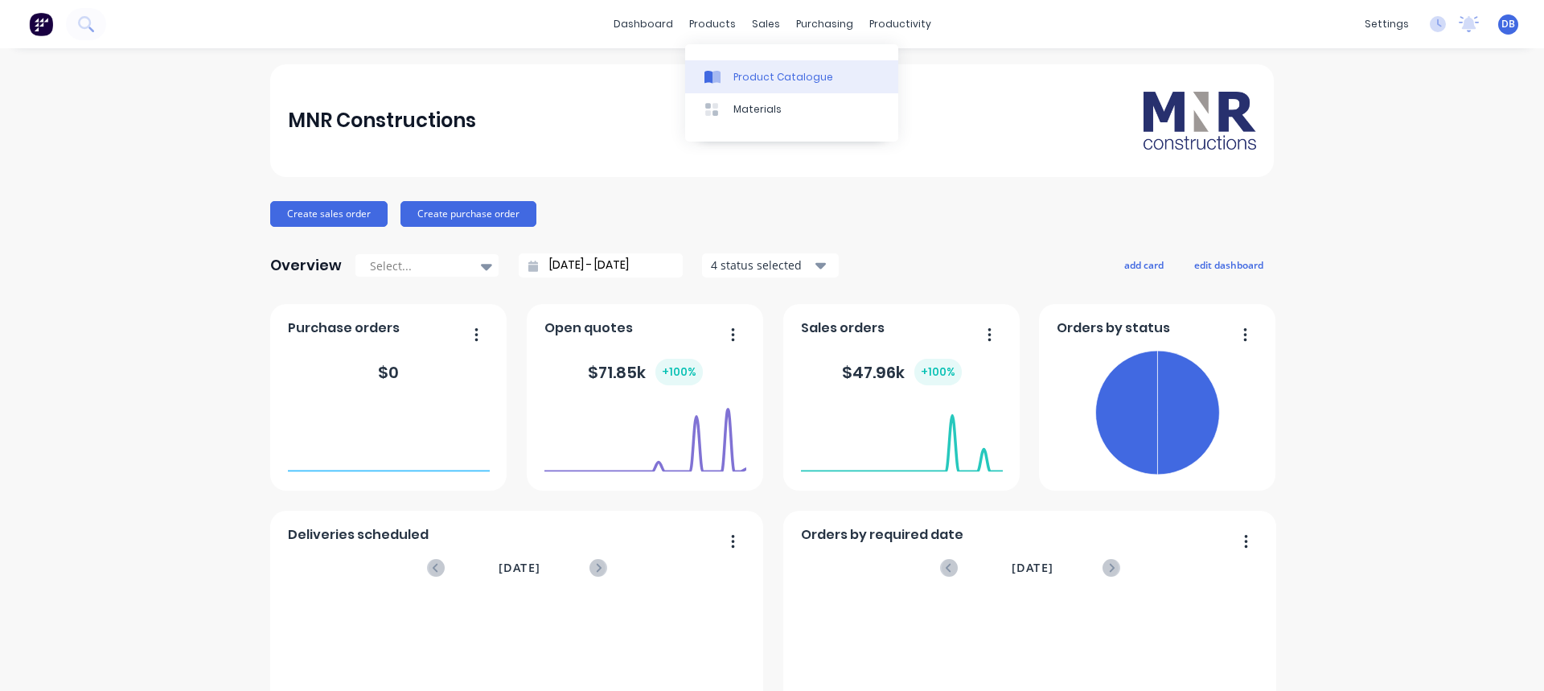
click at [784, 74] on div "Product Catalogue" at bounding box center [784, 77] width 100 height 14
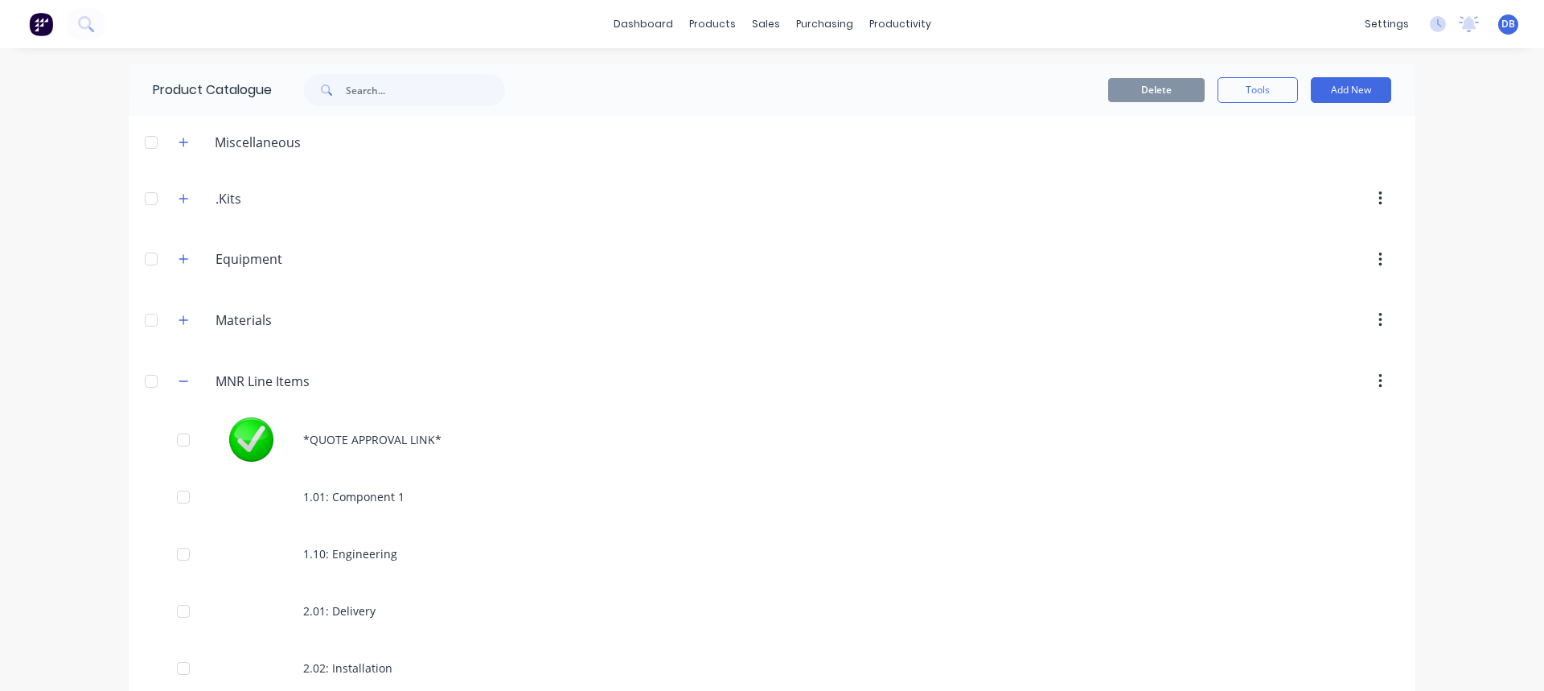
drag, startPoint x: 179, startPoint y: 384, endPoint x: 971, endPoint y: 319, distance: 794.2
click at [181, 384] on icon "button" at bounding box center [184, 381] width 10 height 11
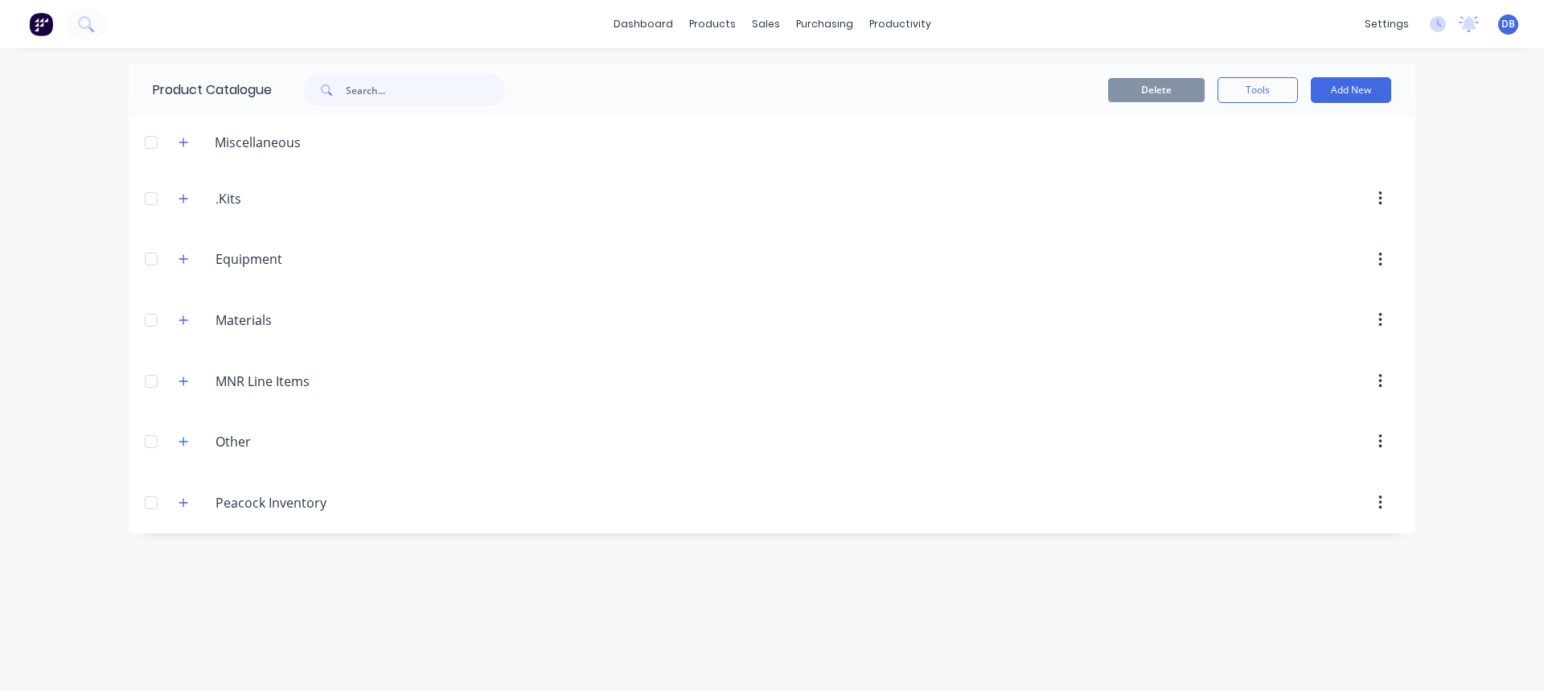
click at [713, 83] on div "Delete Tools Add New" at bounding box center [968, 90] width 846 height 26
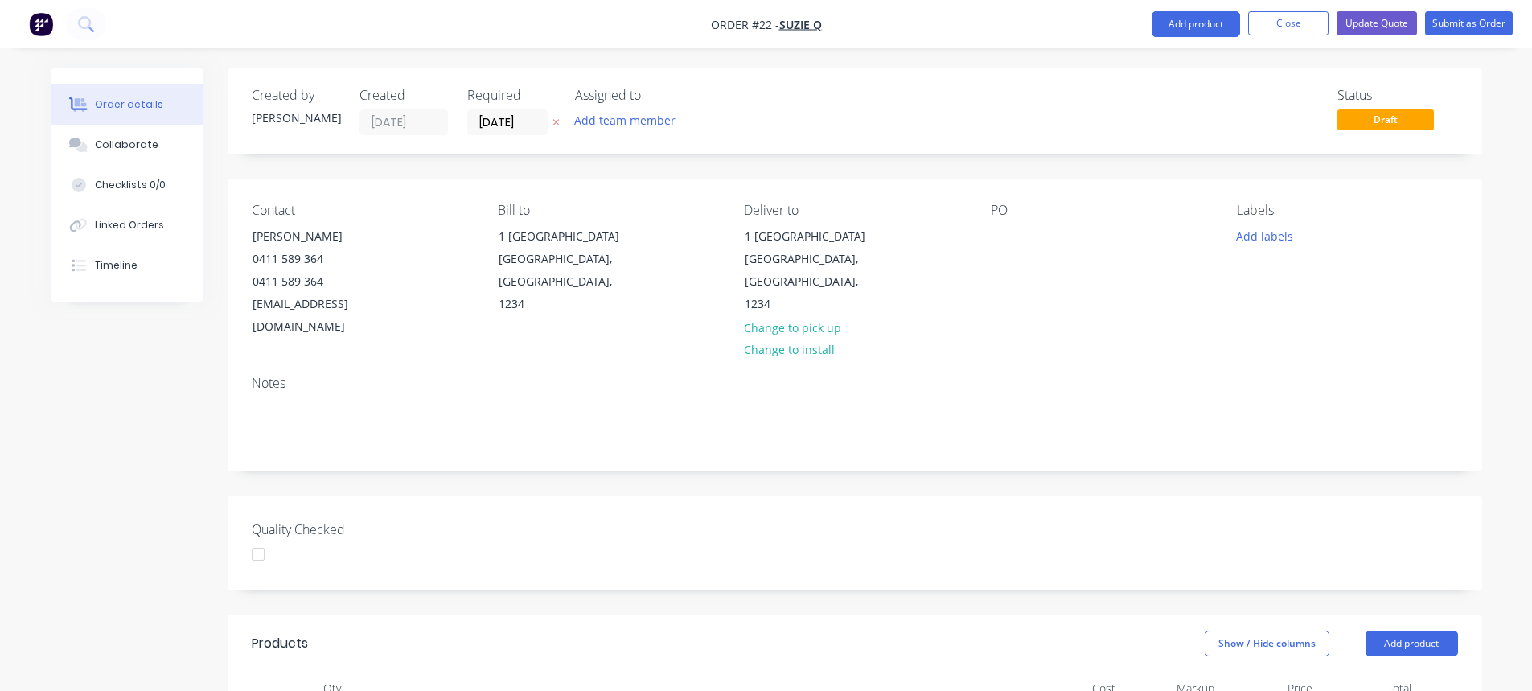
scroll to position [1638, 0]
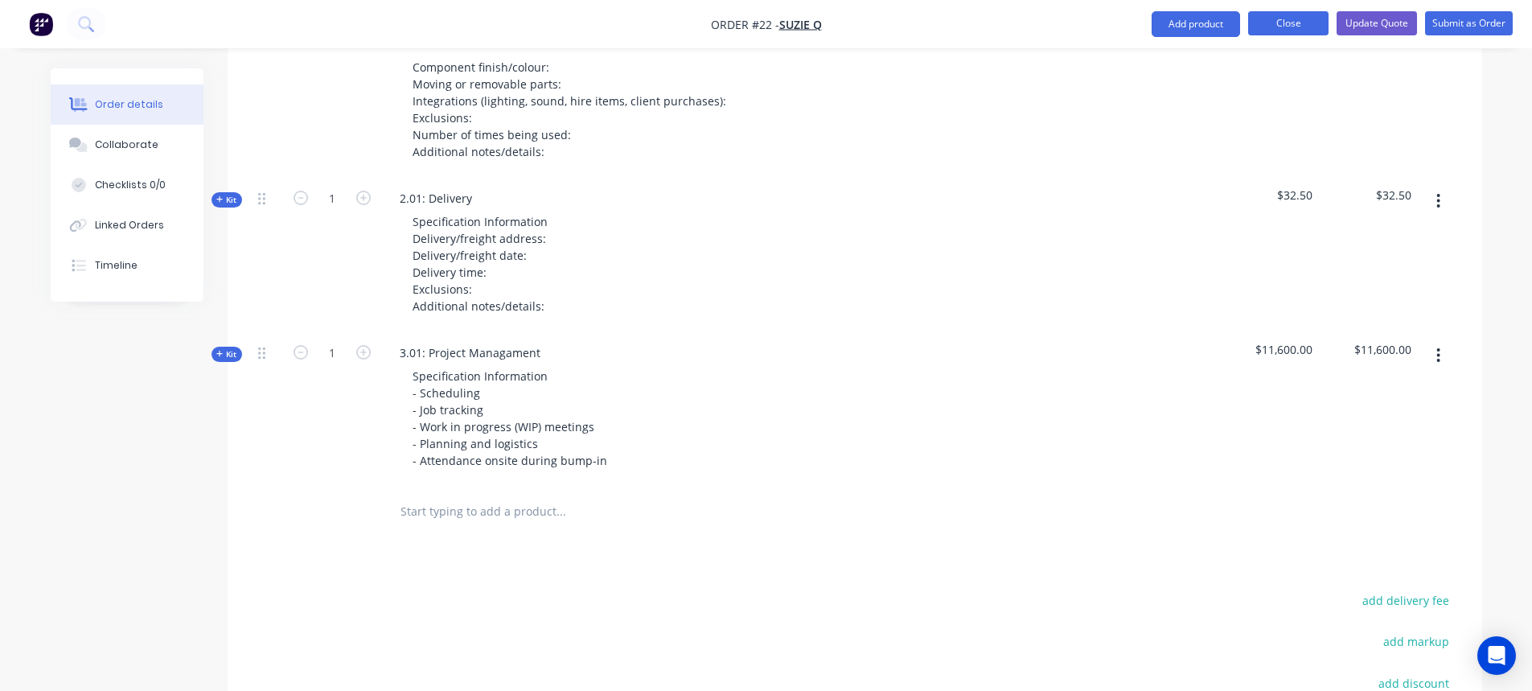
click at [1268, 12] on button "Close" at bounding box center [1288, 23] width 80 height 24
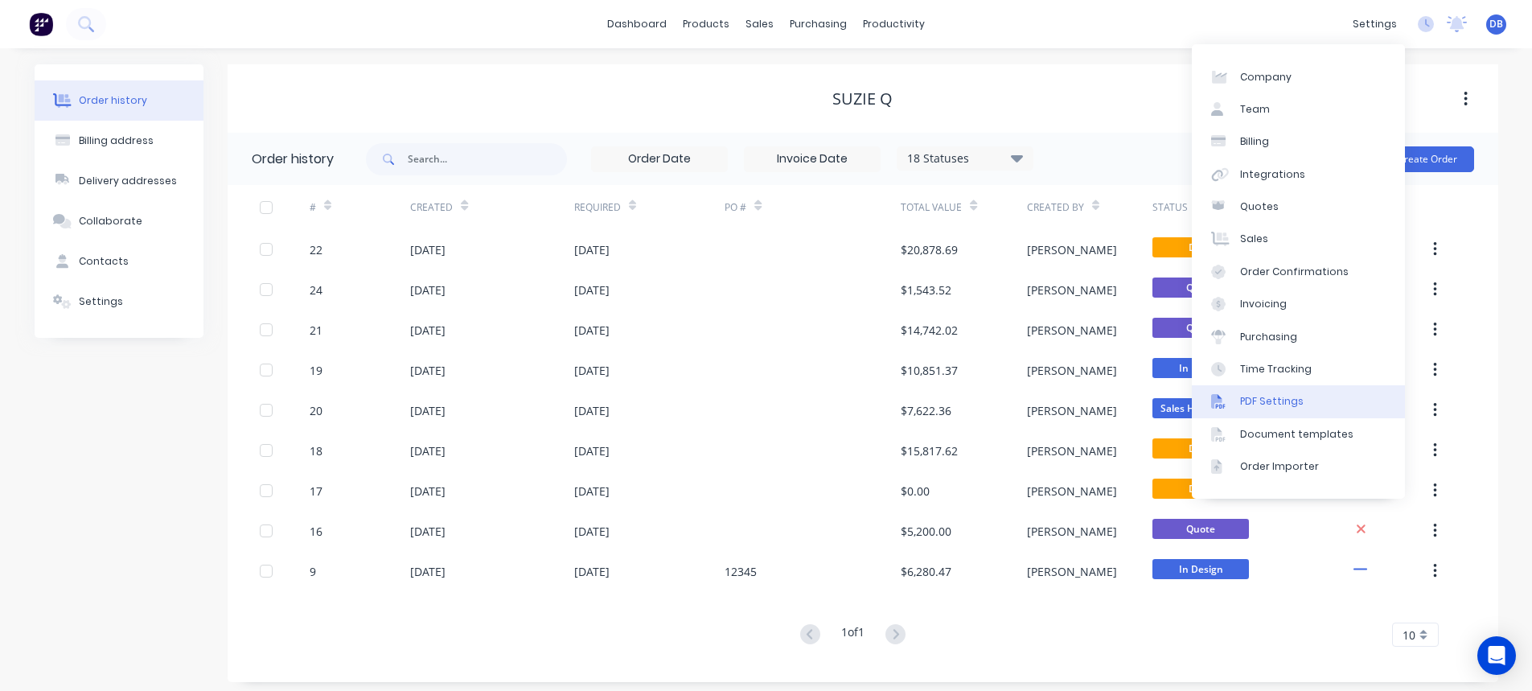
click at [1294, 405] on div "PDF Settings" at bounding box center [1272, 401] width 64 height 14
click at [1303, 433] on div "Document templates" at bounding box center [1296, 434] width 113 height 14
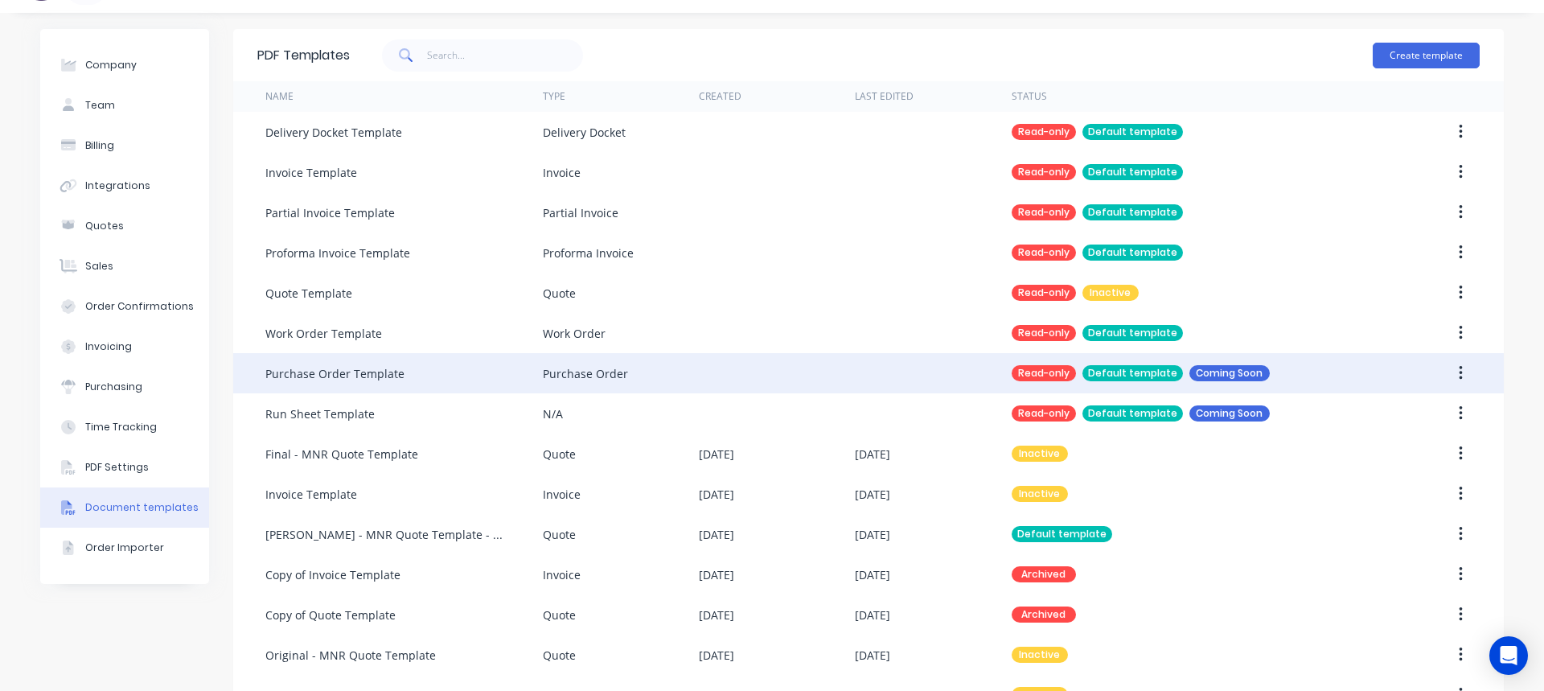
scroll to position [82, 0]
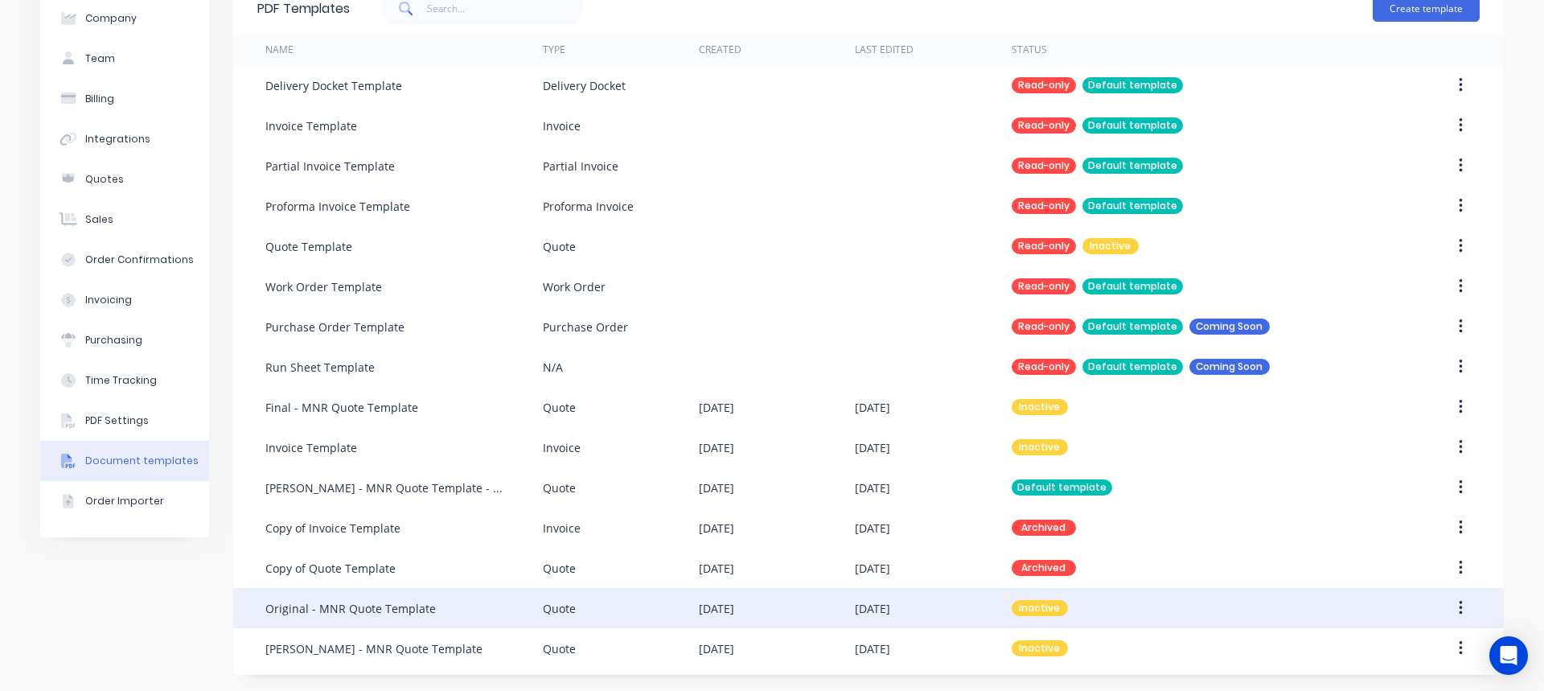
click at [349, 610] on div "Original - MNR Quote Template" at bounding box center [350, 608] width 171 height 17
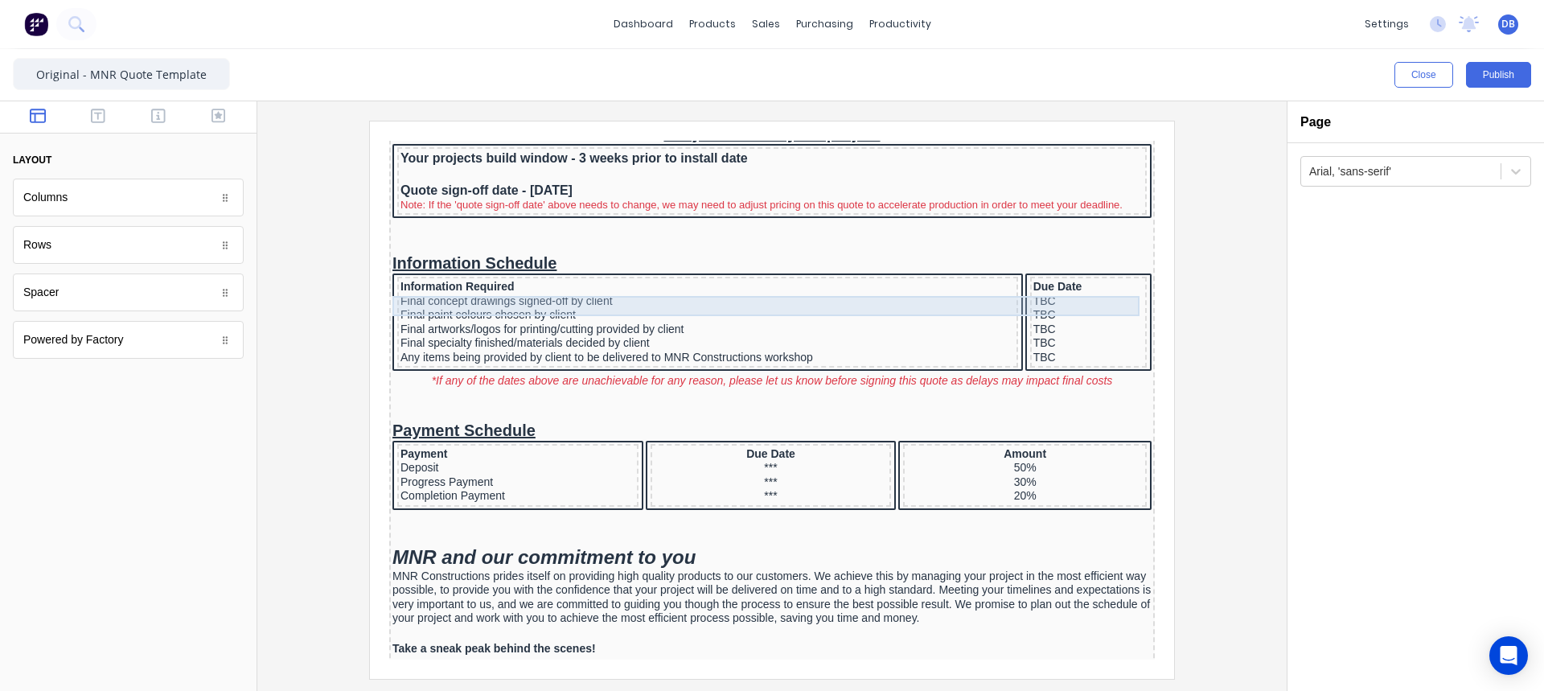
scroll to position [563, 0]
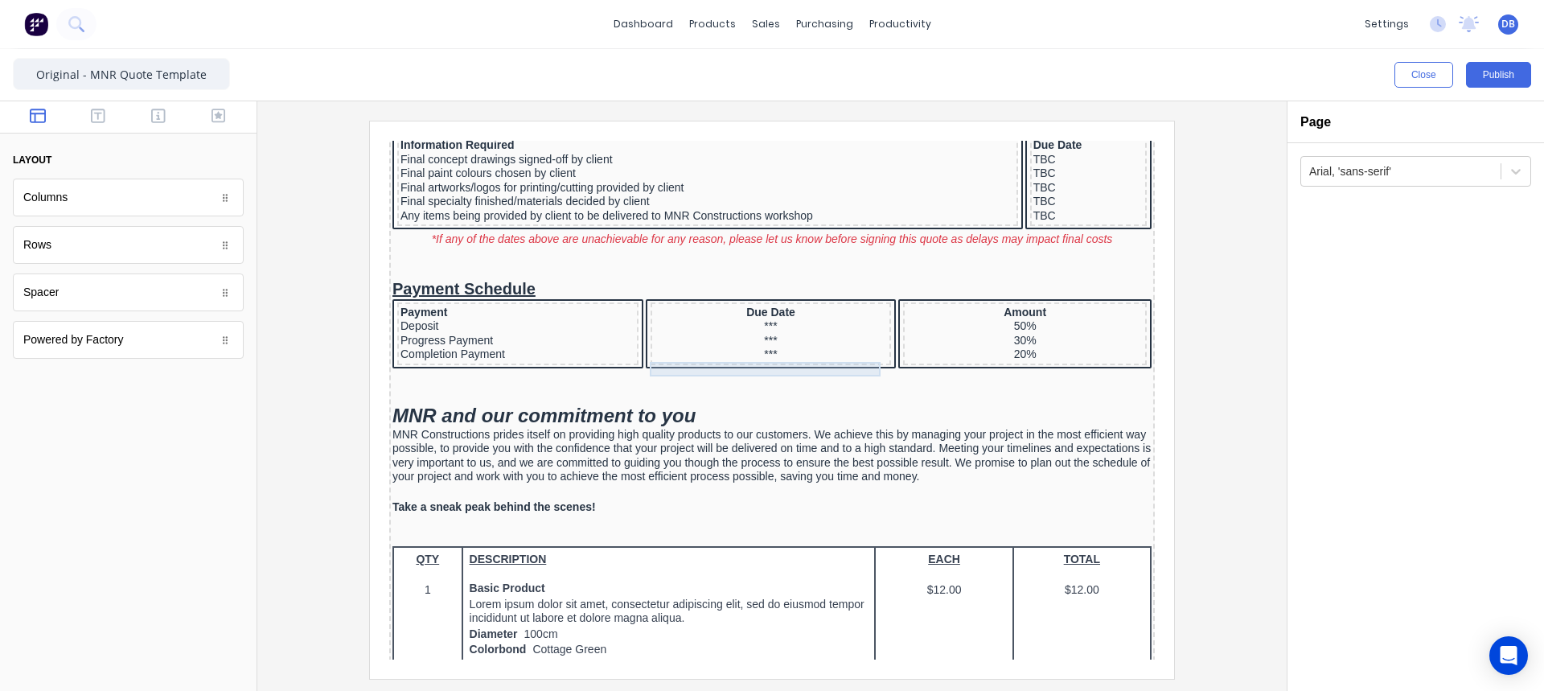
click at [746, 314] on div "***" at bounding box center [752, 307] width 235 height 14
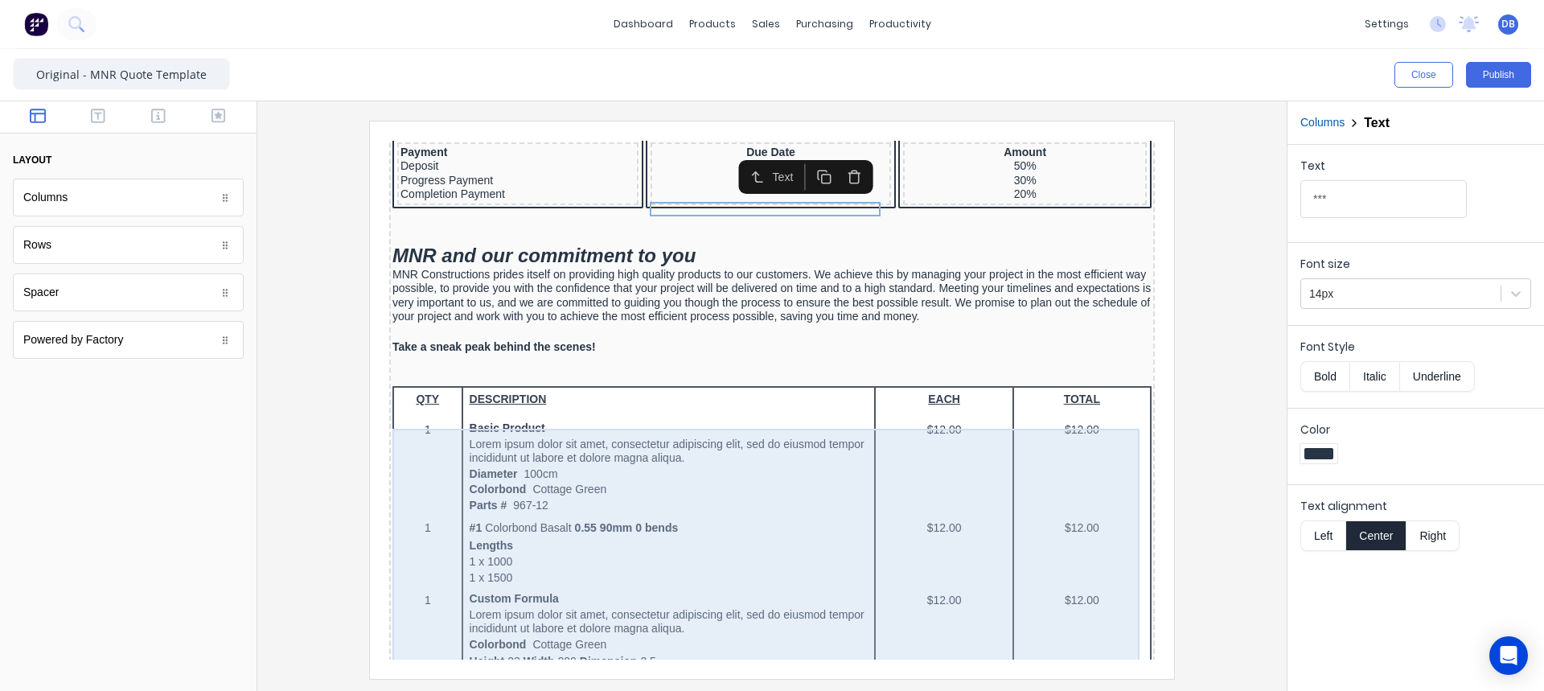
scroll to position [724, 0]
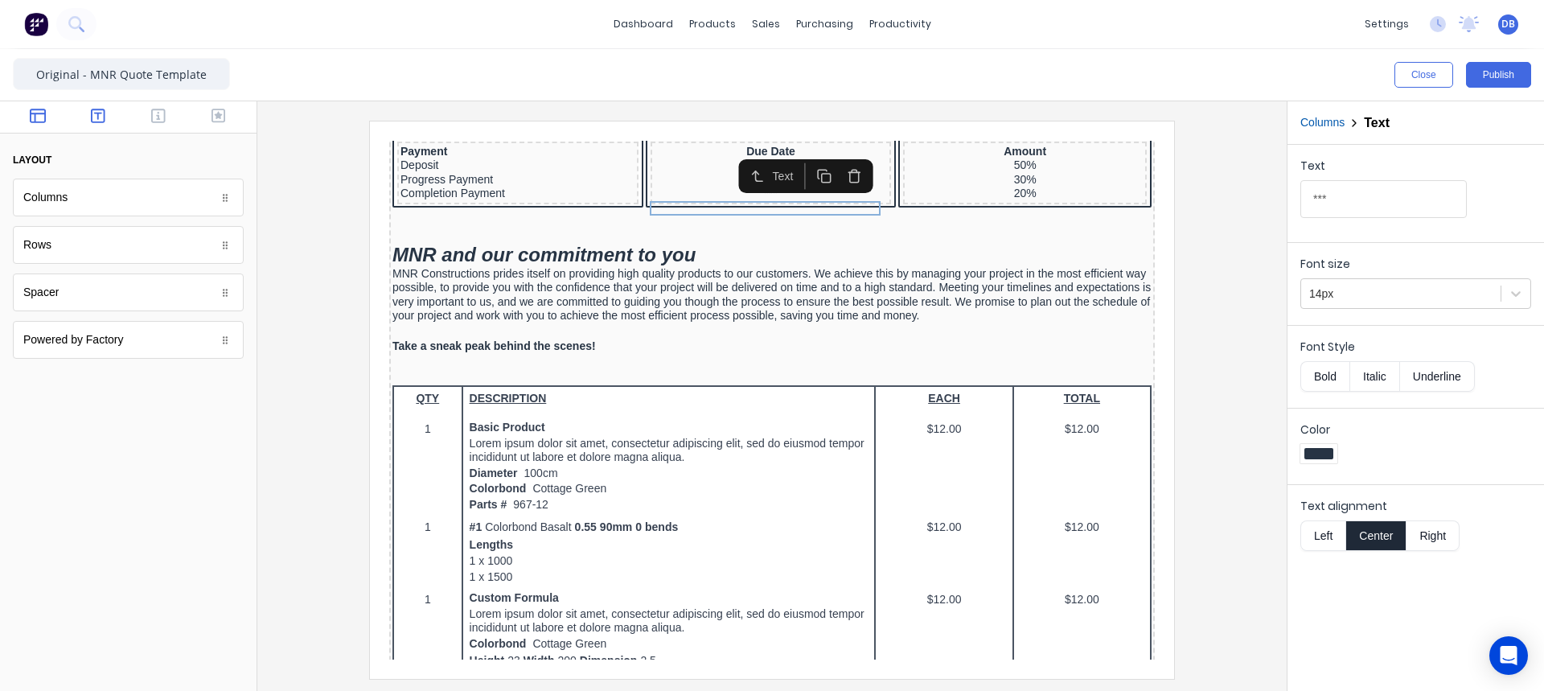
click at [105, 117] on icon "button" at bounding box center [98, 116] width 14 height 14
click at [88, 117] on button "button" at bounding box center [98, 117] width 51 height 19
click at [92, 347] on div "Link" at bounding box center [128, 340] width 231 height 38
click at [103, 300] on div "Paragraph" at bounding box center [128, 292] width 231 height 38
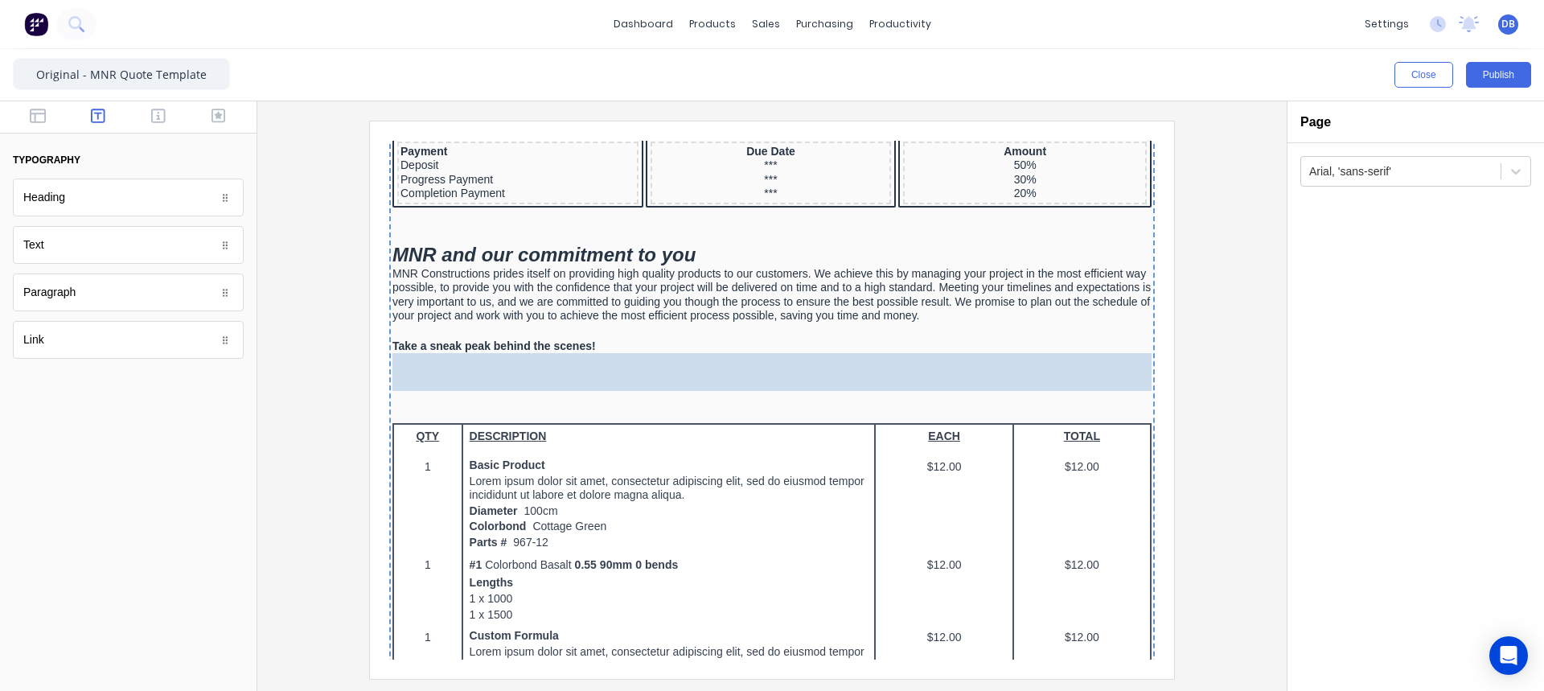
drag, startPoint x: 105, startPoint y: 299, endPoint x: 229, endPoint y: 303, distance: 124.7
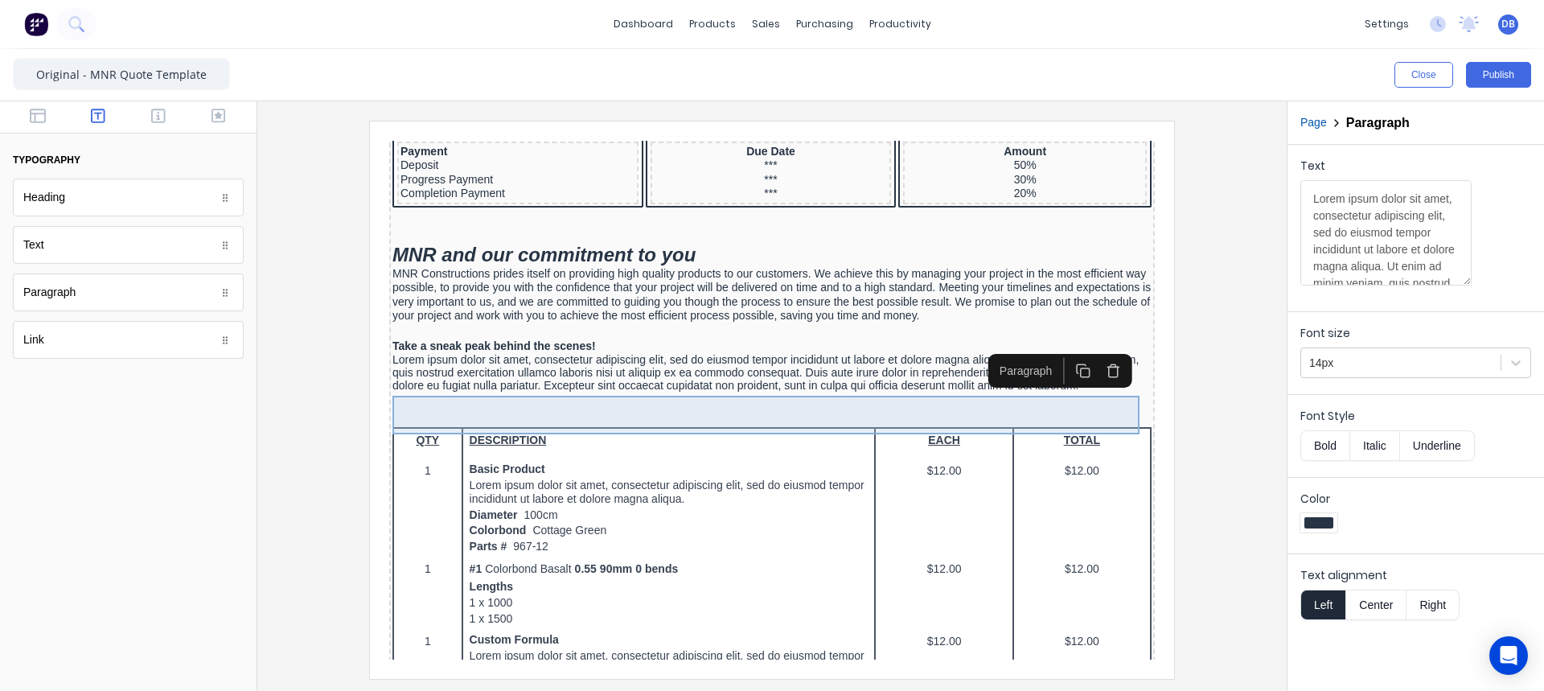
click at [540, 372] on div "Lorem ipsum dolor sit amet, consectetur adipiscing elit, sed do eiusmod tempor …" at bounding box center [752, 353] width 759 height 39
click at [728, 372] on div "Lorem ipsum dolor sit amet, consectetur adipiscing elit, sed do eiusmod tempor …" at bounding box center [752, 353] width 759 height 39
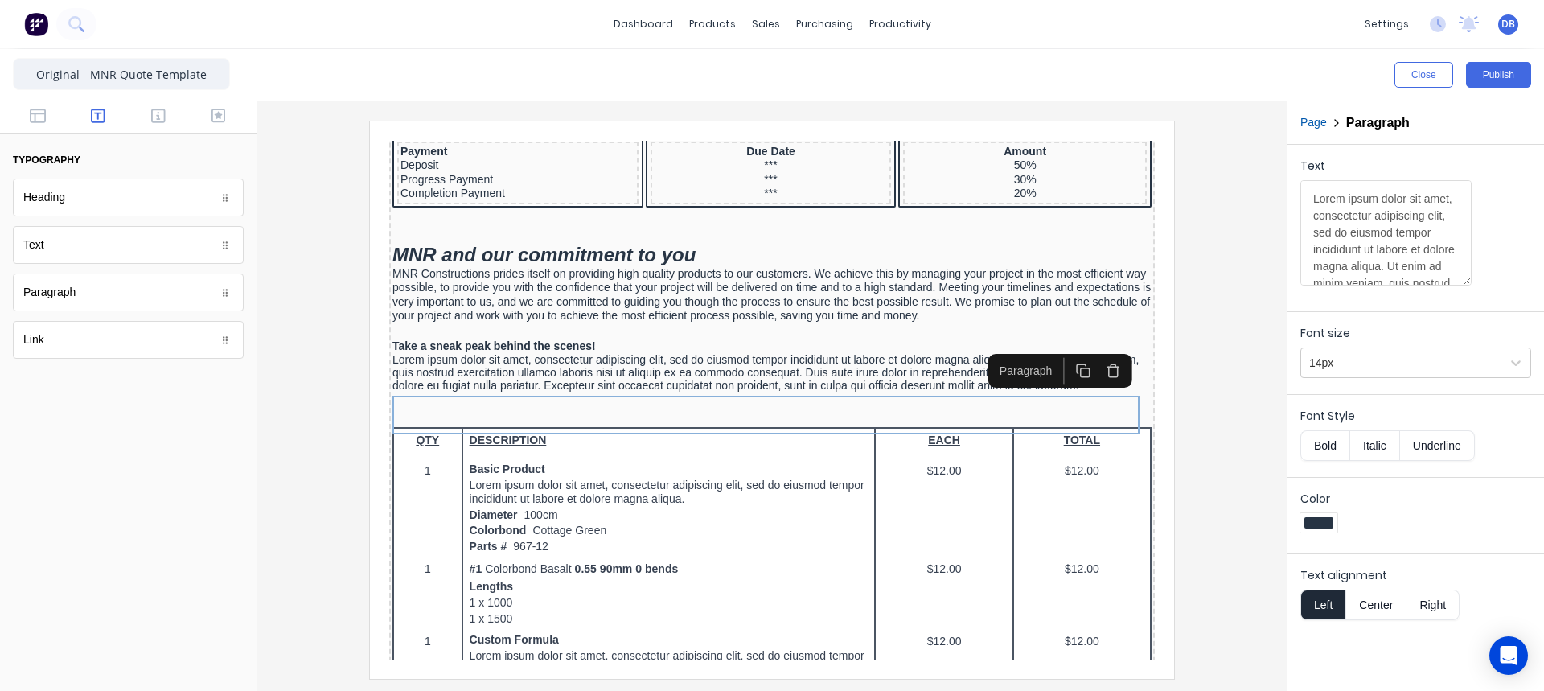
click at [1005, 355] on div "Paragraph" at bounding box center [1006, 351] width 68 height 17
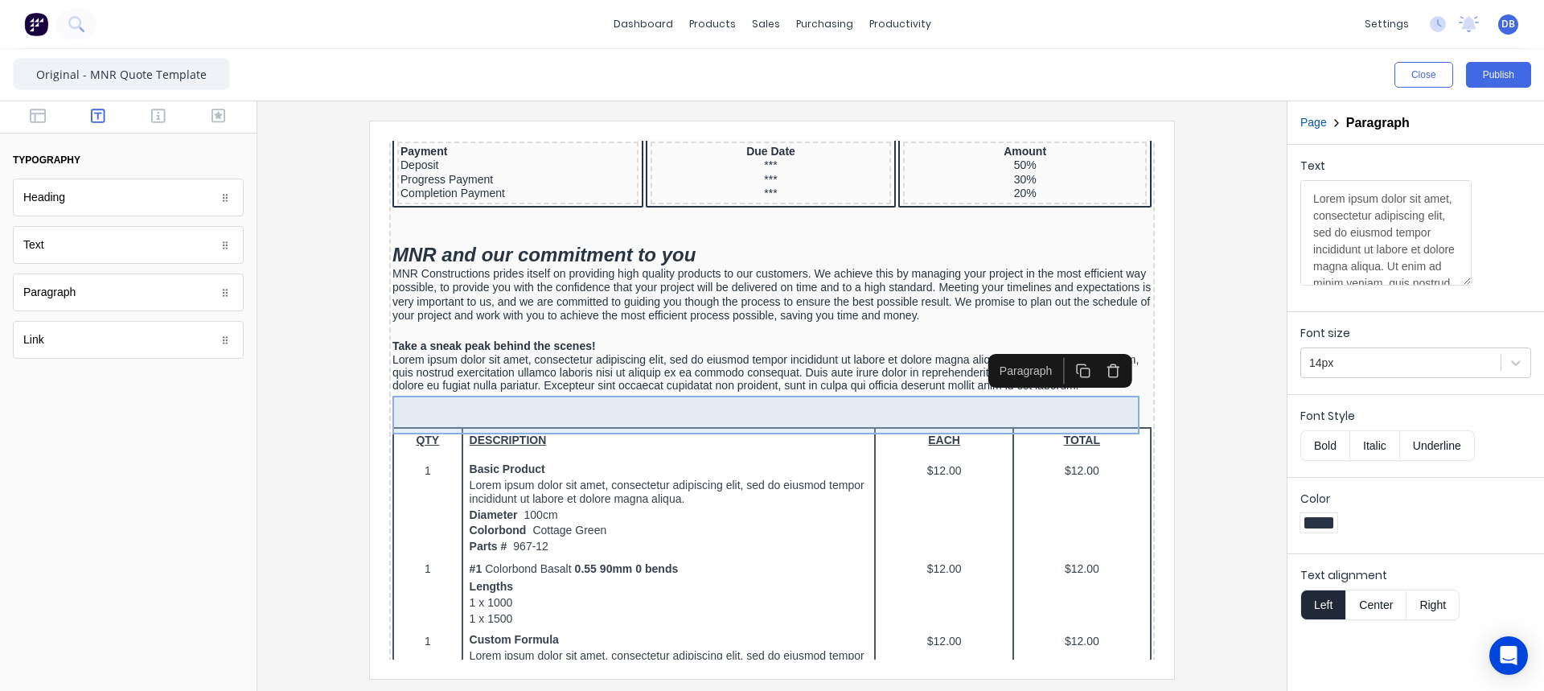
click at [998, 372] on div "Lorem ipsum dolor sit amet, consectetur adipiscing elit, sed do eiusmod tempor …" at bounding box center [752, 353] width 759 height 39
click at [1013, 372] on div "Lorem ipsum dolor sit amet, consectetur adipiscing elit, sed do eiusmod tempor …" at bounding box center [752, 353] width 759 height 39
click at [1014, 372] on div "Lorem ipsum dolor sit amet, consectetur adipiscing elit, sed do eiusmod tempor …" at bounding box center [752, 353] width 759 height 39
click at [1015, 372] on div "Lorem ipsum dolor sit amet, consectetur adipiscing elit, sed do eiusmod tempor …" at bounding box center [752, 353] width 759 height 39
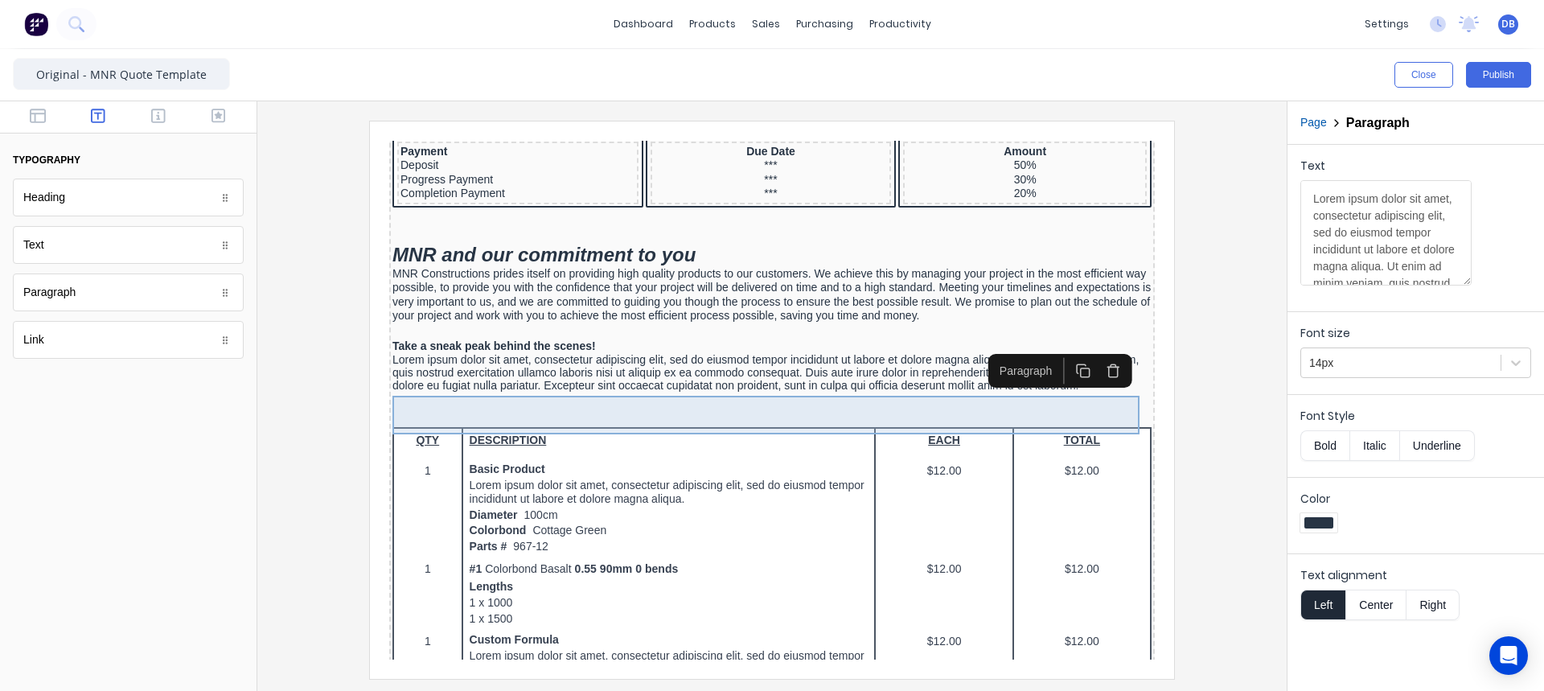
click at [1015, 372] on div "Lorem ipsum dolor sit amet, consectetur adipiscing elit, sed do eiusmod tempor …" at bounding box center [752, 353] width 759 height 39
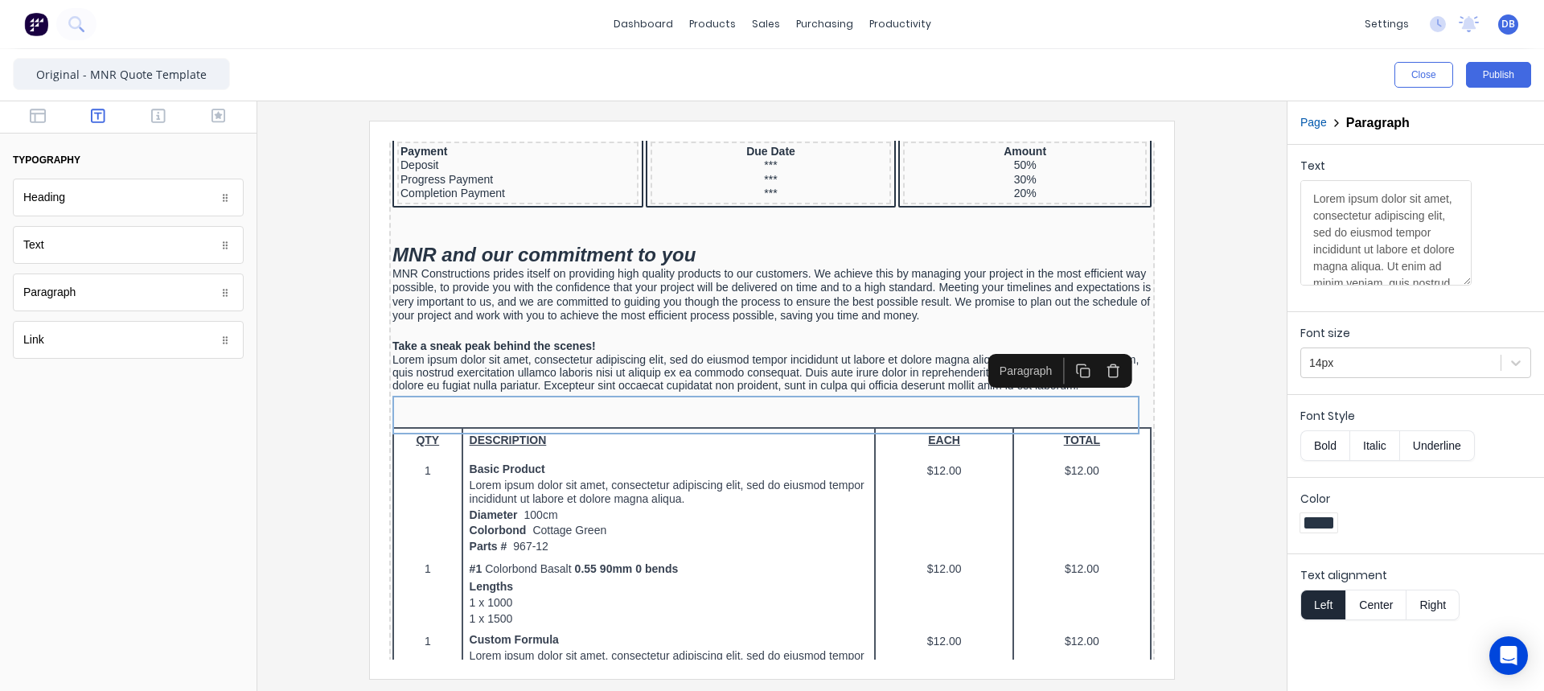
click at [1104, 353] on button "button" at bounding box center [1094, 352] width 30 height 27
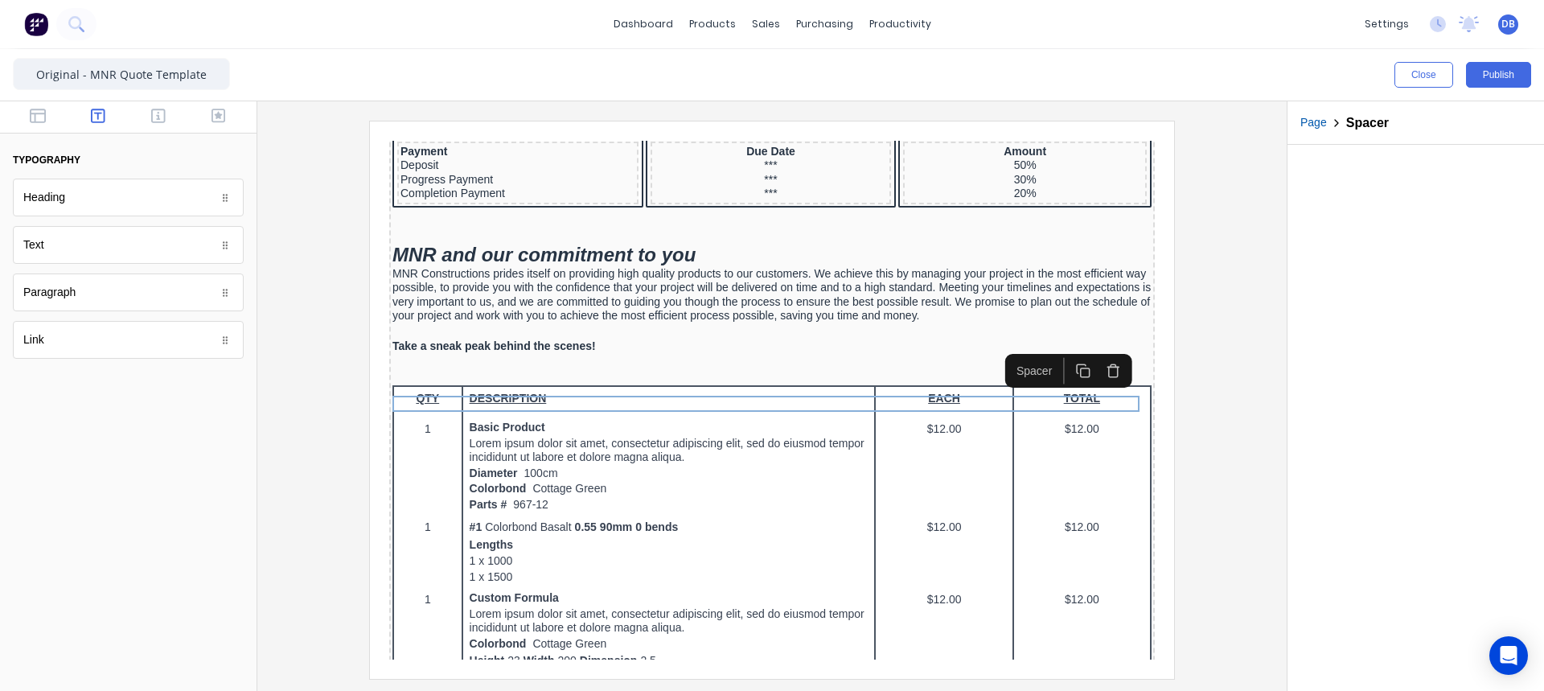
click at [74, 398] on div at bounding box center [128, 536] width 257 height 310
click at [96, 304] on div "Paragraph" at bounding box center [128, 292] width 231 height 38
click at [91, 244] on div "Text" at bounding box center [128, 245] width 231 height 38
click at [165, 113] on icon "button" at bounding box center [158, 116] width 14 height 14
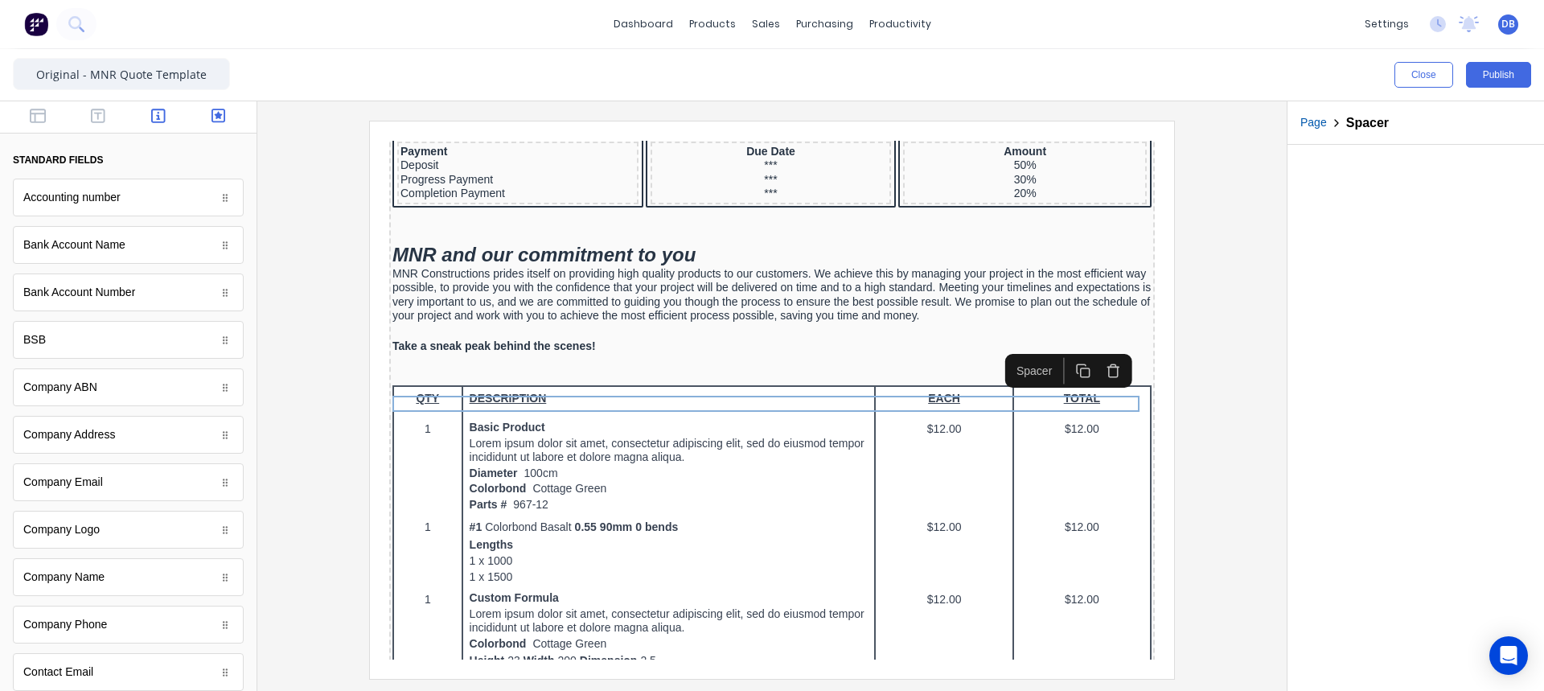
click at [212, 112] on icon "button" at bounding box center [219, 116] width 14 height 16
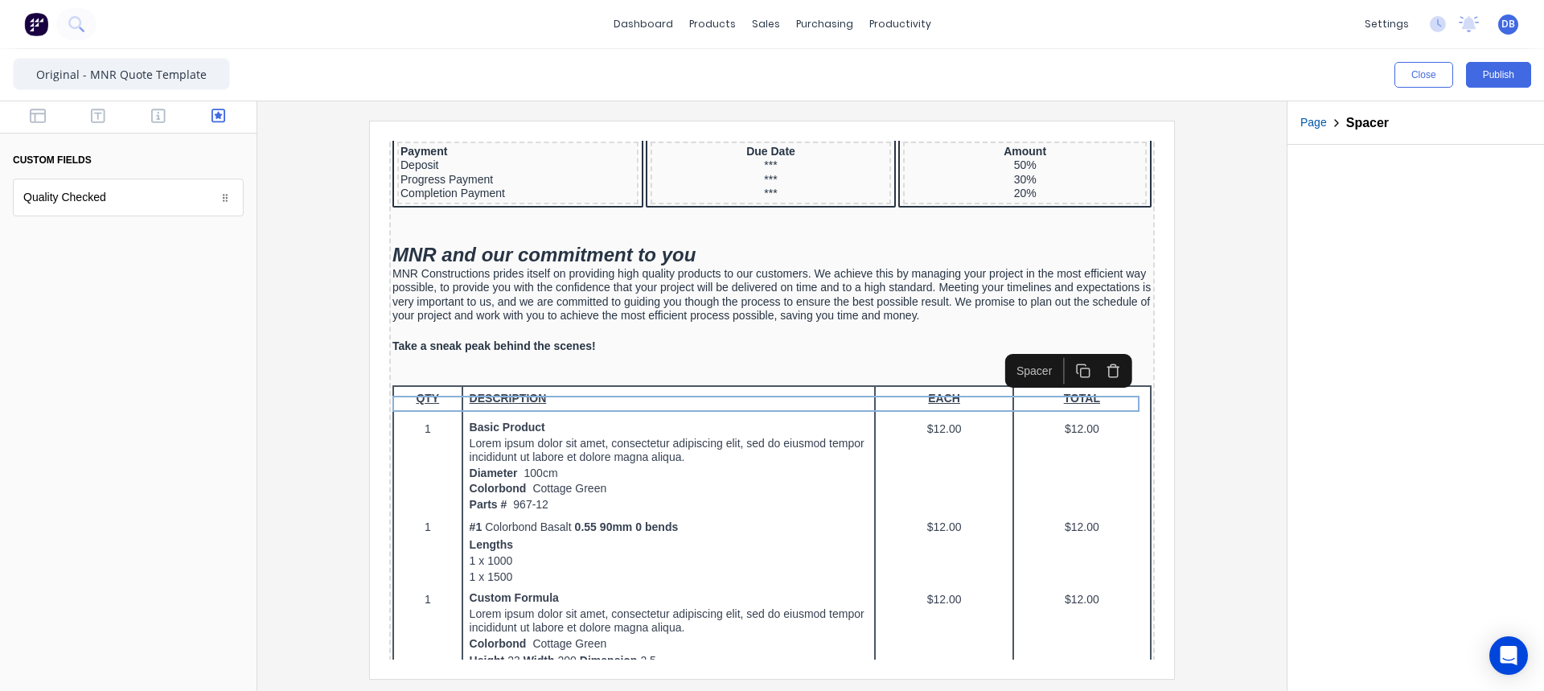
click at [129, 209] on div "Quality Checked" at bounding box center [128, 198] width 231 height 38
click at [130, 208] on div "Quality Checked" at bounding box center [128, 198] width 231 height 38
click at [64, 128] on div at bounding box center [128, 117] width 257 height 32
click at [35, 118] on icon "button" at bounding box center [38, 116] width 16 height 14
click at [86, 113] on button "button" at bounding box center [98, 117] width 51 height 19
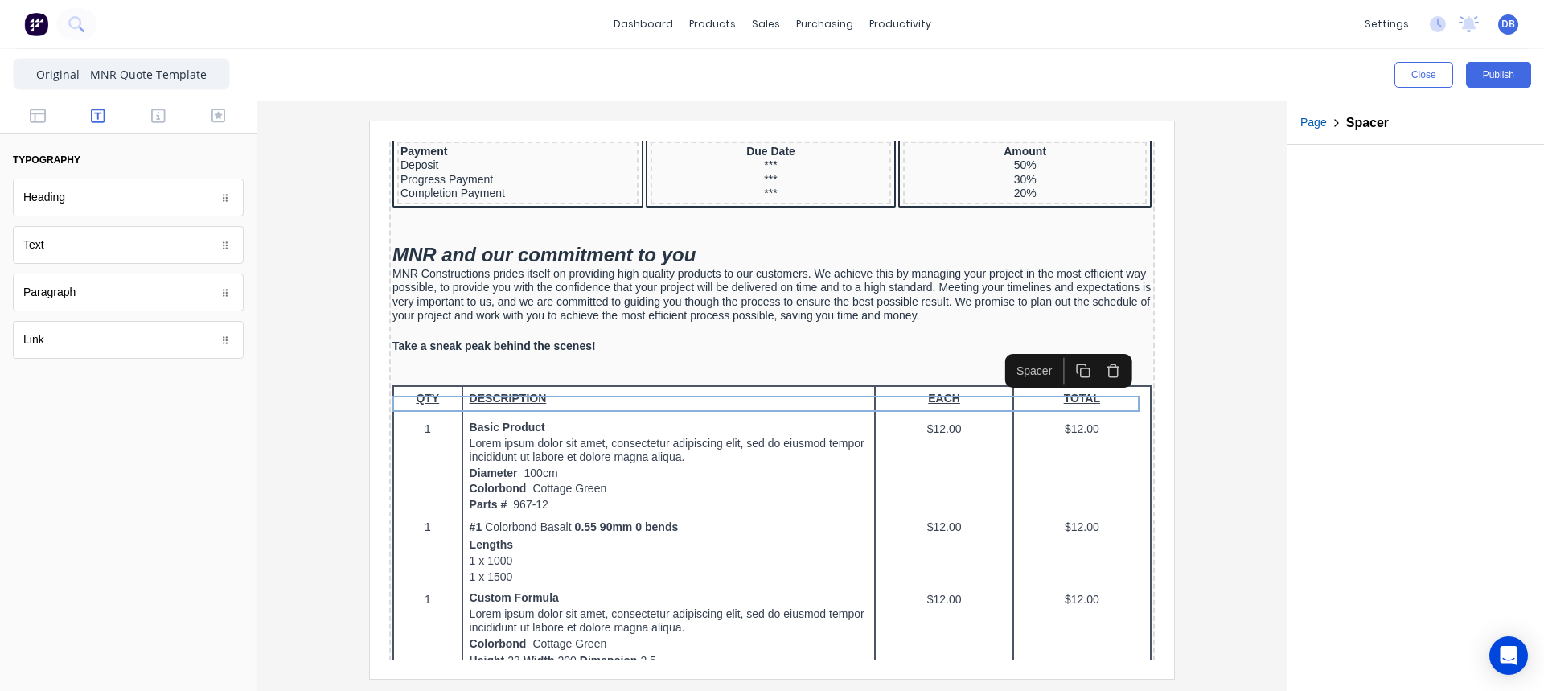
click at [122, 286] on div "Paragraph" at bounding box center [128, 292] width 231 height 38
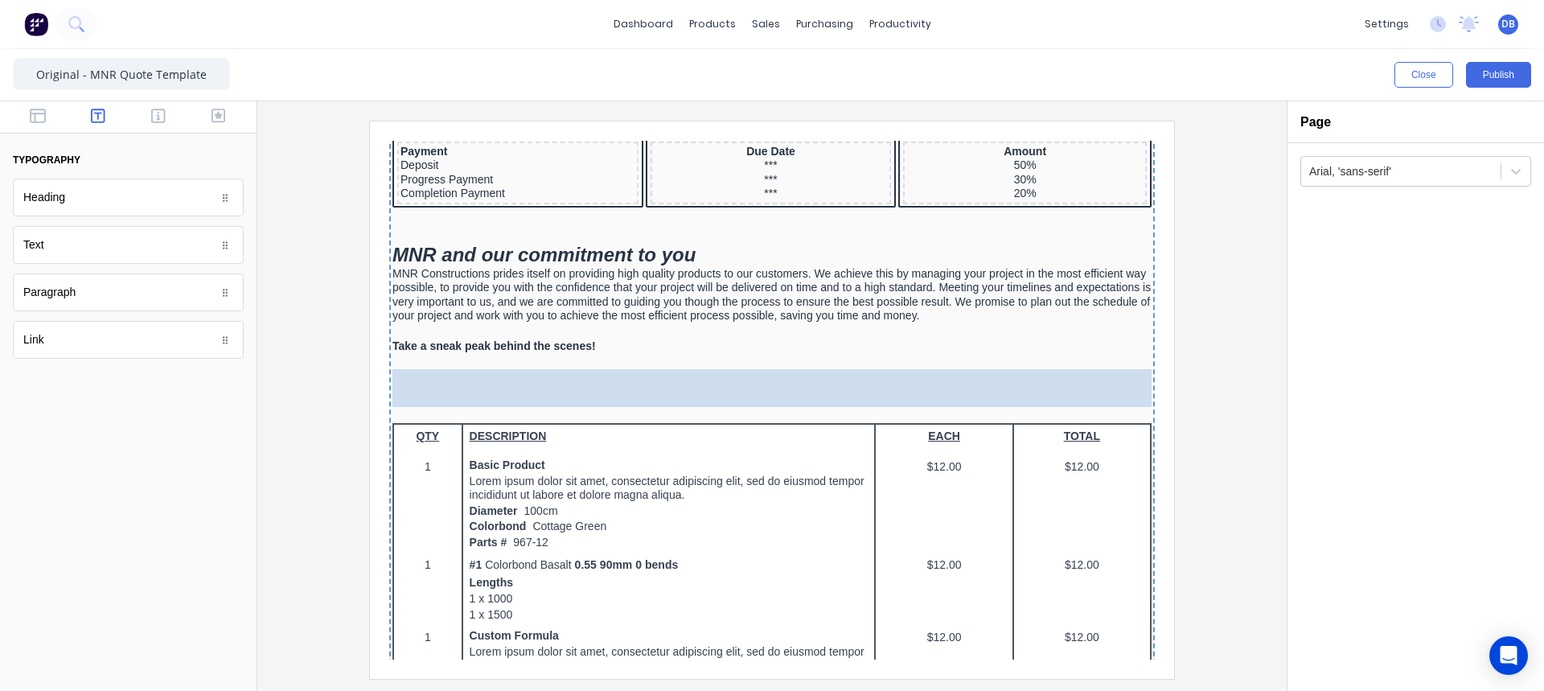
drag, startPoint x: 88, startPoint y: 300, endPoint x: 513, endPoint y: 421, distance: 441.7
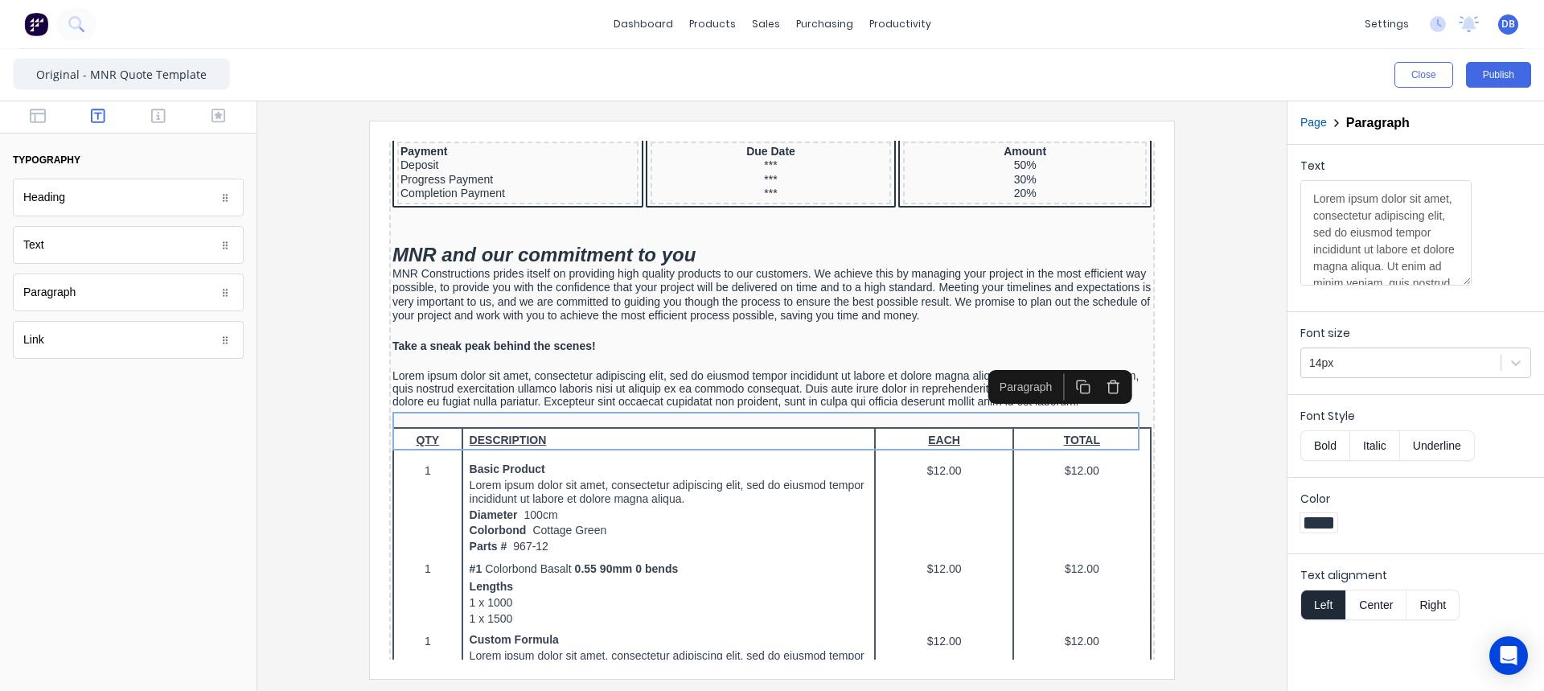
click at [1453, 265] on div "Text Lorem ipsum dolor sit amet, consectetur adipiscing elit, sed do eiusmod te…" at bounding box center [1416, 227] width 231 height 138
click at [1408, 266] on textarea "Lorem ipsum dolor sit amet, consectetur adipiscing elit, sed do eiusmod tempor …" at bounding box center [1386, 232] width 171 height 105
drag, startPoint x: 1403, startPoint y: 273, endPoint x: 1247, endPoint y: 156, distance: 194.2
click at [1247, 156] on div "Close Publish Components typography Heading Heading Text Text Paragraph Paragra…" at bounding box center [772, 370] width 1544 height 642
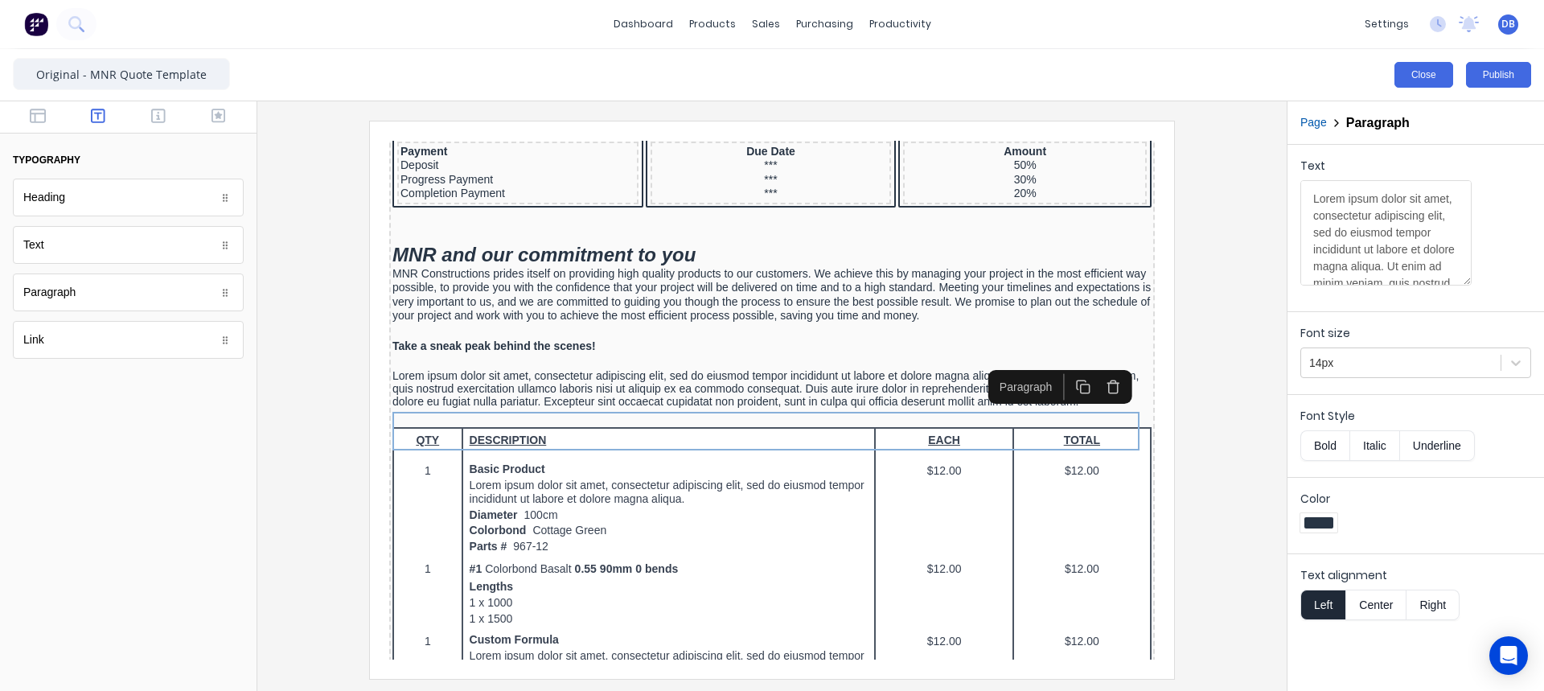
click at [1427, 80] on button "Close" at bounding box center [1424, 75] width 59 height 26
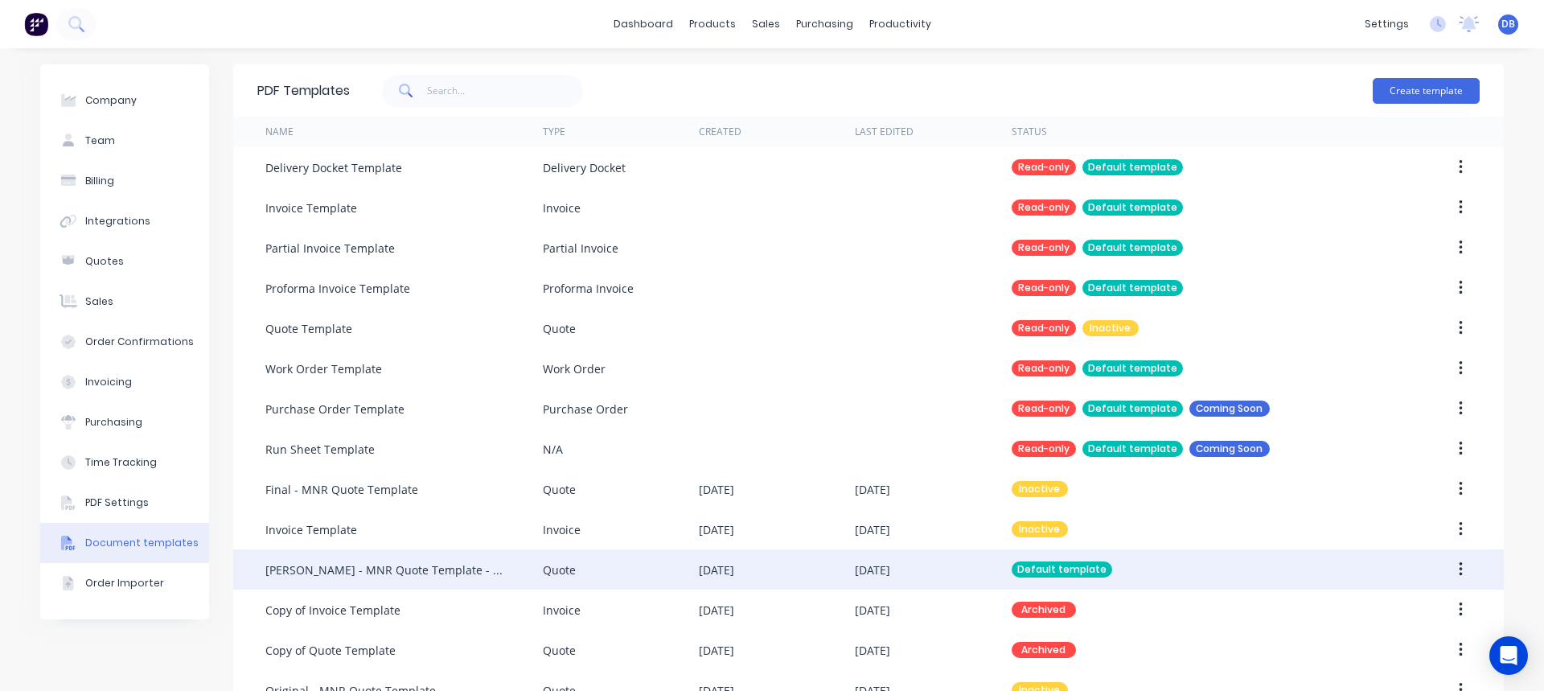
click at [392, 573] on div "[PERSON_NAME] - MNR Quote Template - No links" at bounding box center [387, 569] width 245 height 17
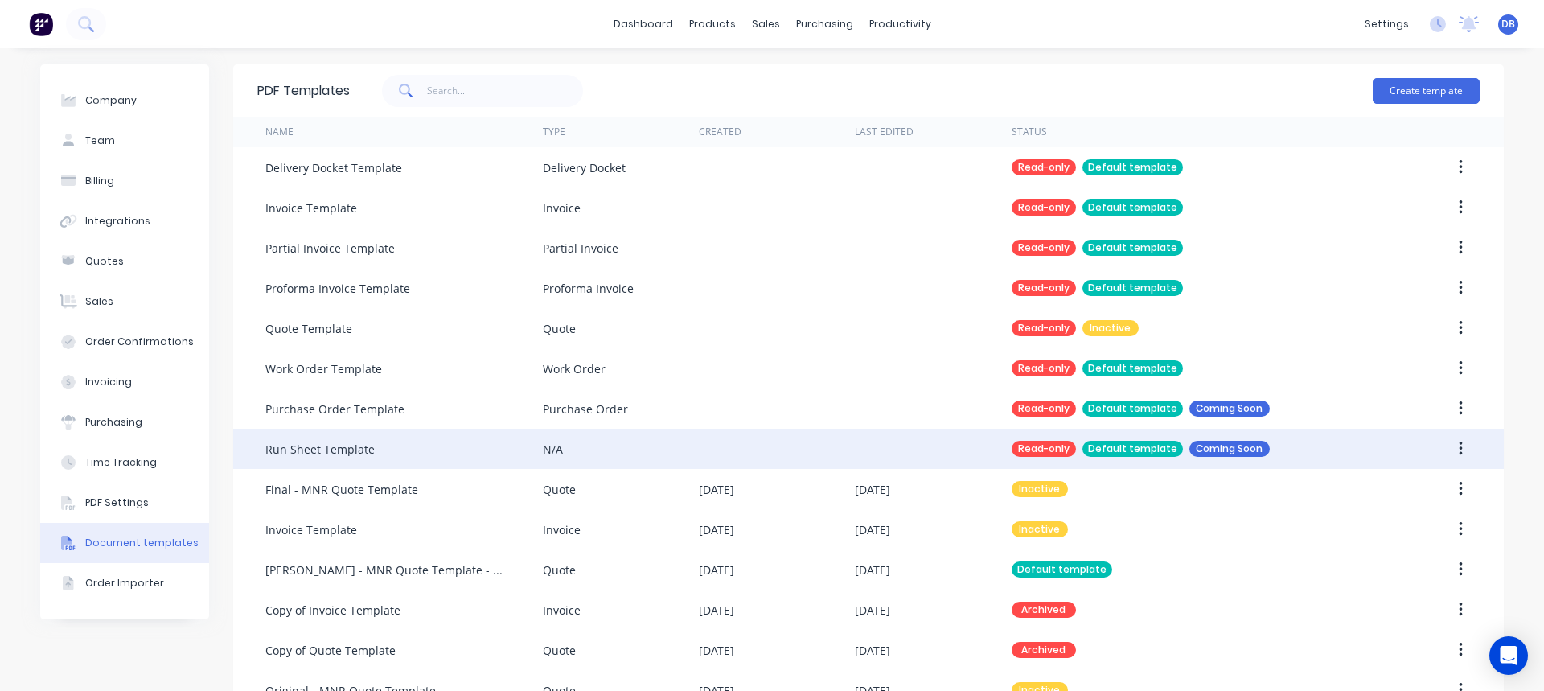
scroll to position [82, 0]
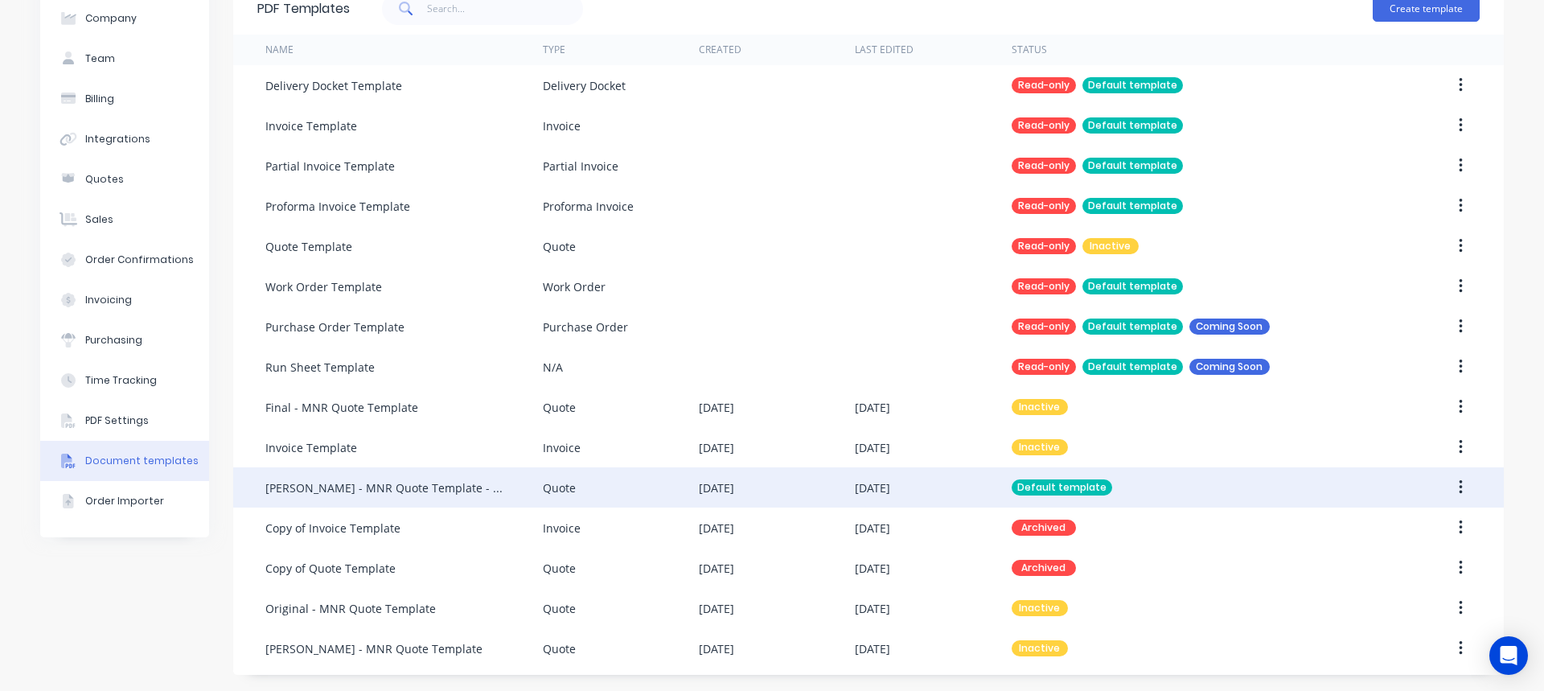
click at [470, 500] on div "[PERSON_NAME] - MNR Quote Template - No links" at bounding box center [403, 487] width 277 height 40
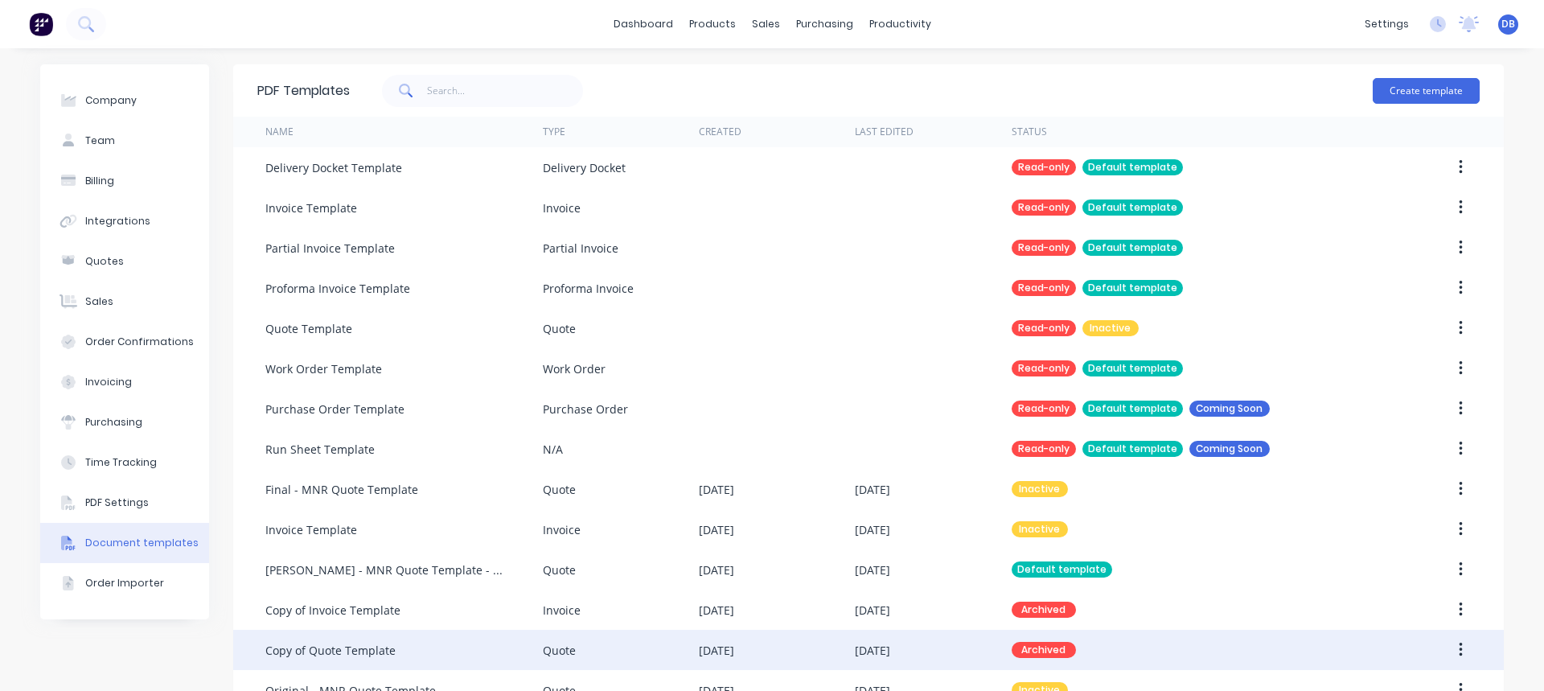
scroll to position [82, 0]
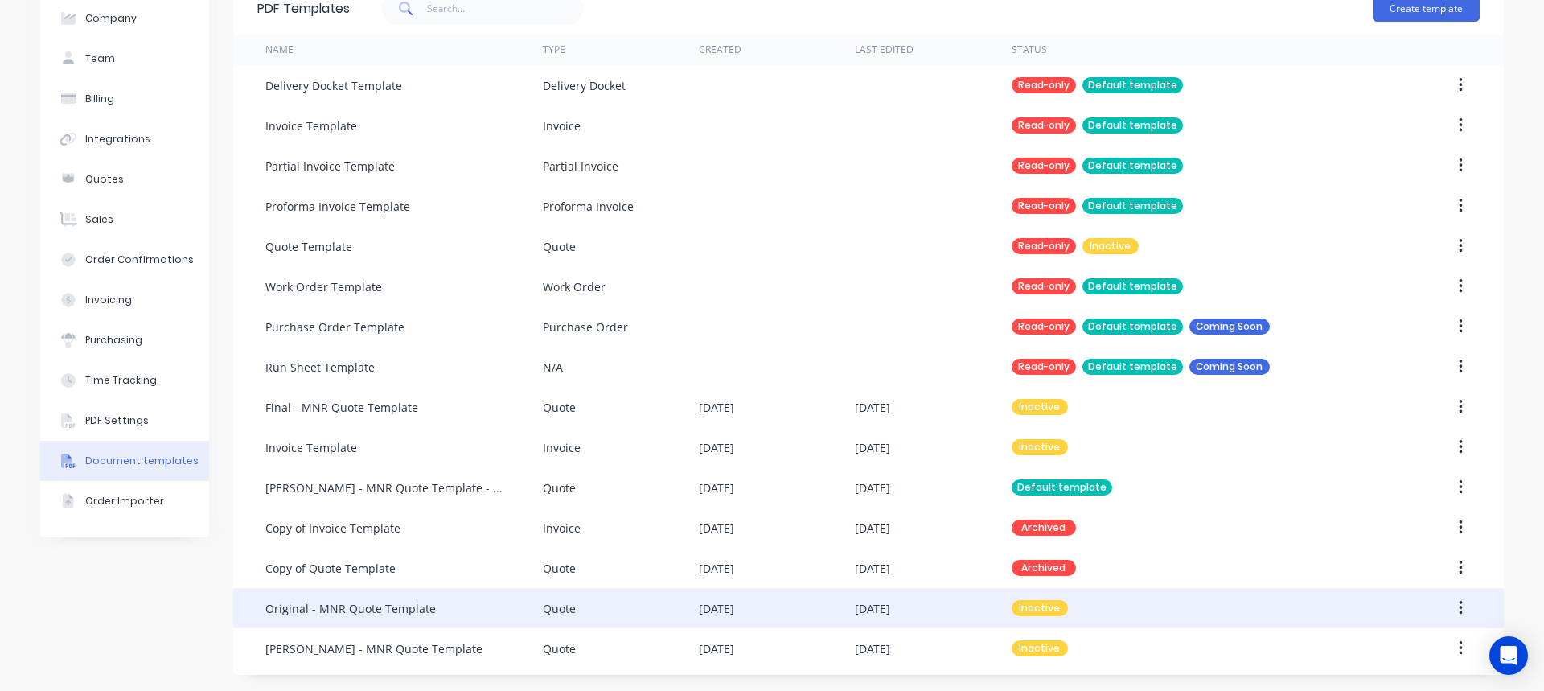
click at [441, 614] on div "Original - MNR Quote Template" at bounding box center [403, 608] width 277 height 40
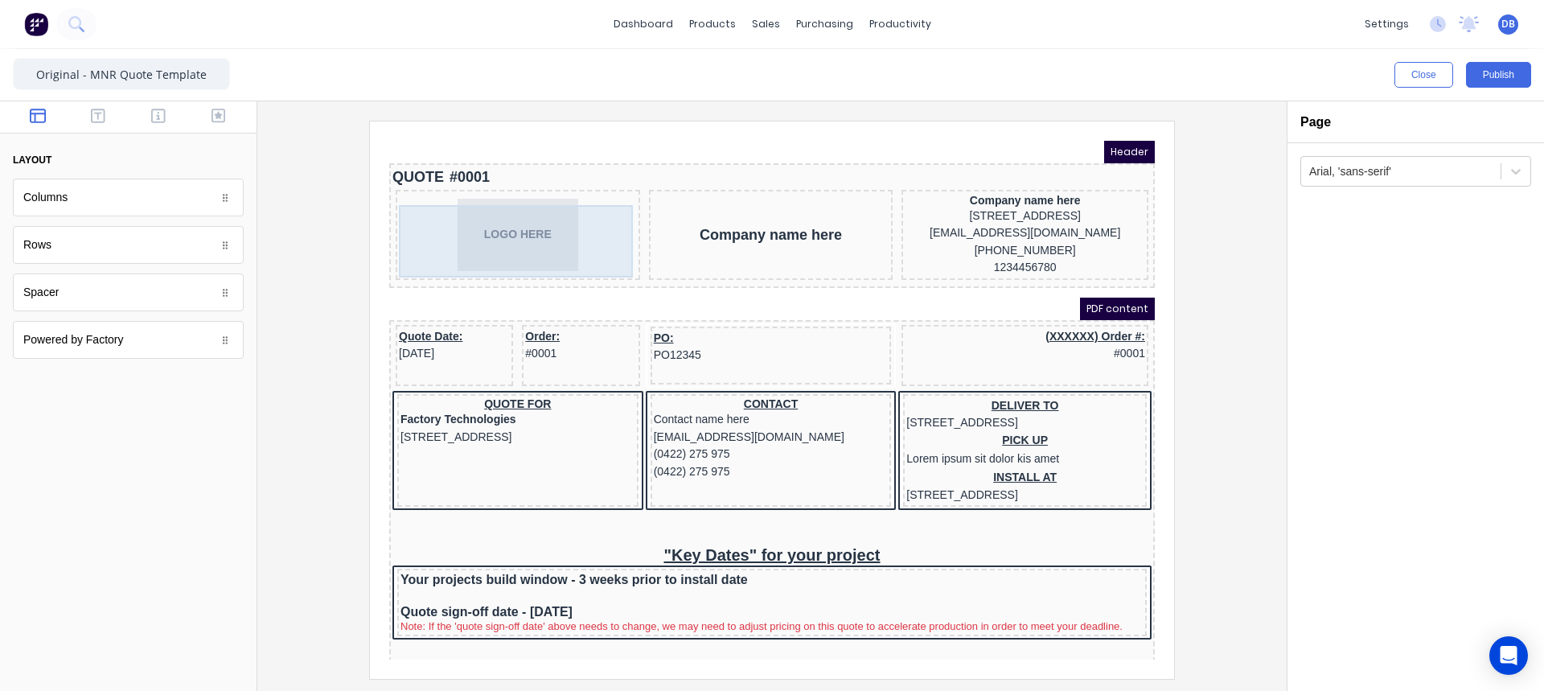
click at [499, 227] on div "LOGO HERE" at bounding box center [499, 215] width 238 height 72
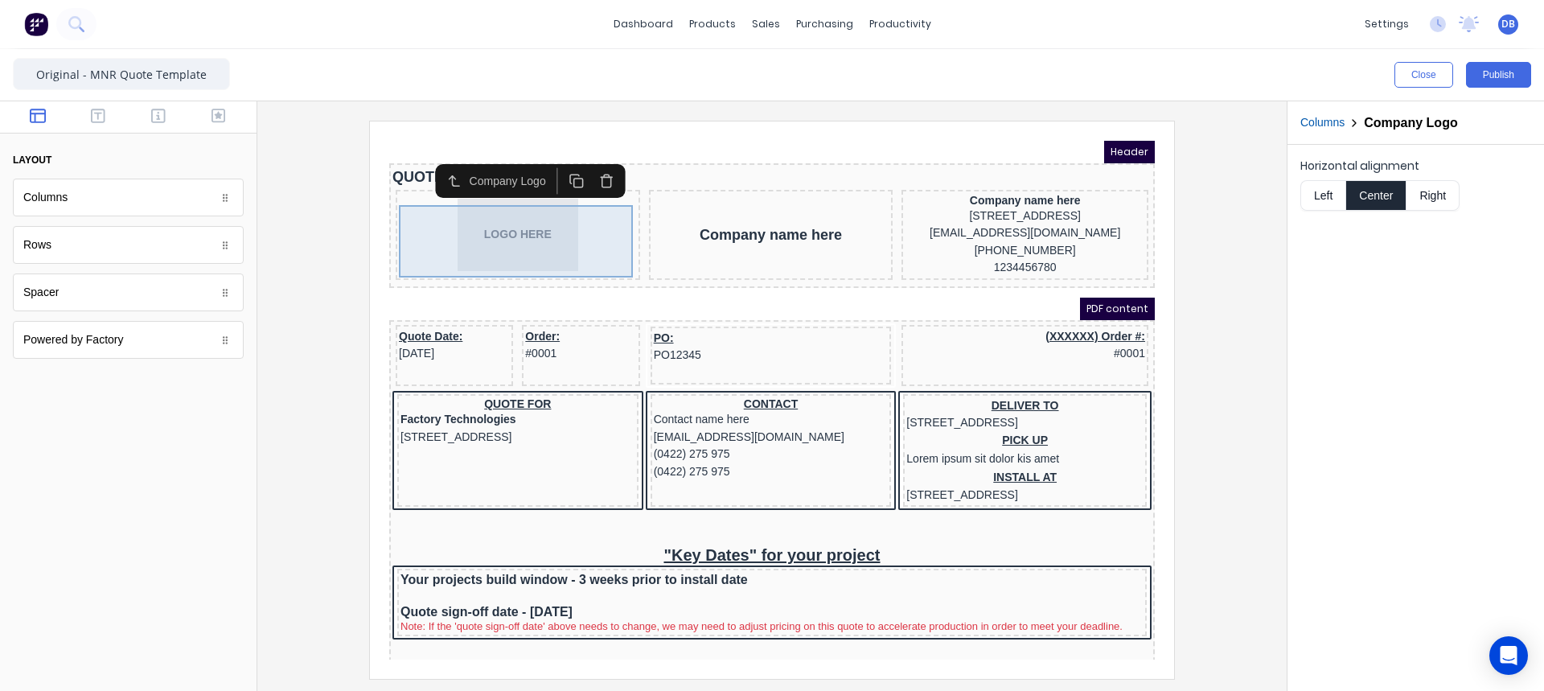
click at [551, 226] on div "LOGO HERE" at bounding box center [499, 215] width 238 height 72
click at [551, 227] on div "LOGO HERE" at bounding box center [499, 215] width 238 height 72
click at [109, 434] on div at bounding box center [128, 536] width 257 height 310
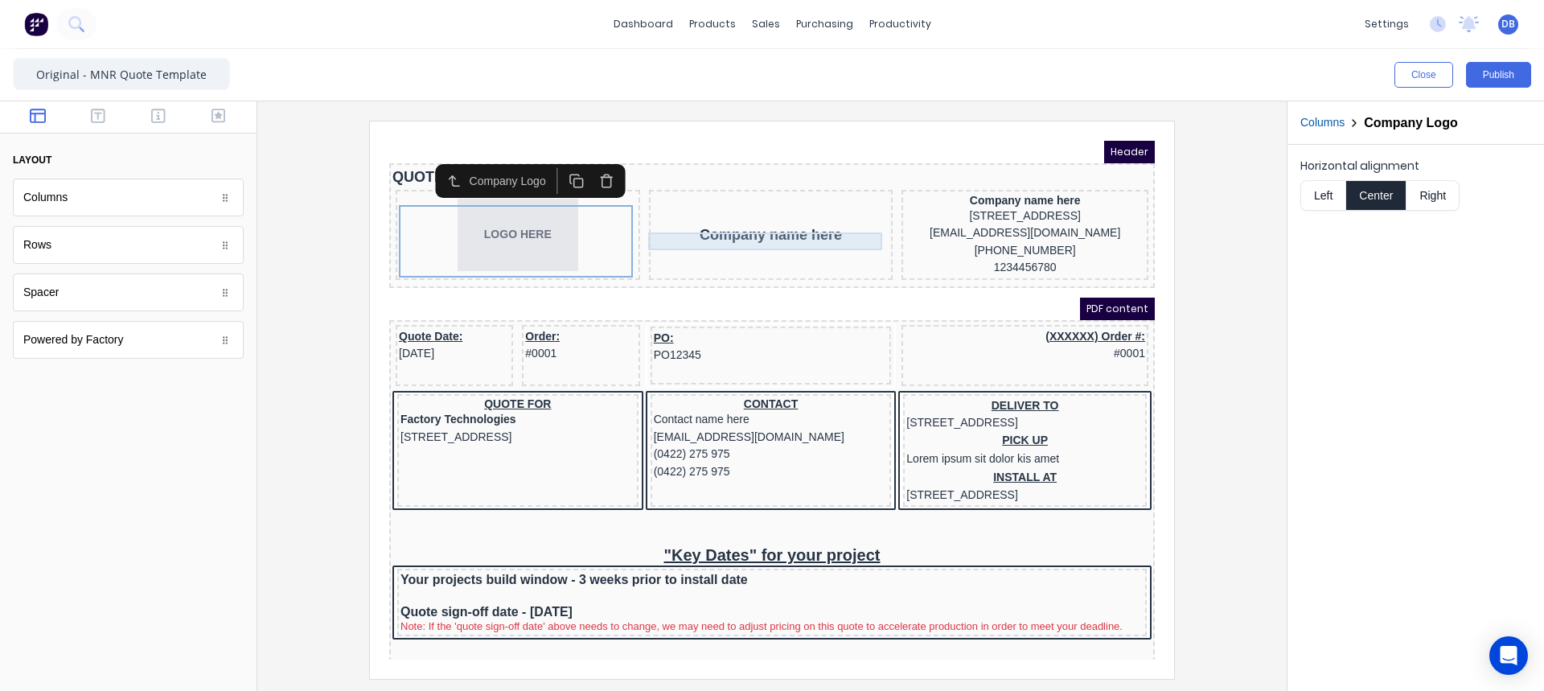
click at [673, 224] on div "Company name here" at bounding box center [752, 216] width 238 height 18
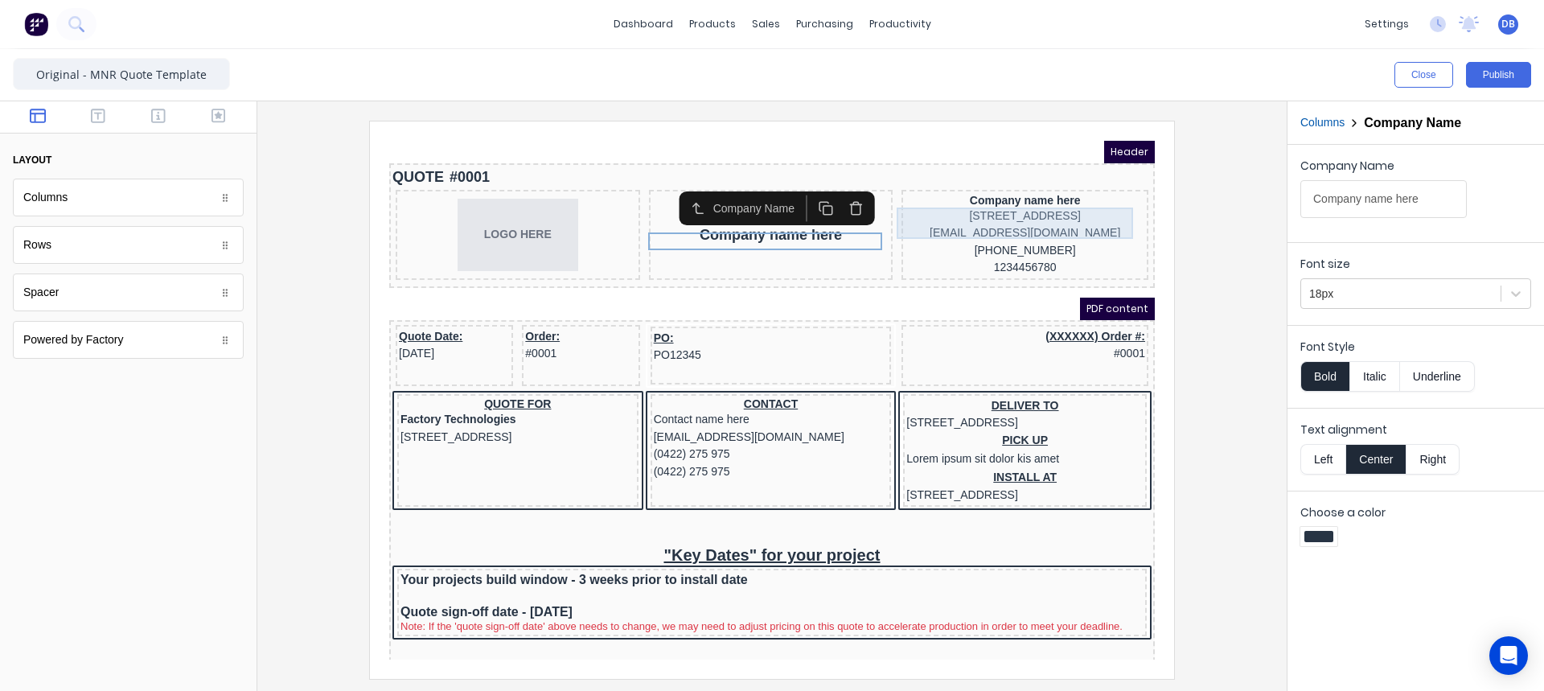
click at [958, 203] on div "[STREET_ADDRESS]" at bounding box center [1006, 197] width 240 height 18
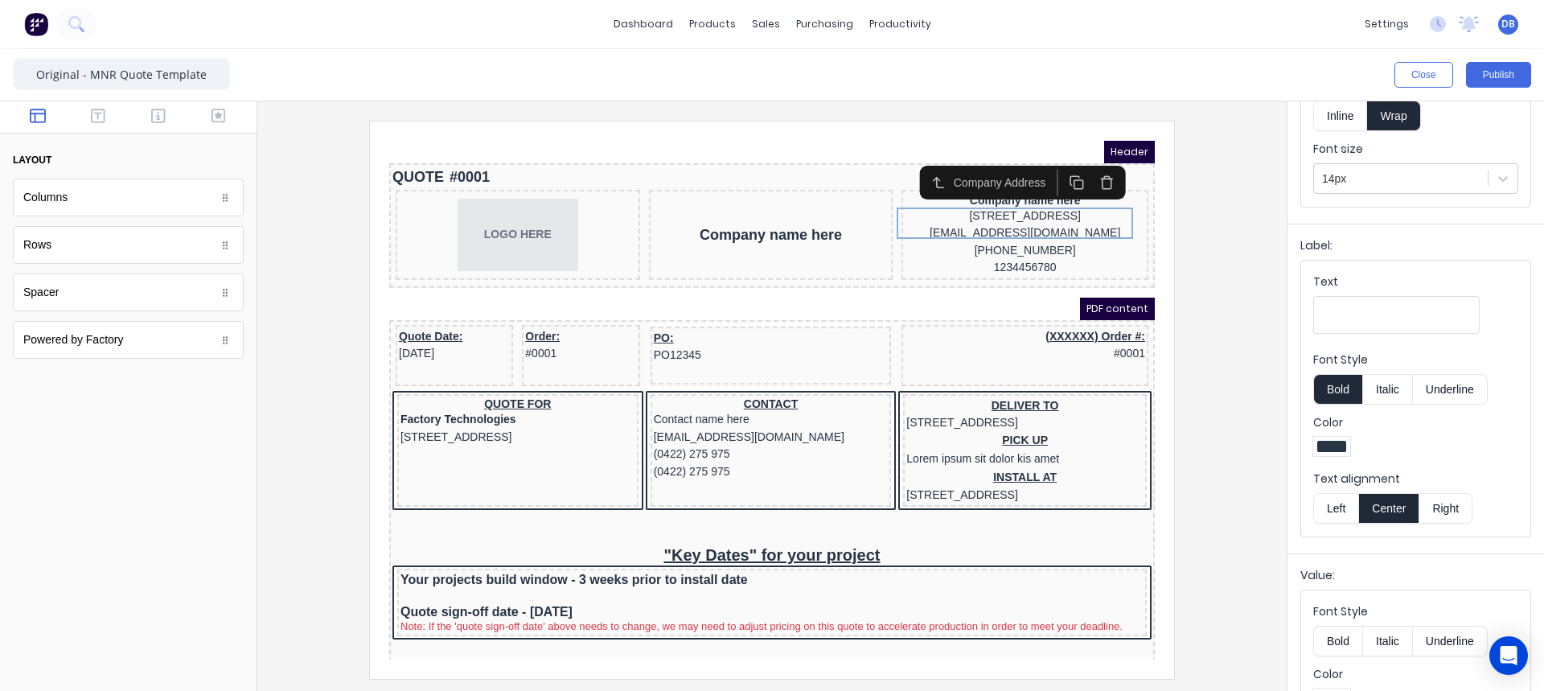
scroll to position [225, 0]
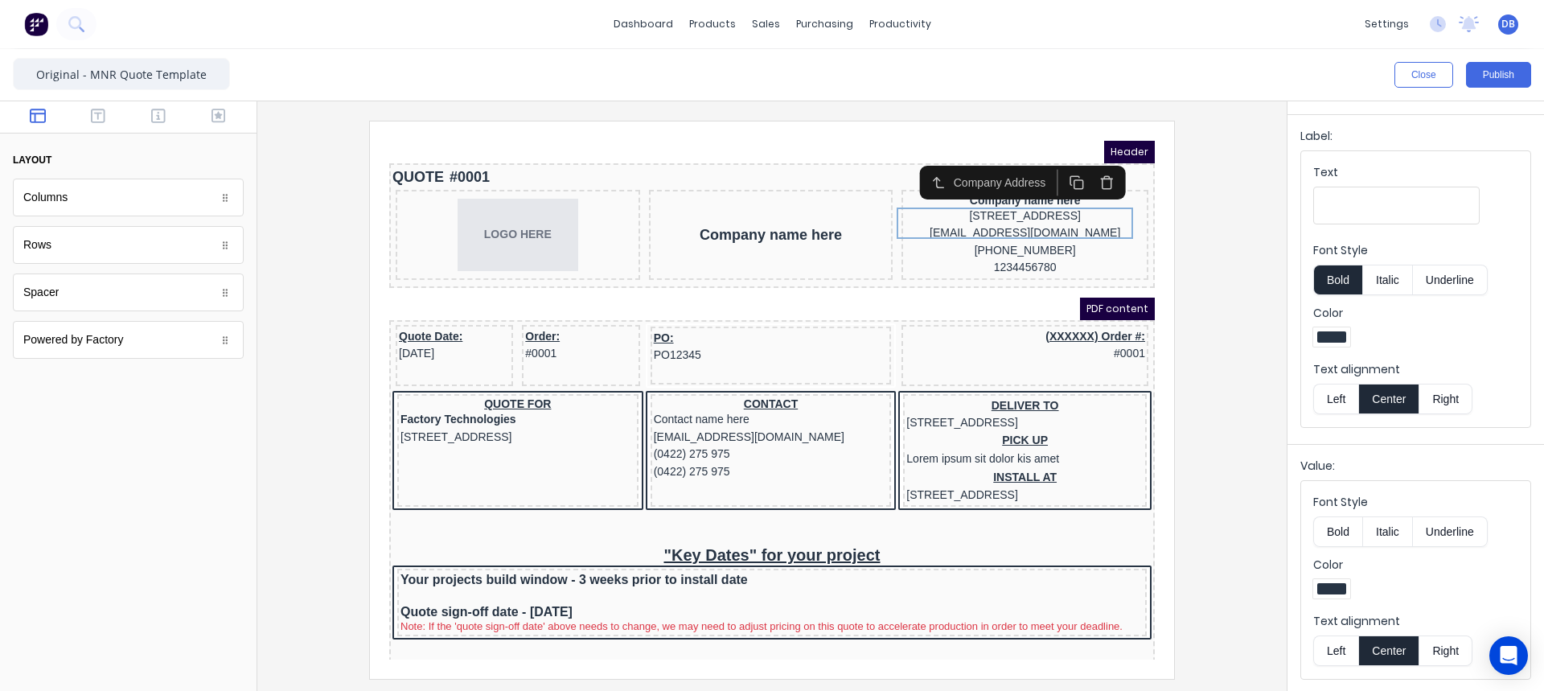
click at [1220, 244] on div at bounding box center [772, 399] width 1004 height 557
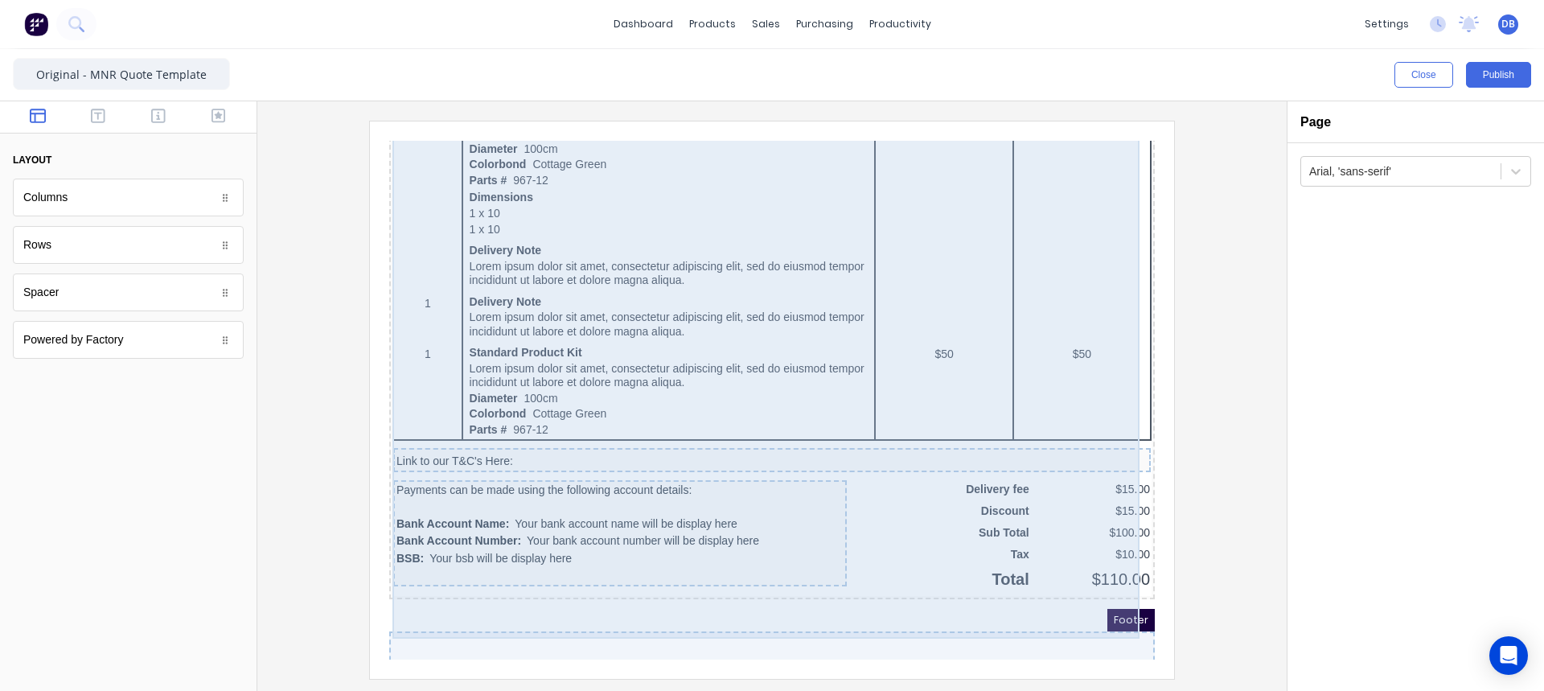
scroll to position [1591, 0]
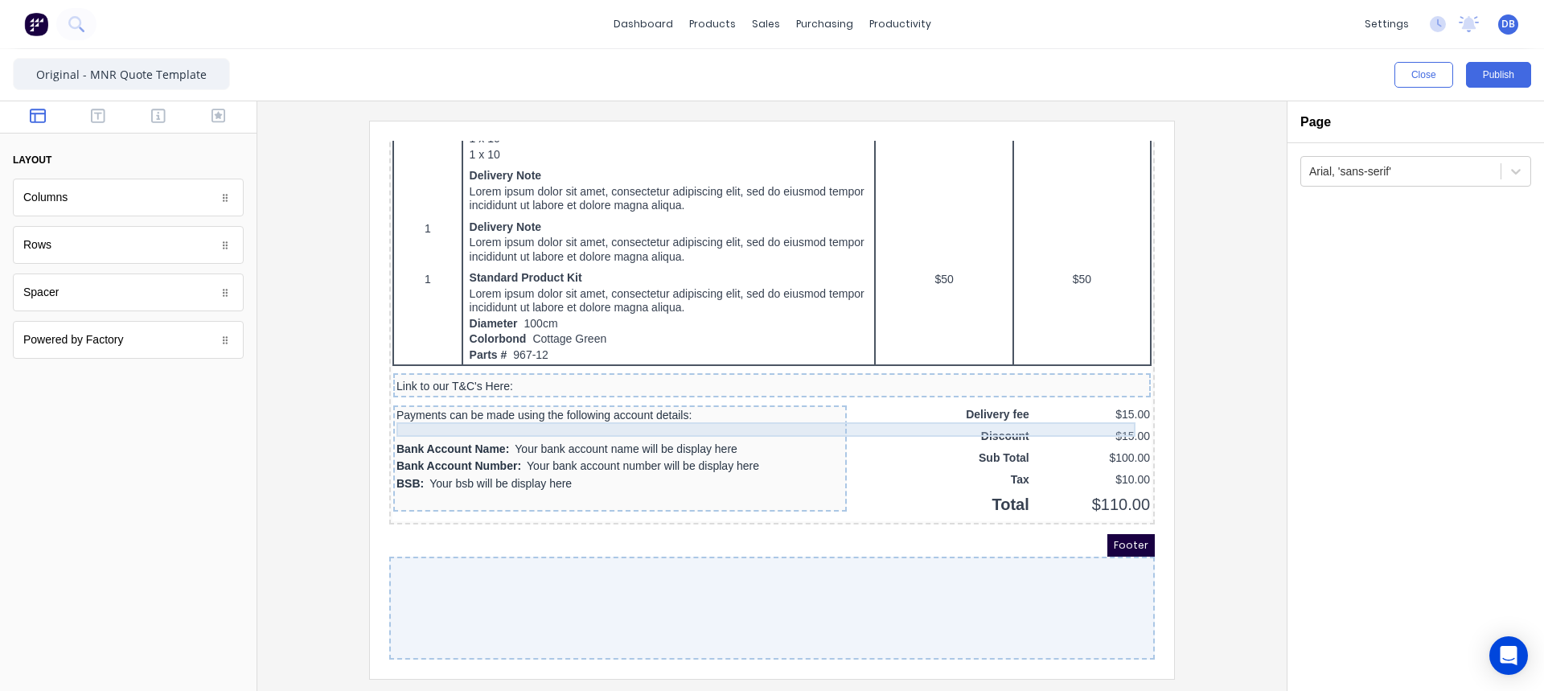
click at [448, 365] on div "Link to our T&C's Here:" at bounding box center [752, 367] width 751 height 14
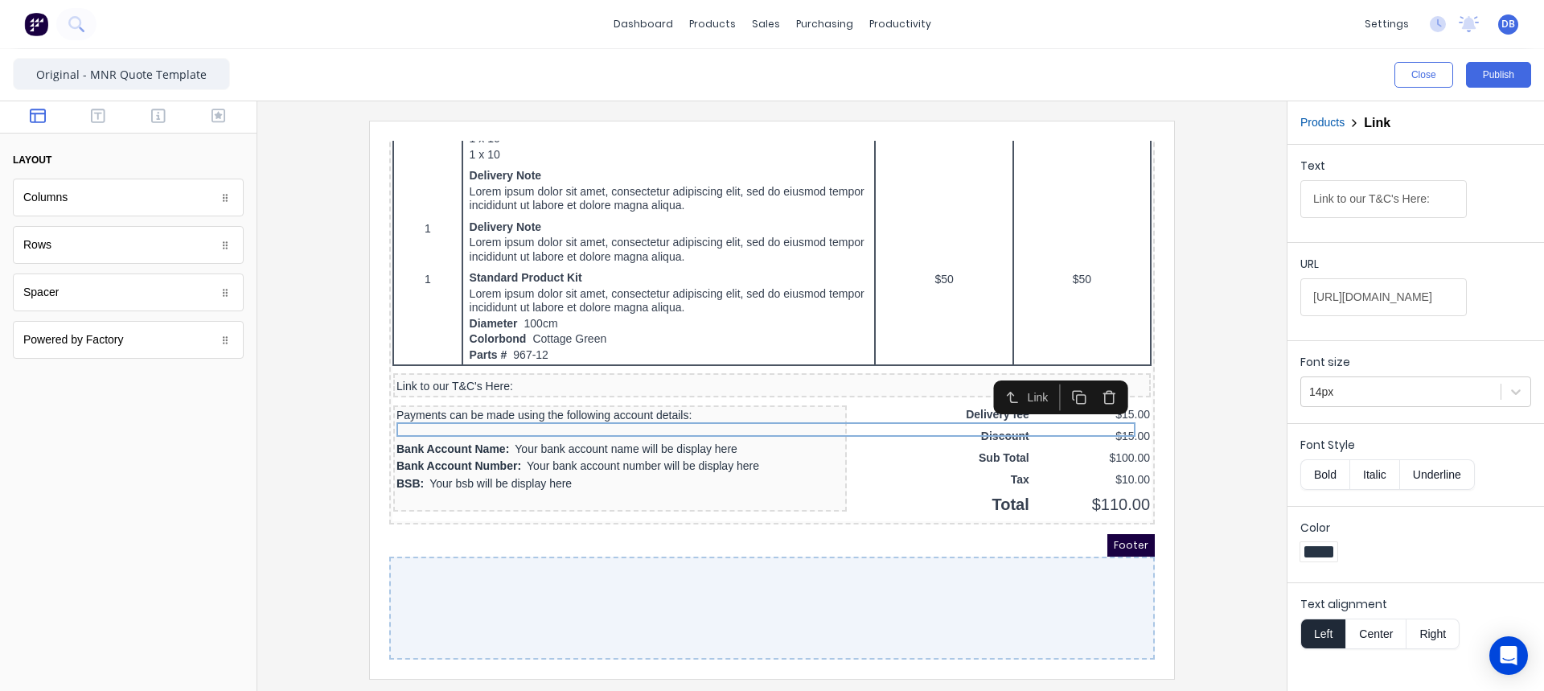
click at [180, 500] on div at bounding box center [128, 536] width 257 height 310
drag, startPoint x: 183, startPoint y: 487, endPoint x: 33, endPoint y: 423, distance: 162.5
click at [33, 423] on div at bounding box center [128, 536] width 257 height 310
click at [91, 124] on icon "button" at bounding box center [98, 116] width 14 height 16
click at [94, 265] on div "Heading Heading Text Text Paragraph Paragraph Link Link" at bounding box center [128, 269] width 231 height 180
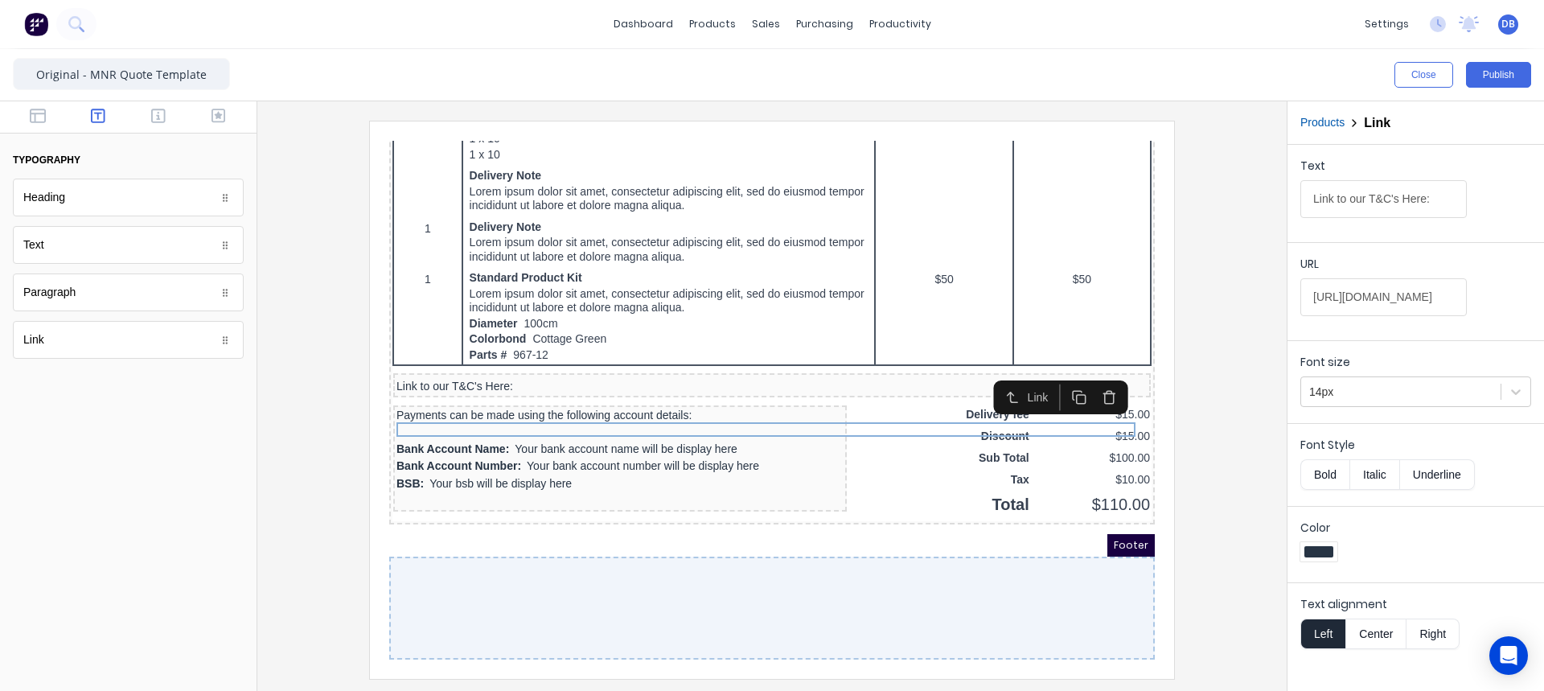
click at [112, 256] on div "Text" at bounding box center [128, 245] width 231 height 38
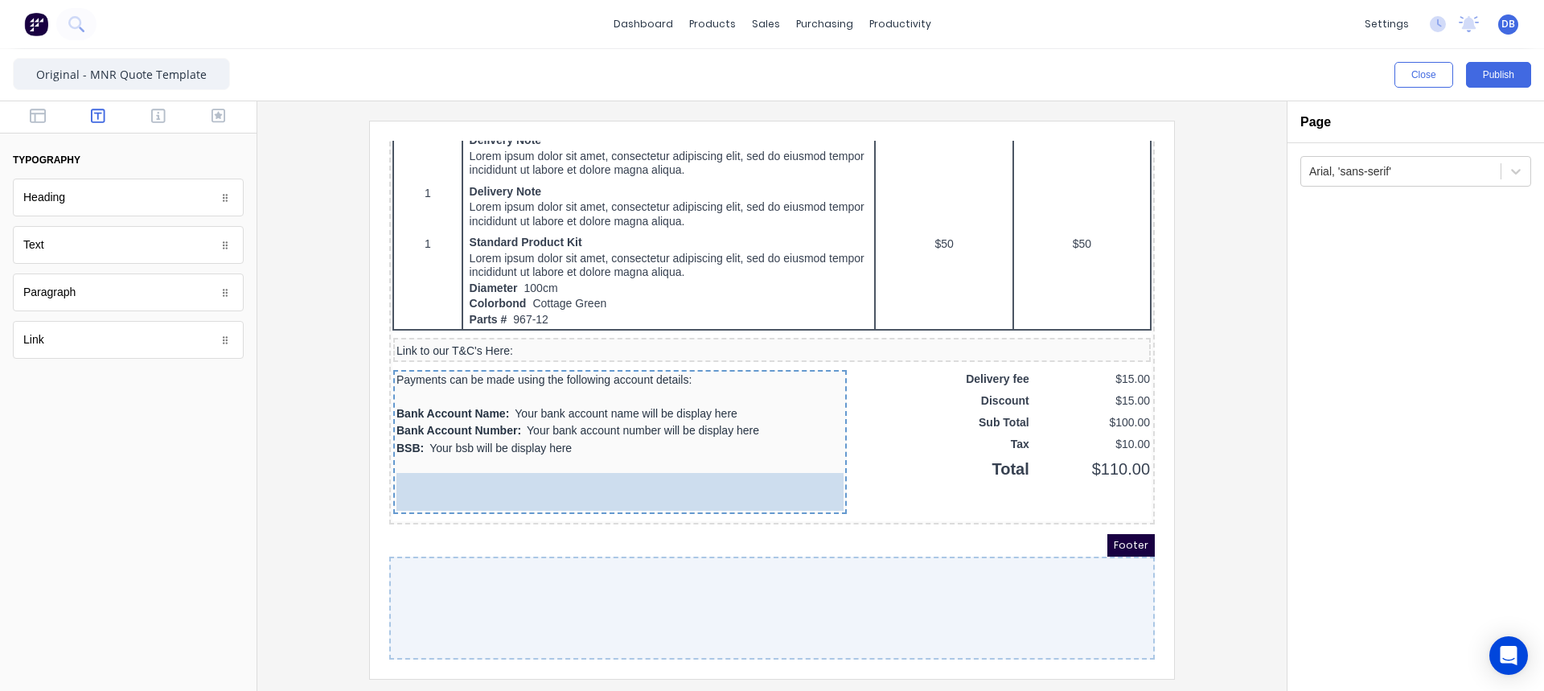
drag, startPoint x: 220, startPoint y: 247, endPoint x: 495, endPoint y: 403, distance: 316.3
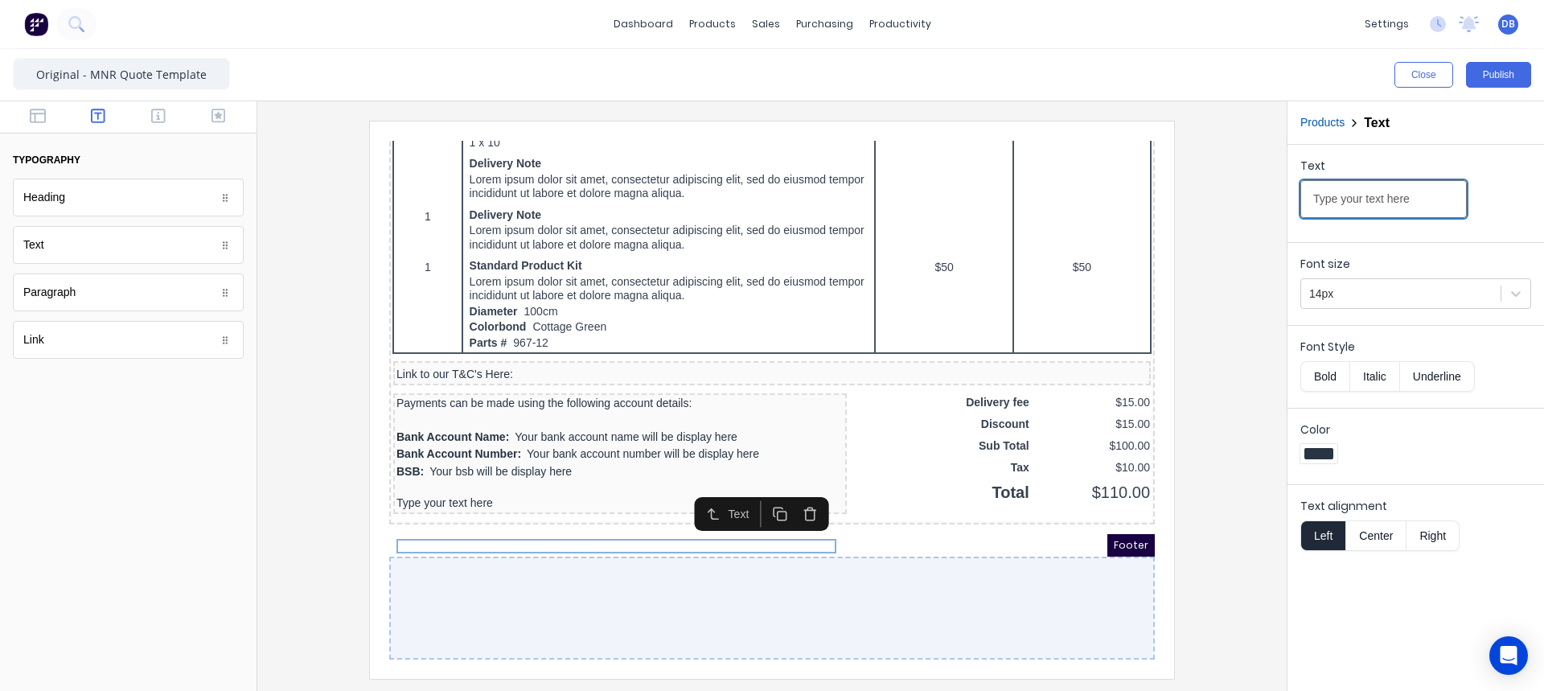
click at [1379, 205] on input "Type your text here" at bounding box center [1384, 199] width 166 height 38
click at [1400, 208] on input "Type your text here" at bounding box center [1384, 199] width 166 height 38
drag, startPoint x: 1414, startPoint y: 203, endPoint x: 1295, endPoint y: 191, distance: 119.7
click at [1295, 191] on div "Text Type your text here" at bounding box center [1416, 190] width 257 height 91
click at [1430, 66] on button "Close" at bounding box center [1424, 75] width 59 height 26
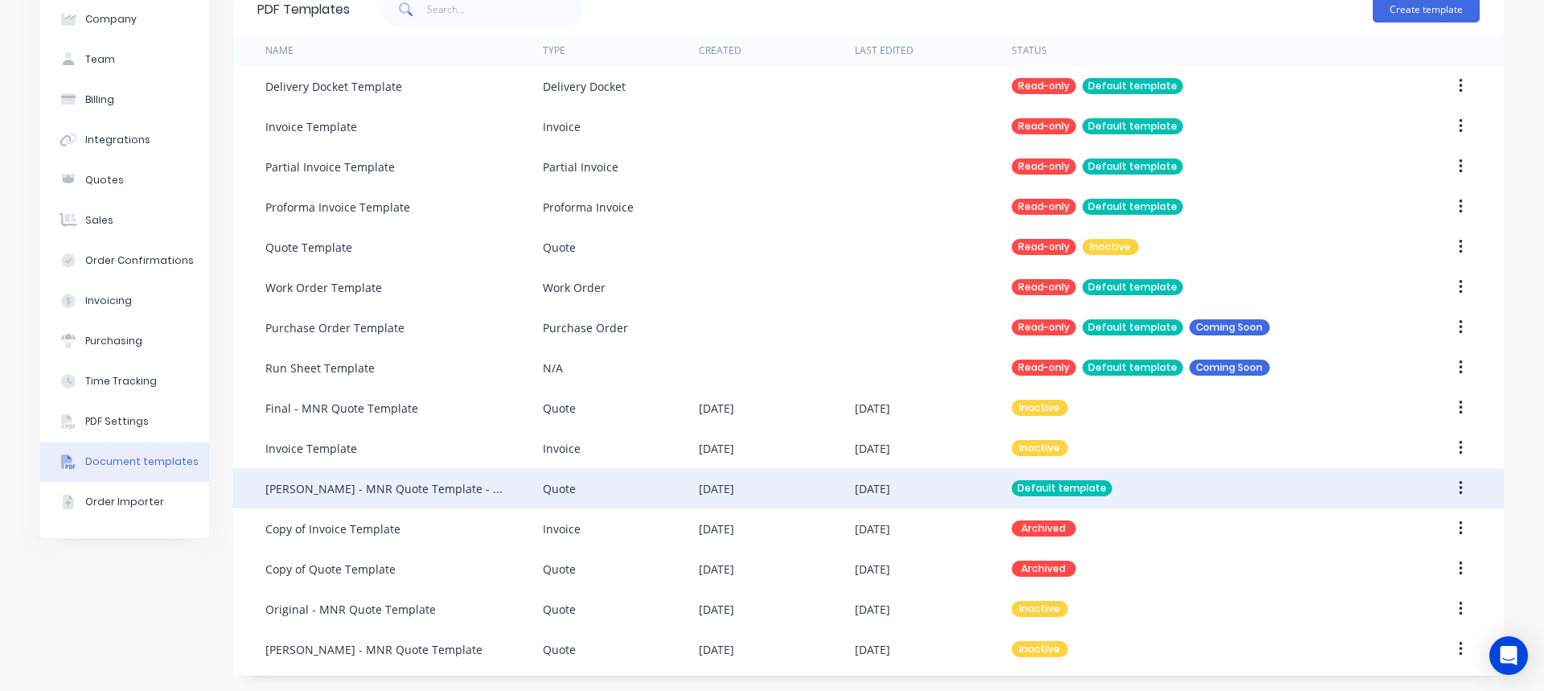
scroll to position [82, 0]
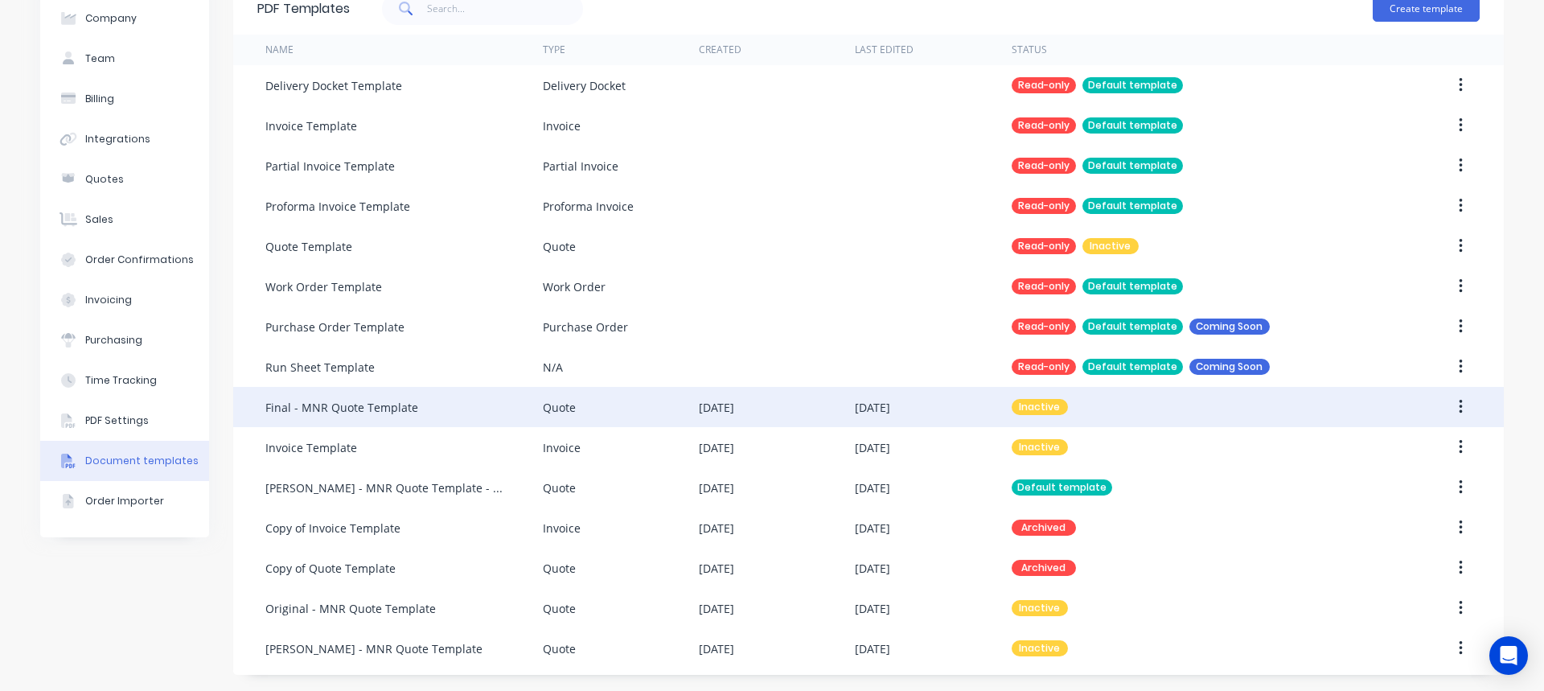
click at [491, 411] on div "Final - MNR Quote Template" at bounding box center [403, 407] width 277 height 40
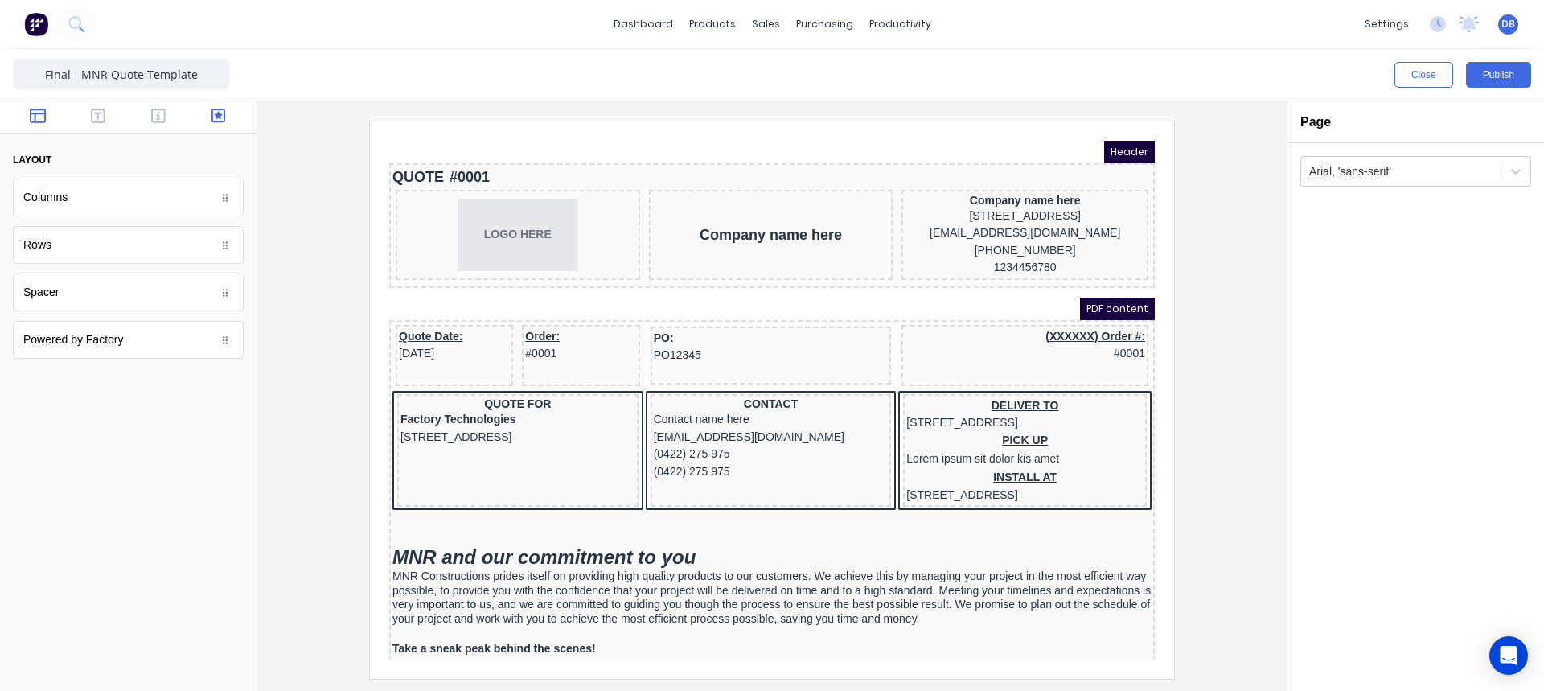
click at [216, 121] on icon "button" at bounding box center [219, 116] width 14 height 16
click at [168, 203] on div "Quality Checked" at bounding box center [128, 198] width 231 height 38
click at [226, 213] on div "Quality Checked" at bounding box center [128, 198] width 231 height 38
click at [231, 208] on div "Quality Checked" at bounding box center [128, 198] width 231 height 38
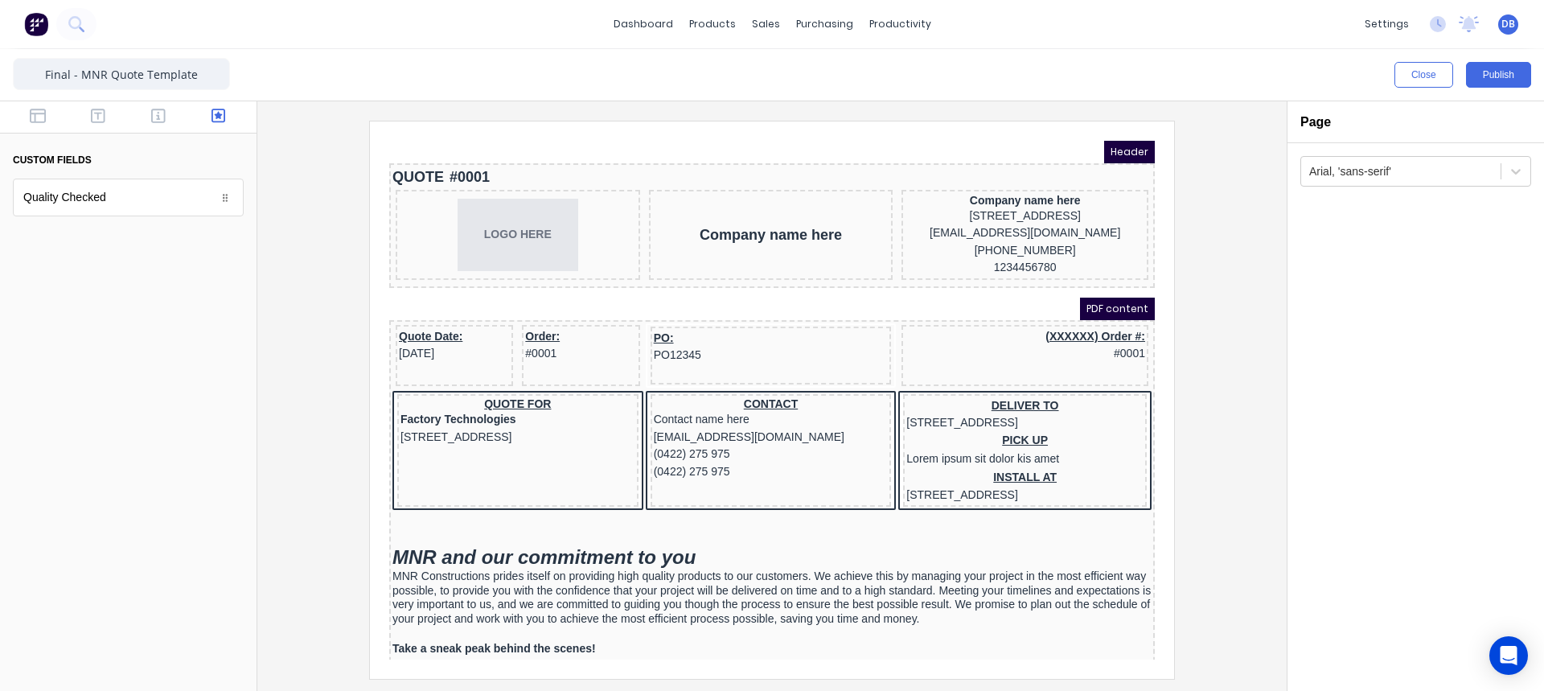
click at [231, 208] on div "Quality Checked" at bounding box center [128, 198] width 231 height 38
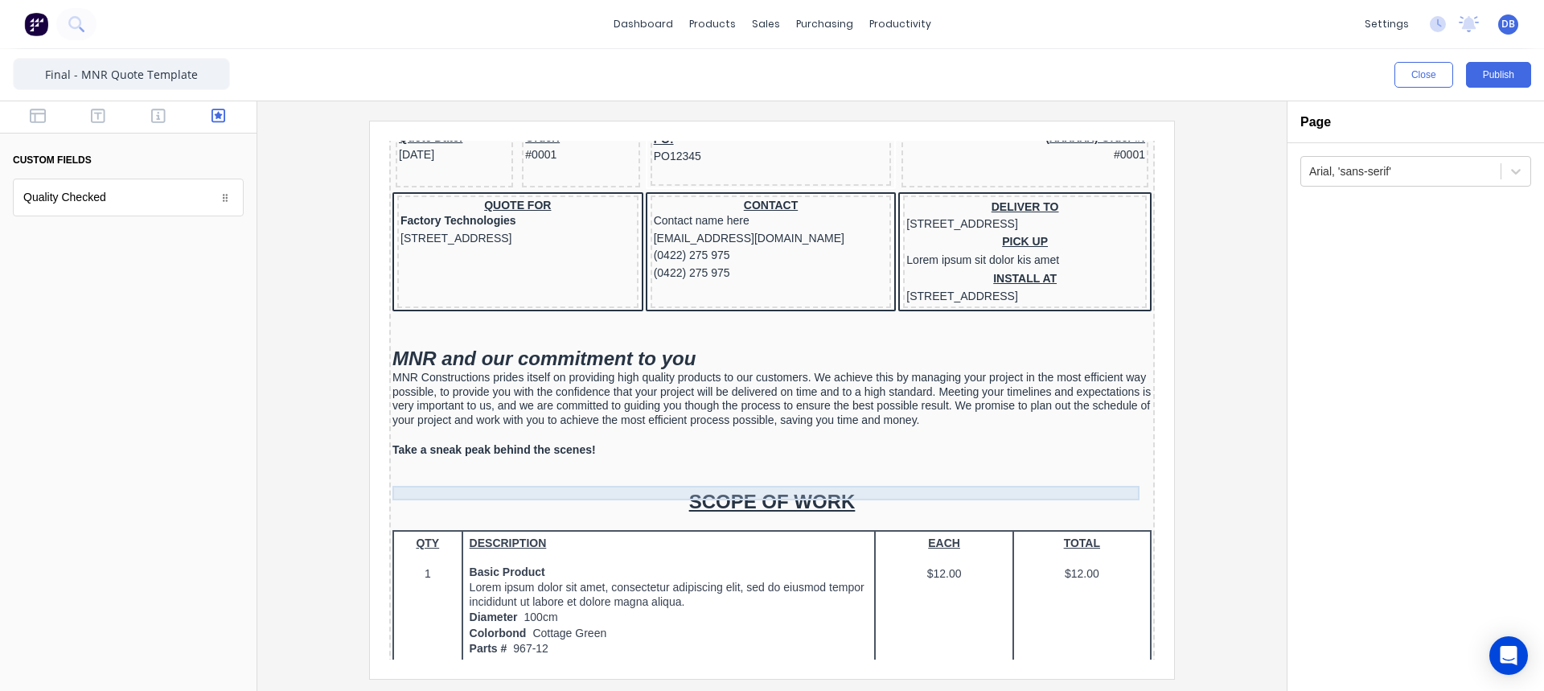
scroll to position [322, 0]
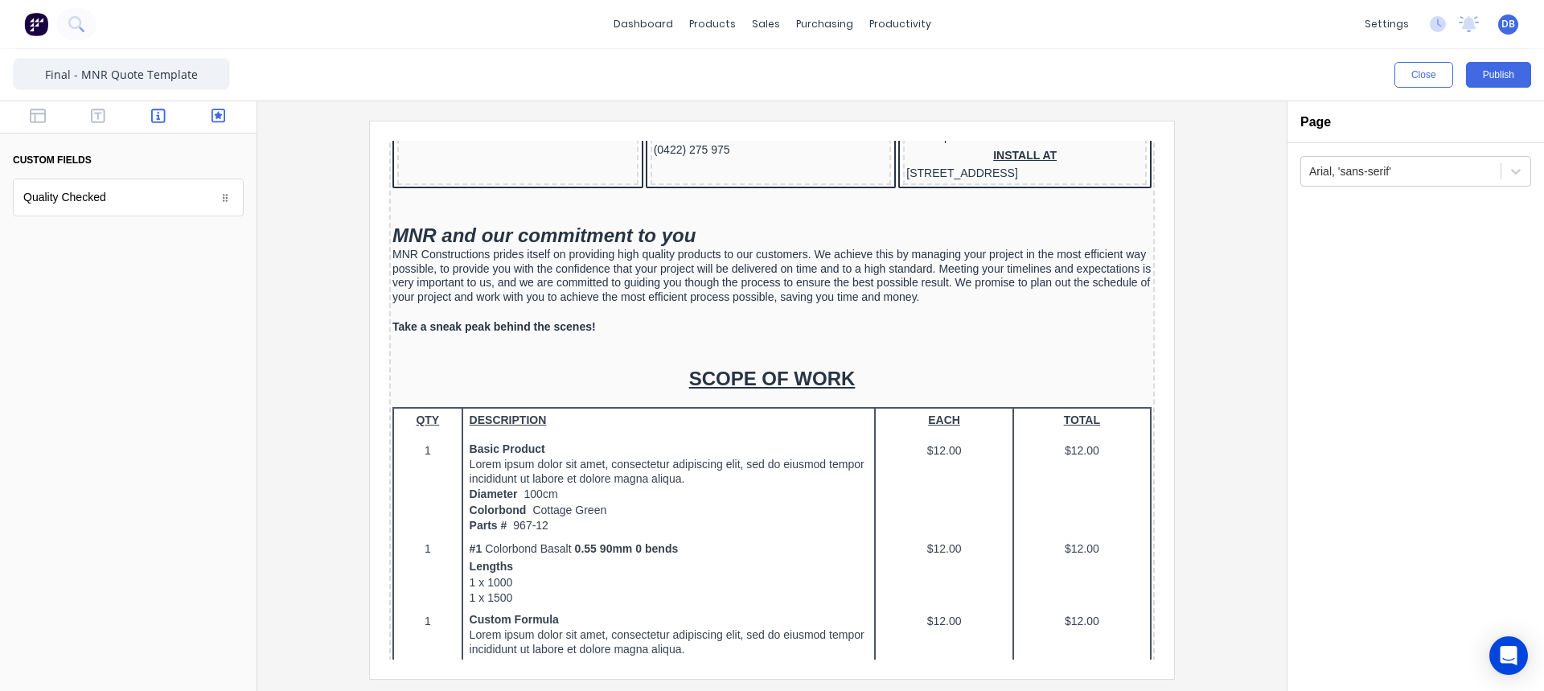
click at [161, 115] on icon "button" at bounding box center [158, 116] width 14 height 16
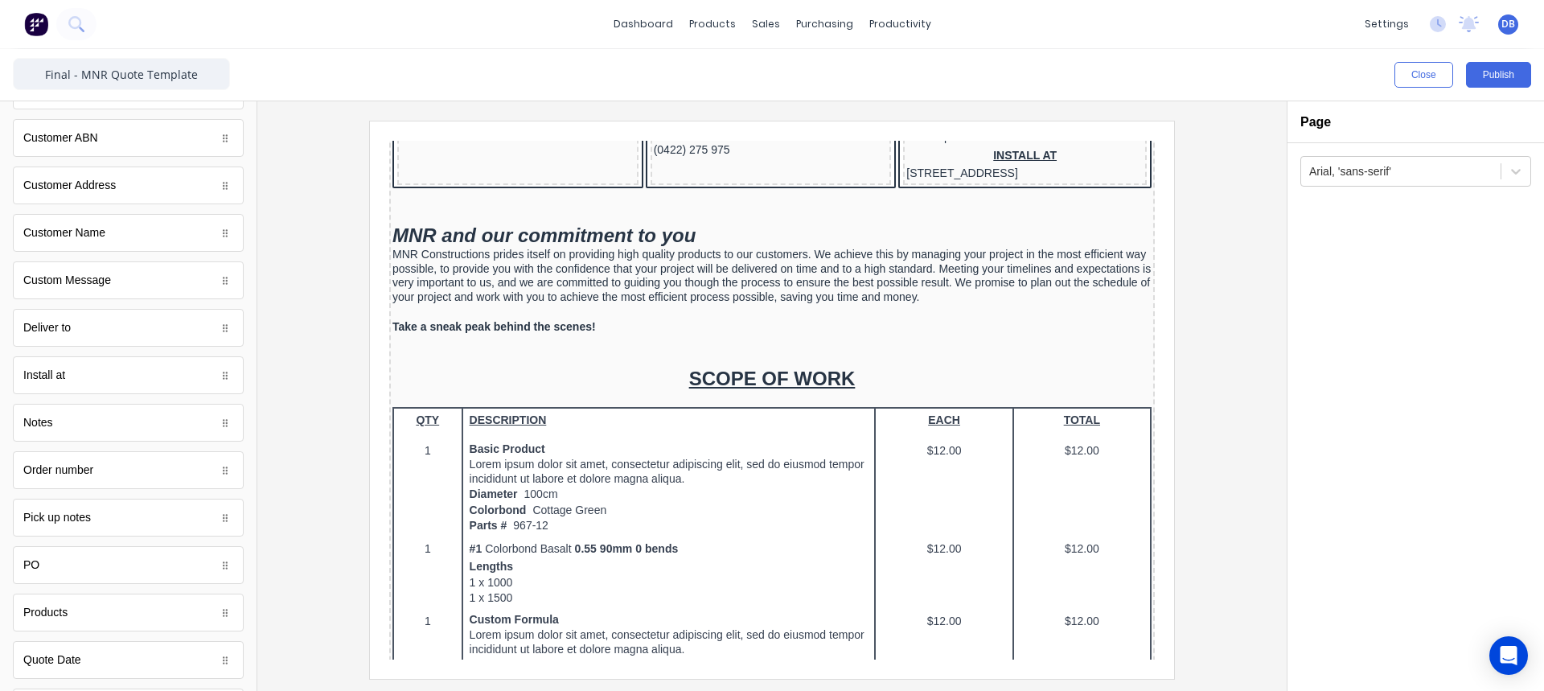
click at [164, 434] on div "Notes" at bounding box center [128, 423] width 231 height 38
click at [191, 422] on div "Notes" at bounding box center [128, 423] width 231 height 38
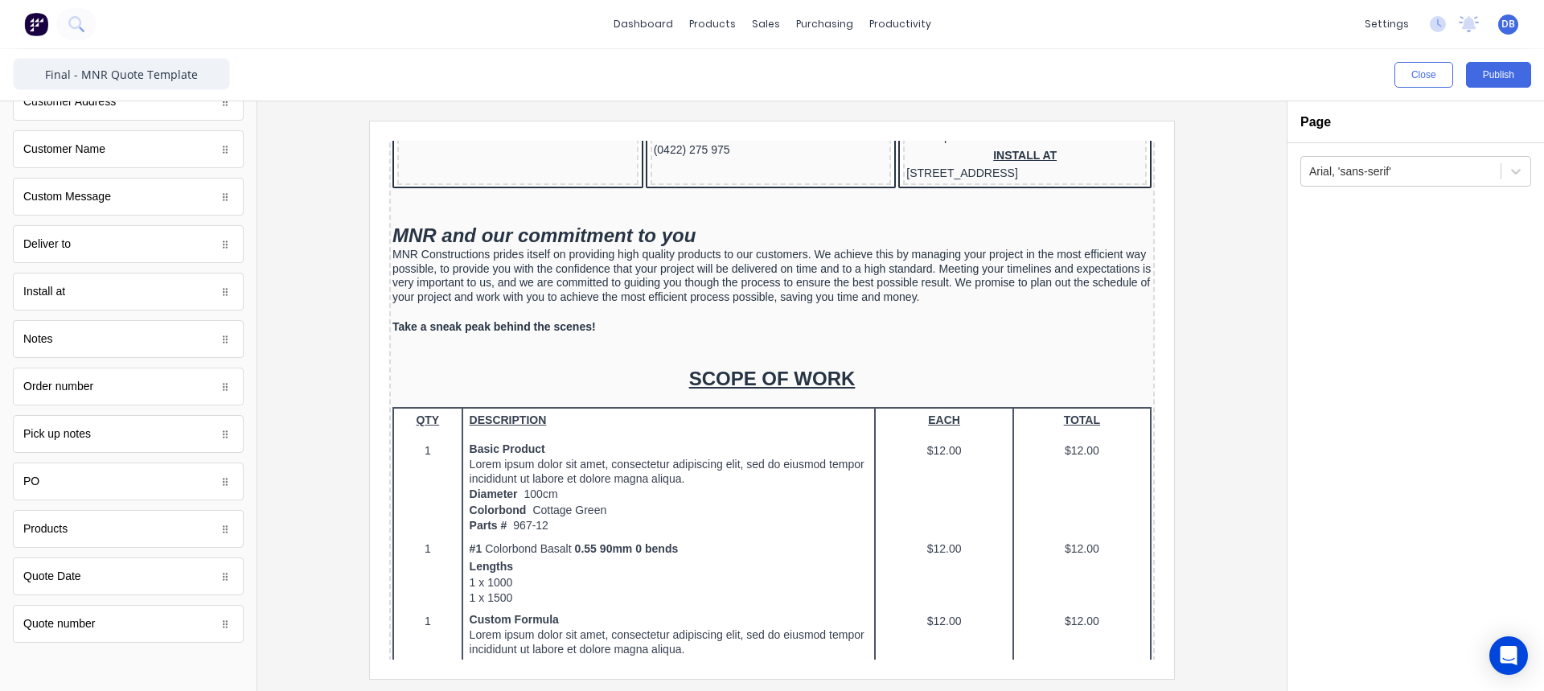
click at [220, 339] on icon at bounding box center [225, 340] width 10 height 10
drag, startPoint x: 190, startPoint y: 338, endPoint x: 169, endPoint y: 344, distance: 21.9
click at [169, 344] on div "Notes" at bounding box center [128, 339] width 231 height 38
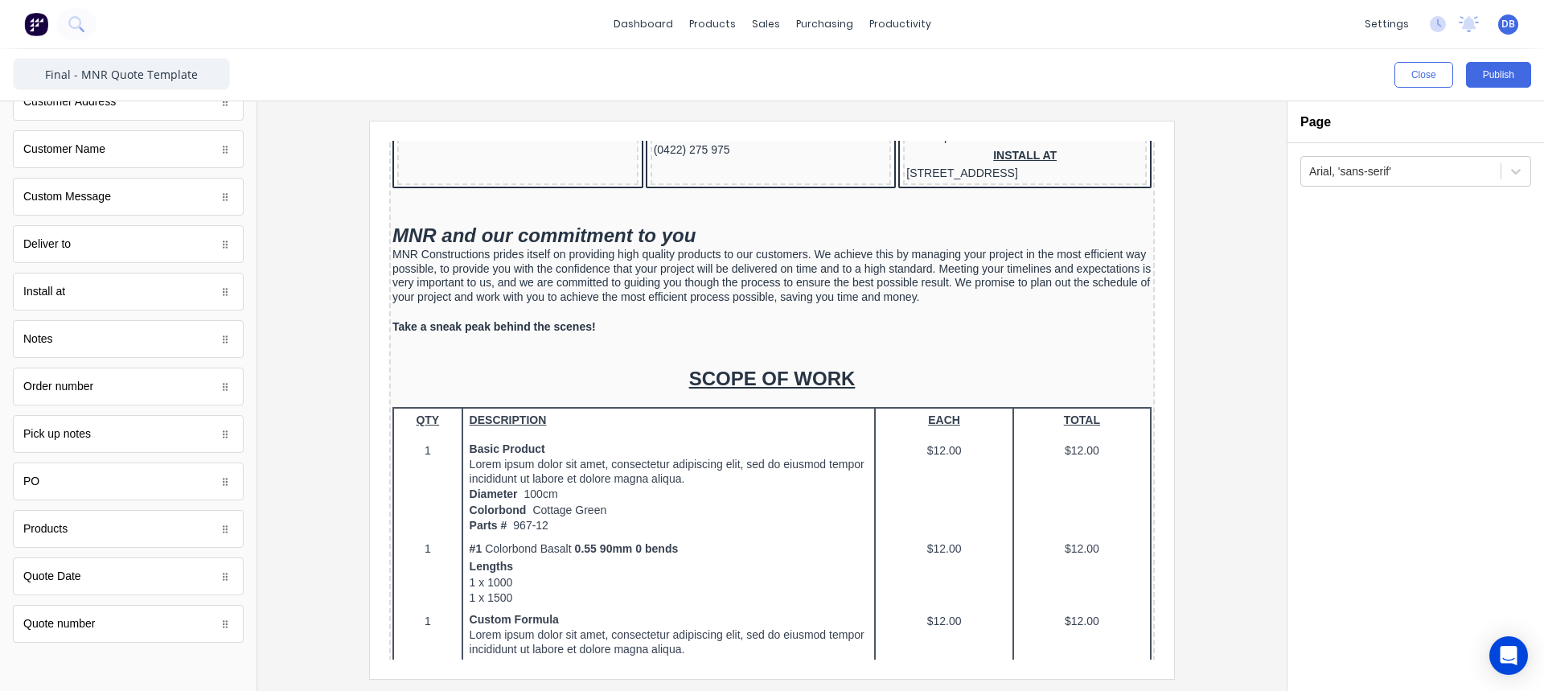
click at [169, 344] on div "Notes" at bounding box center [128, 339] width 231 height 38
drag, startPoint x: 68, startPoint y: 491, endPoint x: 72, endPoint y: 528, distance: 37.1
click at [72, 528] on body "dashboard products sales purchasing productivity dashboard products Product Cat…" at bounding box center [772, 345] width 1544 height 691
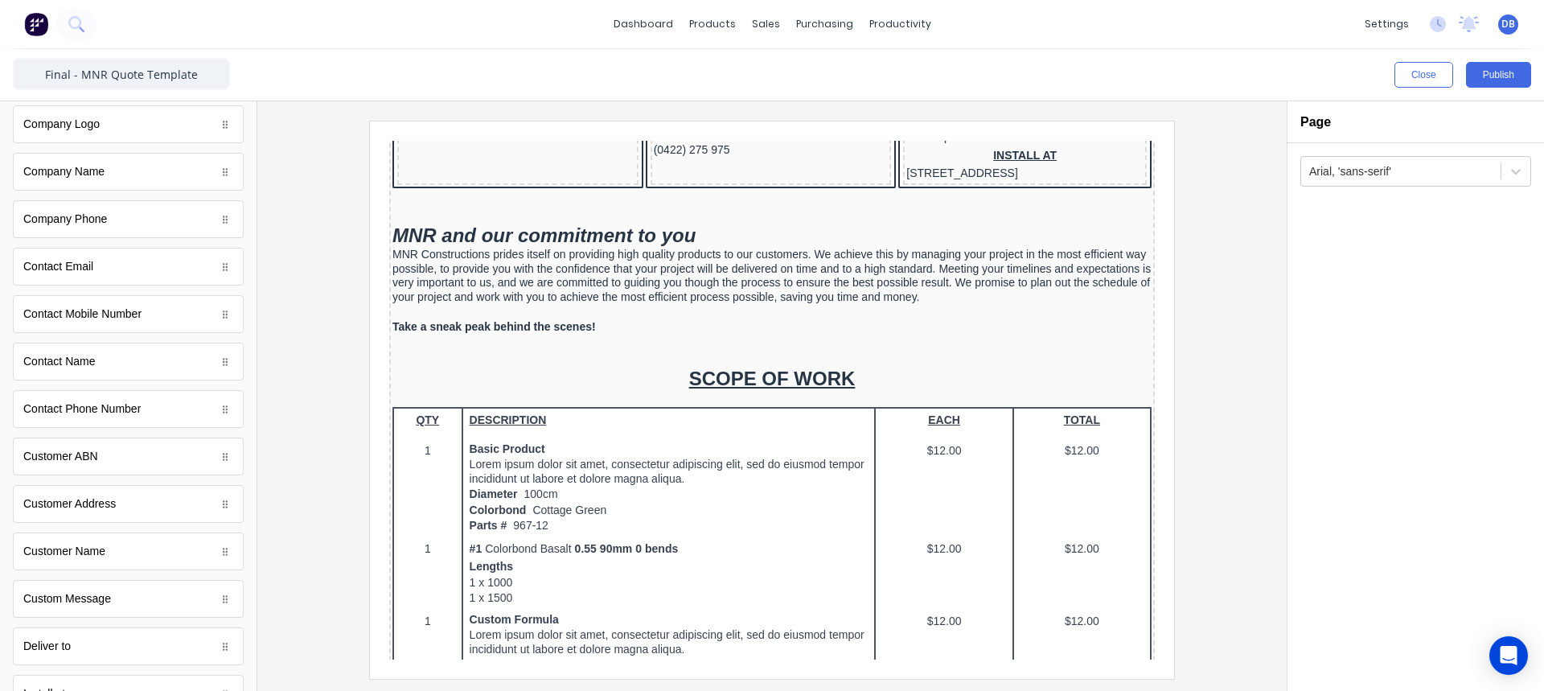
scroll to position [0, 0]
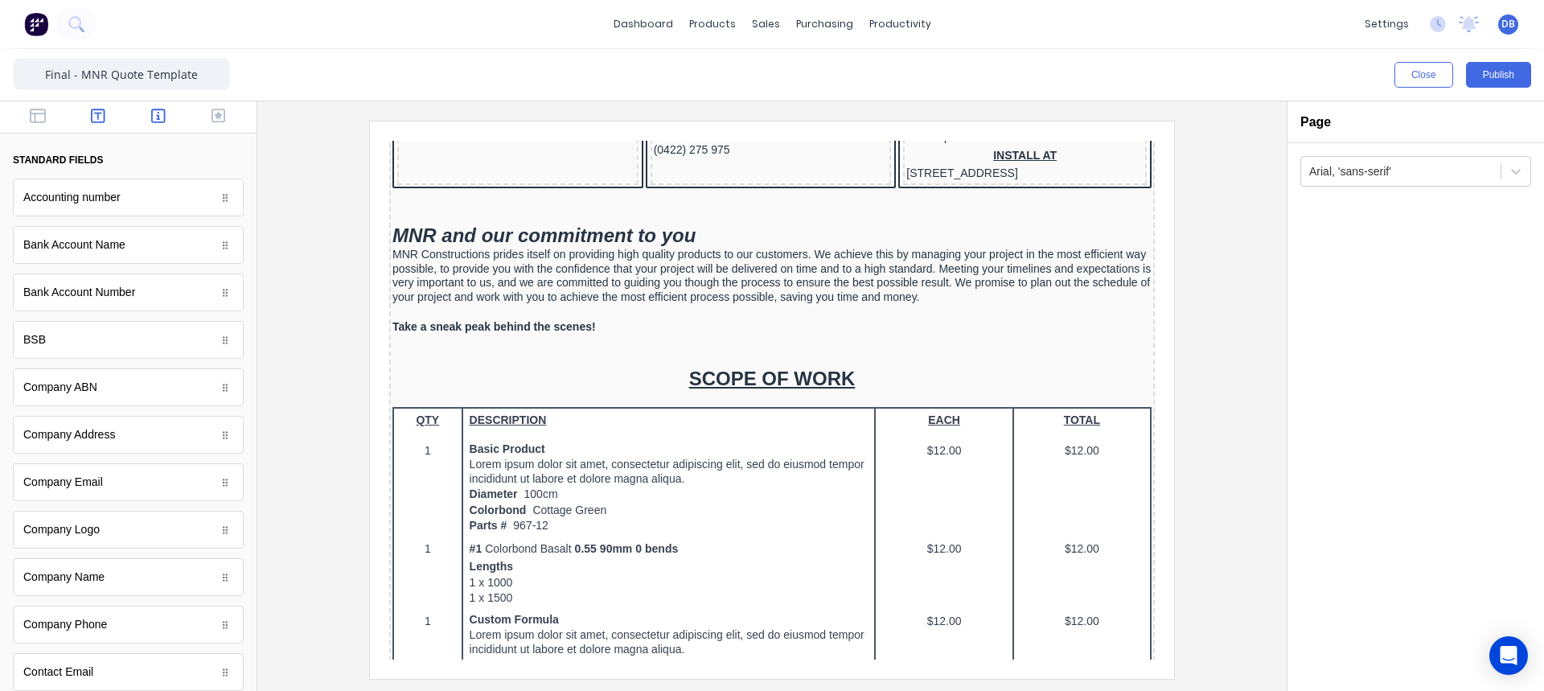
click at [102, 119] on button "button" at bounding box center [98, 117] width 51 height 19
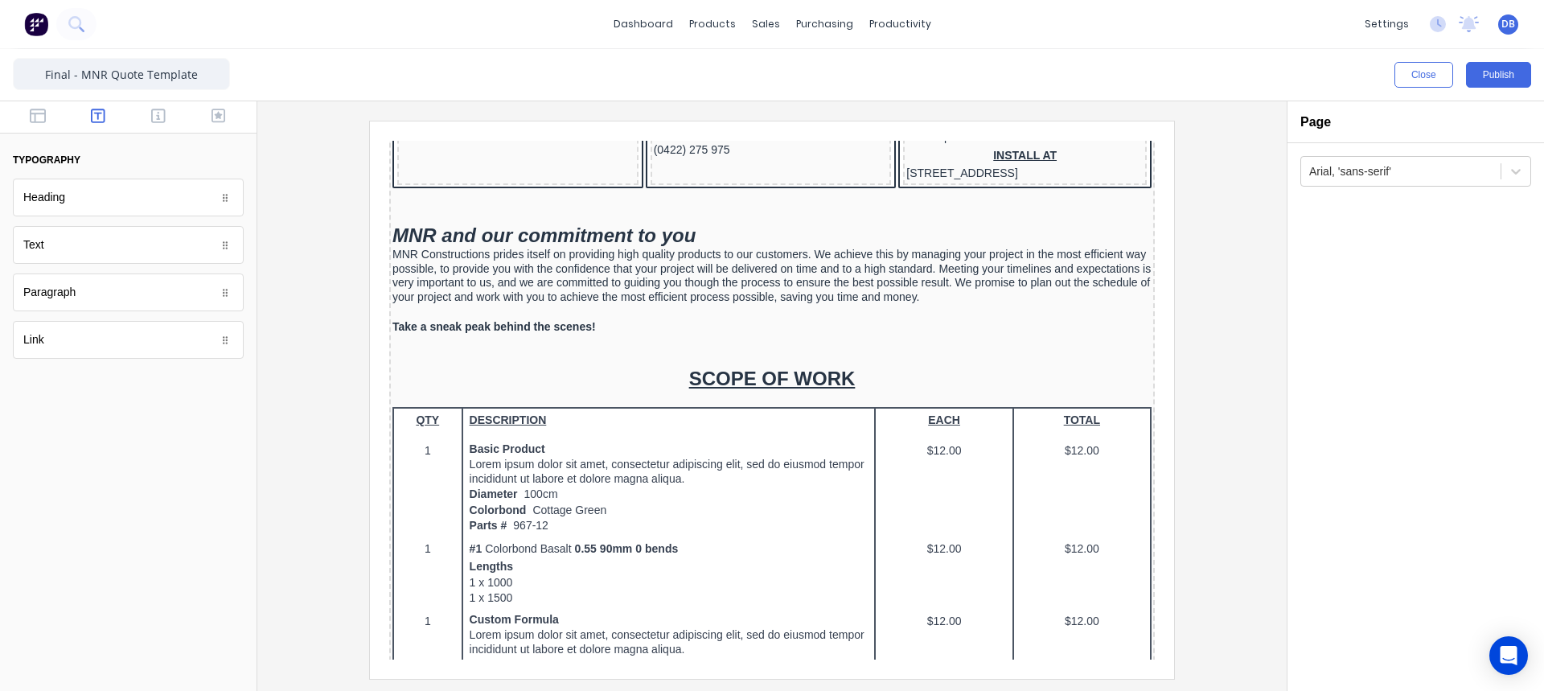
click at [84, 253] on div "Text" at bounding box center [128, 245] width 231 height 38
click at [48, 113] on button "button" at bounding box center [38, 117] width 51 height 19
click at [73, 192] on div "Columns" at bounding box center [128, 198] width 231 height 38
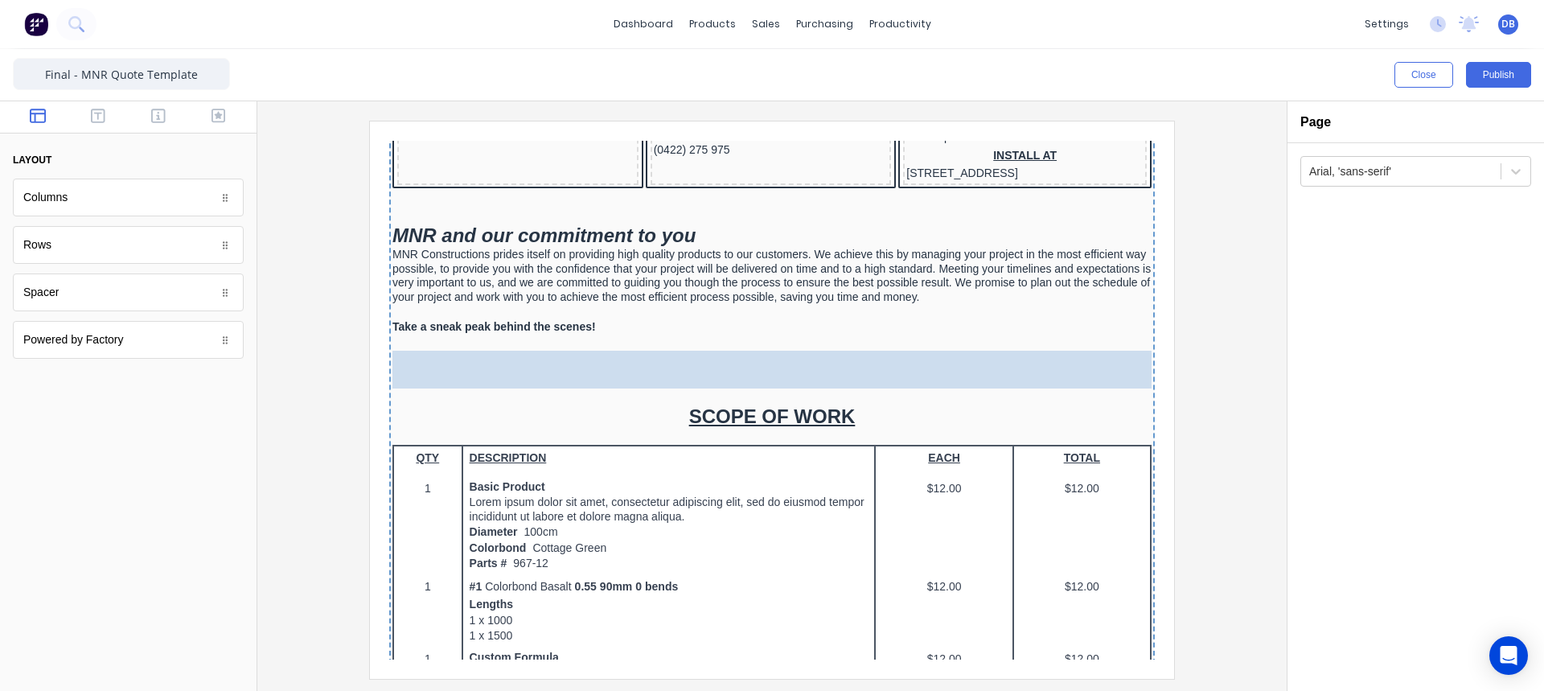
drag, startPoint x: 93, startPoint y: 250, endPoint x: 209, endPoint y: 274, distance: 118.3
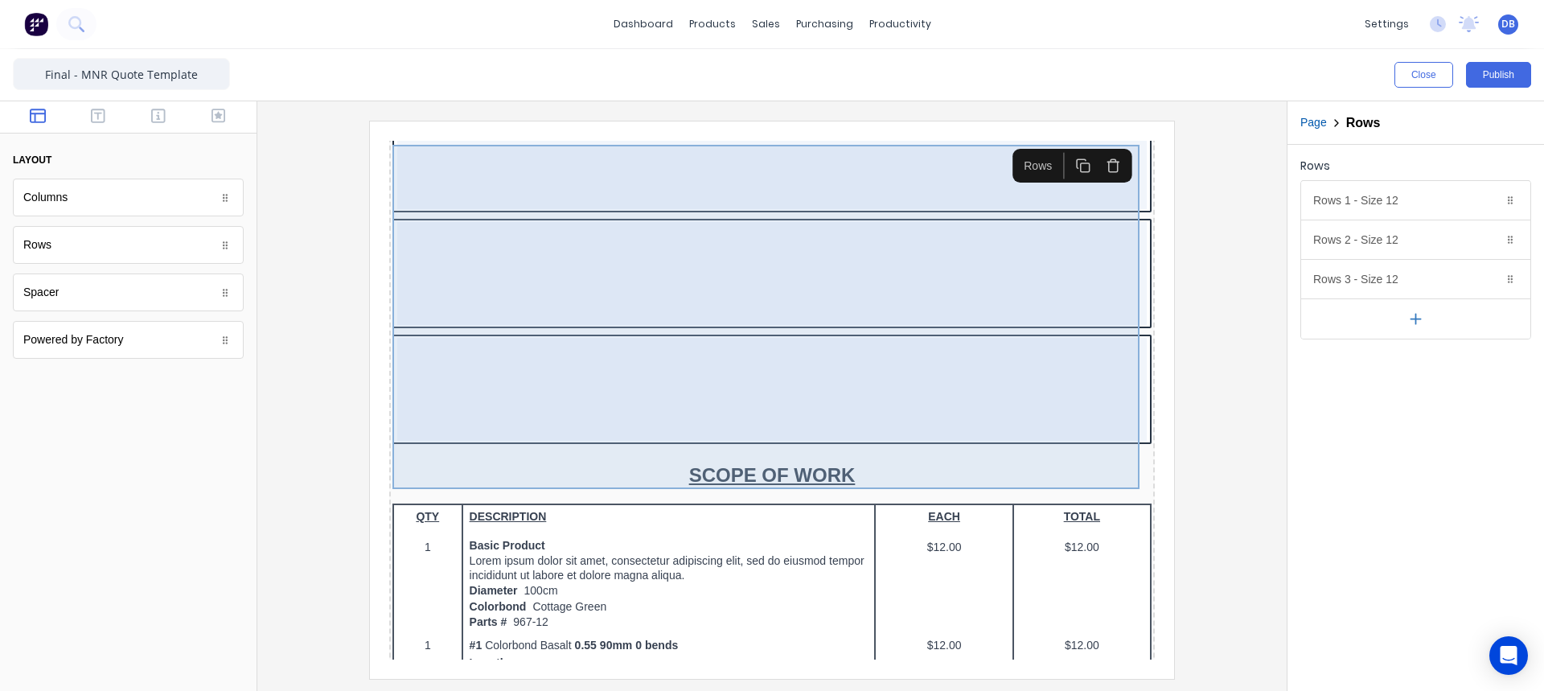
scroll to position [483, 0]
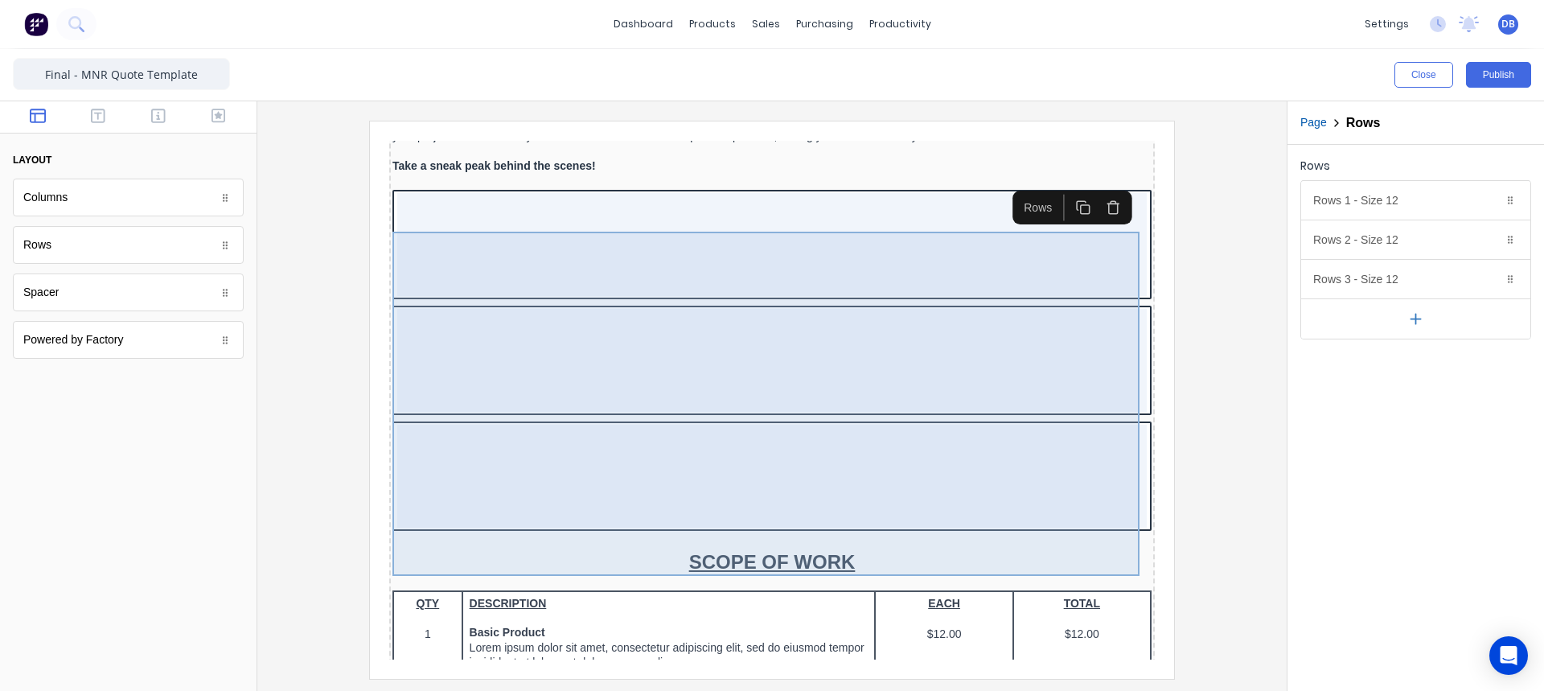
click at [786, 368] on div at bounding box center [753, 341] width 750 height 103
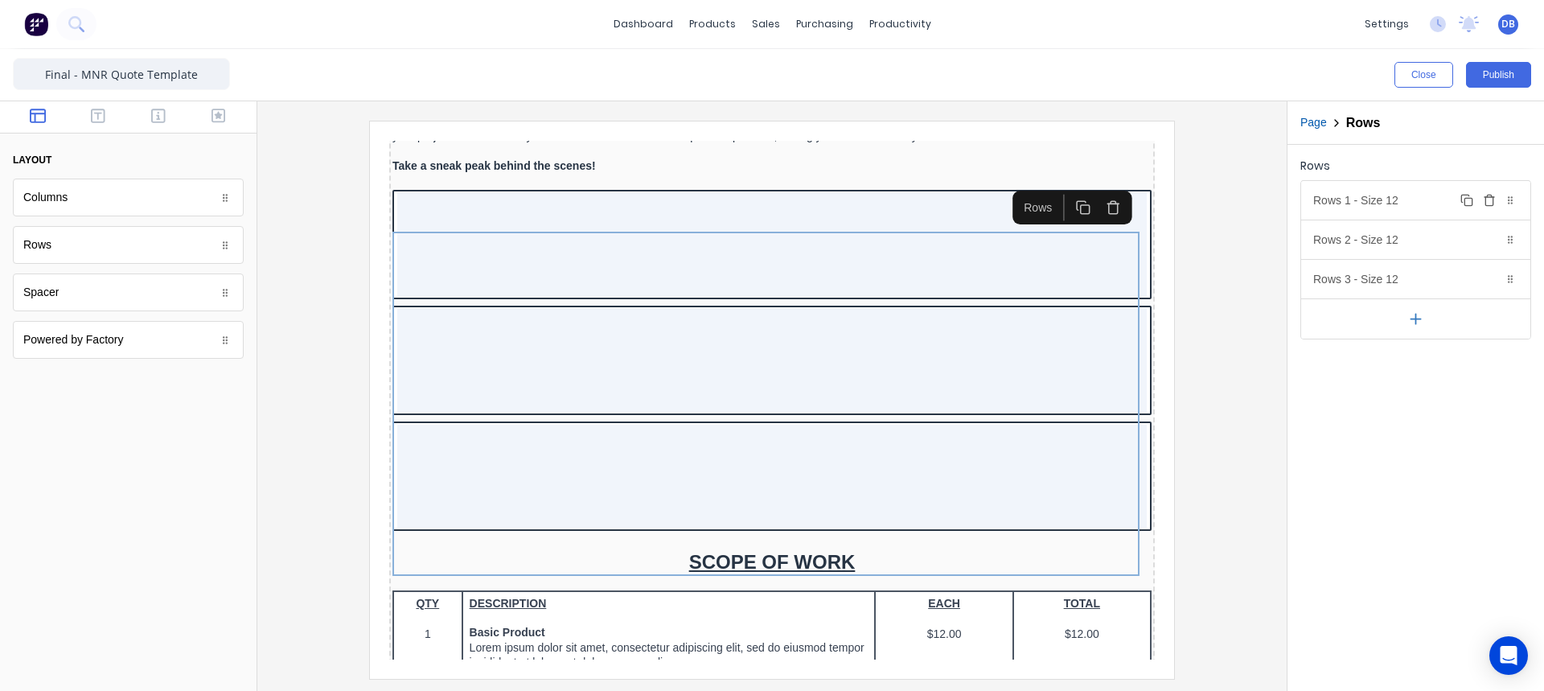
click at [1504, 207] on div at bounding box center [1510, 200] width 16 height 16
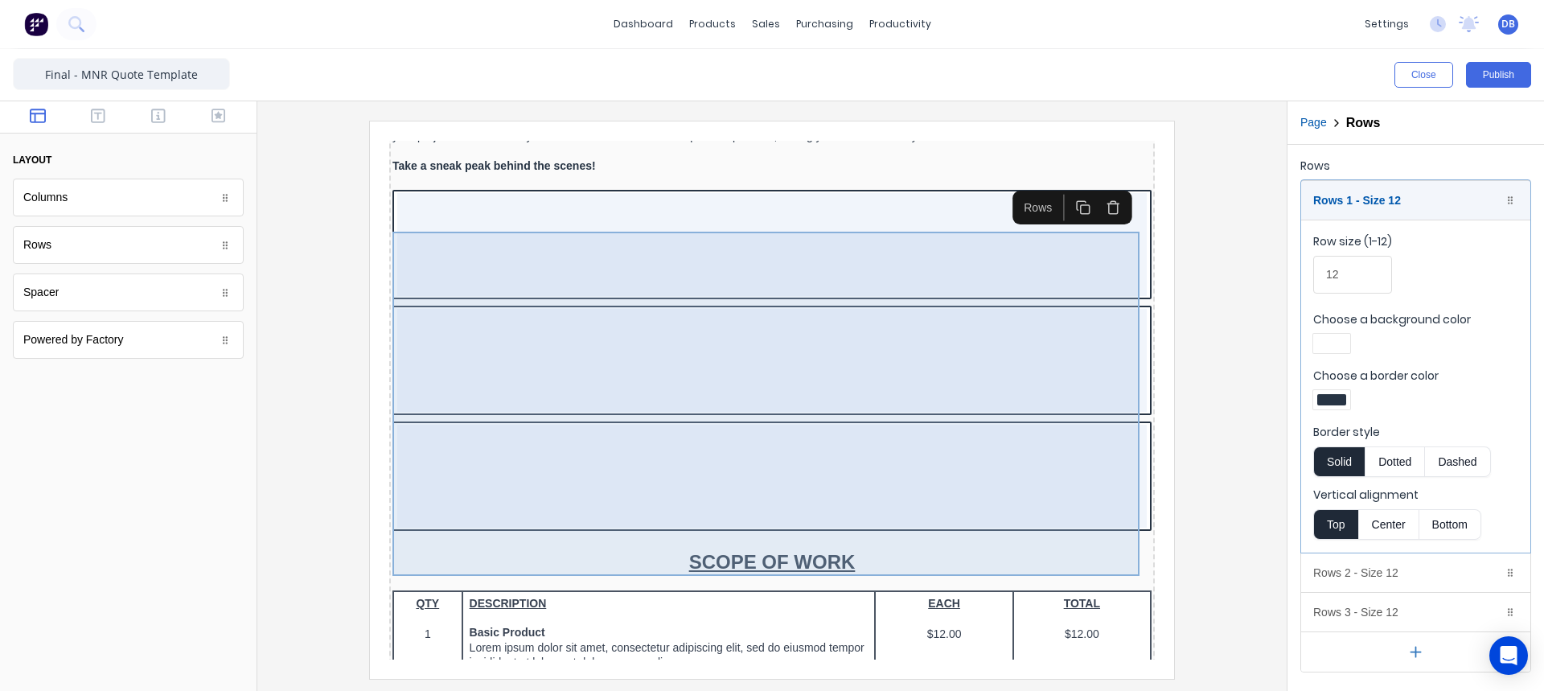
click at [919, 388] on div at bounding box center [753, 341] width 750 height 103
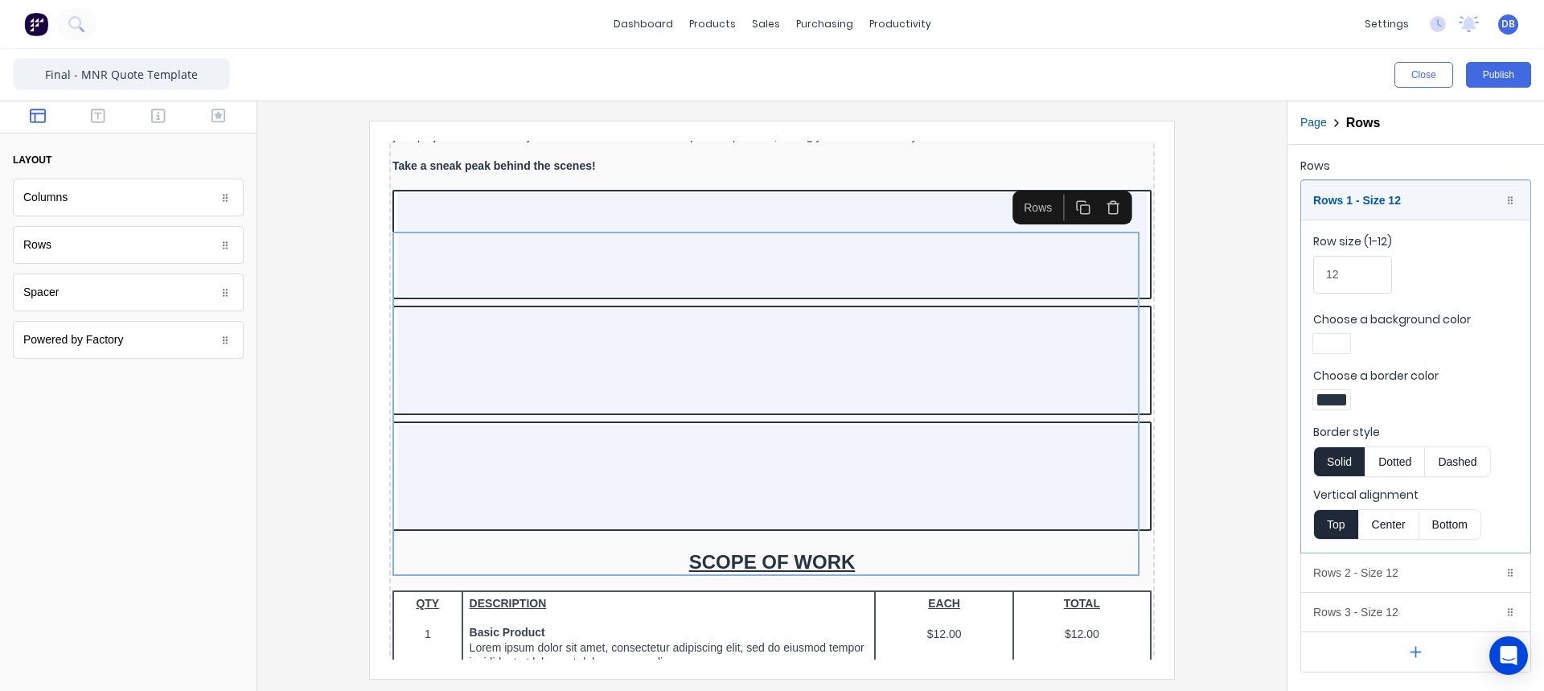
click at [1087, 186] on icon "button" at bounding box center [1094, 187] width 15 height 15
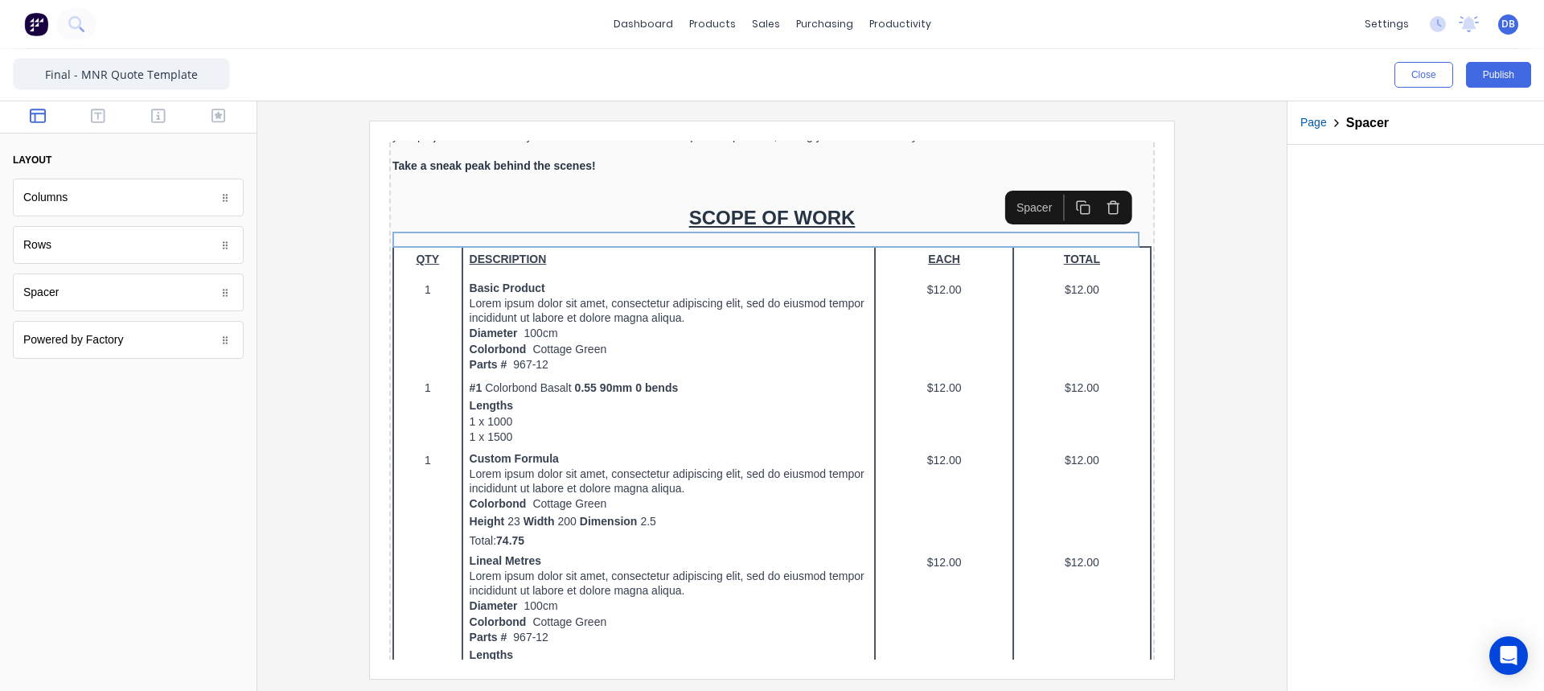
drag, startPoint x: 324, startPoint y: 261, endPoint x: 310, endPoint y: 256, distance: 15.5
click at [323, 261] on div at bounding box center [772, 399] width 1004 height 557
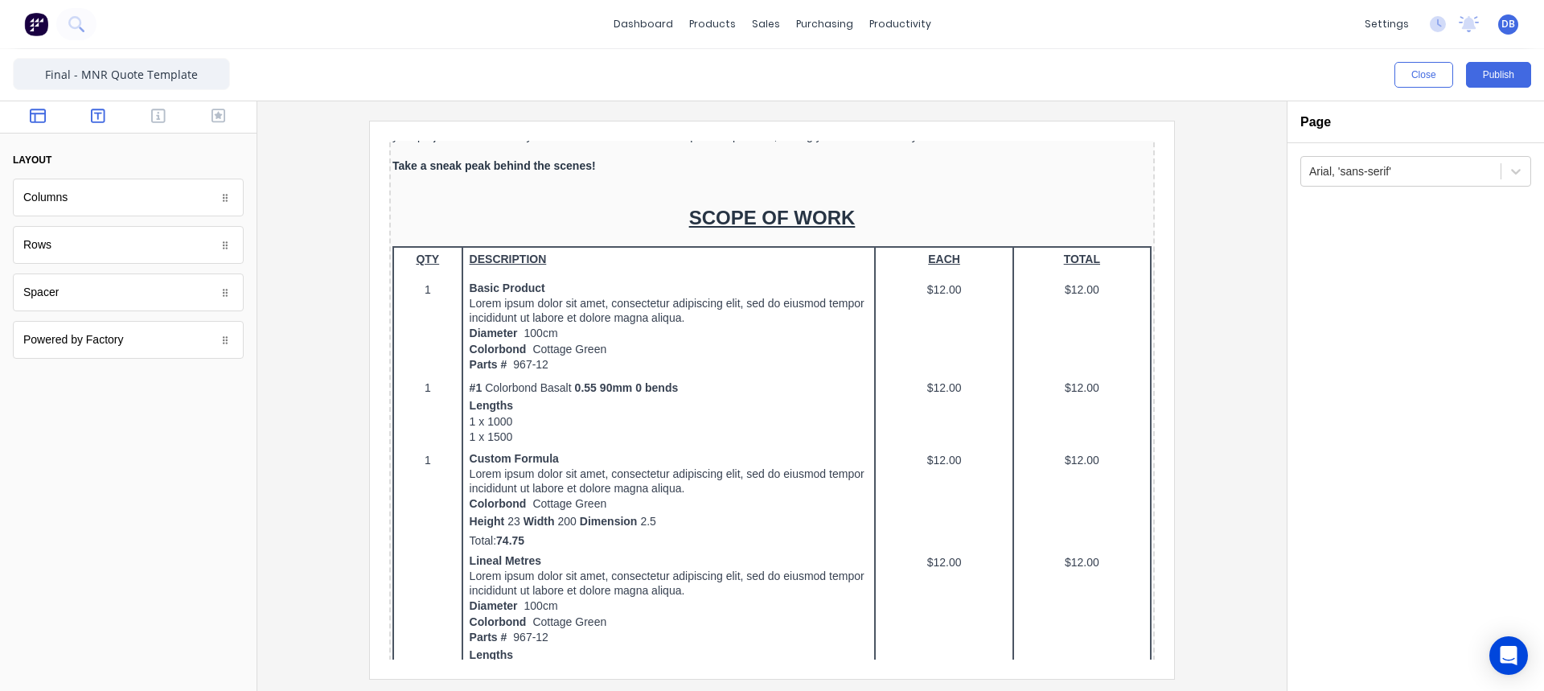
click at [103, 121] on icon "button" at bounding box center [98, 116] width 14 height 16
click at [126, 209] on div "Heading" at bounding box center [128, 198] width 231 height 38
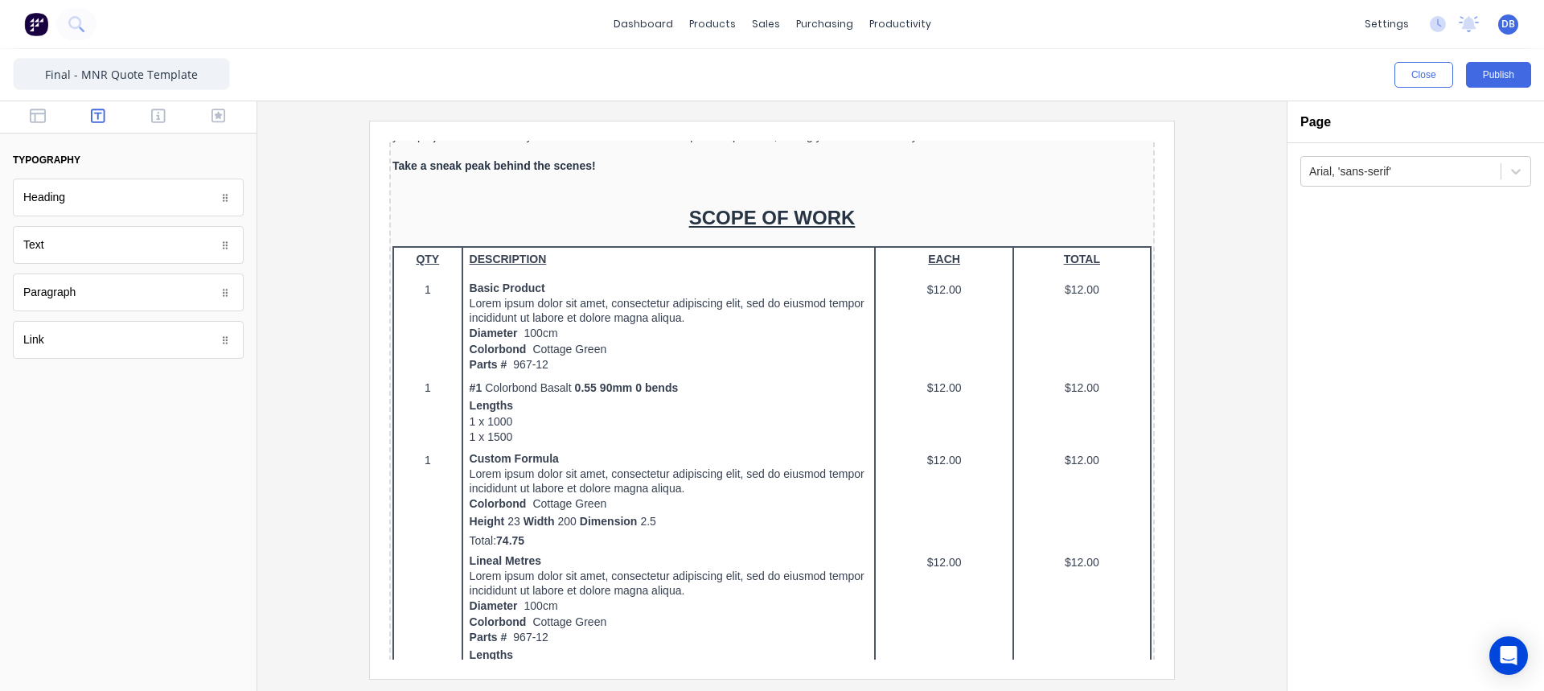
click at [122, 236] on div "Text" at bounding box center [128, 245] width 231 height 38
click at [114, 293] on div "Paragraph" at bounding box center [128, 292] width 231 height 38
click at [117, 339] on div "Link" at bounding box center [128, 340] width 231 height 38
click at [105, 276] on div "Paragraph" at bounding box center [128, 292] width 231 height 38
click at [115, 256] on div "Text" at bounding box center [128, 245] width 231 height 38
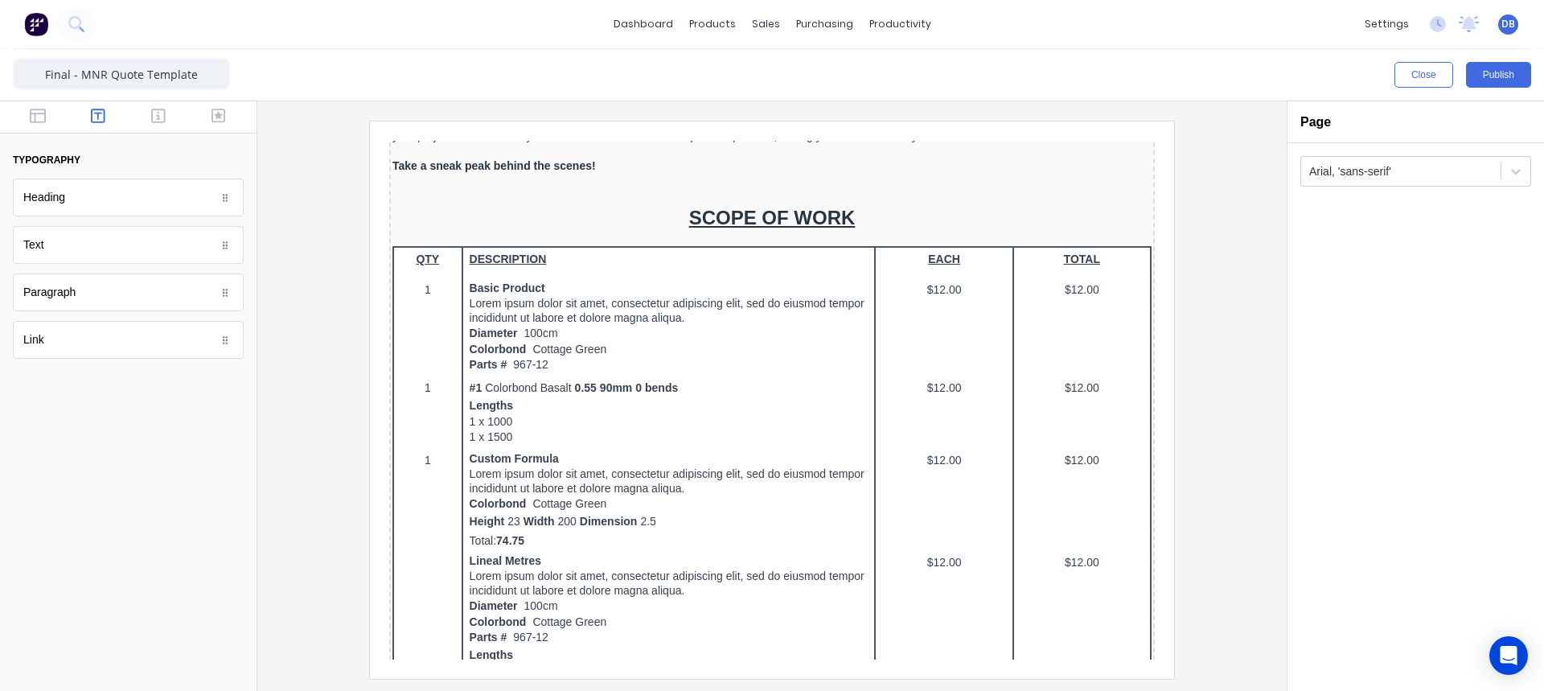
drag, startPoint x: 132, startPoint y: 202, endPoint x: 149, endPoint y: 129, distance: 75.1
click at [133, 202] on div "Heading" at bounding box center [128, 198] width 231 height 38
click at [161, 105] on div at bounding box center [128, 117] width 257 height 32
click at [161, 107] on div at bounding box center [128, 117] width 257 height 32
click at [162, 117] on icon "button" at bounding box center [158, 116] width 14 height 16
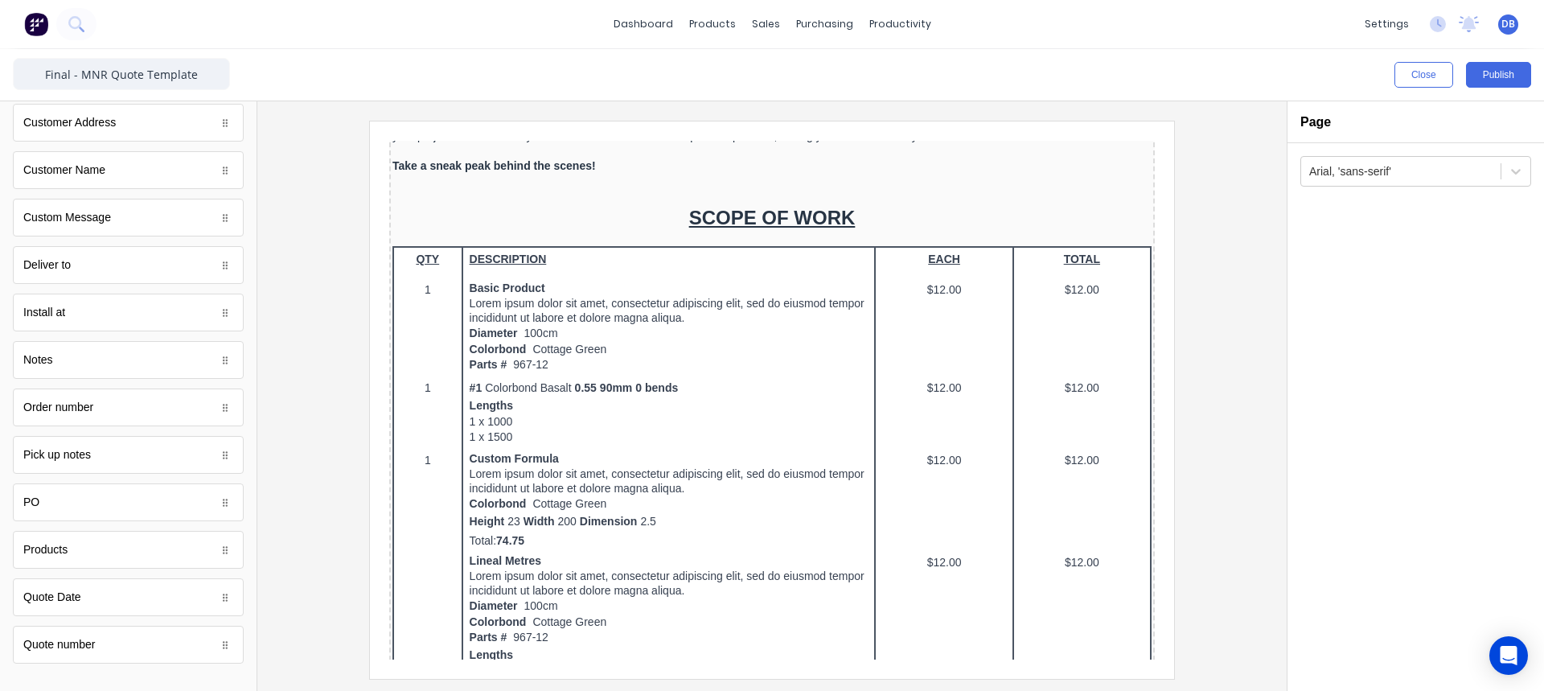
scroll to position [804, 0]
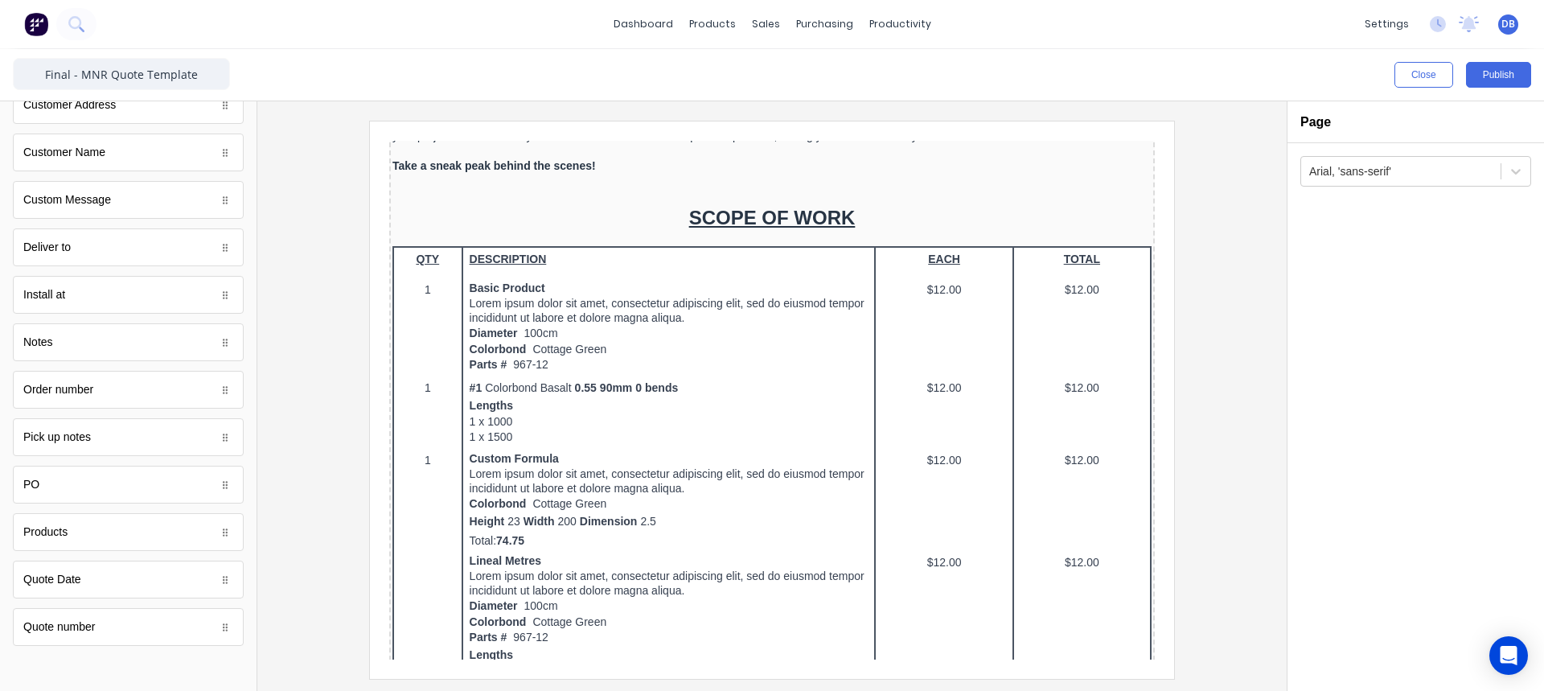
click at [108, 343] on div "Notes" at bounding box center [128, 342] width 231 height 38
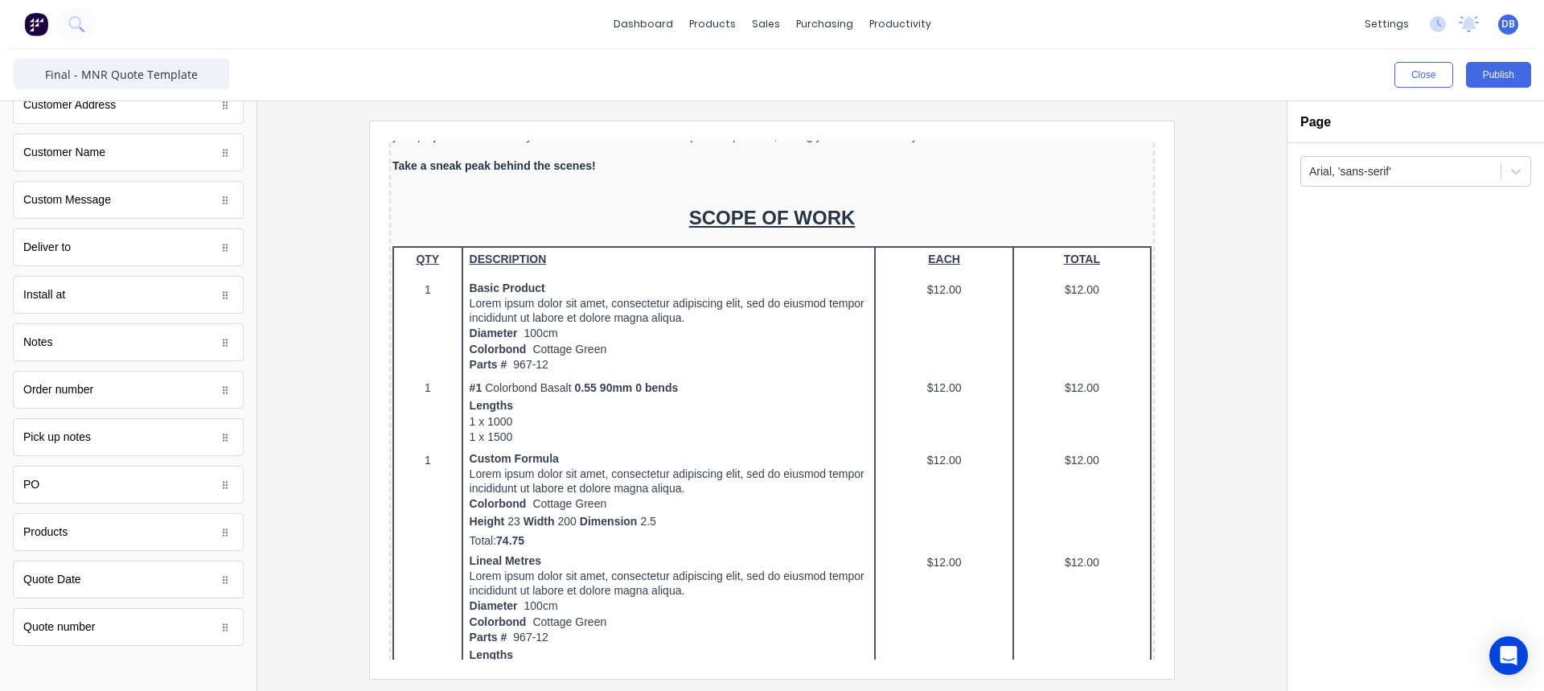
click at [108, 343] on div "Notes" at bounding box center [128, 342] width 231 height 38
click at [108, 342] on div "Notes" at bounding box center [128, 342] width 231 height 38
click at [108, 340] on div "Notes" at bounding box center [128, 342] width 231 height 38
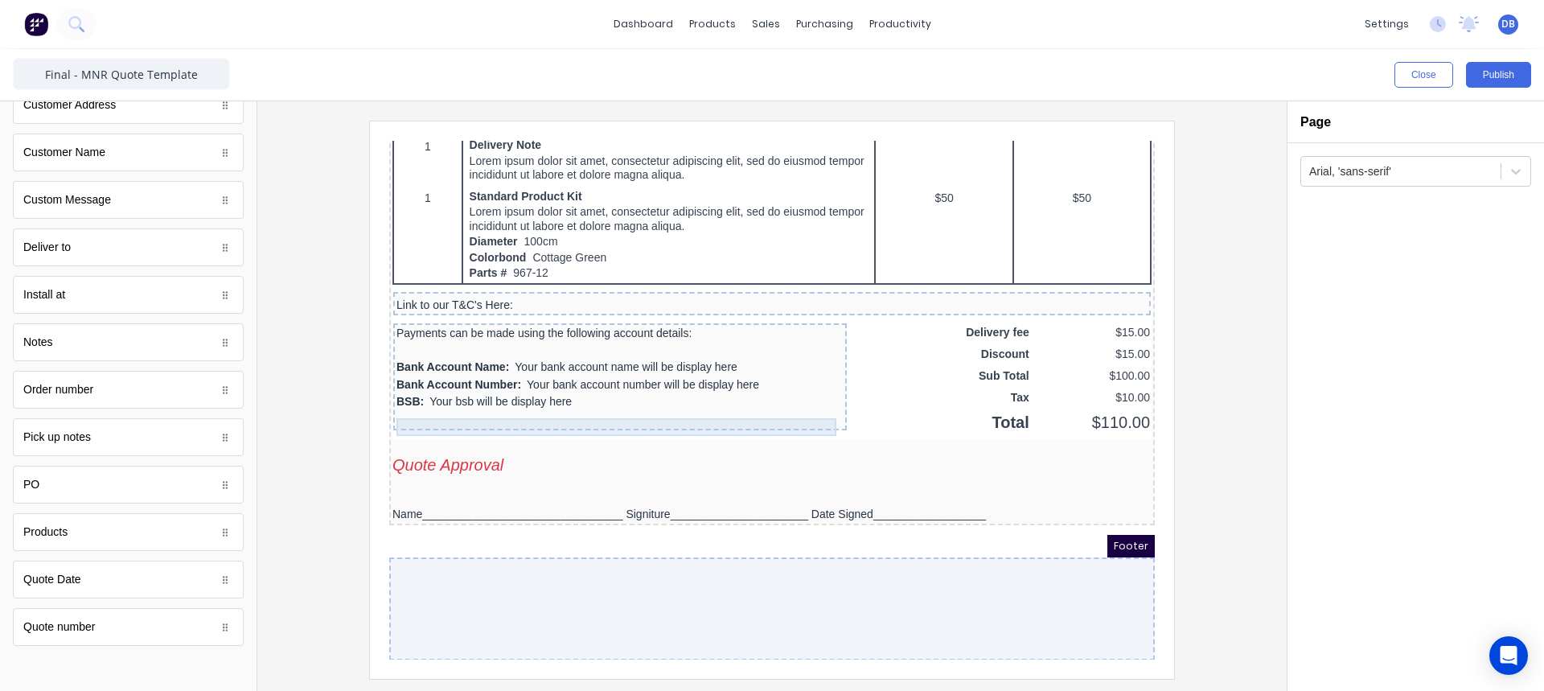
scroll to position [1293, 0]
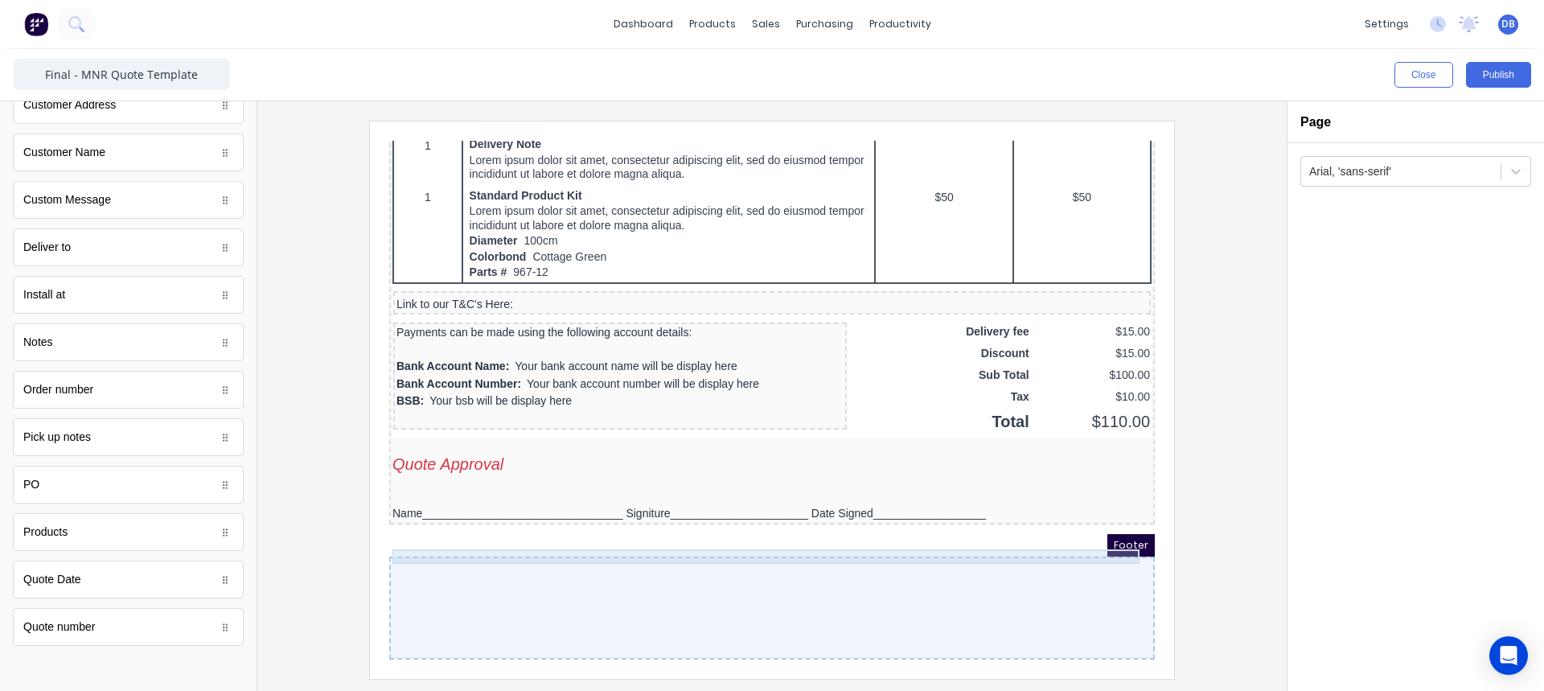
click at [430, 487] on div "Name________________________________ Signiture______________________ Date Signe…" at bounding box center [752, 494] width 759 height 14
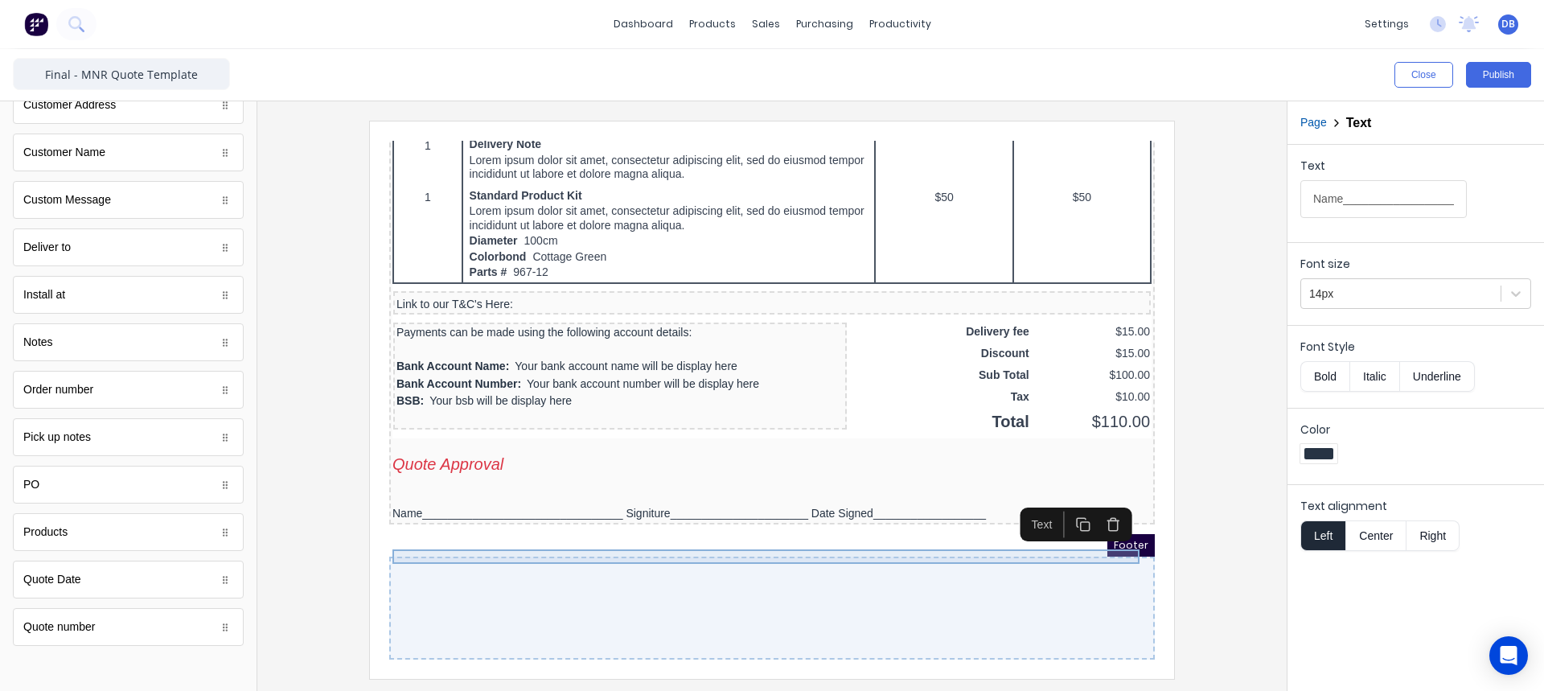
click at [430, 487] on div "Name________________________________ Signiture______________________ Date Signe…" at bounding box center [752, 494] width 759 height 14
click at [1413, 72] on button "Close" at bounding box center [1424, 75] width 59 height 26
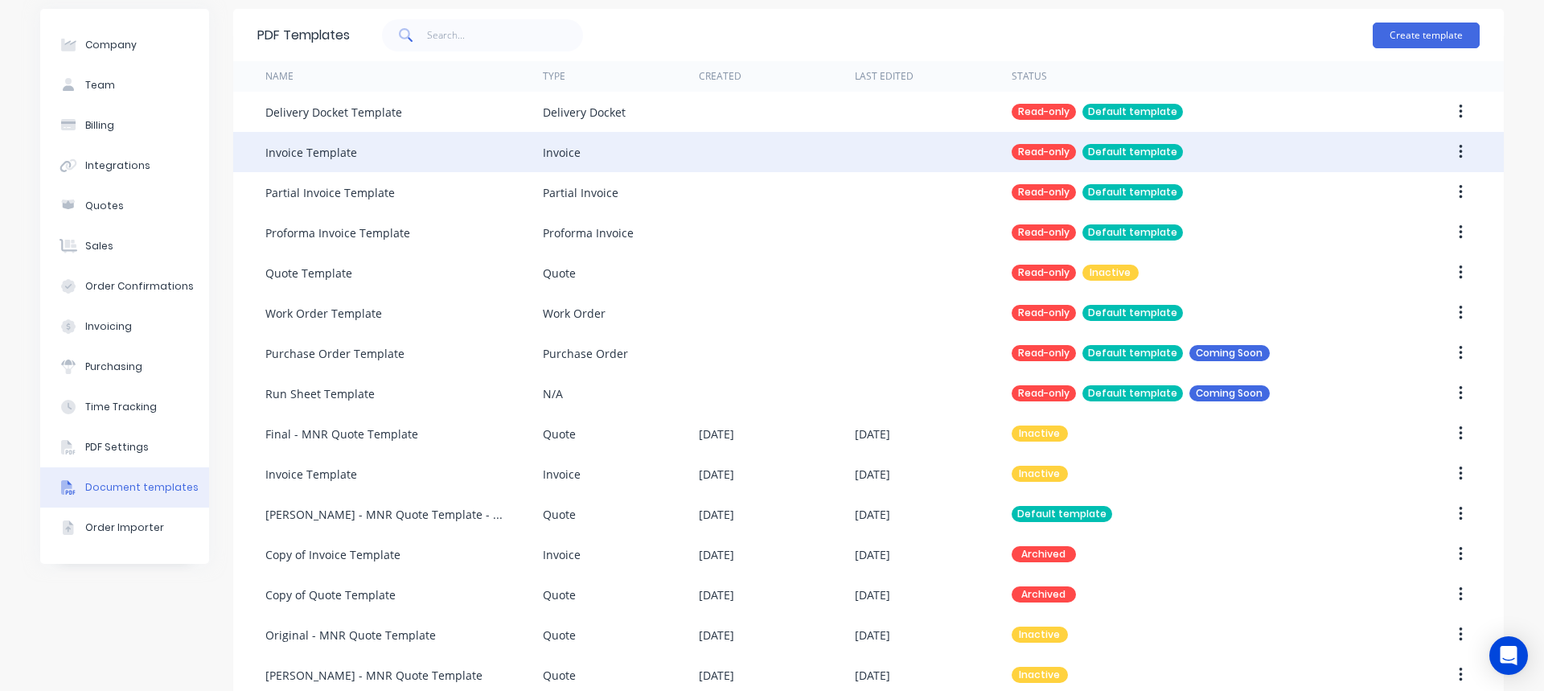
scroll to position [82, 0]
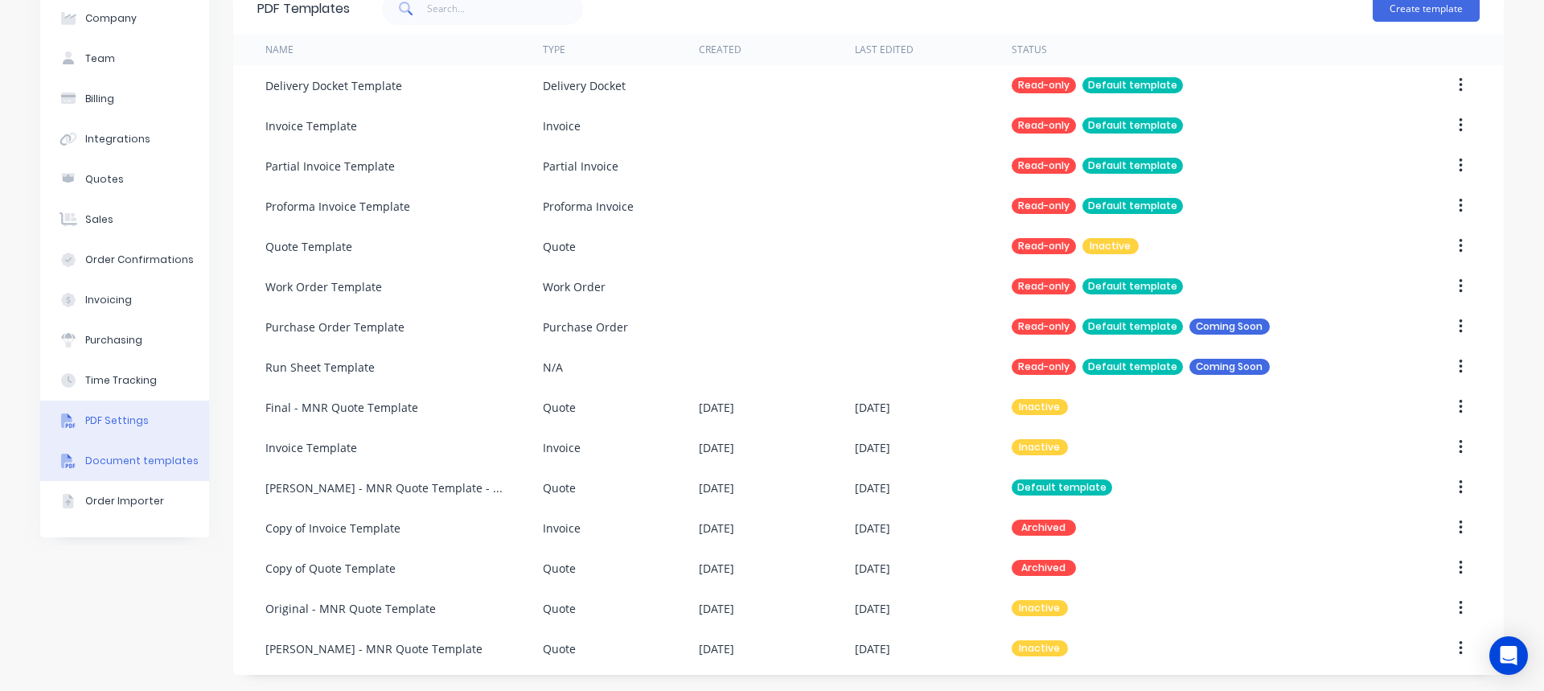
click at [125, 422] on div "PDF Settings" at bounding box center [117, 420] width 64 height 14
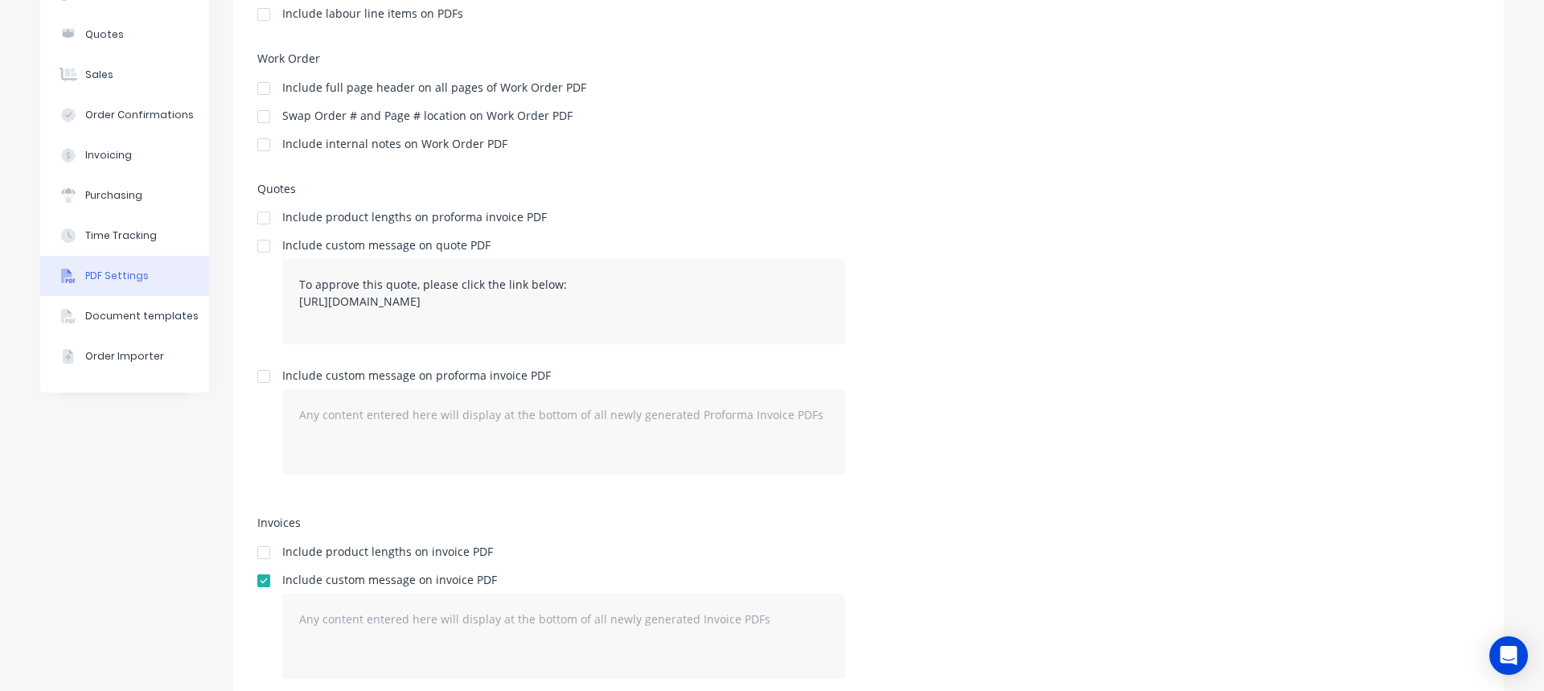
scroll to position [243, 0]
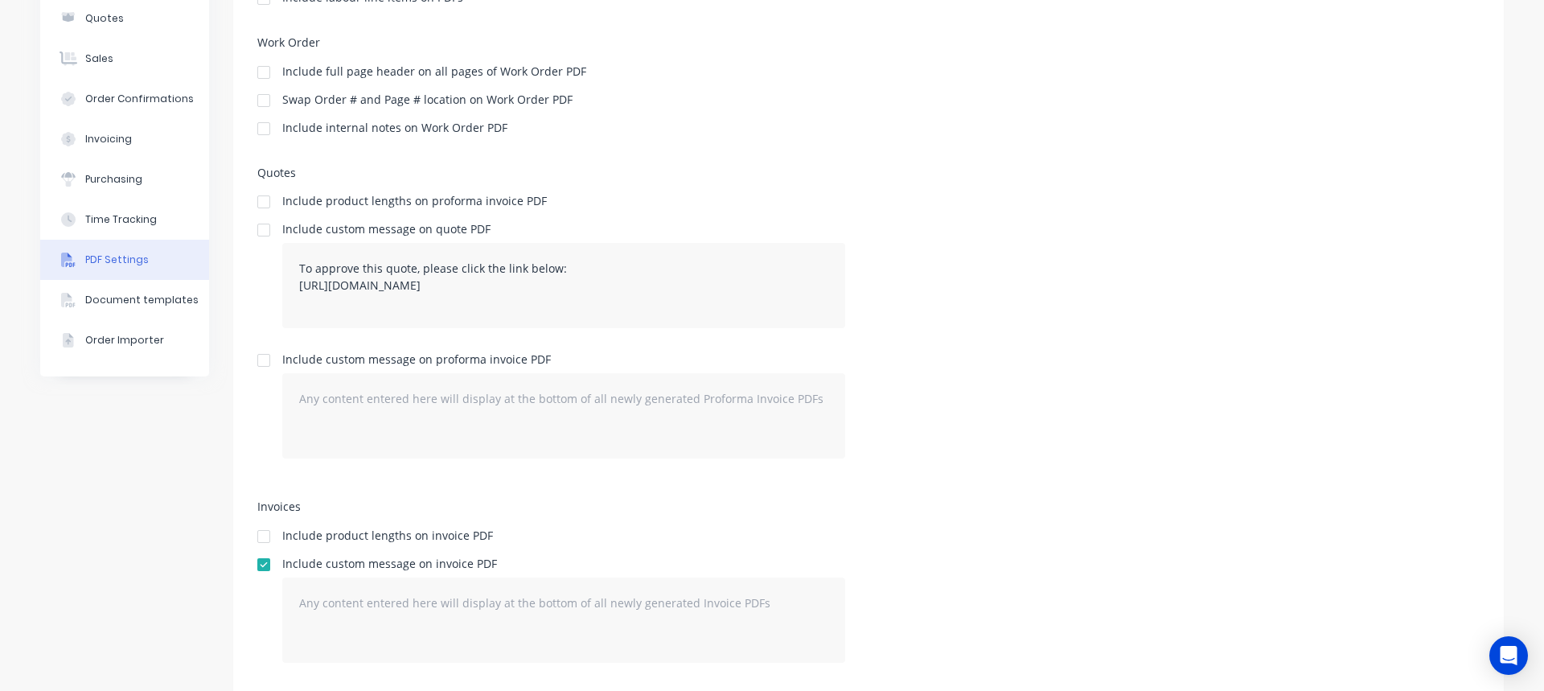
drag, startPoint x: 1000, startPoint y: 303, endPoint x: 996, endPoint y: 199, distance: 103.8
click at [996, 199] on div "Include product lengths on proforma invoice PDF" at bounding box center [868, 202] width 1223 height 15
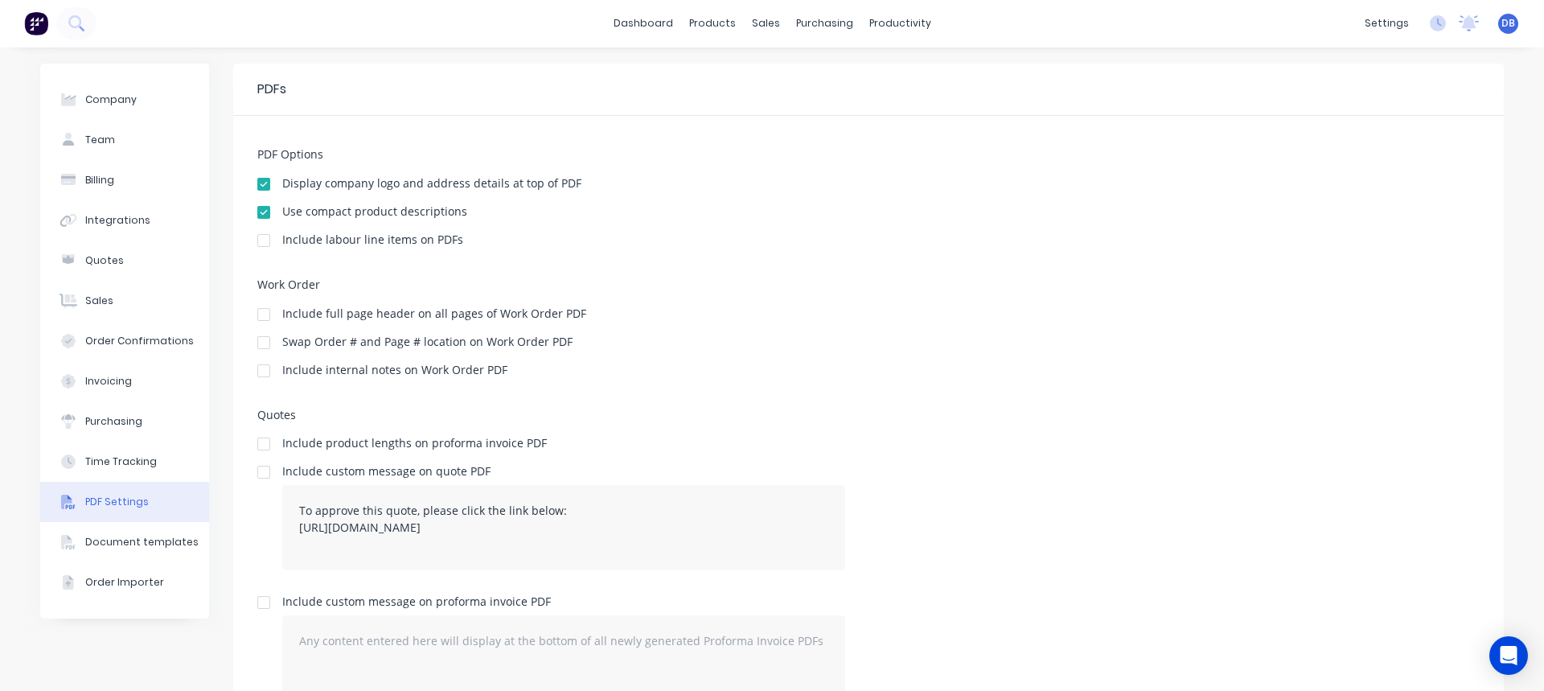
scroll to position [0, 0]
click at [138, 471] on button "Time Tracking" at bounding box center [124, 462] width 169 height 40
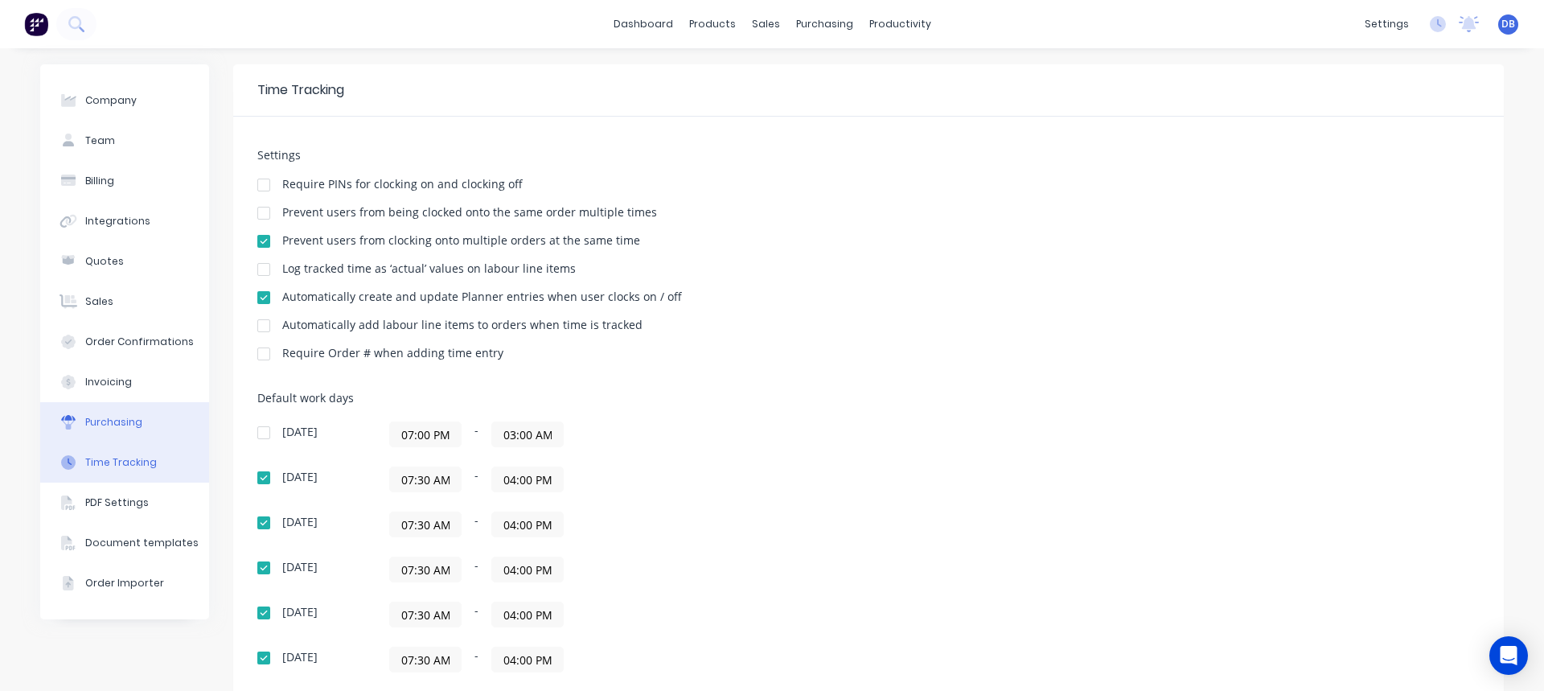
click at [149, 425] on button "Purchasing" at bounding box center [124, 422] width 169 height 40
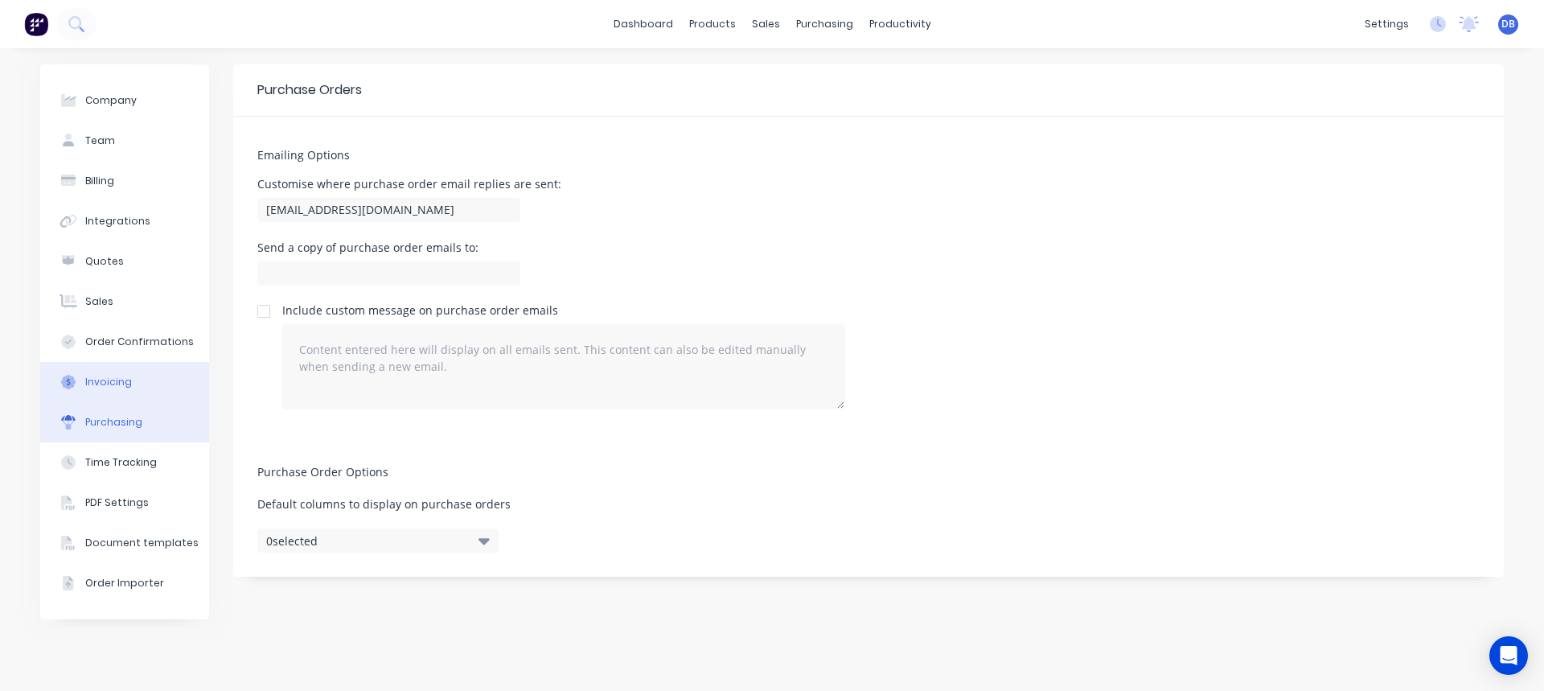
click at [131, 390] on button "Invoicing" at bounding box center [124, 382] width 169 height 40
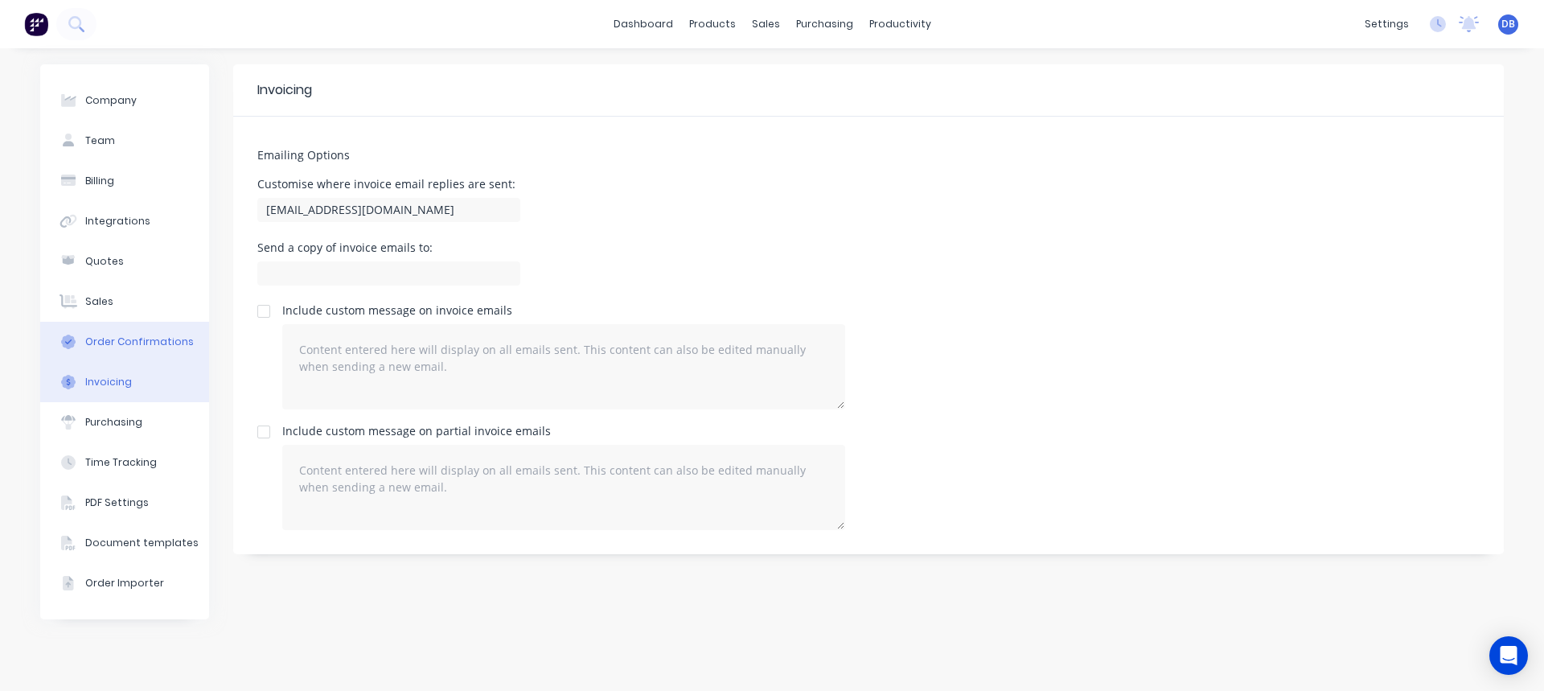
click at [99, 351] on button "Order Confirmations" at bounding box center [124, 342] width 169 height 40
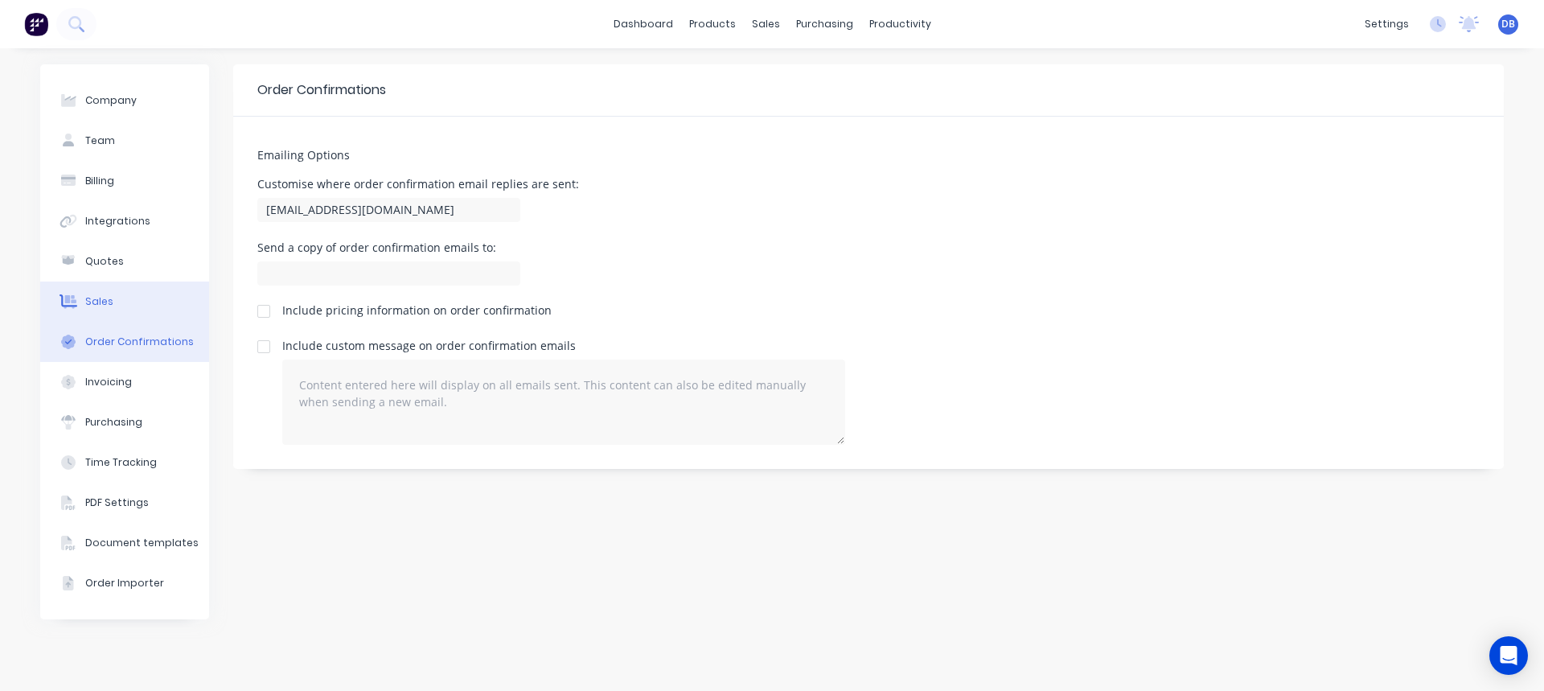
click at [110, 306] on div "Sales" at bounding box center [99, 301] width 28 height 14
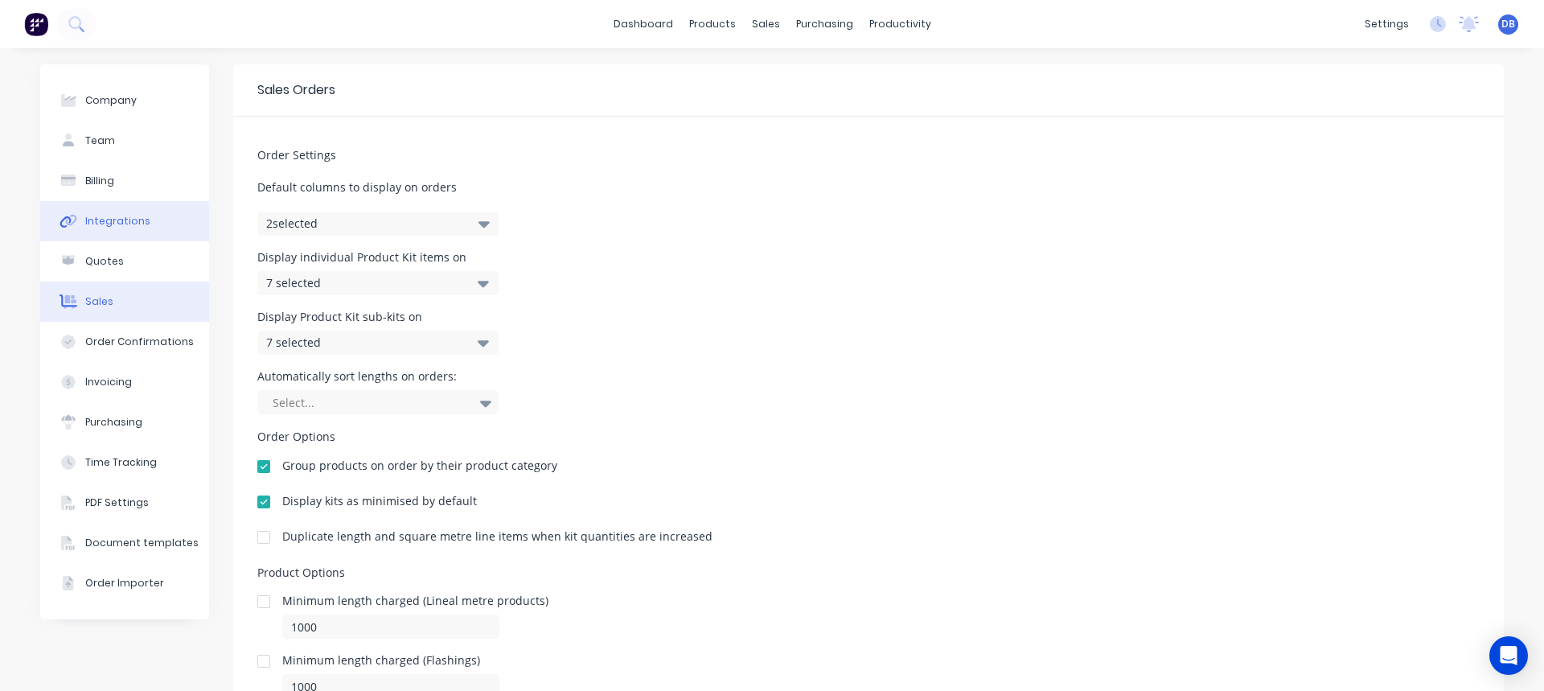
click at [159, 221] on button "Integrations" at bounding box center [124, 221] width 169 height 40
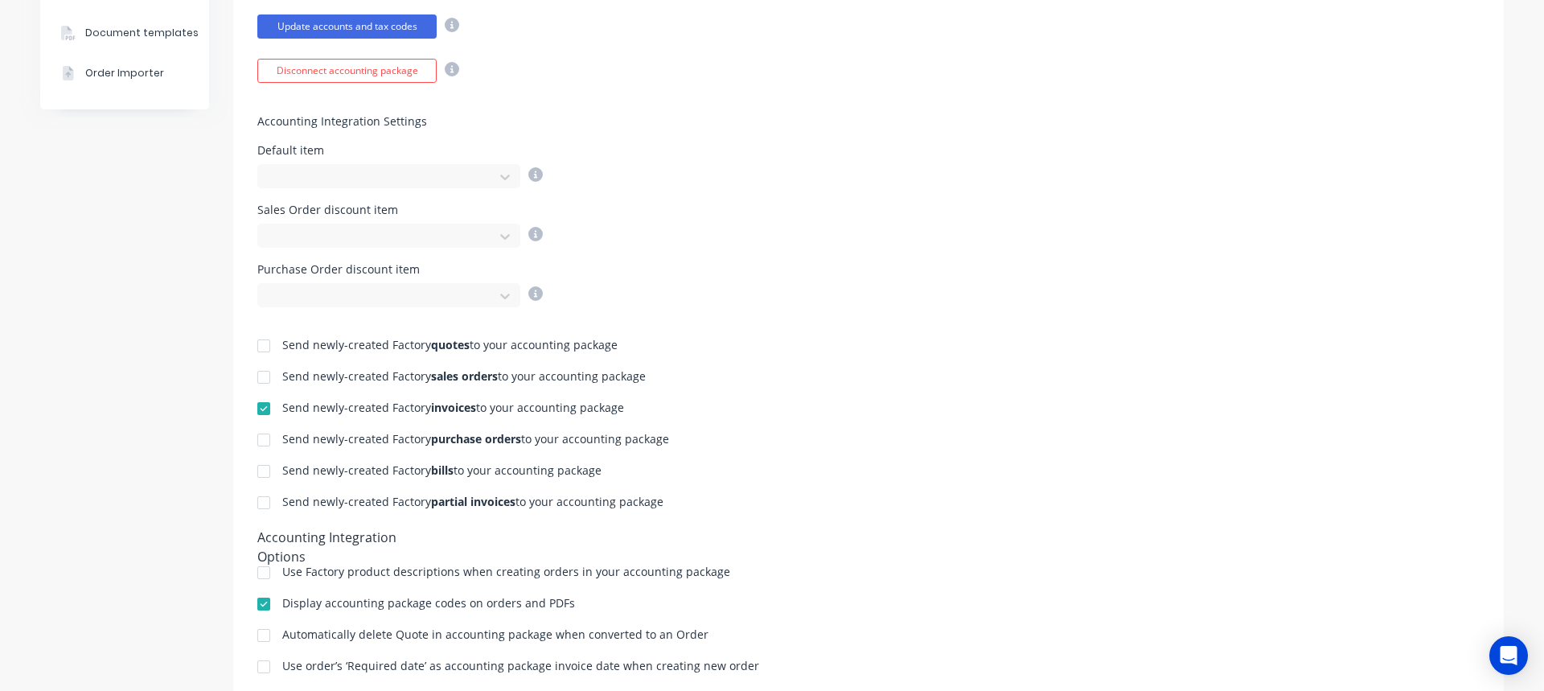
scroll to position [251, 0]
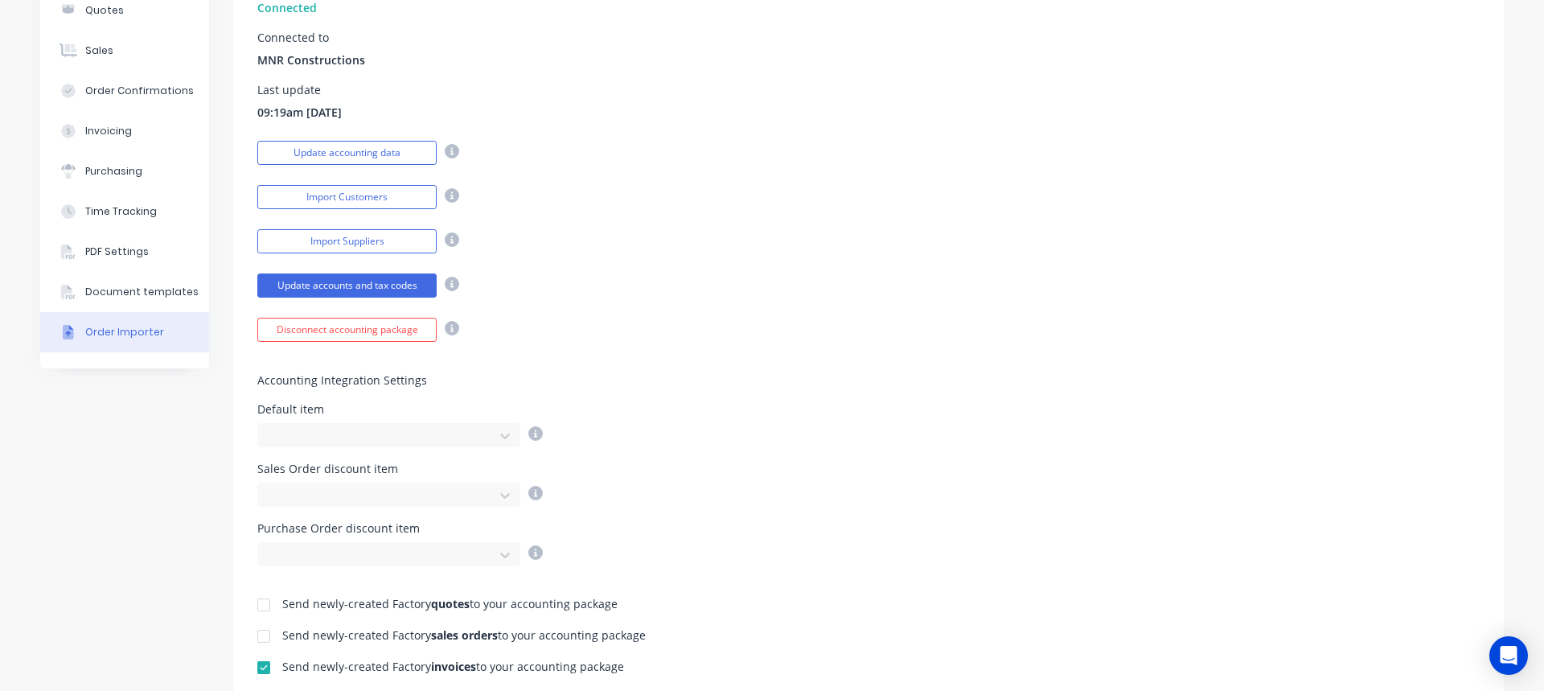
click at [85, 329] on div "Order Importer" at bounding box center [124, 332] width 79 height 14
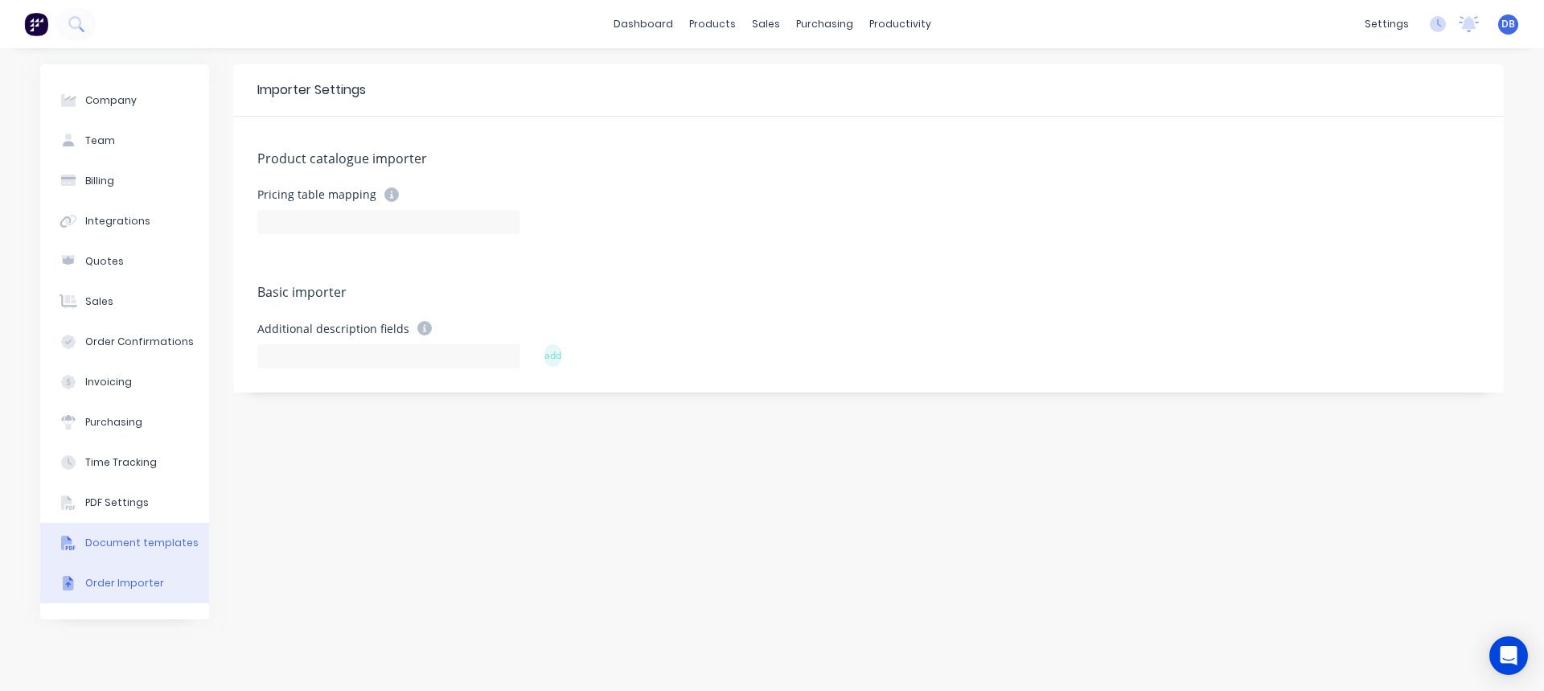
click at [153, 545] on div "Document templates" at bounding box center [141, 543] width 113 height 14
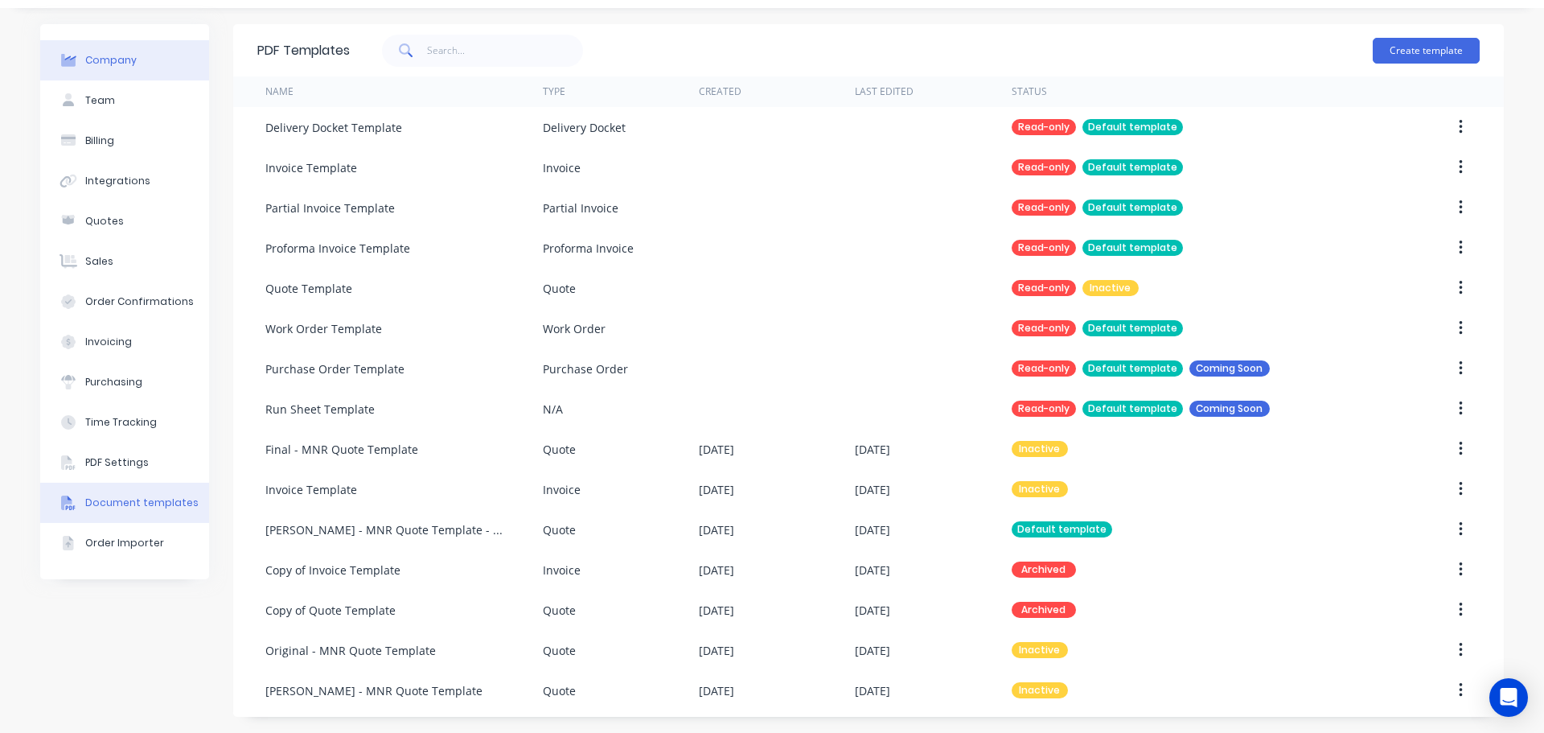
scroll to position [40, 0]
